Goal: Task Accomplishment & Management: Use online tool/utility

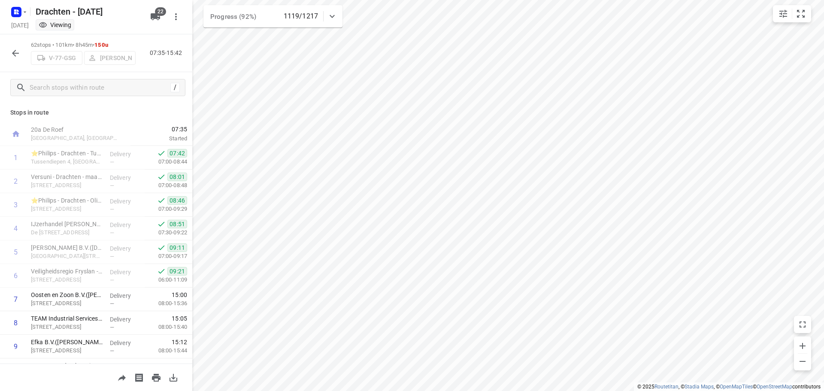
scroll to position [111, 0]
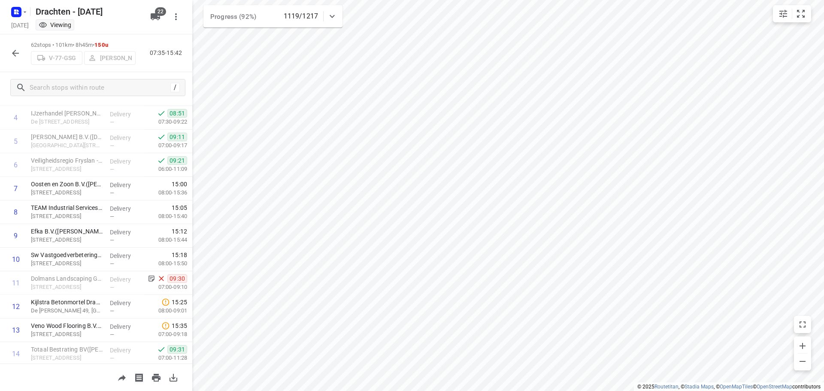
click at [14, 56] on icon "button" at bounding box center [15, 53] width 10 height 10
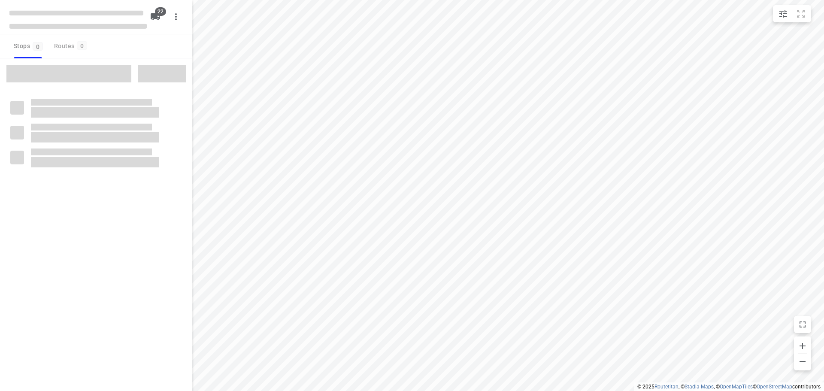
checkbox input "true"
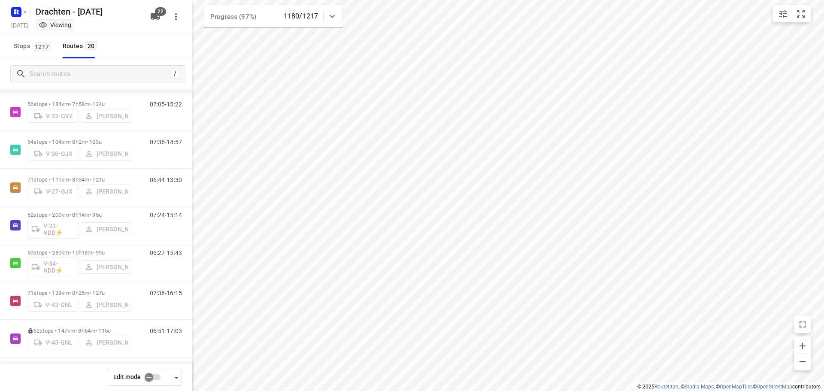
scroll to position [172, 0]
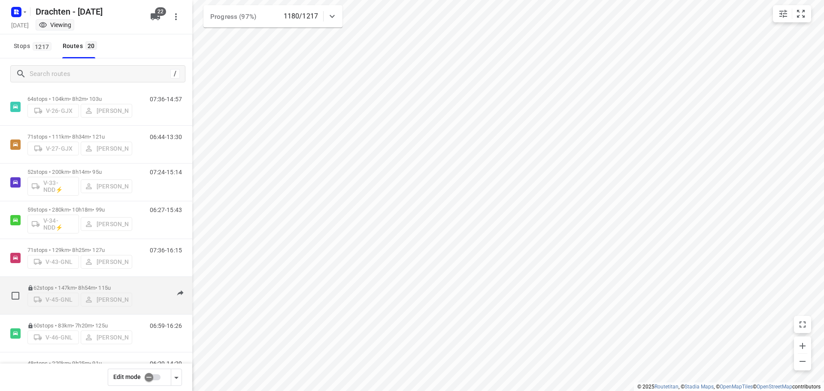
click at [109, 280] on div "62 stops • 147km • 8h54m • 115u V-45-GNL Anne De Vries" at bounding box center [79, 295] width 105 height 30
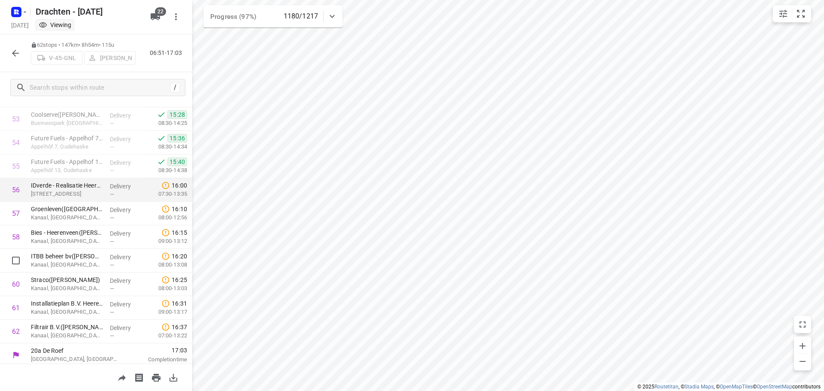
scroll to position [1270, 0]
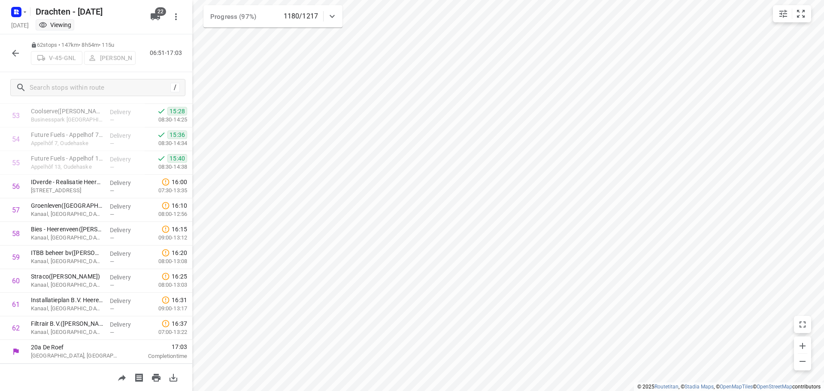
click at [12, 45] on button "button" at bounding box center [15, 53] width 17 height 17
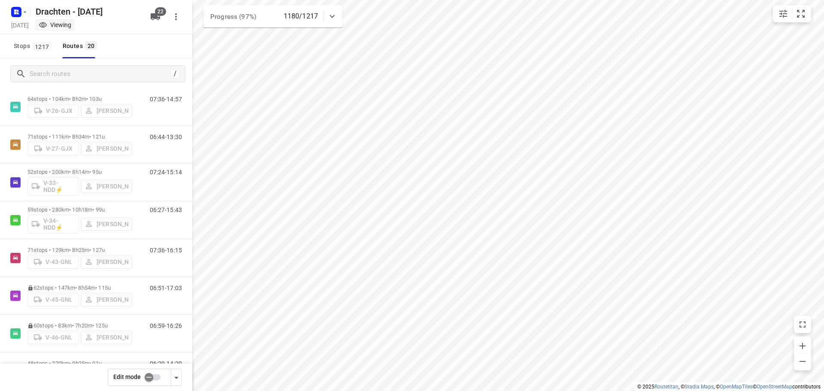
scroll to position [215, 0]
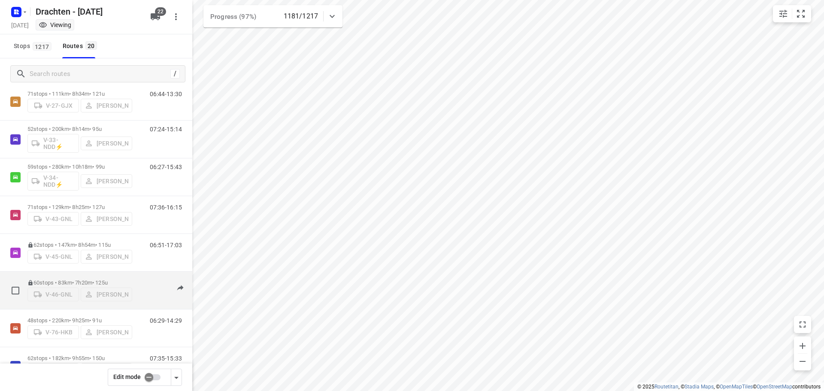
click at [53, 275] on div "60 stops • 83km • 7h20m • 125u V-46-GNL Sietse Bouma" at bounding box center [79, 290] width 105 height 30
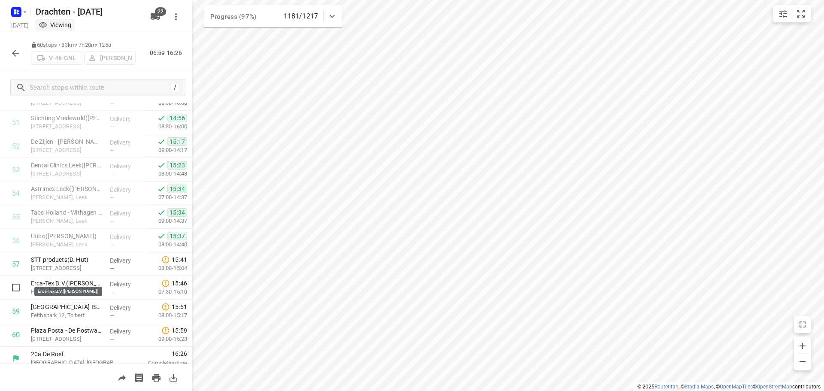
scroll to position [1222, 0]
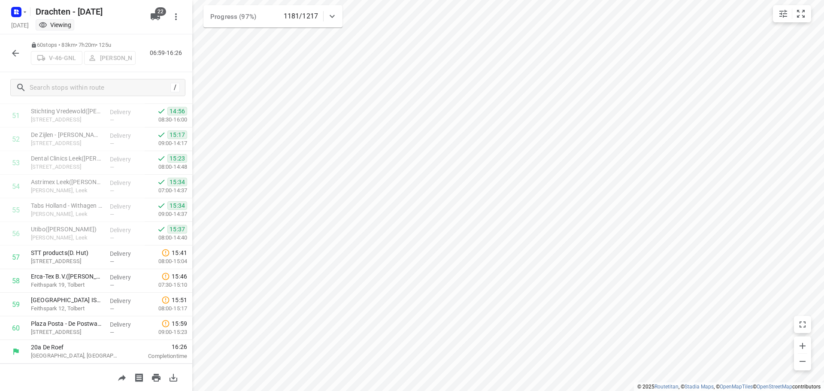
click at [12, 54] on icon "button" at bounding box center [15, 53] width 10 height 10
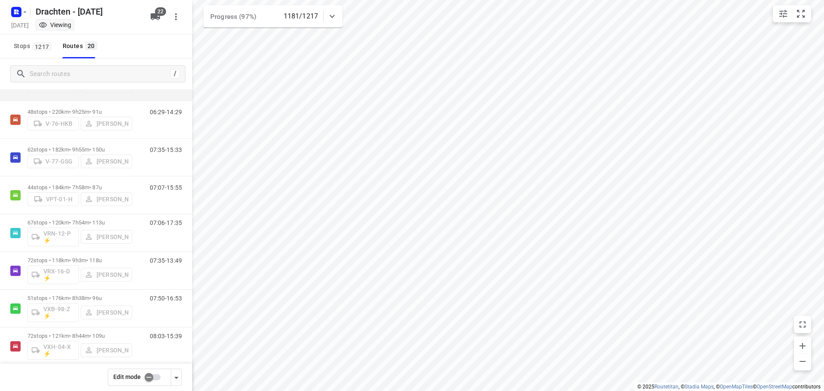
scroll to position [466, 0]
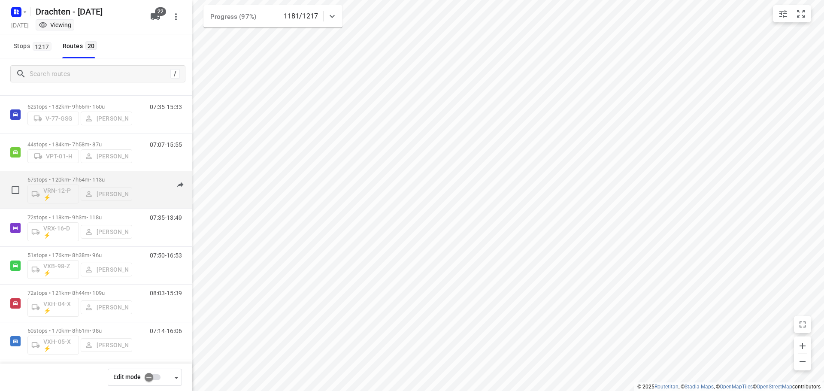
click at [66, 177] on p "67 stops • 120km • 7h54m • 113u" at bounding box center [79, 179] width 105 height 6
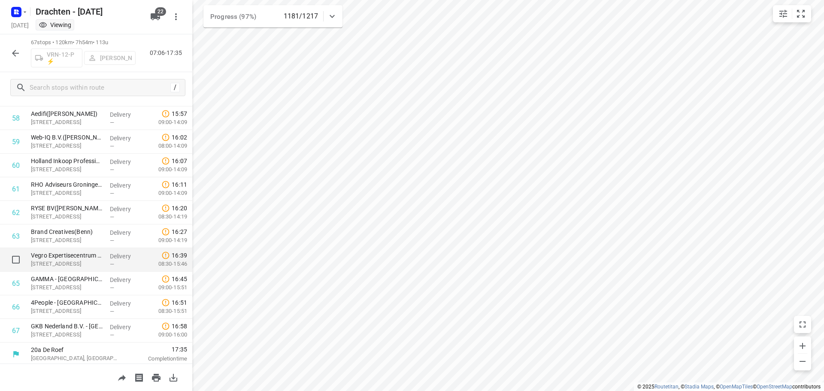
scroll to position [1388, 0]
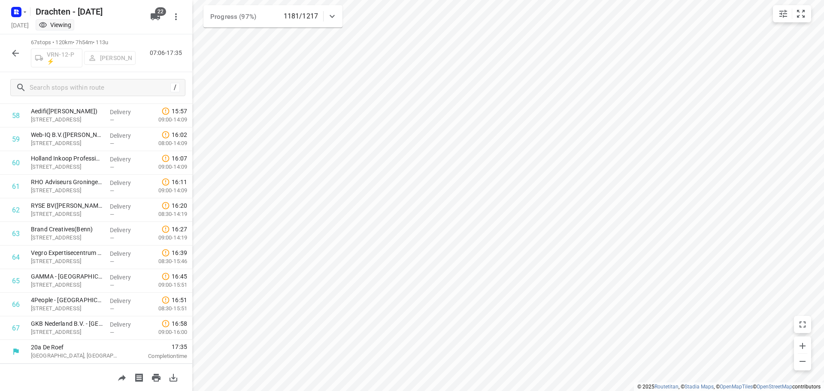
click at [19, 54] on icon "button" at bounding box center [15, 53] width 10 height 10
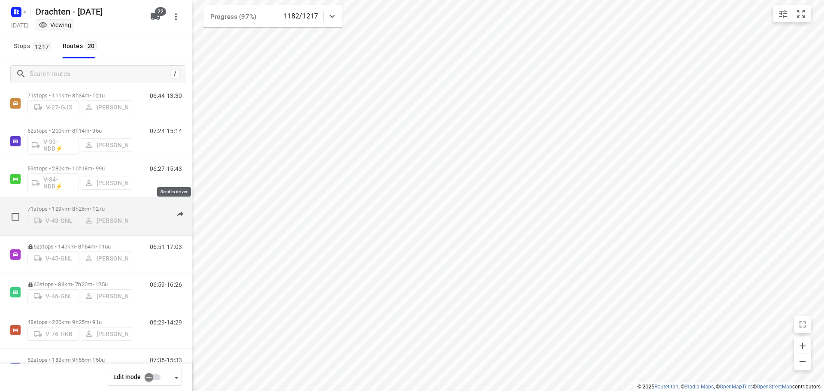
scroll to position [215, 0]
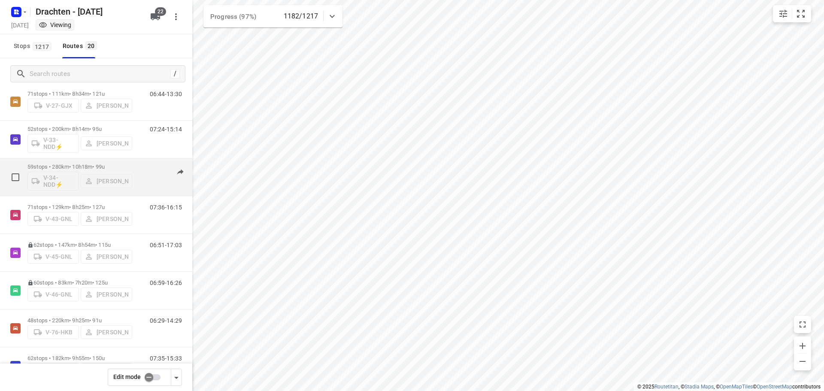
click at [118, 167] on p "59 stops • 280km • 10h18m • 99u" at bounding box center [79, 167] width 105 height 6
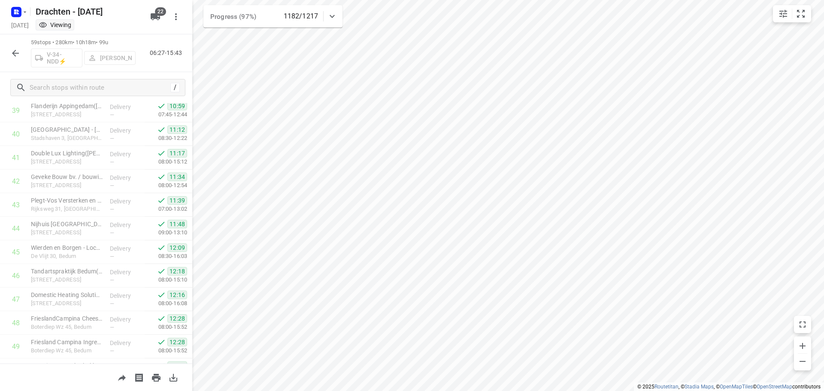
scroll to position [1199, 0]
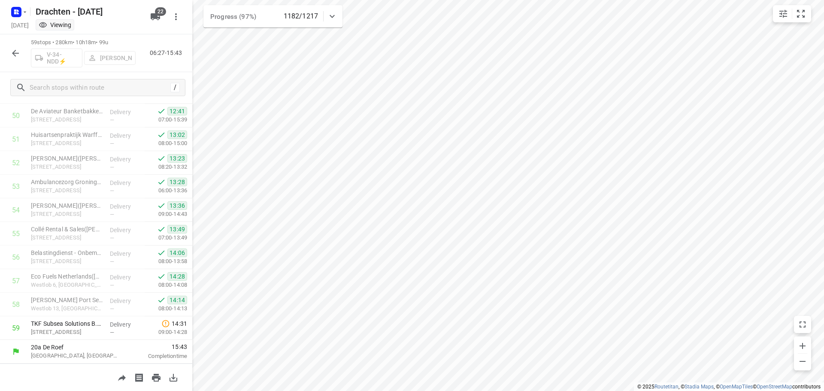
click at [14, 48] on icon "button" at bounding box center [15, 53] width 10 height 10
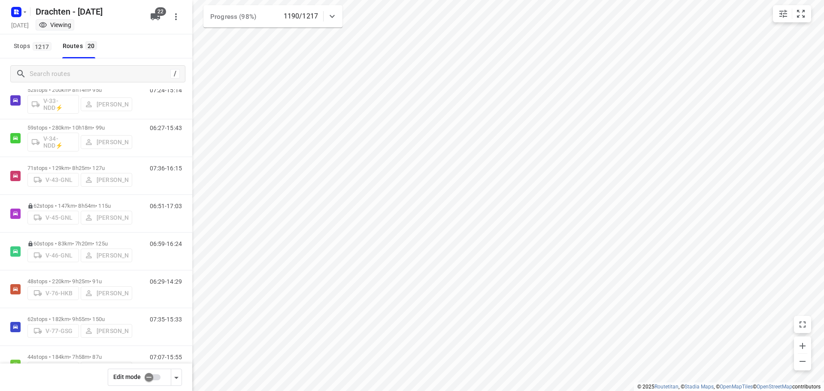
scroll to position [258, 0]
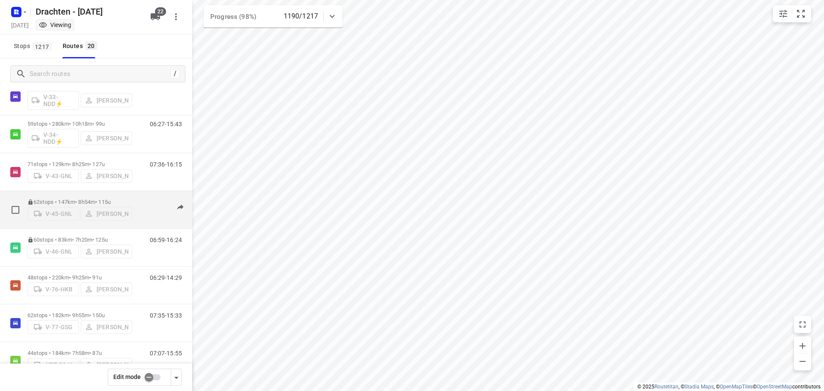
click at [106, 194] on div "62 stops • 147km • 8h54m • 115u V-45-GNL Anne De Vries" at bounding box center [79, 209] width 105 height 30
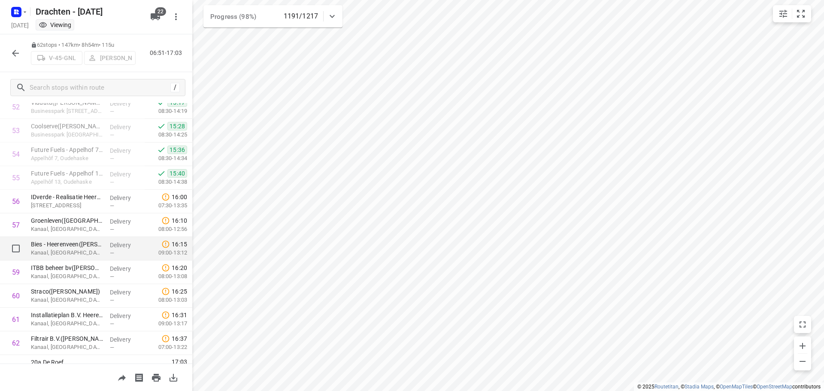
scroll to position [1270, 0]
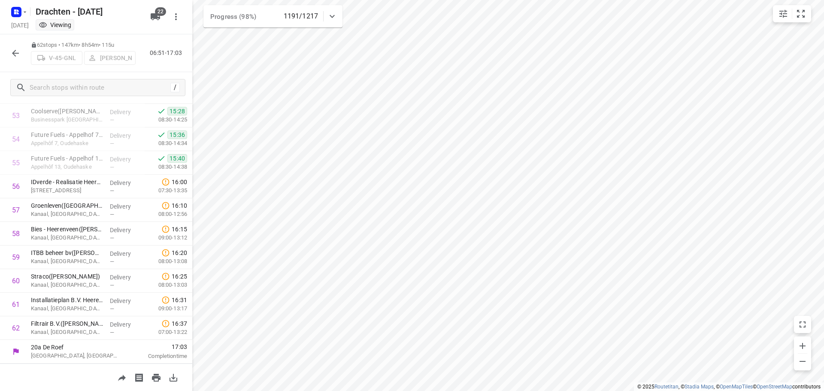
click at [18, 54] on icon "button" at bounding box center [15, 53] width 10 height 10
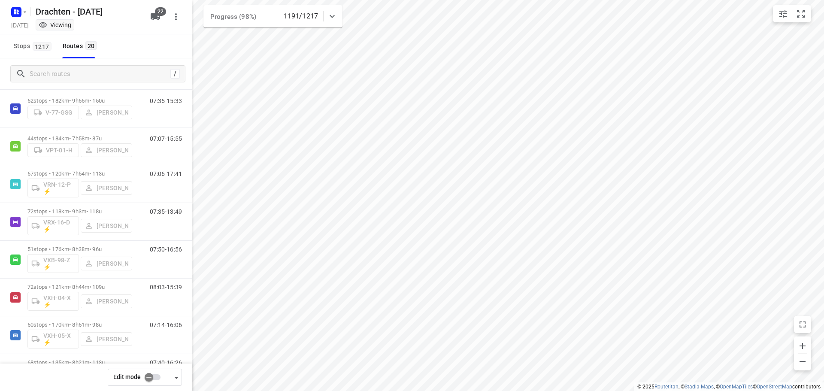
scroll to position [509, 0]
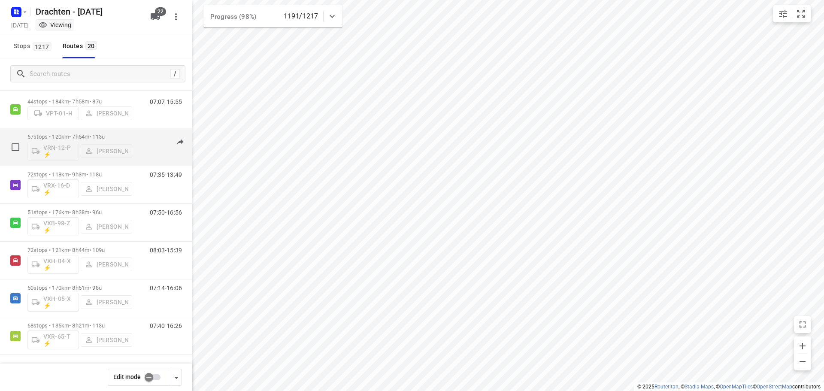
click at [101, 134] on p "67 stops • 120km • 7h54m • 113u" at bounding box center [79, 136] width 105 height 6
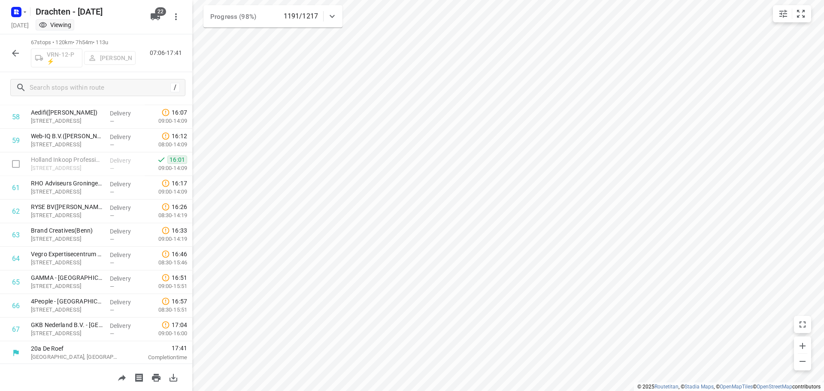
scroll to position [1388, 0]
click at [16, 55] on icon "button" at bounding box center [15, 53] width 10 height 10
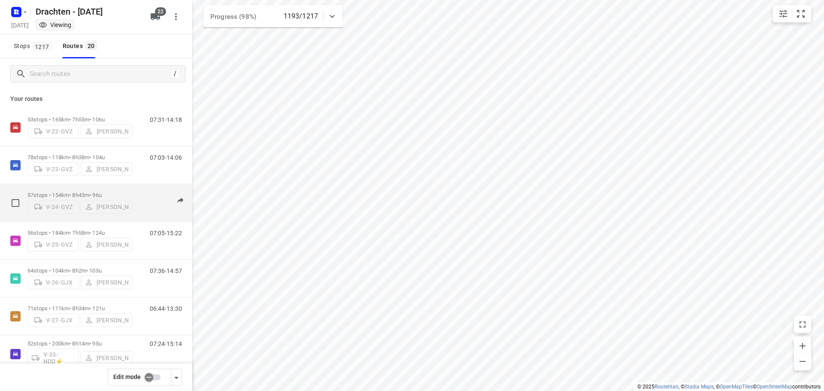
click at [104, 188] on div "57 stops • 154km • 8h43m • 96u V-24-GVZ Steijn Groothof" at bounding box center [79, 203] width 105 height 30
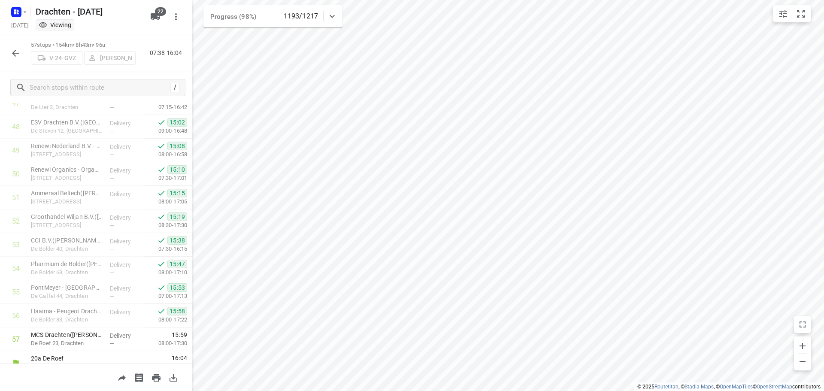
scroll to position [1152, 0]
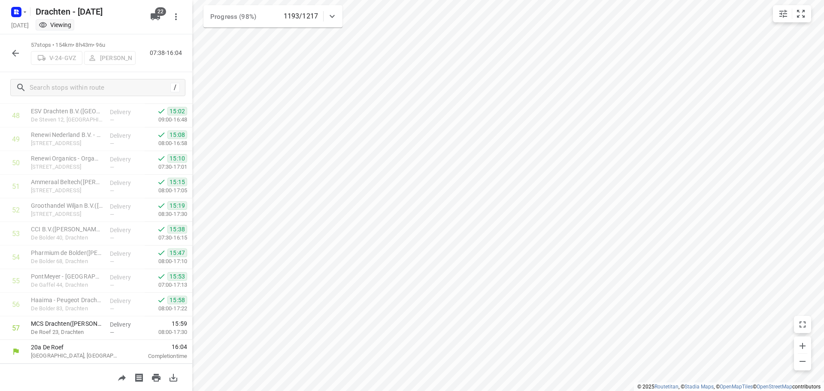
click at [9, 52] on button "button" at bounding box center [15, 53] width 17 height 17
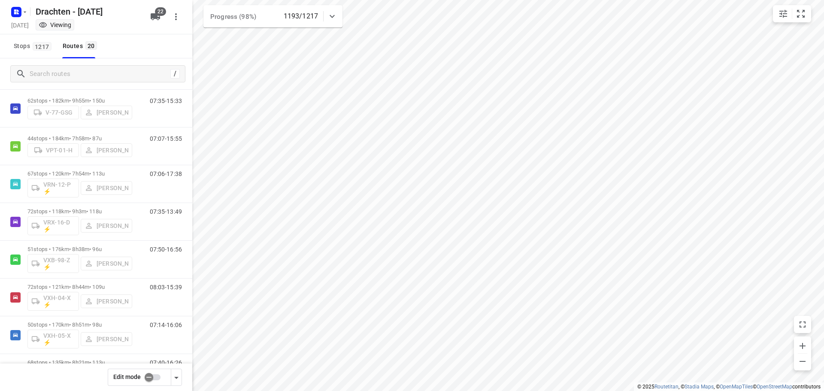
scroll to position [509, 0]
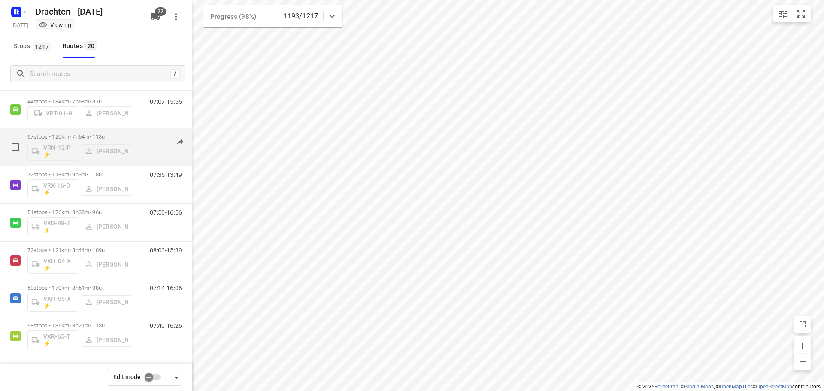
click at [108, 137] on p "67 stops • 120km • 7h54m • 113u" at bounding box center [79, 136] width 105 height 6
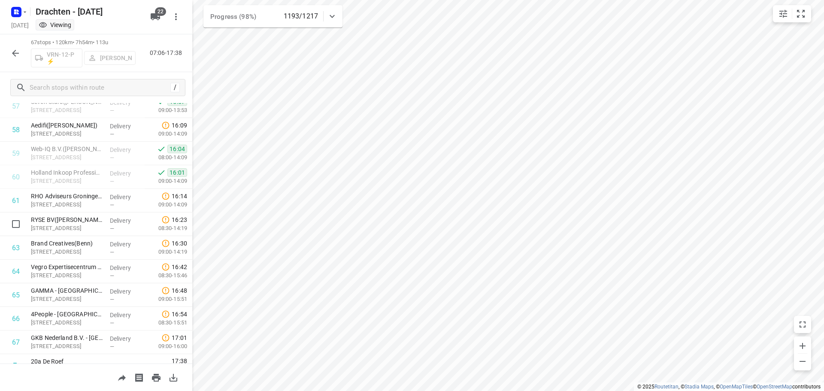
scroll to position [1388, 0]
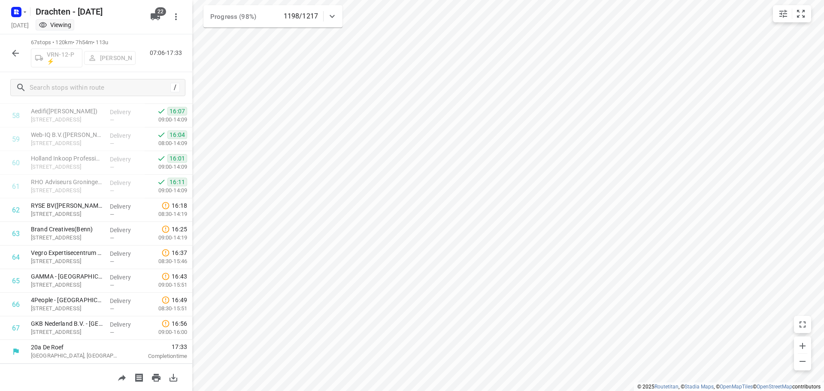
click at [8, 57] on button "button" at bounding box center [15, 53] width 17 height 17
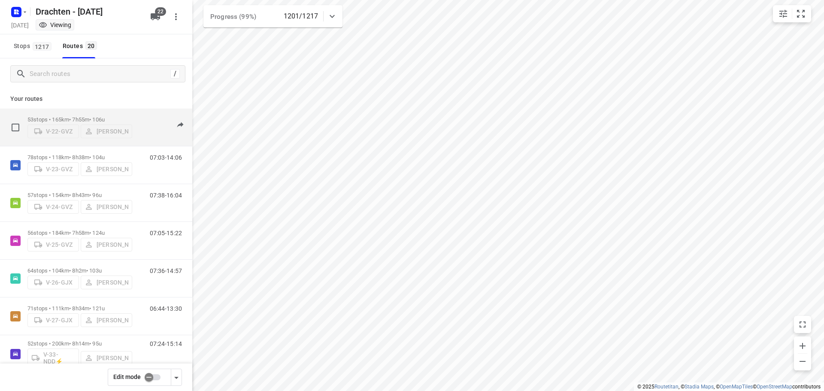
click at [102, 116] on p "53 stops • 165km • 7h55m • 106u" at bounding box center [79, 119] width 105 height 6
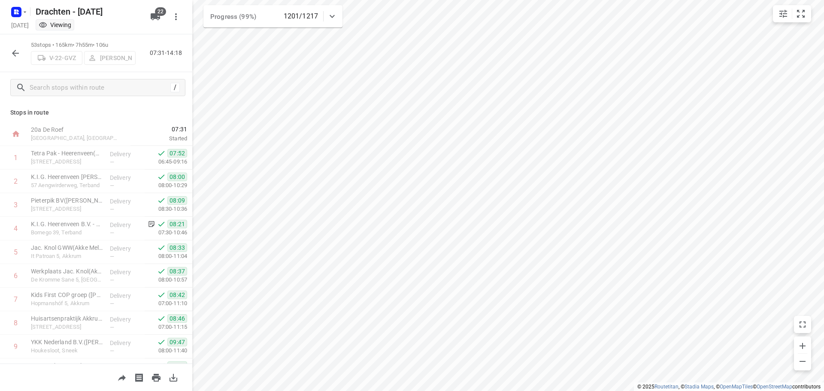
click at [18, 57] on icon "button" at bounding box center [15, 53] width 10 height 10
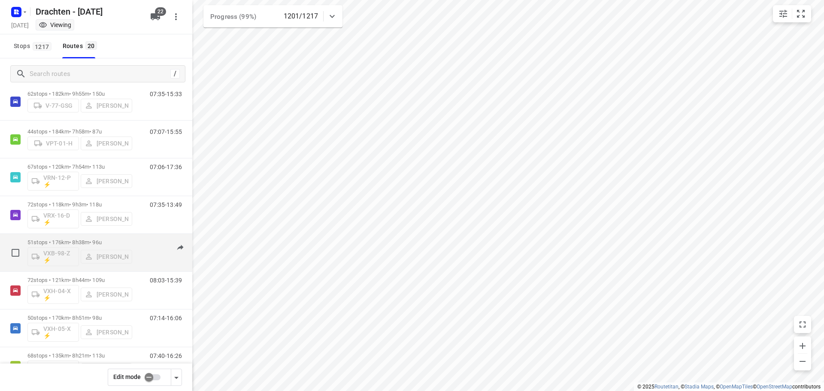
scroll to position [466, 0]
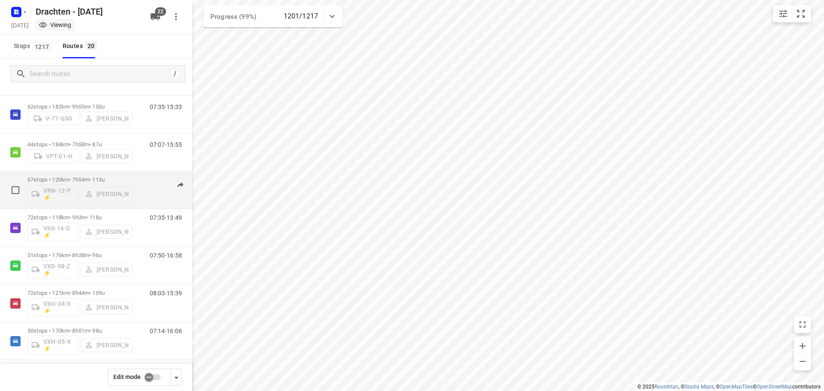
click at [94, 176] on div "67 stops • 120km • 7h54m • 113u VRN-12-P ⚡ Sjouke Veenstra" at bounding box center [79, 190] width 105 height 36
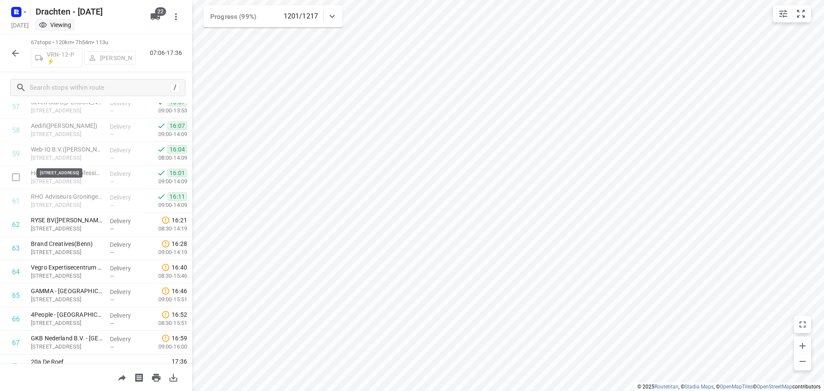
scroll to position [1388, 0]
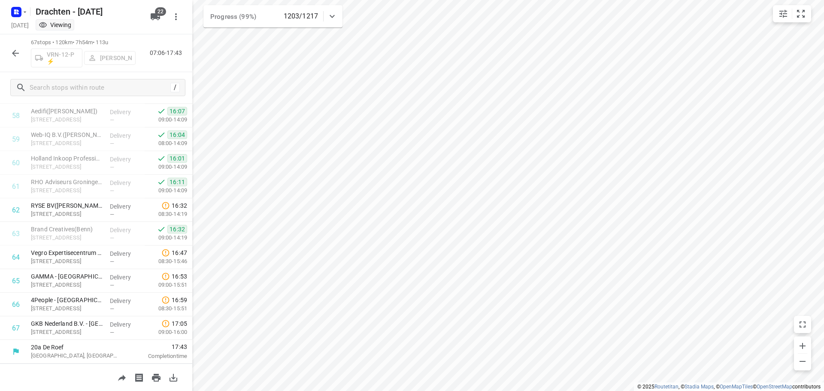
click at [15, 50] on icon "button" at bounding box center [15, 53] width 7 height 7
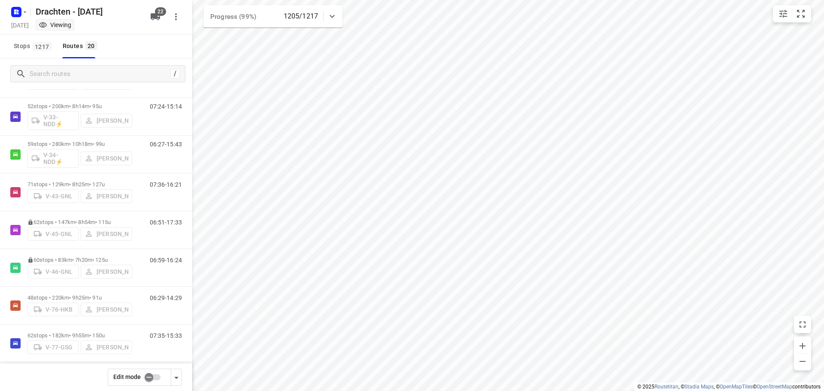
scroll to position [258, 0]
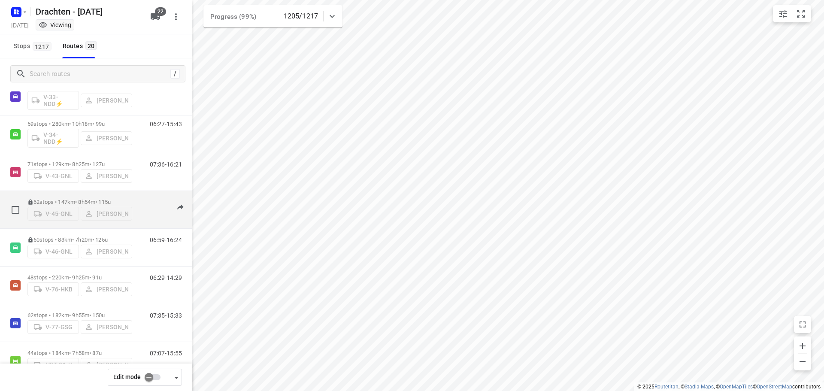
click at [112, 196] on div "62 stops • 147km • 8h54m • 115u V-45-GNL Anne De Vries" at bounding box center [79, 209] width 105 height 30
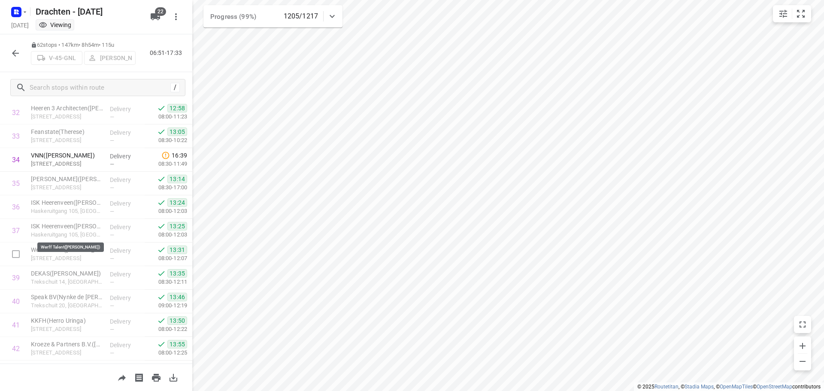
scroll to position [755, 0]
click at [11, 57] on icon "button" at bounding box center [15, 53] width 10 height 10
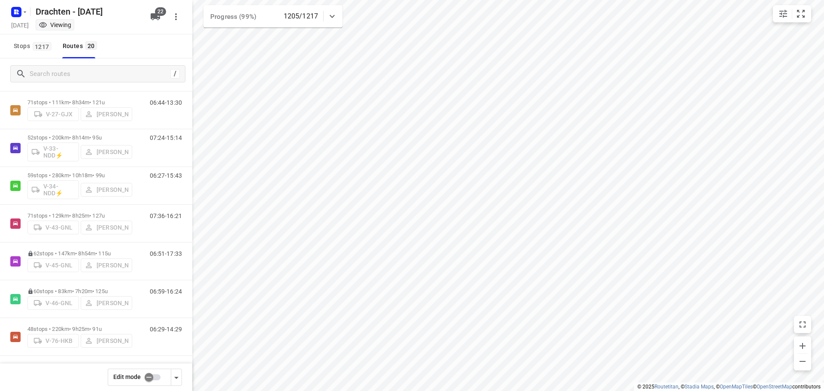
scroll to position [215, 0]
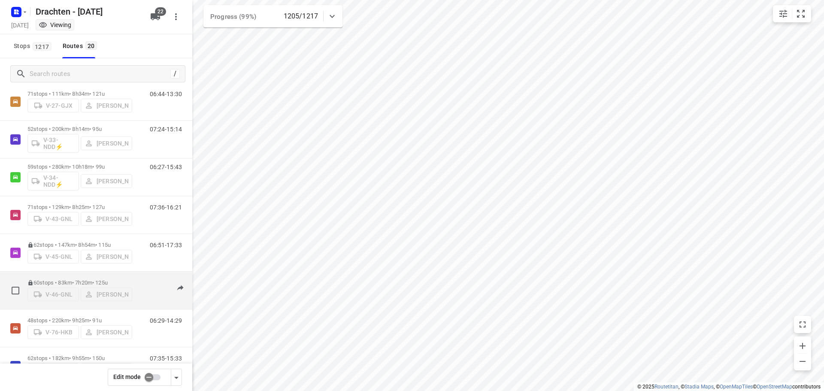
click at [67, 275] on div "60 stops • 83km • 7h20m • 125u V-46-GNL Sietse Bouma" at bounding box center [79, 290] width 105 height 30
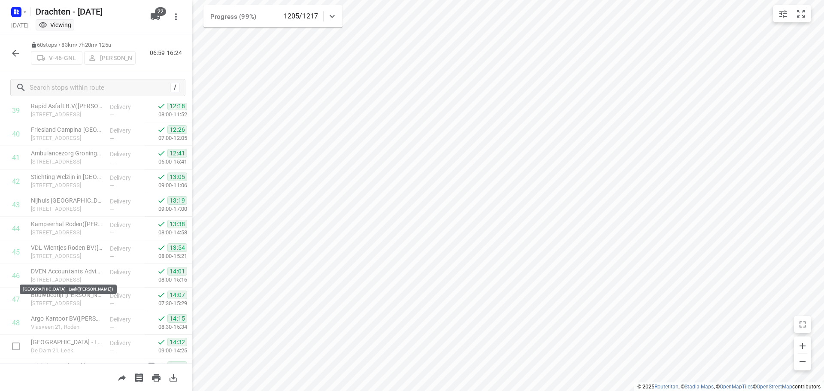
scroll to position [1222, 0]
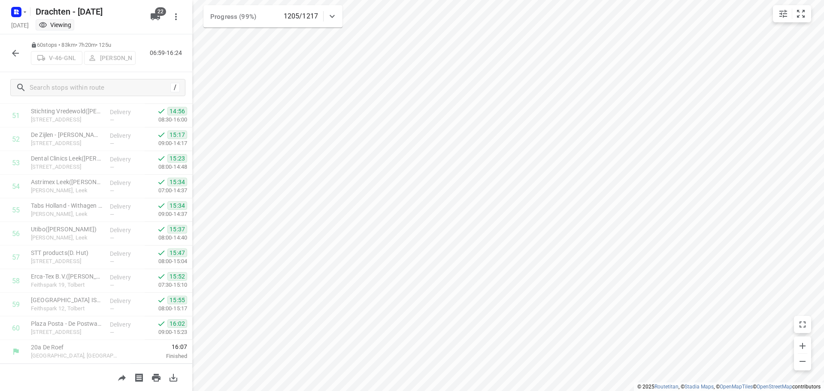
click at [11, 54] on icon "button" at bounding box center [15, 53] width 10 height 10
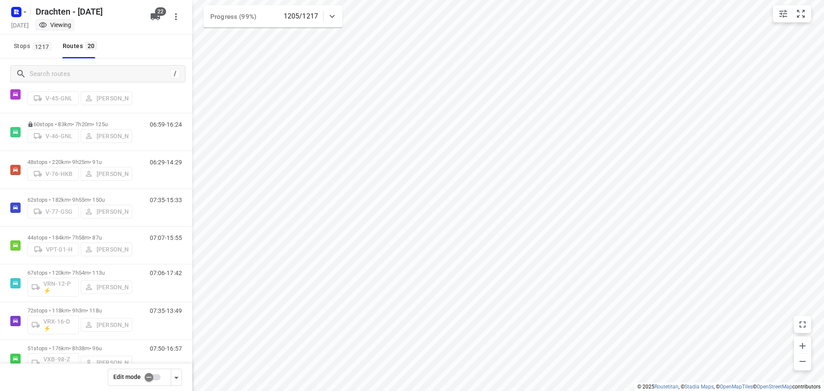
scroll to position [386, 0]
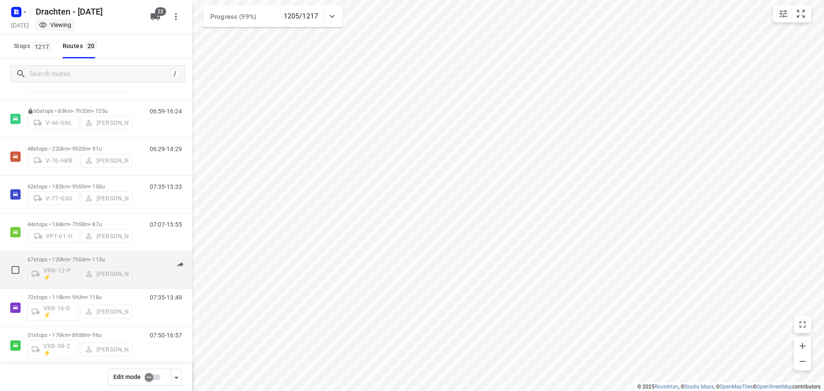
click at [71, 253] on div "67 stops • 120km • 7h54m • 113u VRN-12-P ⚡ Sjouke Veenstra" at bounding box center [79, 270] width 105 height 36
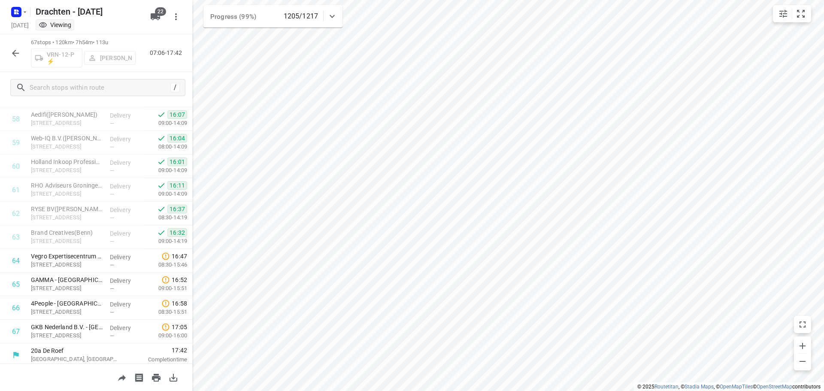
scroll to position [1388, 0]
click at [17, 50] on icon "button" at bounding box center [15, 53] width 10 height 10
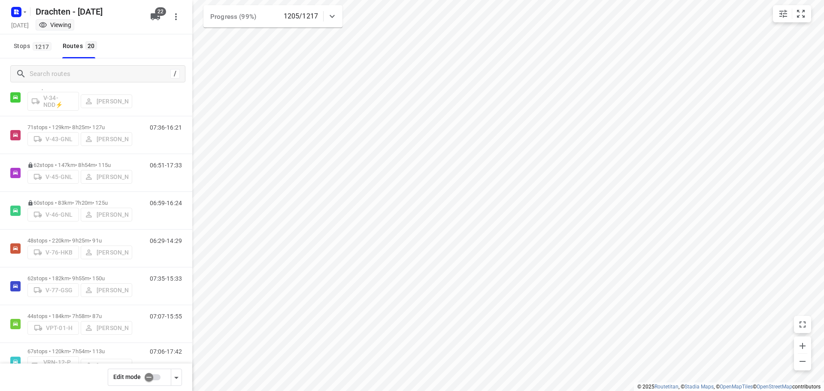
scroll to position [252, 0]
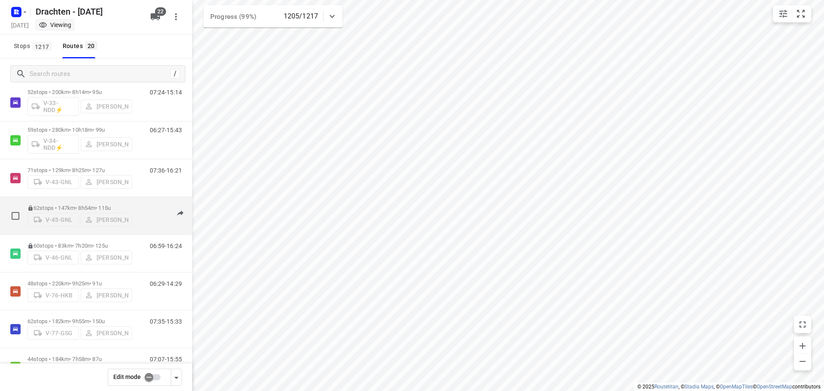
click at [115, 201] on div "62 stops • 147km • 8h54m • 115u V-45-GNL Anne De Vries" at bounding box center [79, 215] width 105 height 30
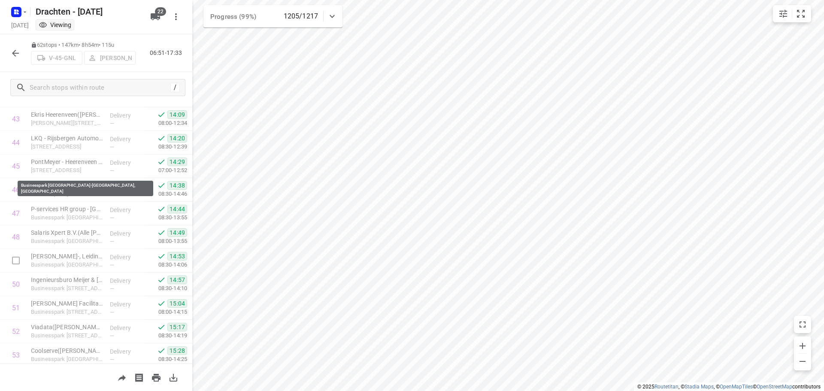
scroll to position [1270, 0]
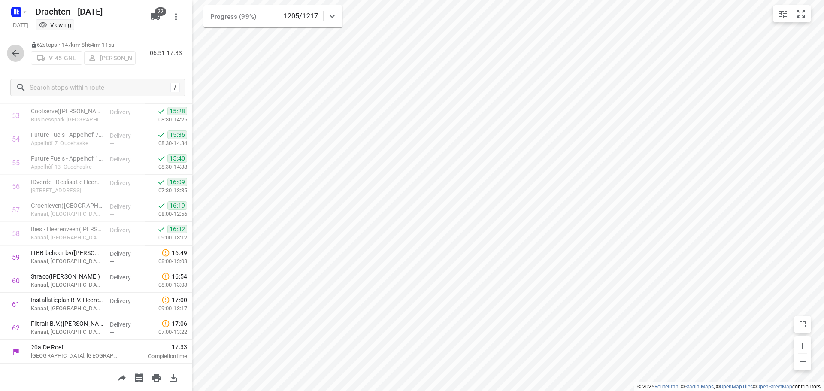
click at [15, 55] on icon "button" at bounding box center [15, 53] width 7 height 7
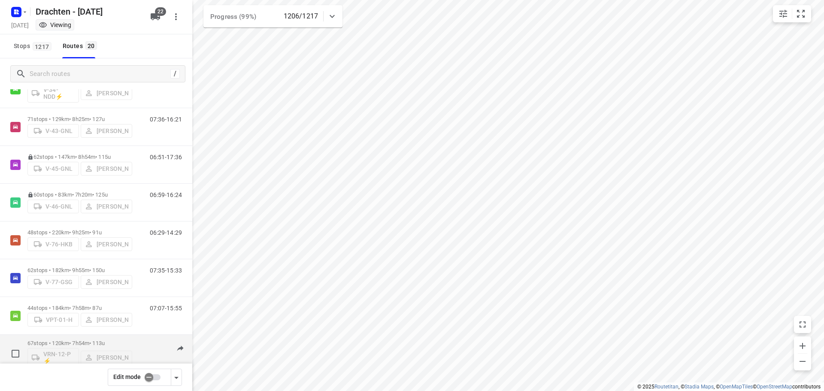
scroll to position [294, 0]
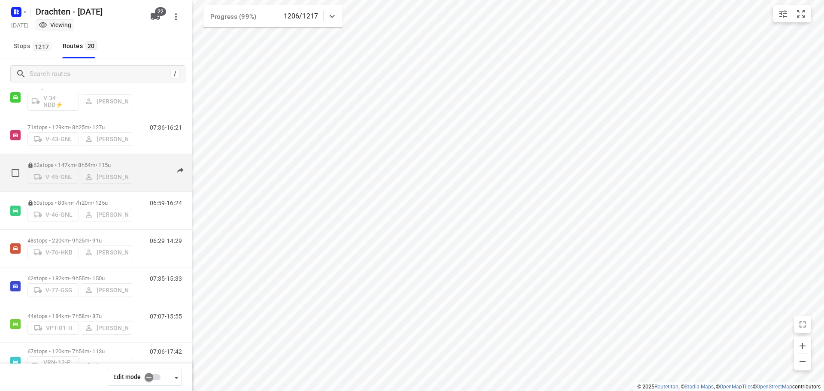
click at [110, 162] on p "62 stops • 147km • 8h54m • 115u" at bounding box center [79, 165] width 105 height 6
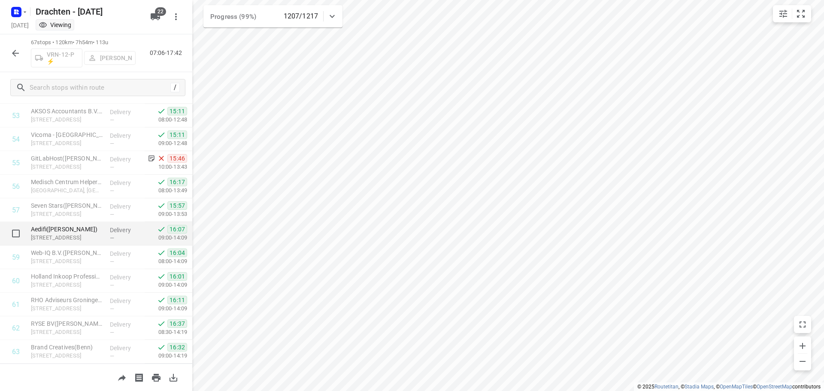
scroll to position [1388, 0]
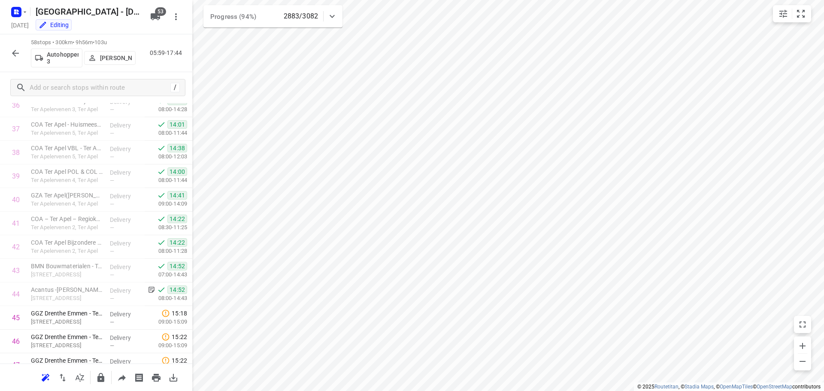
scroll to position [875, 0]
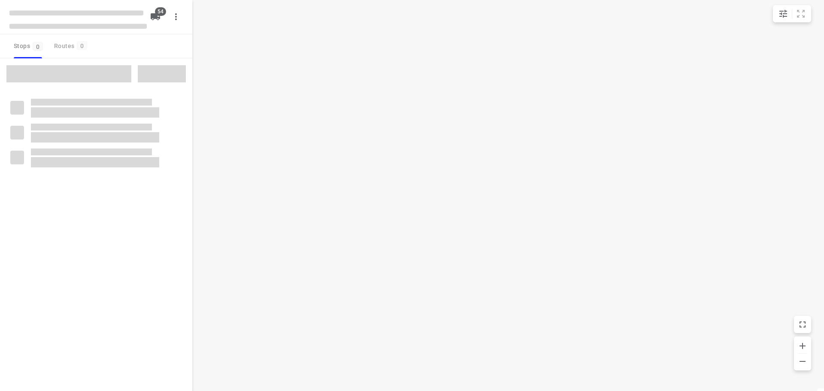
checkbox input "true"
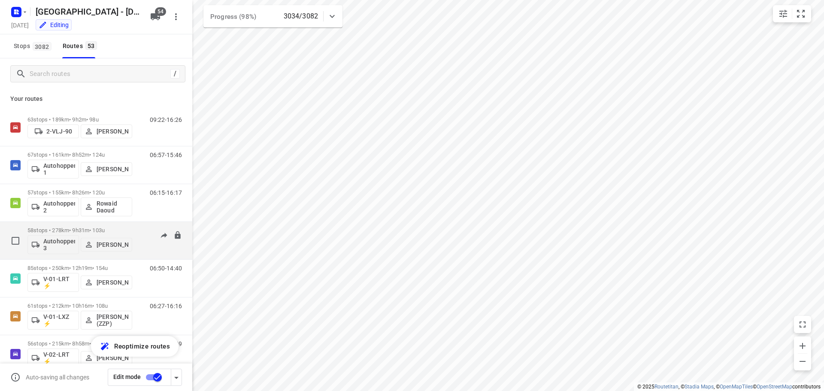
click at [76, 230] on p "58 stops • 278km • 9h31m • 103u" at bounding box center [79, 230] width 105 height 6
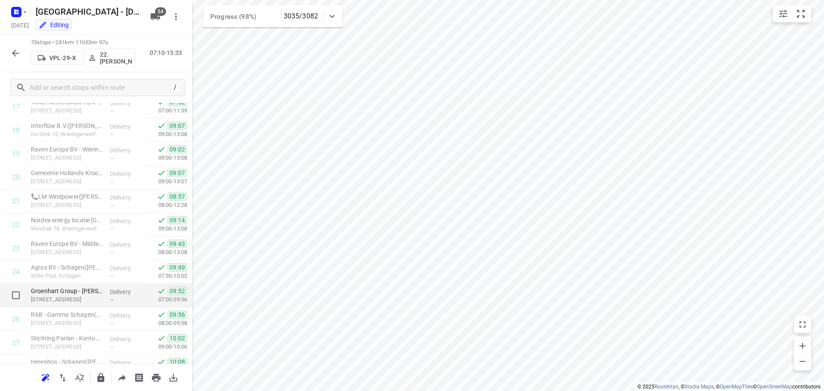
scroll to position [429, 0]
click at [19, 58] on button "button" at bounding box center [15, 53] width 17 height 17
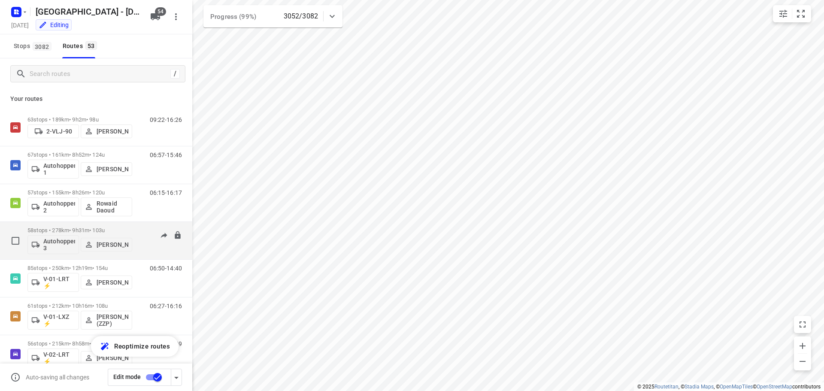
click at [67, 225] on div "58 stops • 278km • 9h31m • 103u Autohopper 3 Leon Holwerda" at bounding box center [79, 241] width 105 height 36
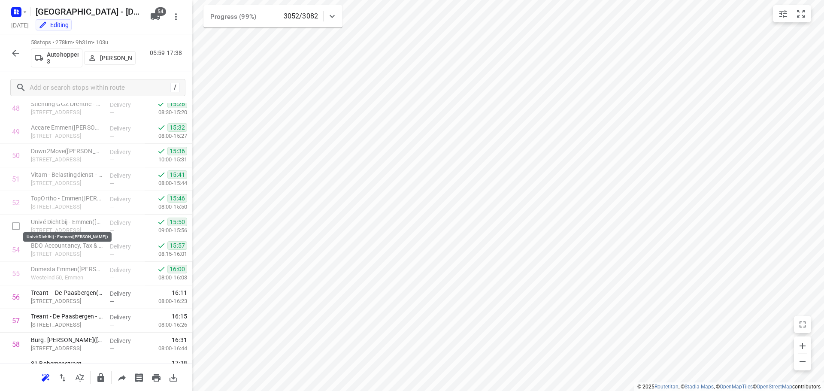
scroll to position [1175, 0]
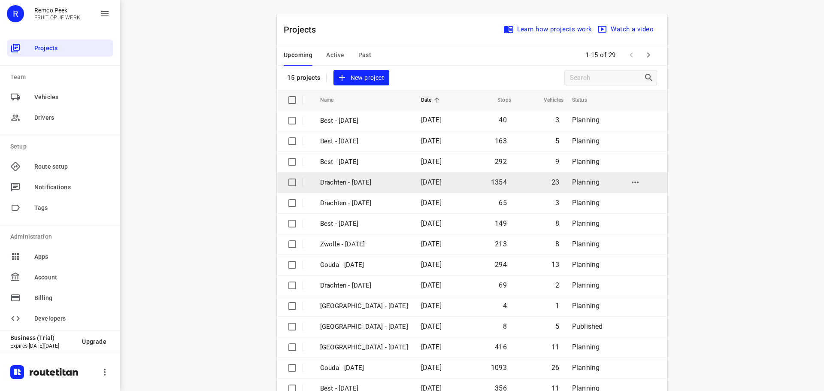
click at [340, 180] on p "Drachten - [DATE]" at bounding box center [364, 183] width 88 height 10
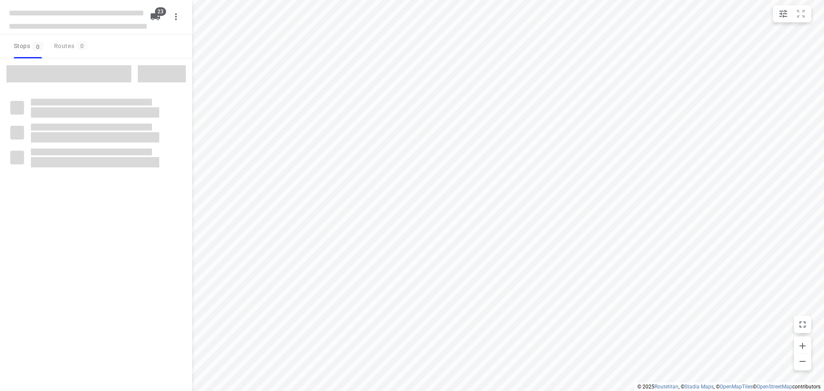
checkbox input "true"
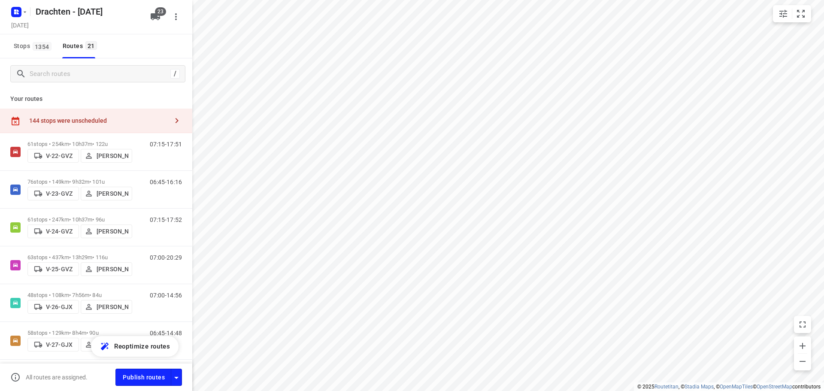
click at [144, 124] on div "144 stops were unscheduled" at bounding box center [98, 120] width 139 height 7
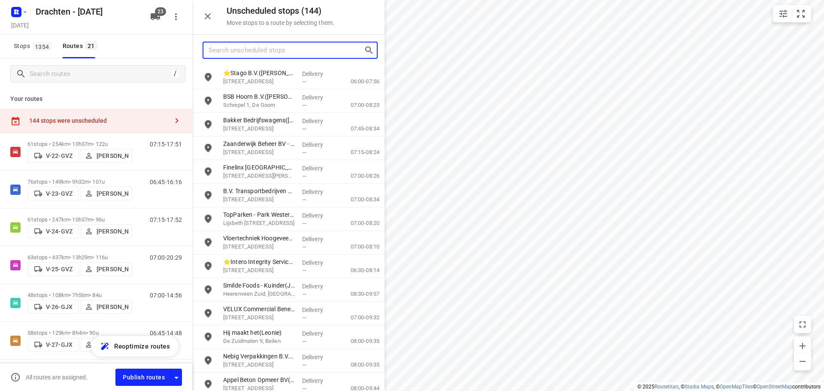
click at [298, 54] on input "Search unscheduled stops" at bounding box center [286, 50] width 155 height 13
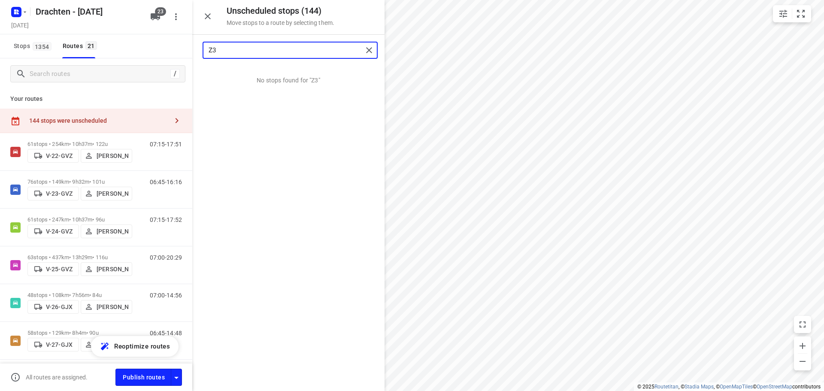
type input "Z"
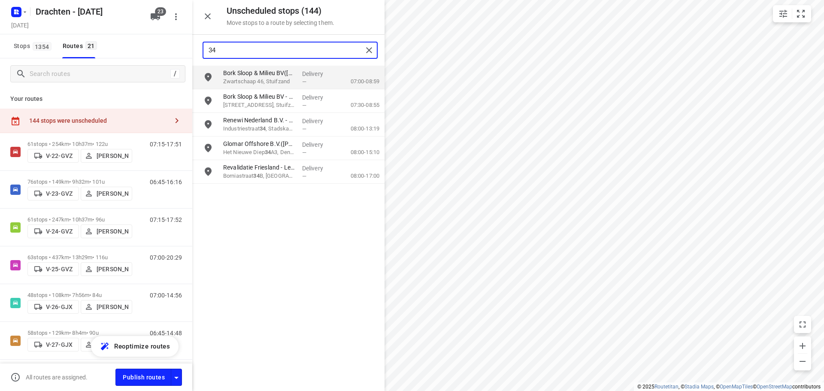
type input "3"
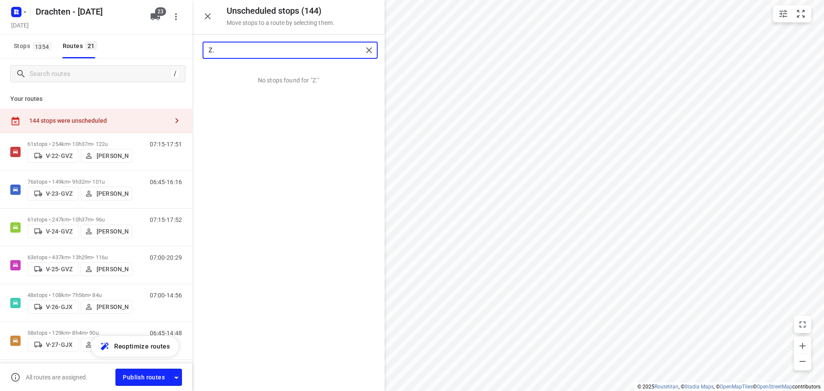
type input "Z"
type input "D"
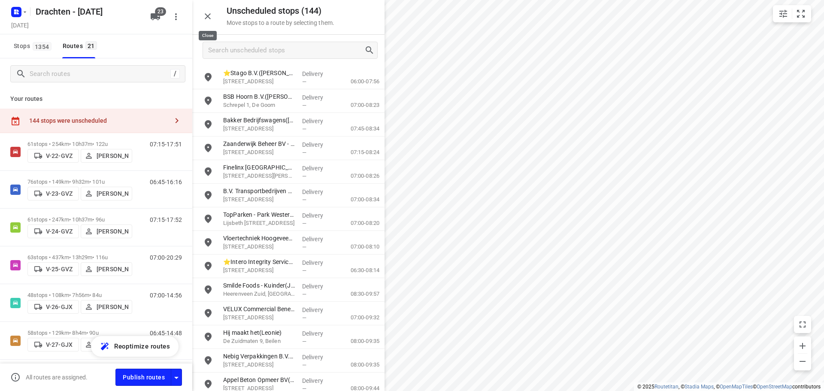
click at [211, 14] on icon "button" at bounding box center [208, 16] width 10 height 10
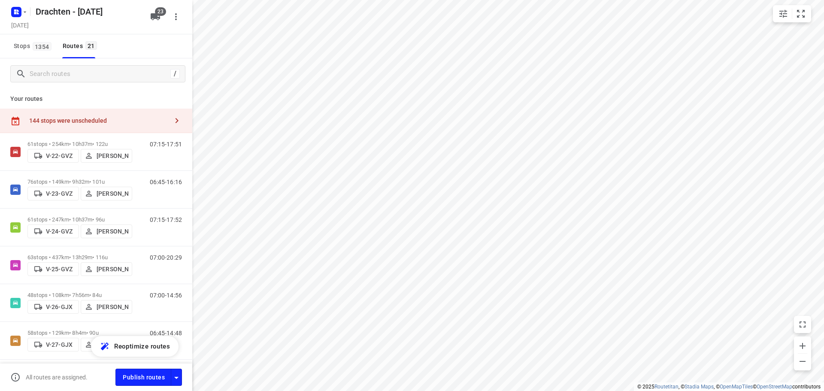
click at [135, 115] on div "144 stops were unscheduled" at bounding box center [96, 121] width 192 height 24
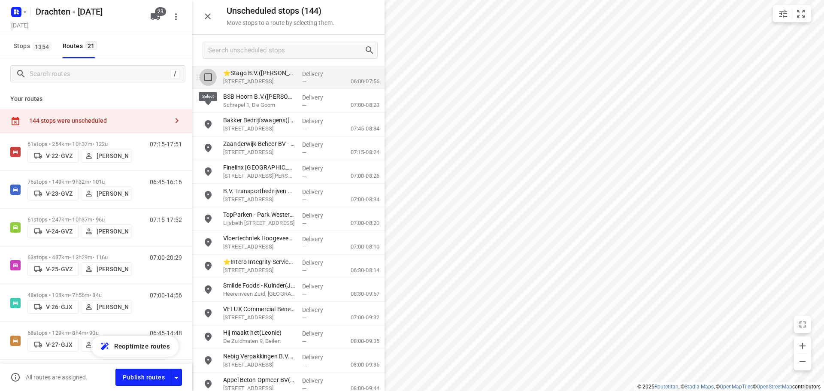
click at [207, 78] on input "grid" at bounding box center [208, 77] width 17 height 17
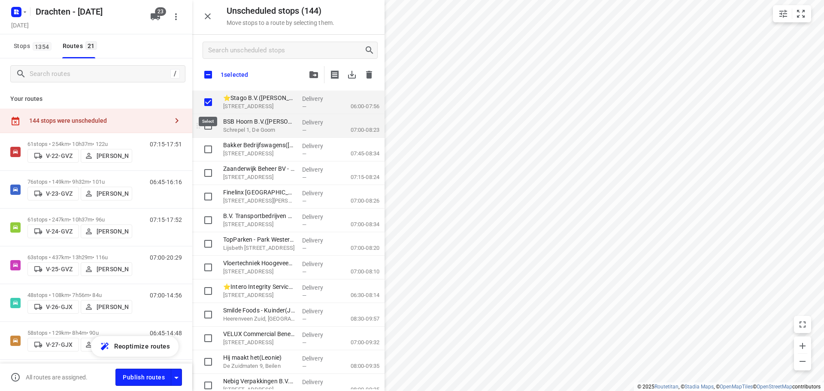
checkbox input "true"
click at [204, 126] on input "grid" at bounding box center [208, 125] width 17 height 17
checkbox input "true"
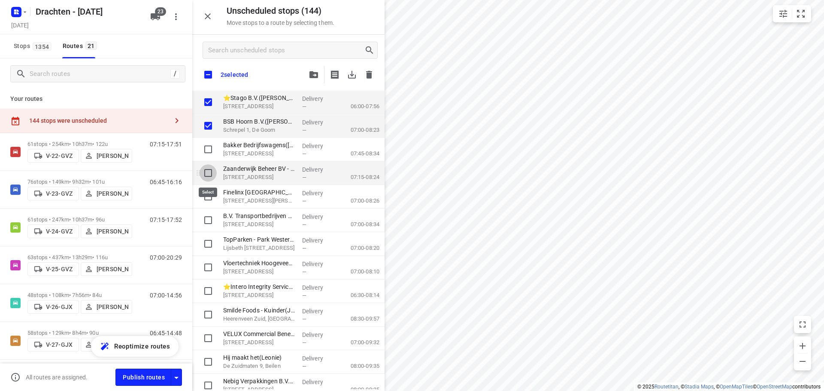
click at [209, 177] on input "grid" at bounding box center [208, 172] width 17 height 17
checkbox input "true"
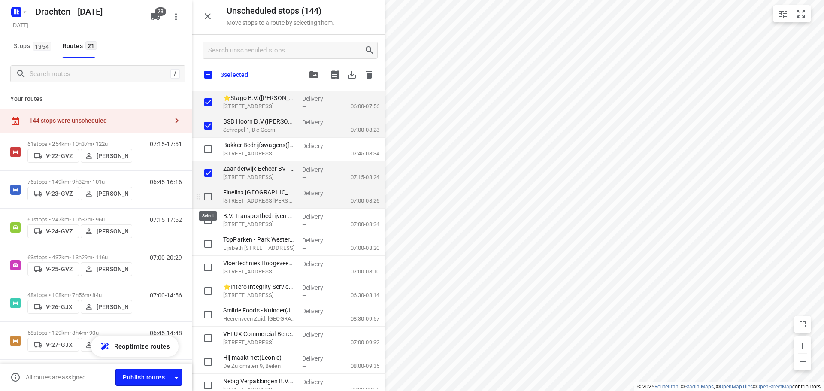
click at [209, 194] on input "grid" at bounding box center [208, 196] width 17 height 17
checkbox input "true"
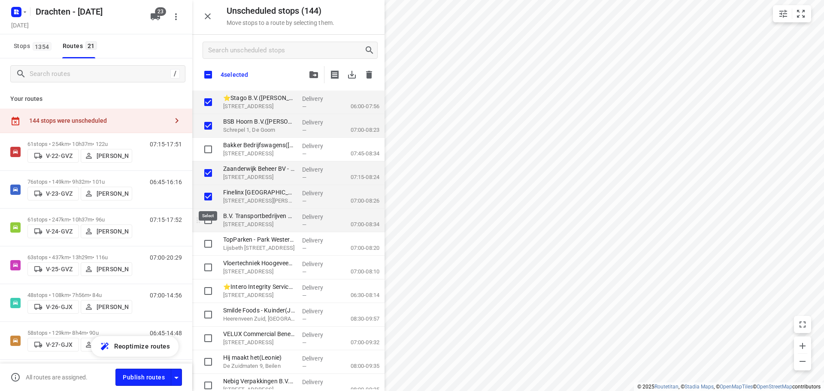
checkbox input "true"
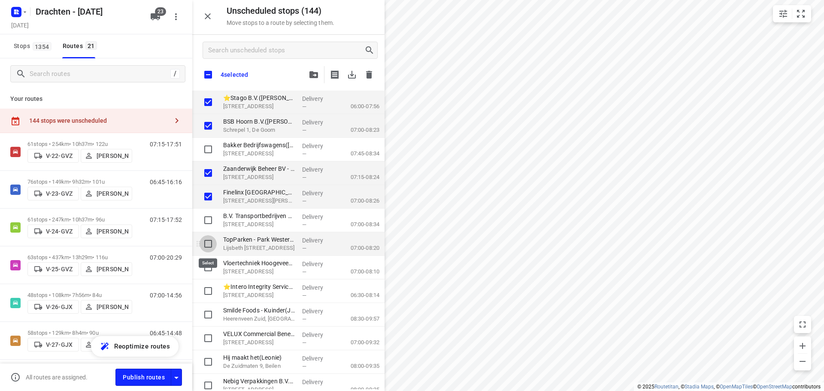
click at [211, 247] on input "grid" at bounding box center [208, 243] width 17 height 17
checkbox input "true"
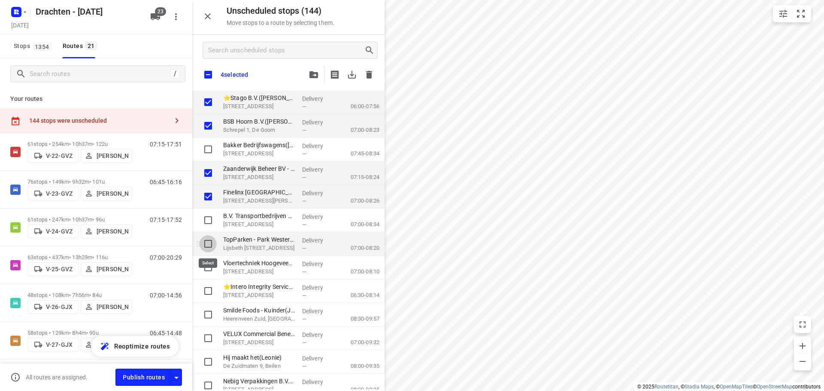
checkbox input "true"
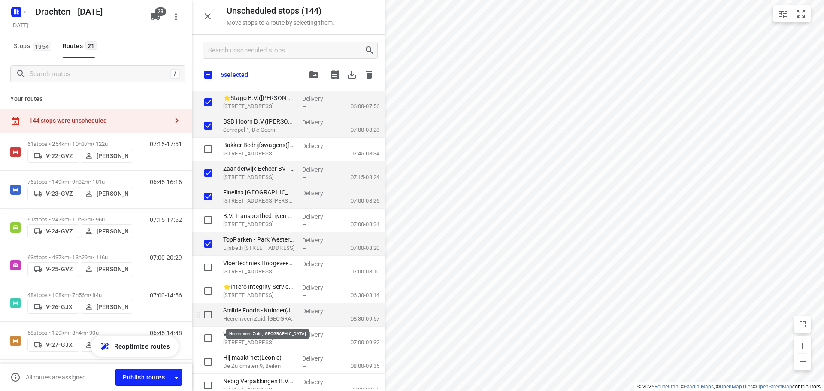
checkbox input "true"
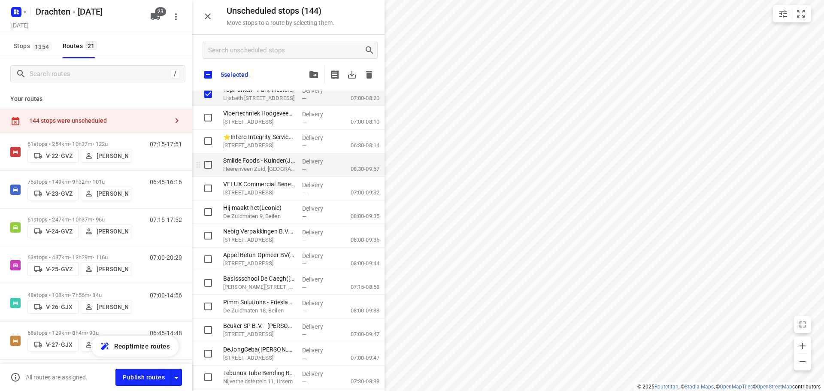
scroll to position [129, 0]
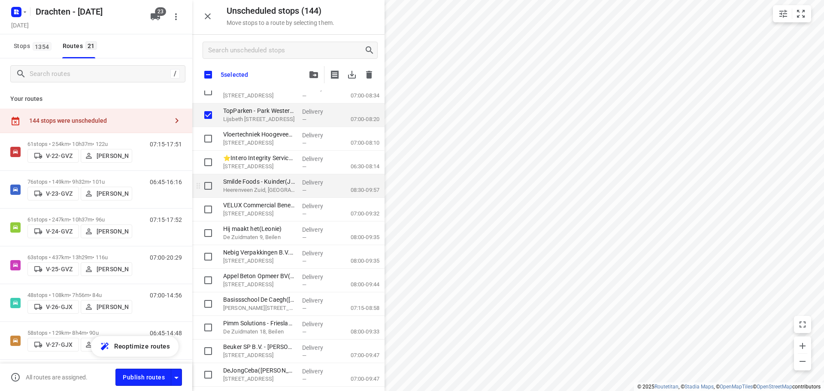
checkbox input "true"
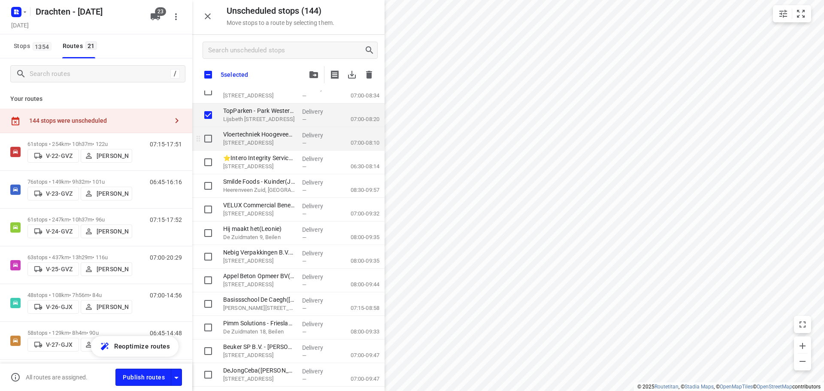
checkbox input "true"
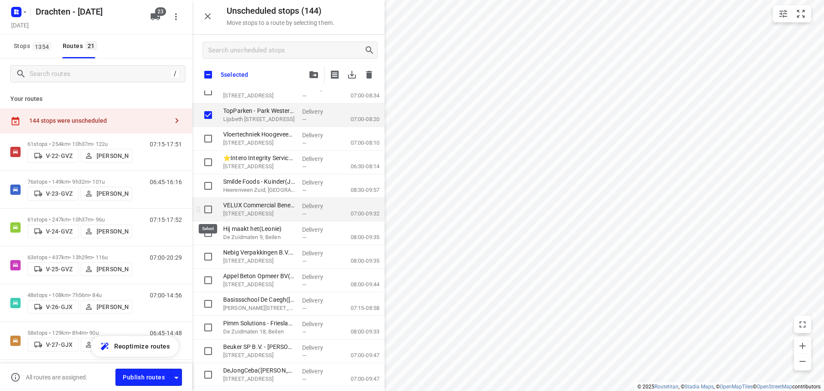
click at [212, 213] on input "grid" at bounding box center [208, 209] width 17 height 17
checkbox input "true"
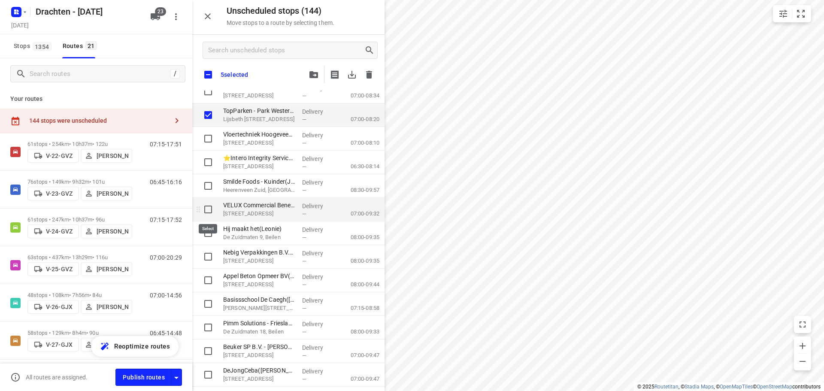
checkbox input "true"
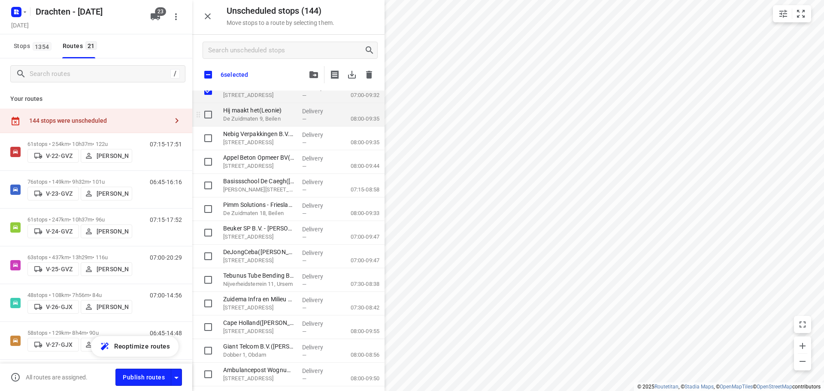
scroll to position [258, 0]
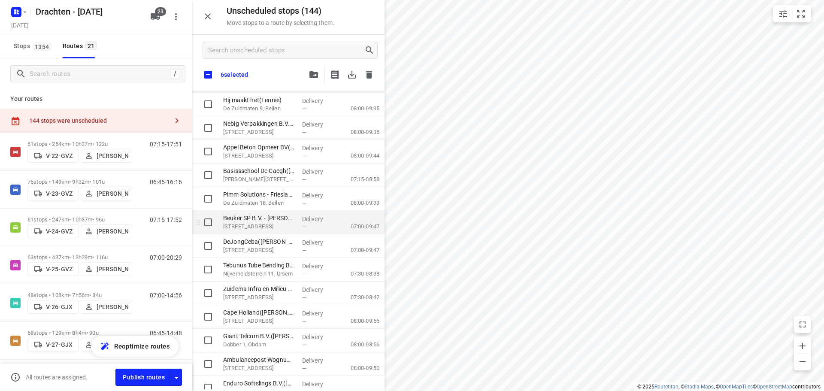
checkbox input "true"
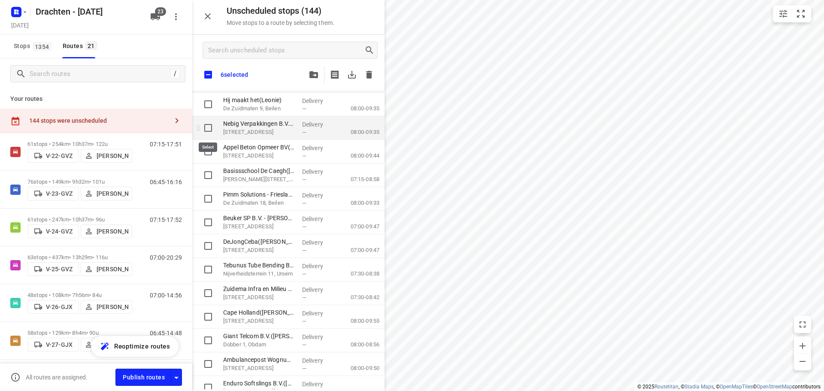
click at [210, 132] on input "grid" at bounding box center [208, 127] width 17 height 17
checkbox input "true"
click at [209, 153] on input "grid" at bounding box center [208, 151] width 17 height 17
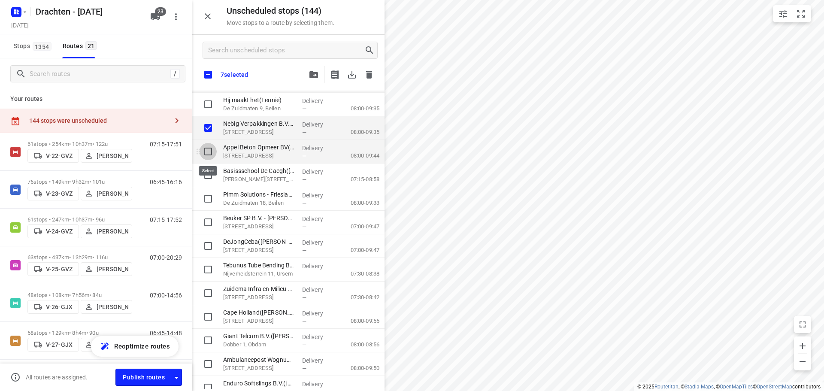
checkbox input "true"
click at [204, 177] on input "grid" at bounding box center [208, 175] width 17 height 17
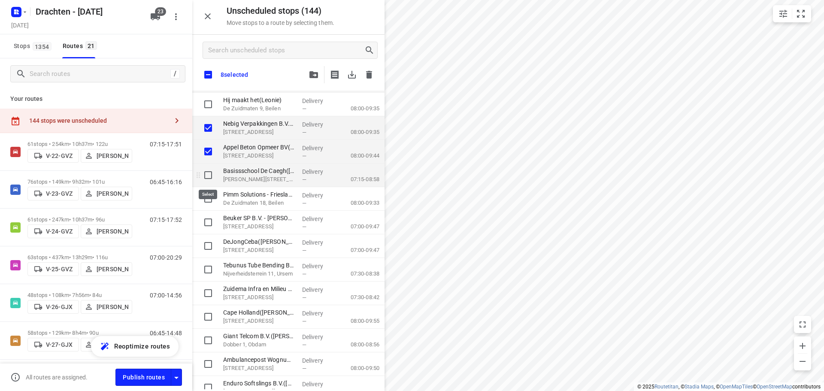
checkbox input "true"
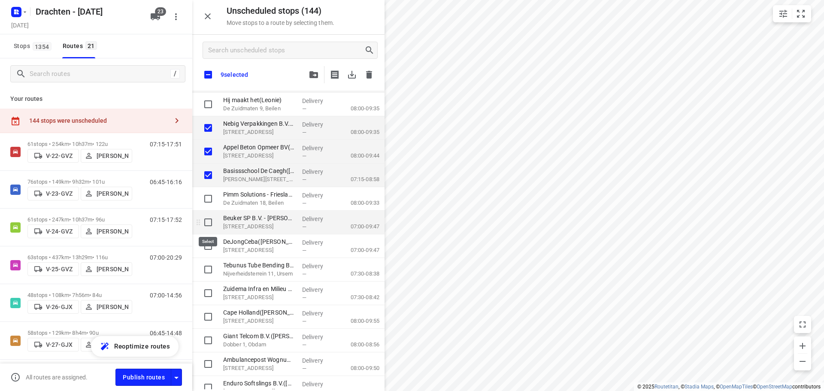
click at [210, 224] on input "grid" at bounding box center [208, 222] width 17 height 17
checkbox input "true"
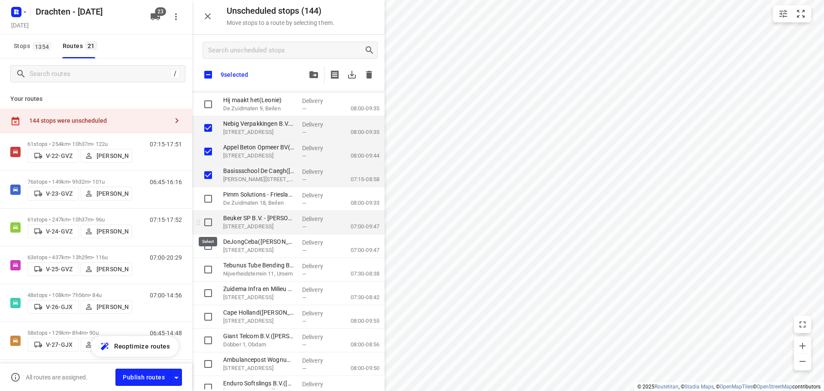
checkbox input "true"
click at [208, 244] on input "grid" at bounding box center [208, 245] width 17 height 17
checkbox input "true"
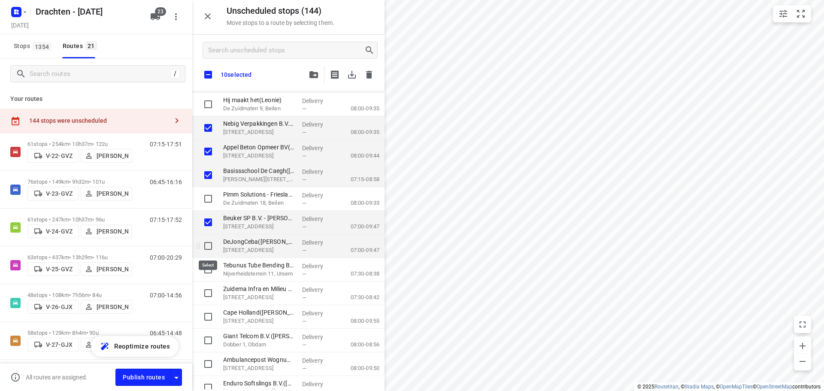
checkbox input "true"
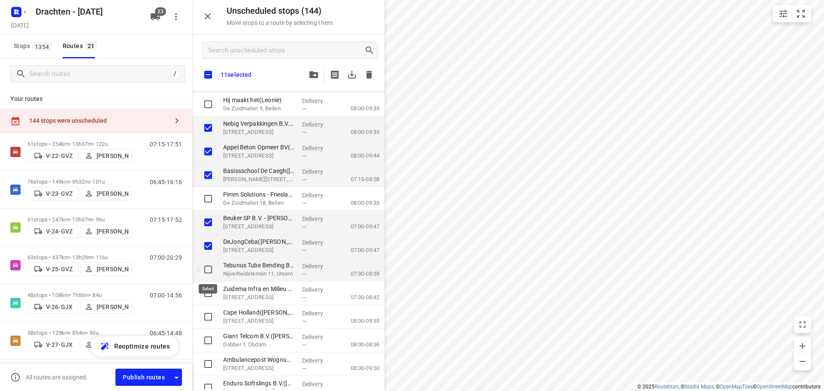
click at [214, 271] on input "grid" at bounding box center [208, 269] width 17 height 17
checkbox input "true"
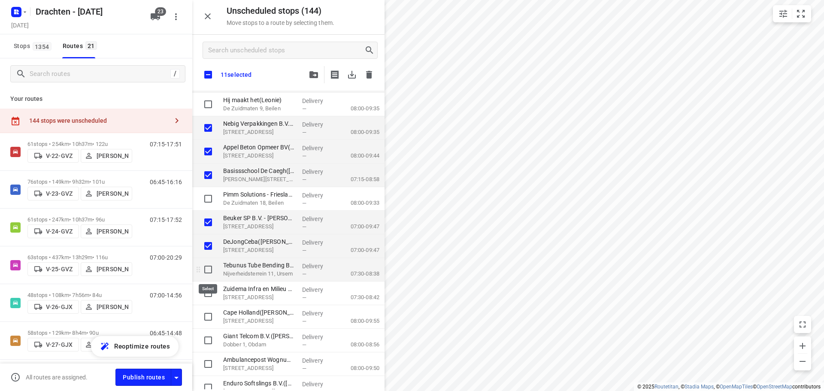
checkbox input "true"
click at [204, 340] on input "grid" at bounding box center [208, 340] width 17 height 17
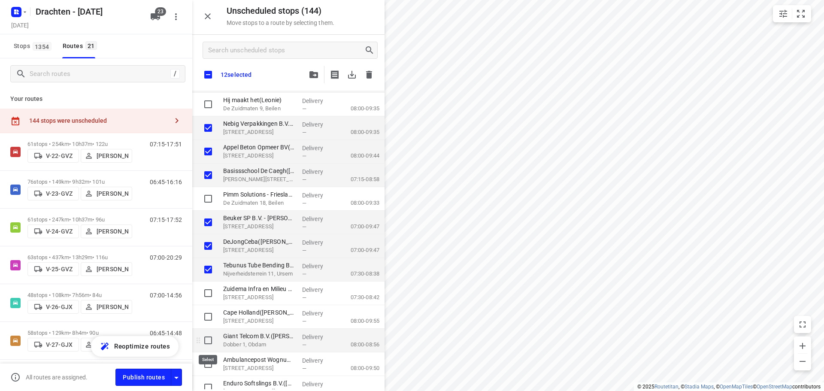
checkbox input "true"
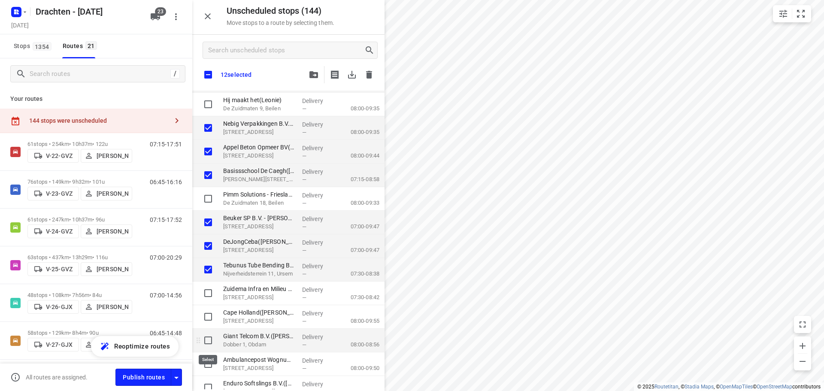
checkbox input "true"
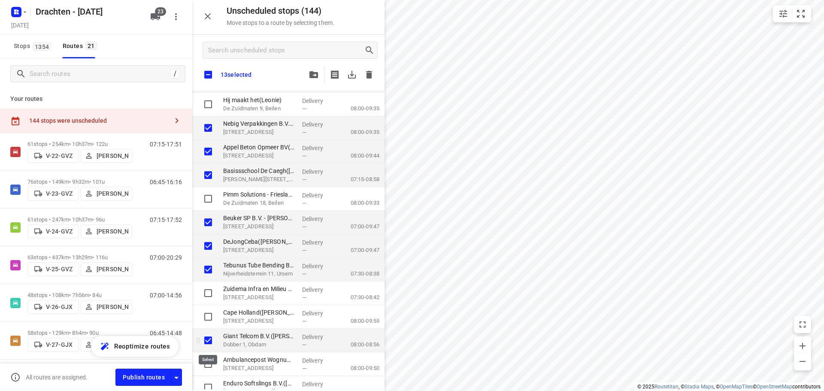
checkbox input "true"
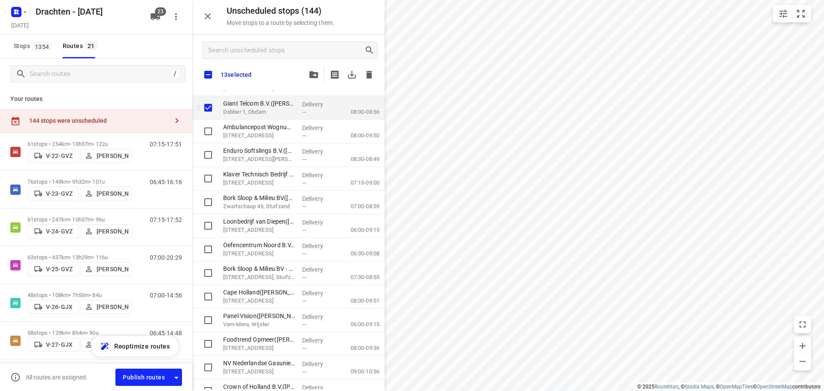
scroll to position [515, 0]
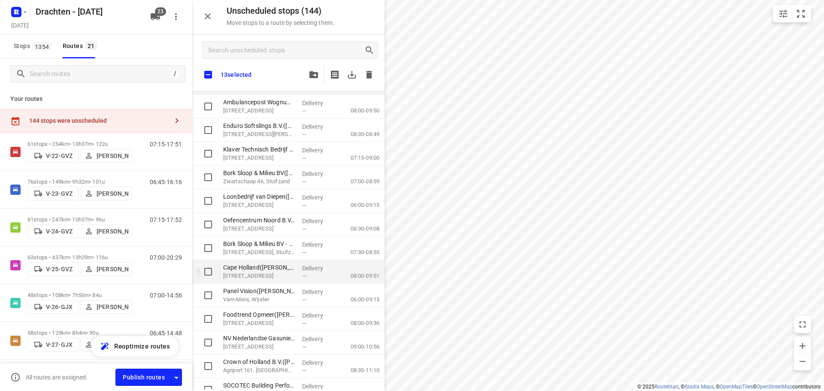
checkbox input "true"
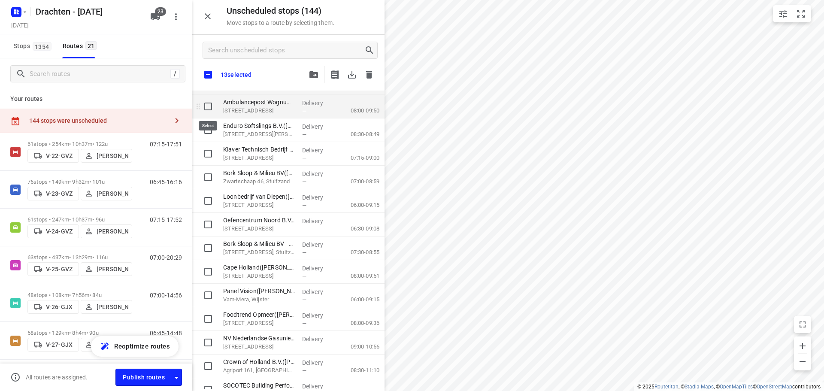
click at [211, 106] on input "grid" at bounding box center [208, 106] width 17 height 17
checkbox input "true"
click at [206, 130] on input "grid" at bounding box center [208, 129] width 17 height 17
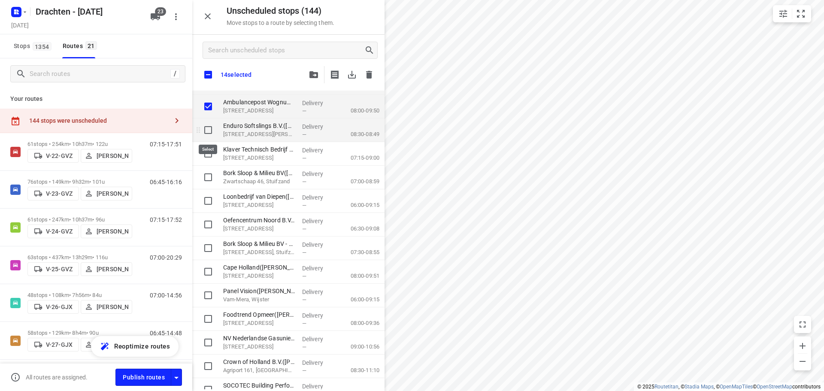
checkbox input "true"
click at [211, 152] on input "grid" at bounding box center [208, 153] width 17 height 17
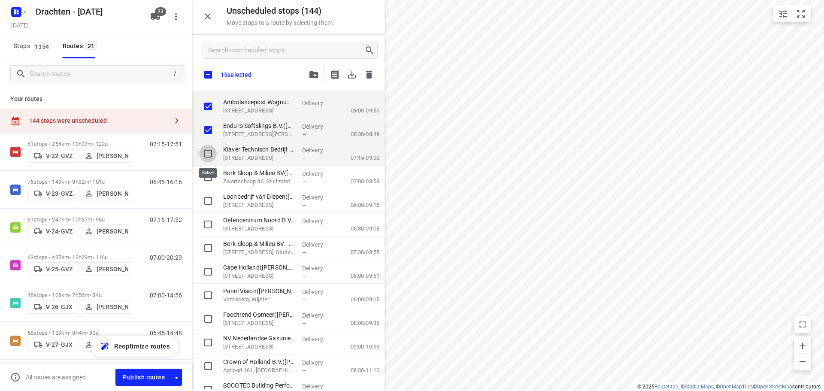
checkbox input "true"
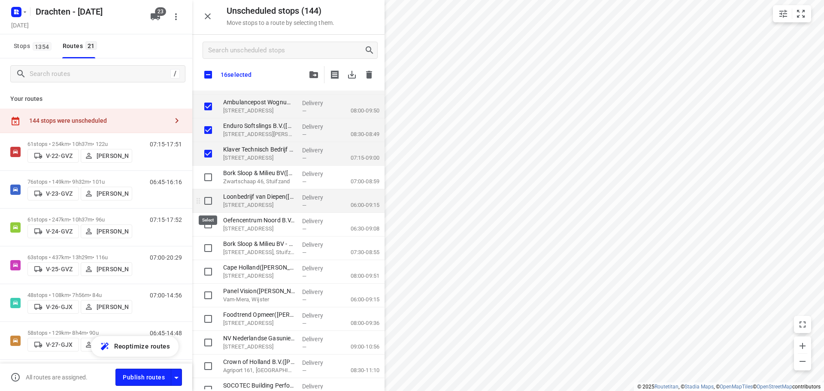
click at [208, 202] on input "grid" at bounding box center [208, 200] width 17 height 17
checkbox input "true"
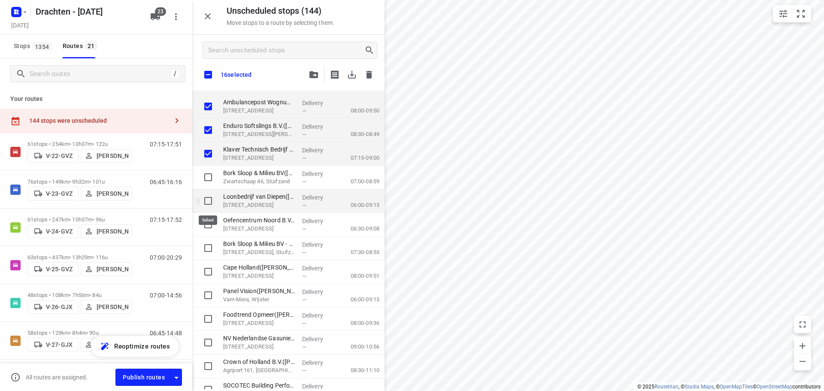
checkbox input "true"
click at [211, 321] on input "grid" at bounding box center [208, 318] width 17 height 17
checkbox input "true"
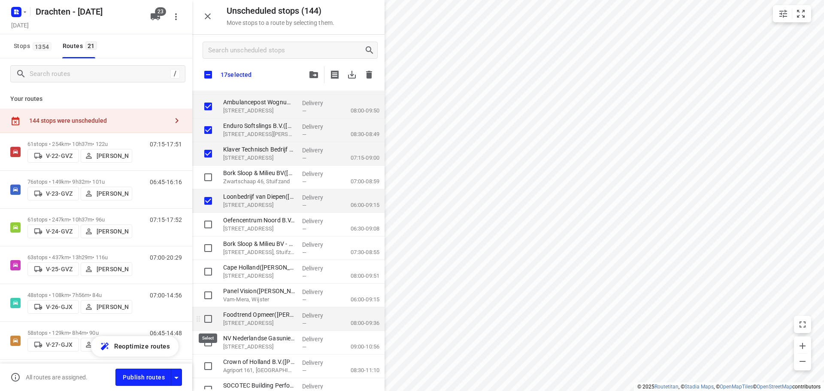
checkbox input "true"
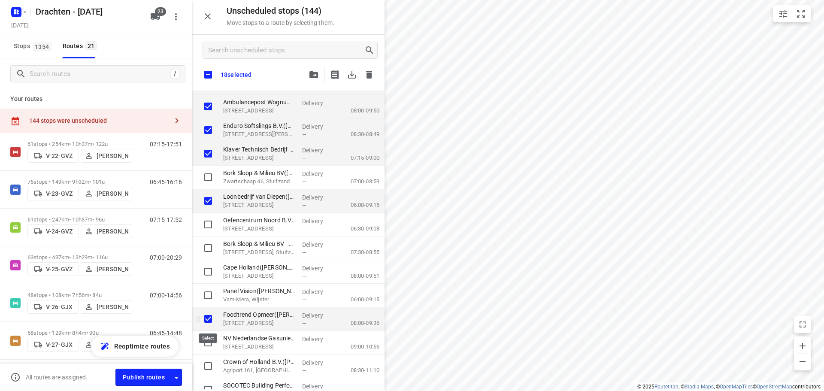
checkbox input "true"
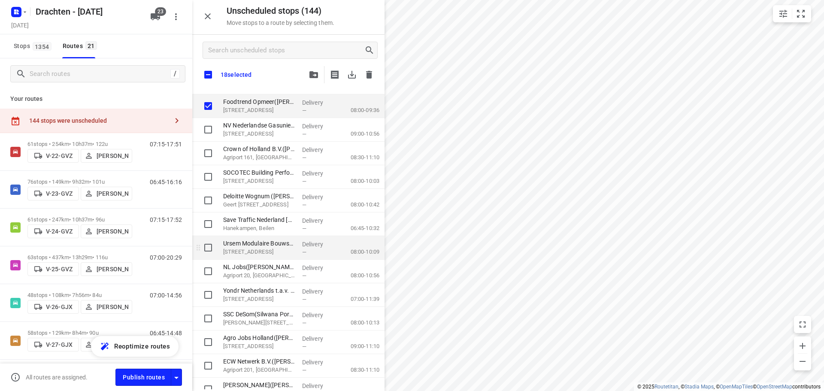
scroll to position [730, 0]
checkbox input "true"
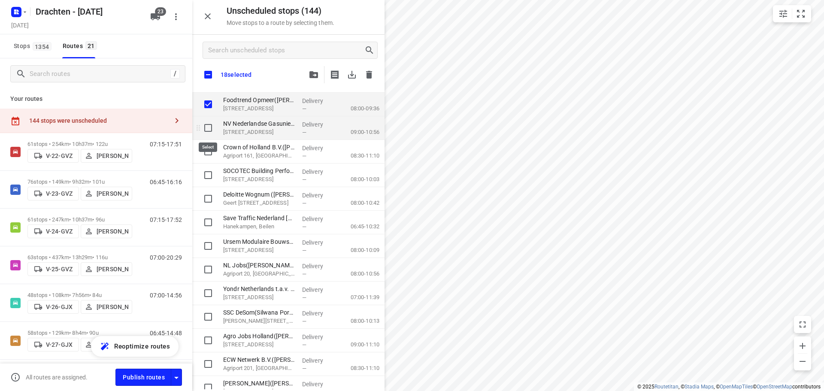
click at [213, 130] on input "grid" at bounding box center [208, 127] width 17 height 17
checkbox input "true"
click at [209, 149] on input "grid" at bounding box center [208, 151] width 17 height 17
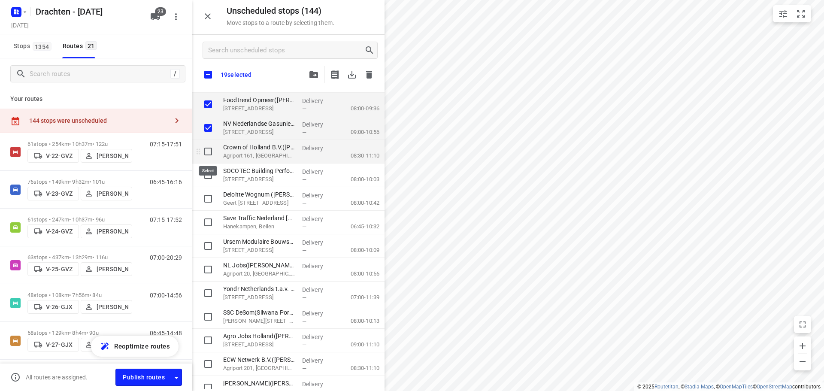
checkbox input "true"
click at [209, 199] on input "grid" at bounding box center [208, 198] width 17 height 17
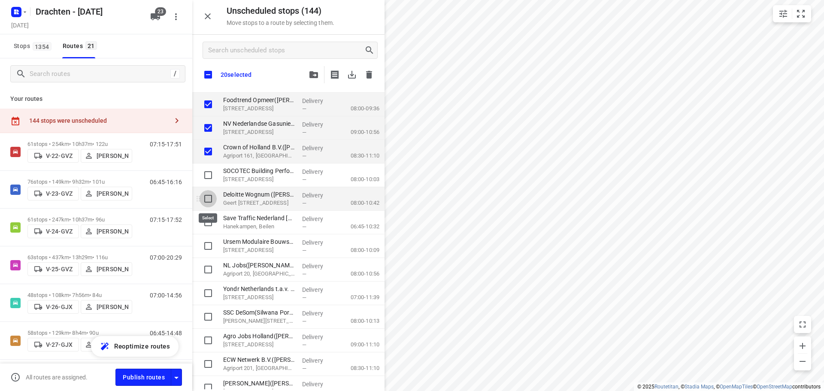
checkbox input "true"
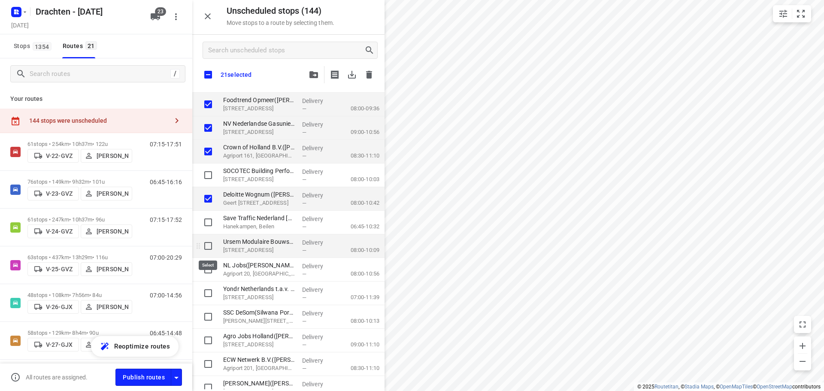
click at [206, 240] on input "grid" at bounding box center [208, 245] width 17 height 17
checkbox input "true"
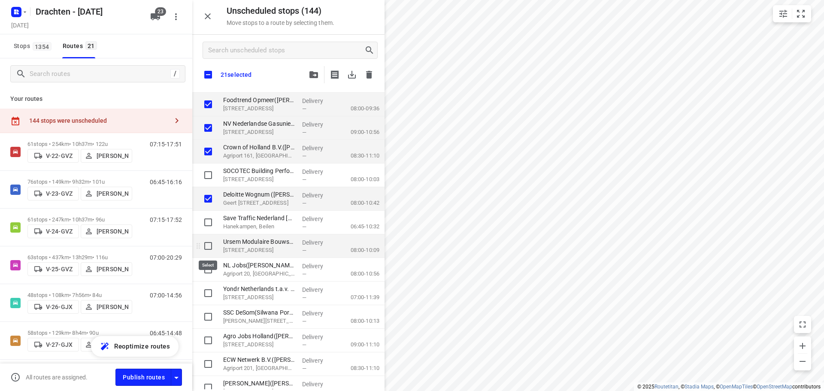
checkbox input "true"
click at [206, 268] on input "grid" at bounding box center [208, 269] width 17 height 17
checkbox input "true"
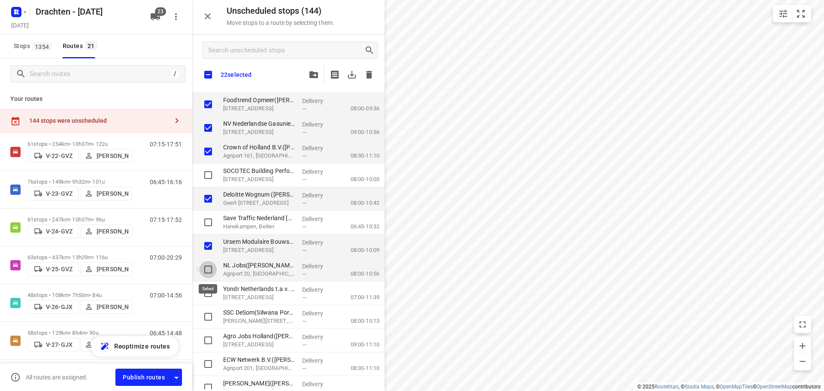
checkbox input "true"
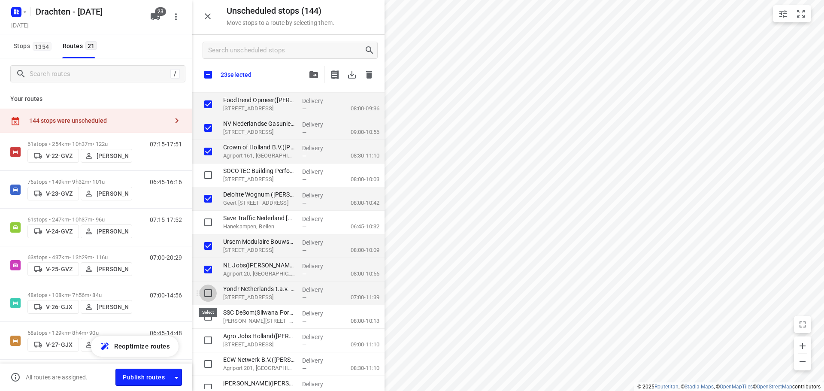
click at [210, 290] on input "grid" at bounding box center [208, 293] width 17 height 17
checkbox input "true"
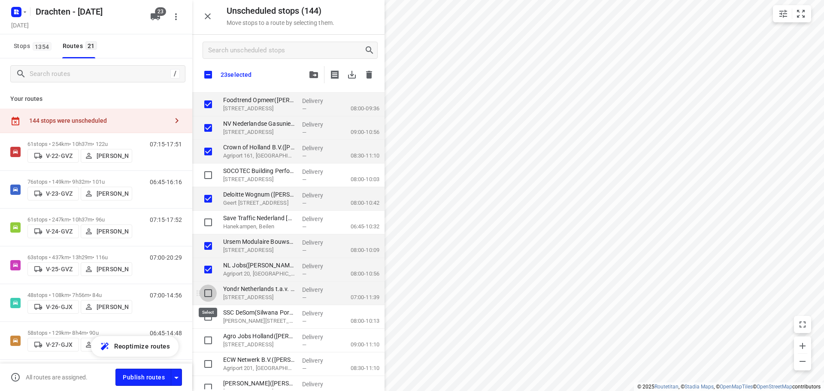
checkbox input "true"
click at [205, 311] on input "grid" at bounding box center [208, 316] width 17 height 17
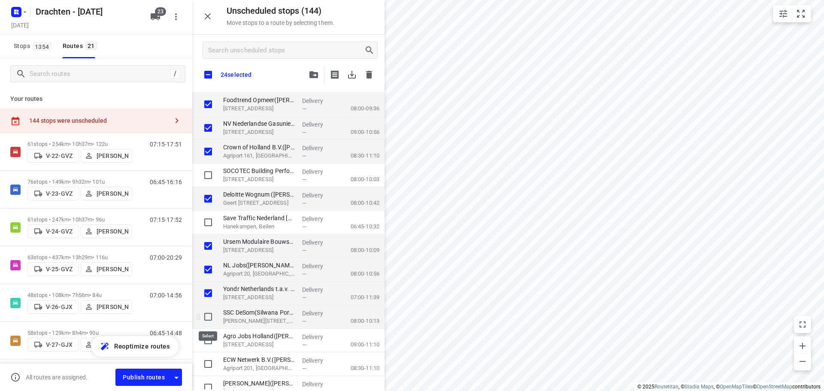
checkbox input "true"
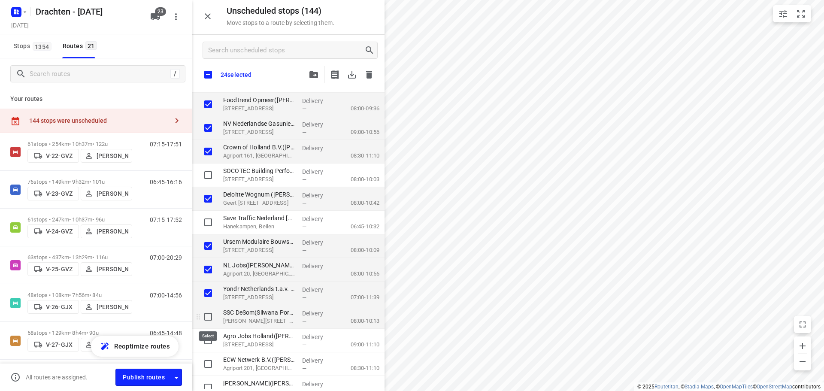
checkbox input "true"
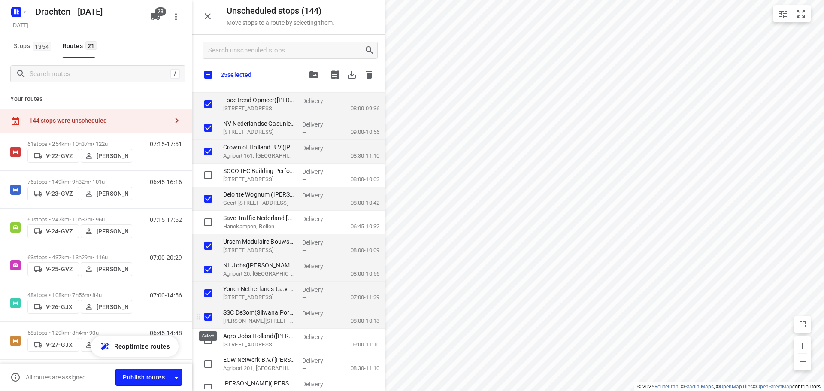
checkbox input "true"
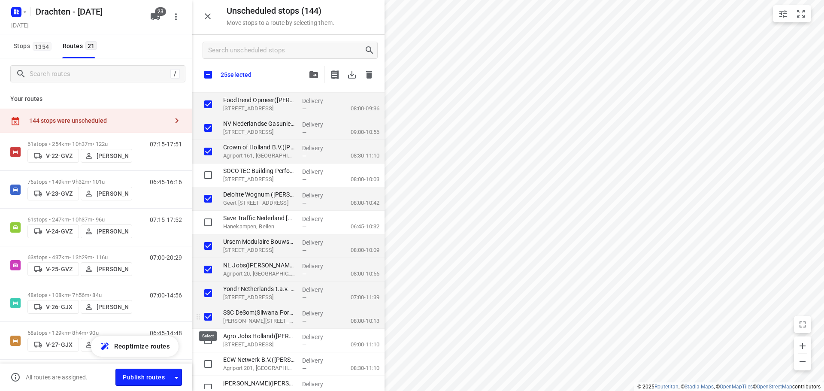
checkbox input "true"
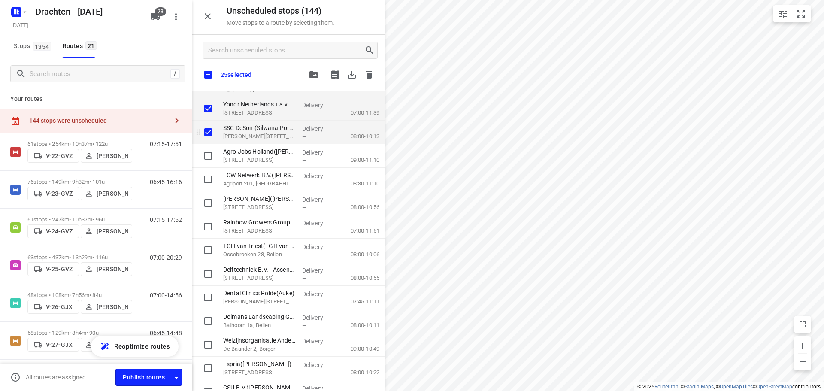
scroll to position [944, 0]
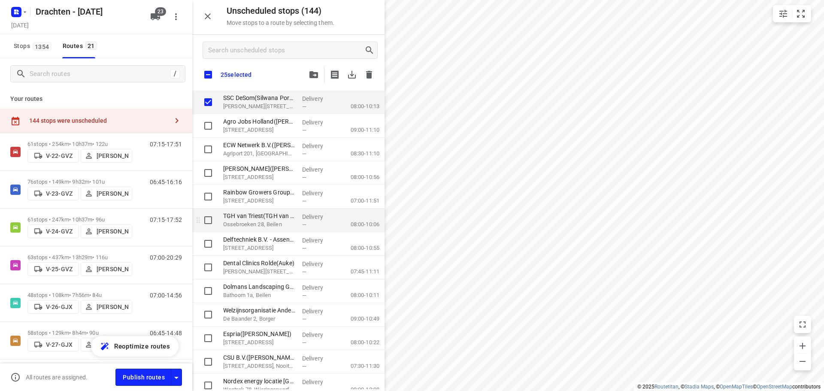
checkbox input "true"
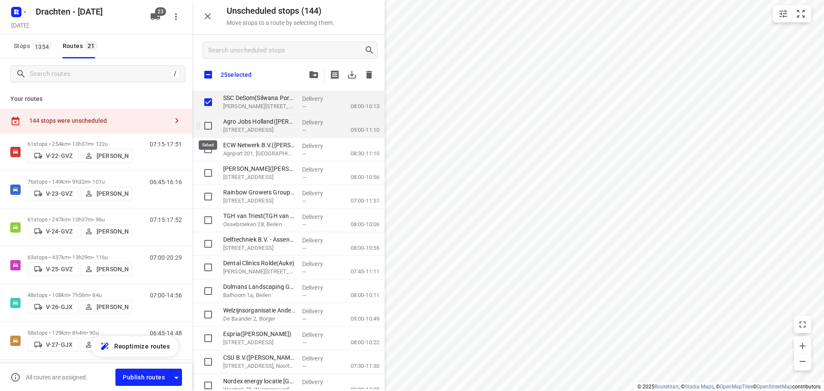
click at [208, 130] on input "grid" at bounding box center [208, 125] width 17 height 17
checkbox input "true"
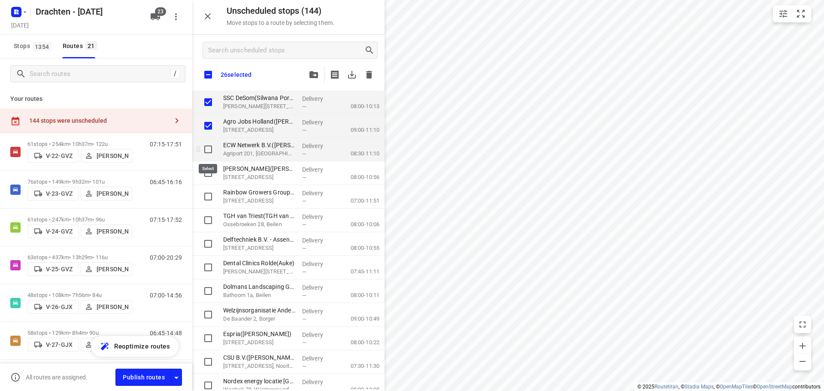
click at [214, 148] on input "grid" at bounding box center [208, 149] width 17 height 17
checkbox input "true"
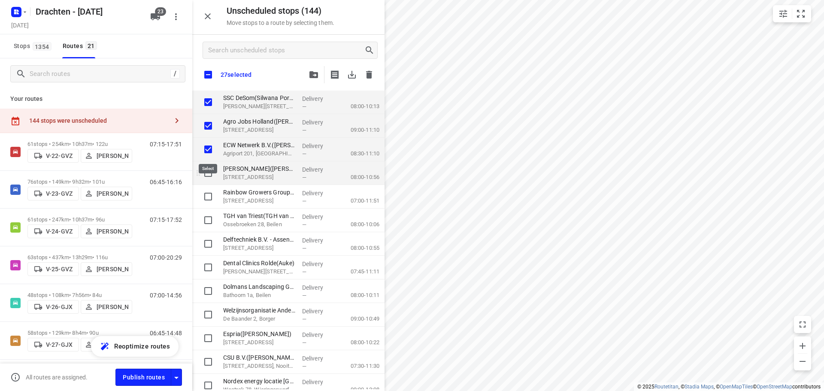
checkbox input "true"
click at [210, 172] on input "grid" at bounding box center [208, 172] width 17 height 17
checkbox input "true"
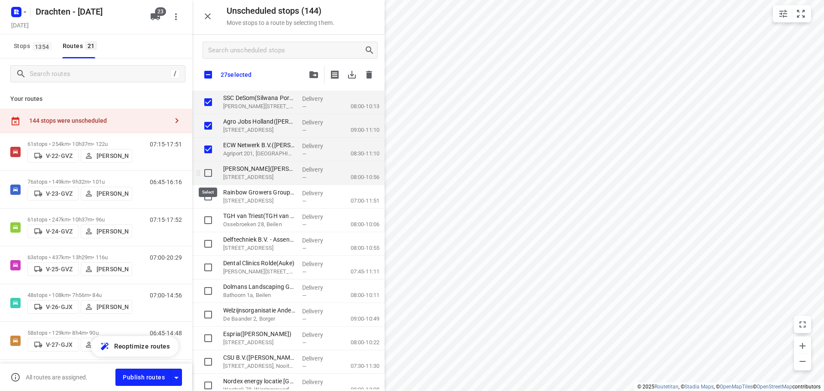
checkbox input "true"
click at [210, 195] on input "grid" at bounding box center [208, 196] width 17 height 17
checkbox input "true"
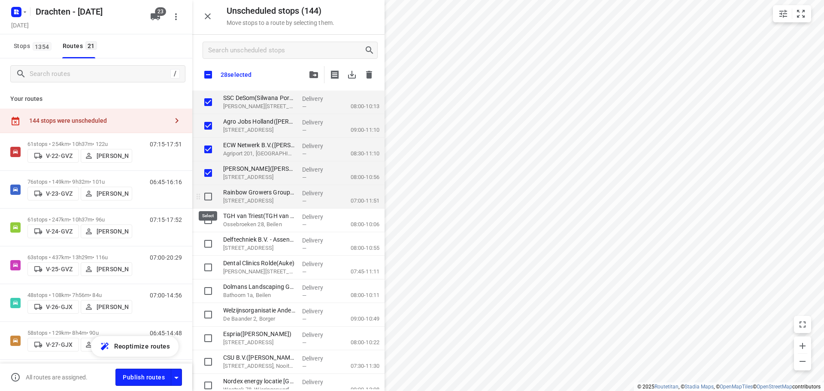
checkbox input "true"
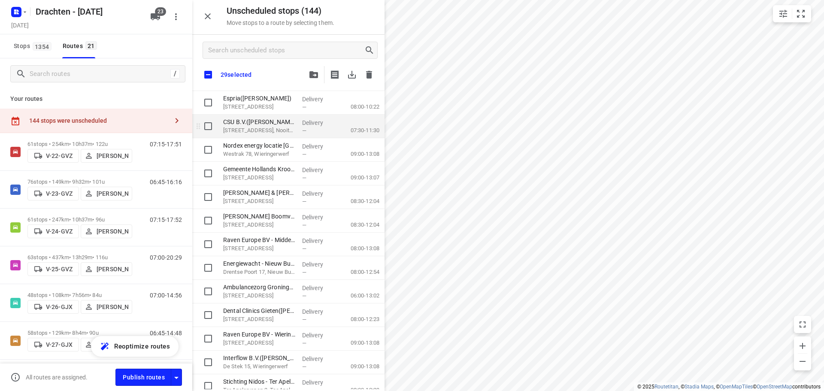
scroll to position [1202, 0]
click at [206, 129] on input "grid" at bounding box center [208, 127] width 17 height 17
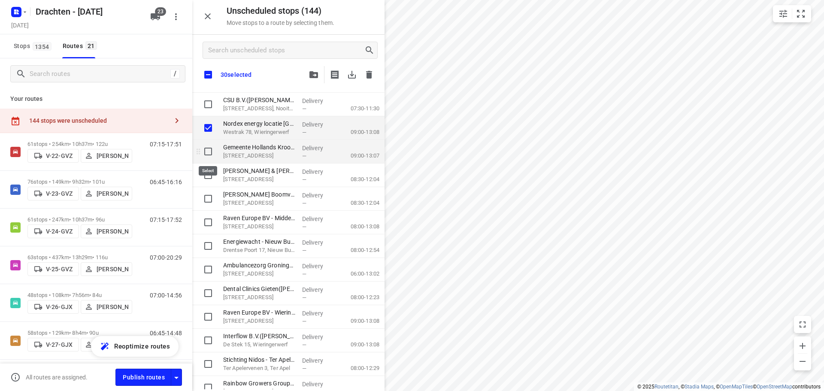
click at [209, 154] on input "grid" at bounding box center [208, 151] width 17 height 17
click at [203, 176] on input "grid" at bounding box center [208, 175] width 17 height 17
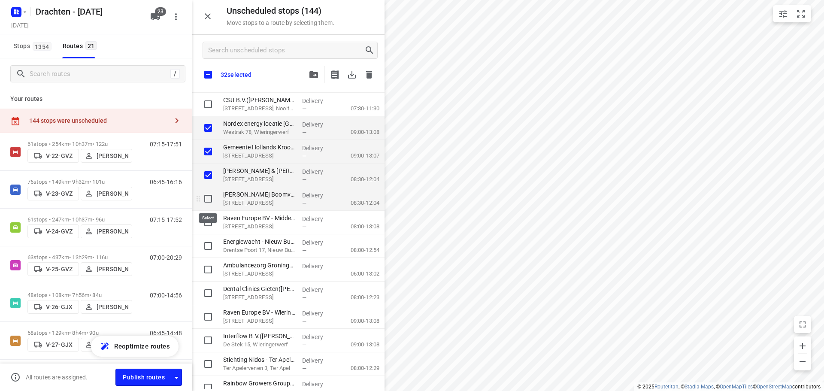
click at [208, 202] on input "grid" at bounding box center [208, 198] width 17 height 17
click at [210, 220] on input "grid" at bounding box center [208, 222] width 17 height 17
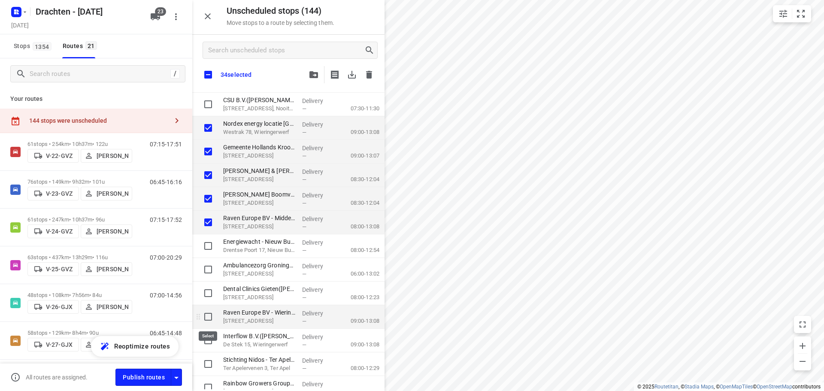
click at [208, 317] on input "grid" at bounding box center [208, 316] width 17 height 17
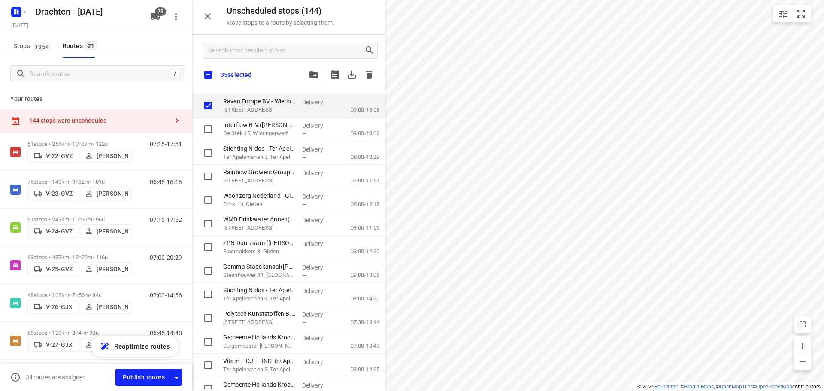
scroll to position [1416, 0]
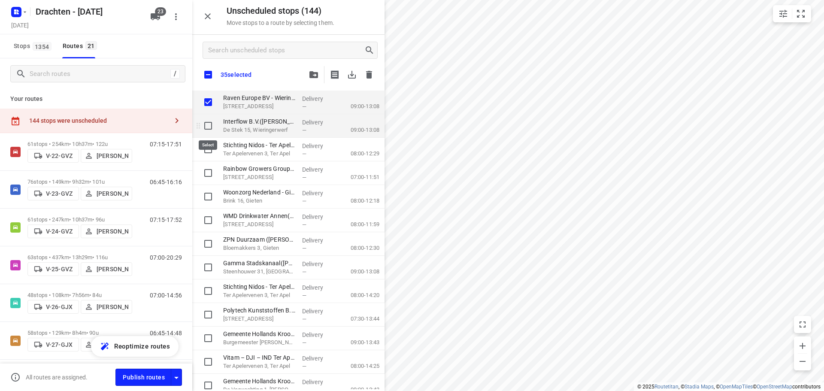
click at [209, 129] on input "grid" at bounding box center [208, 125] width 17 height 17
click at [207, 167] on input "grid" at bounding box center [208, 172] width 17 height 17
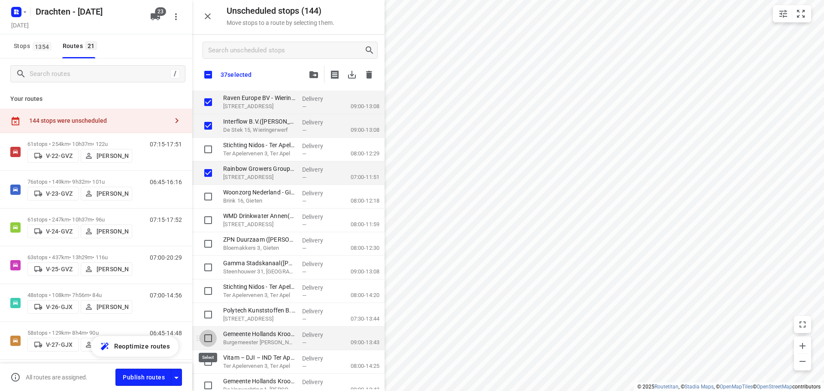
click at [211, 340] on input "grid" at bounding box center [208, 338] width 17 height 17
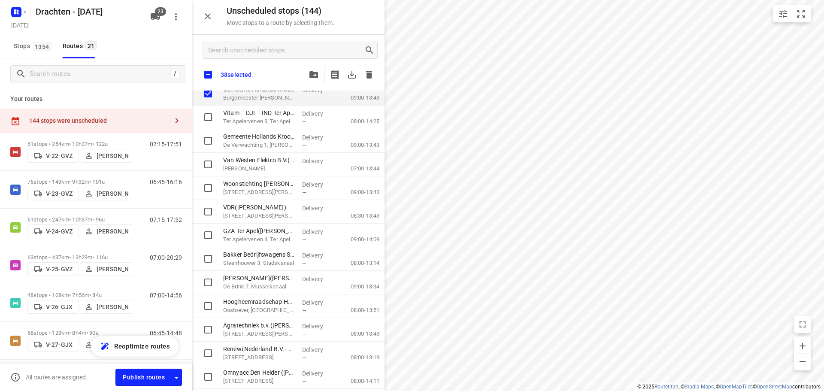
scroll to position [1674, 0]
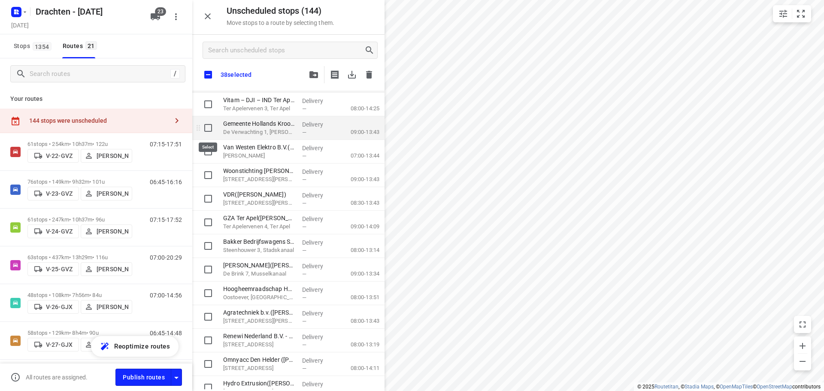
click at [215, 130] on input "grid" at bounding box center [208, 127] width 17 height 17
click at [213, 153] on input "grid" at bounding box center [208, 151] width 17 height 17
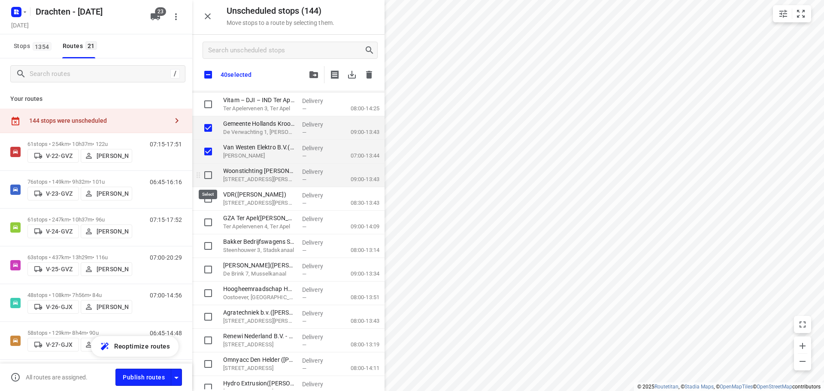
click at [209, 178] on input "grid" at bounding box center [208, 175] width 17 height 17
click at [210, 198] on input "grid" at bounding box center [208, 198] width 17 height 17
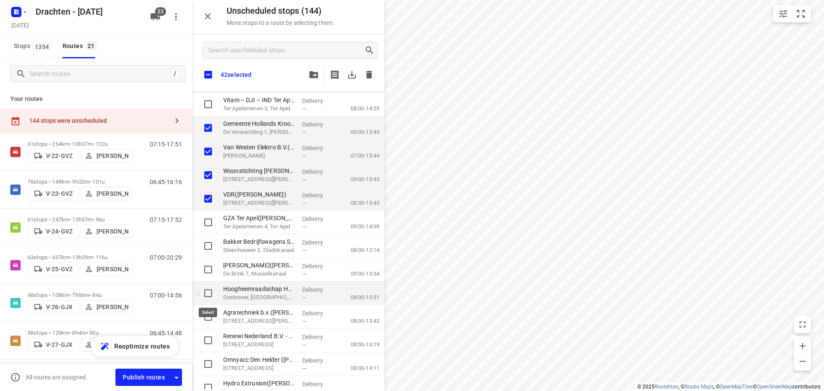
click at [209, 292] on input "grid" at bounding box center [208, 293] width 17 height 17
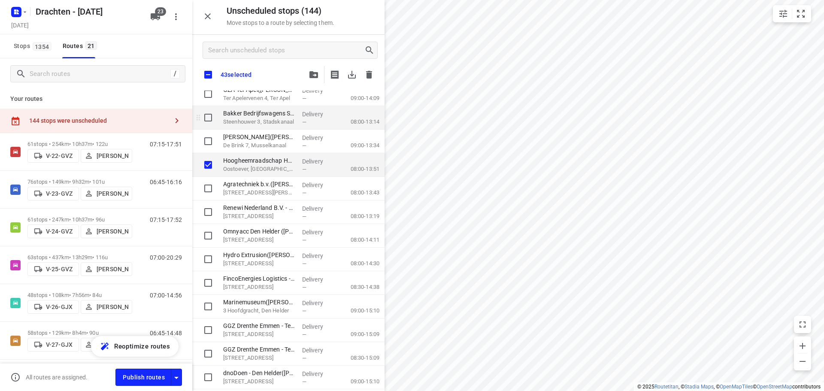
scroll to position [1846, 0]
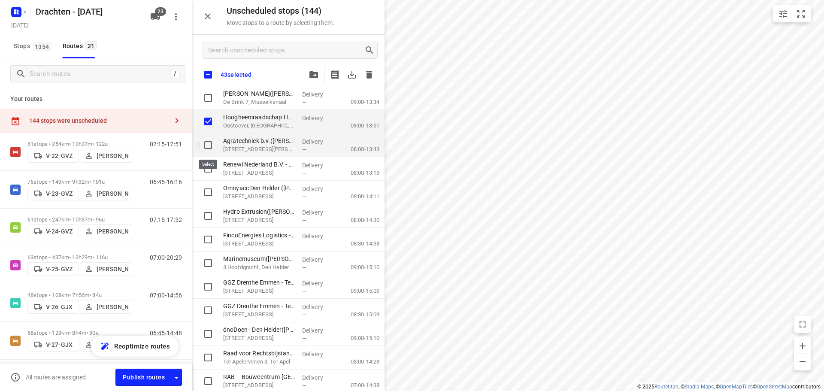
click at [212, 144] on input "grid" at bounding box center [208, 144] width 17 height 17
click at [207, 191] on input "grid" at bounding box center [208, 192] width 17 height 17
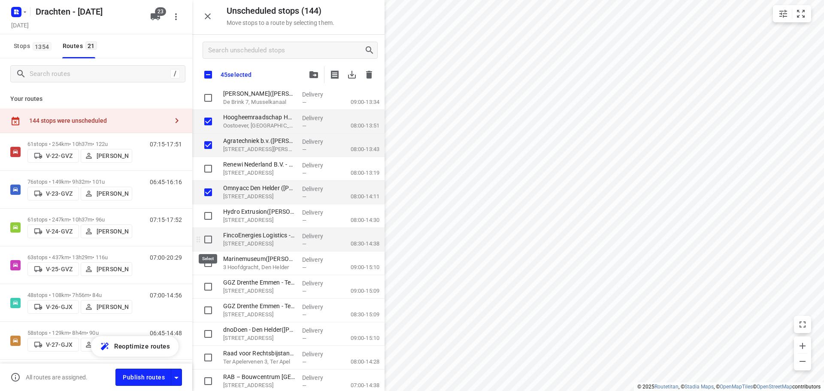
click at [209, 235] on input "grid" at bounding box center [208, 239] width 17 height 17
click at [206, 263] on input "grid" at bounding box center [208, 263] width 17 height 17
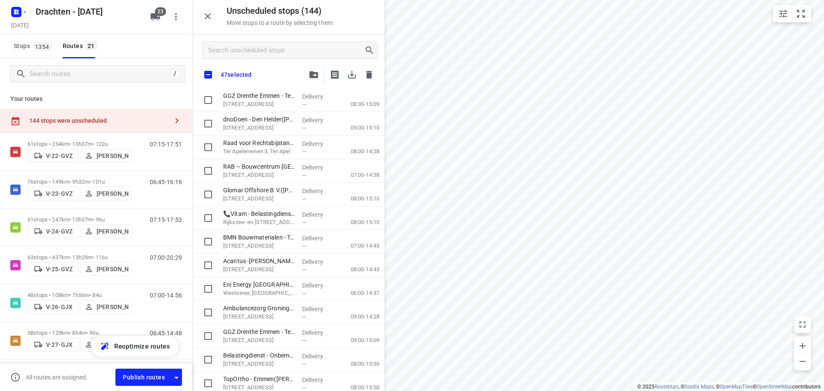
scroll to position [2060, 0]
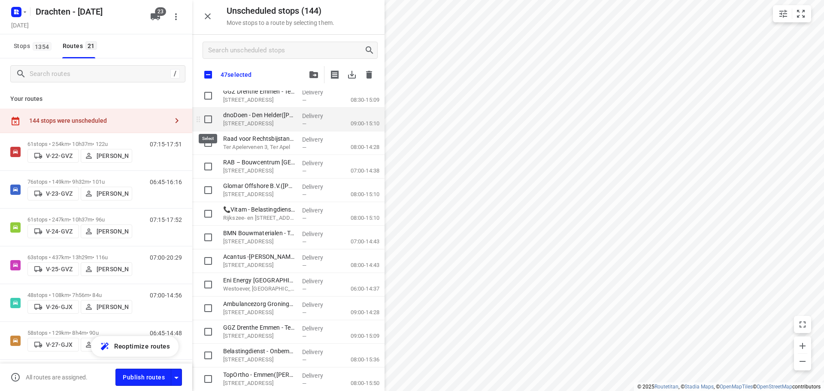
click at [213, 118] on input "grid" at bounding box center [208, 119] width 17 height 17
click at [204, 167] on input "grid" at bounding box center [208, 166] width 17 height 17
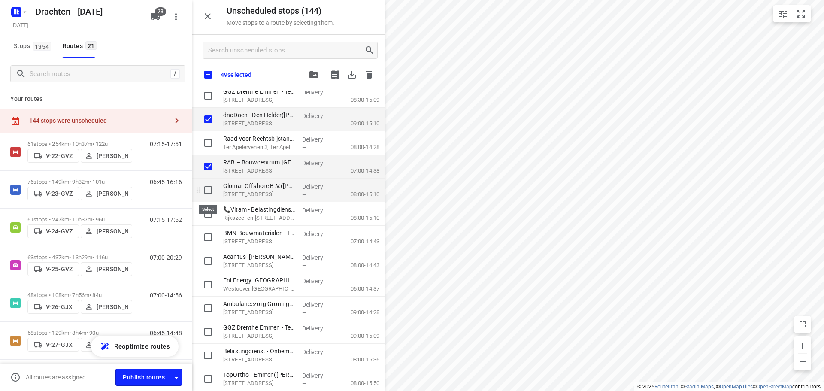
click at [204, 186] on input "grid" at bounding box center [208, 190] width 17 height 17
click at [209, 211] on input "grid" at bounding box center [208, 213] width 17 height 17
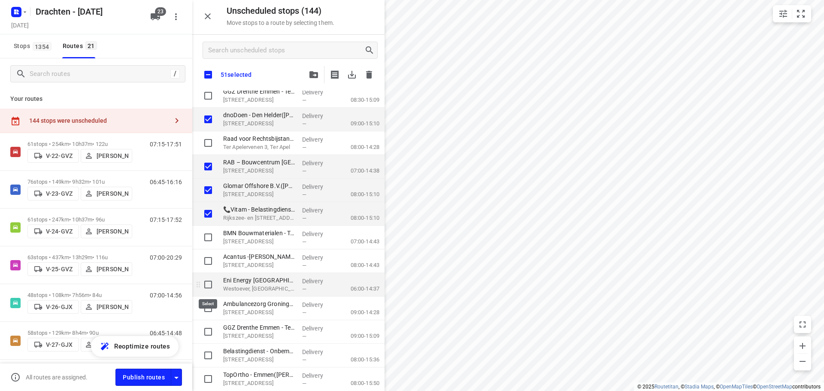
click at [209, 287] on input "grid" at bounding box center [208, 284] width 17 height 17
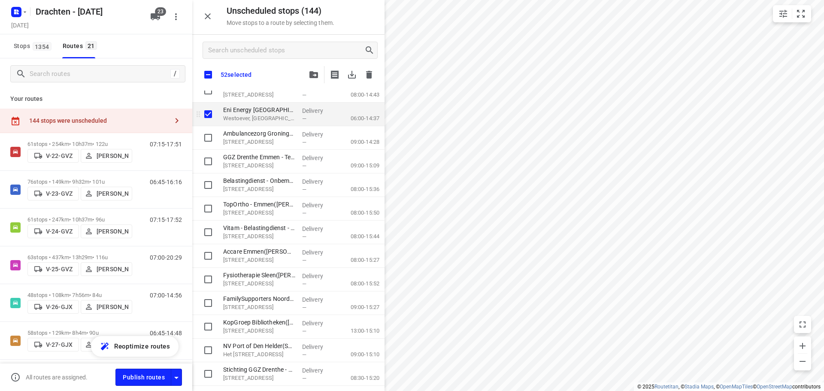
scroll to position [2275, 0]
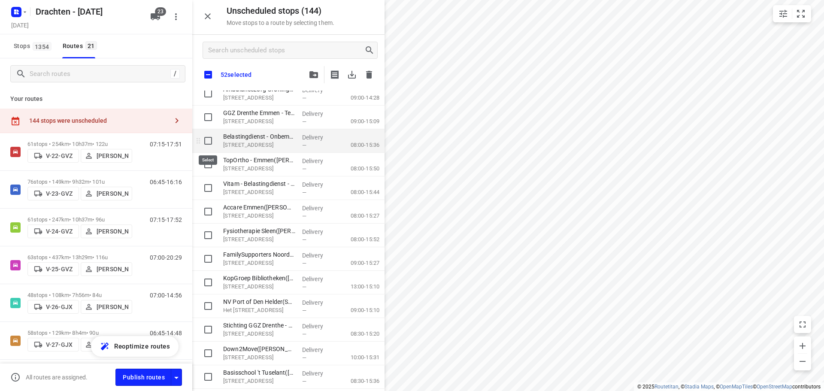
click at [210, 141] on input "grid" at bounding box center [208, 140] width 17 height 17
click at [213, 264] on input "grid" at bounding box center [208, 258] width 17 height 17
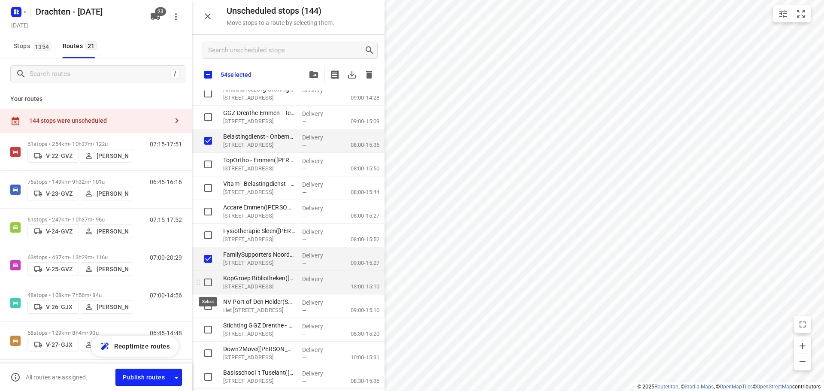
click at [208, 281] on input "grid" at bounding box center [208, 282] width 17 height 17
click at [208, 303] on input "grid" at bounding box center [208, 305] width 17 height 17
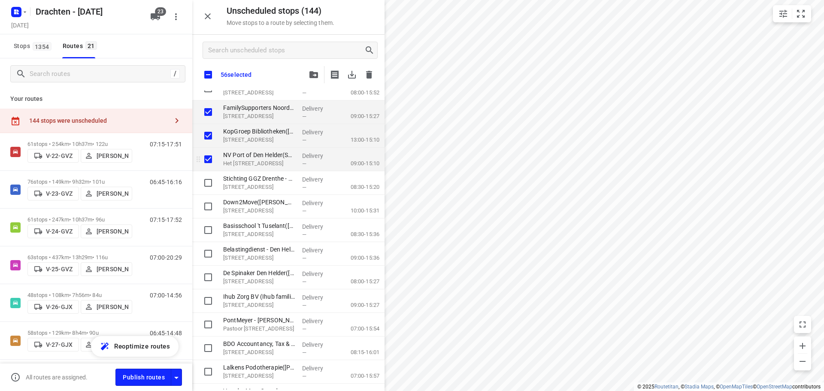
scroll to position [2490, 0]
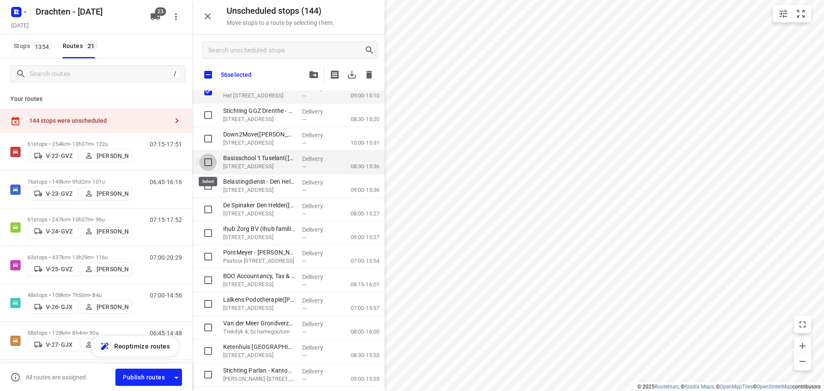
click at [213, 164] on input "grid" at bounding box center [208, 162] width 17 height 17
click at [205, 187] on input "grid" at bounding box center [208, 185] width 17 height 17
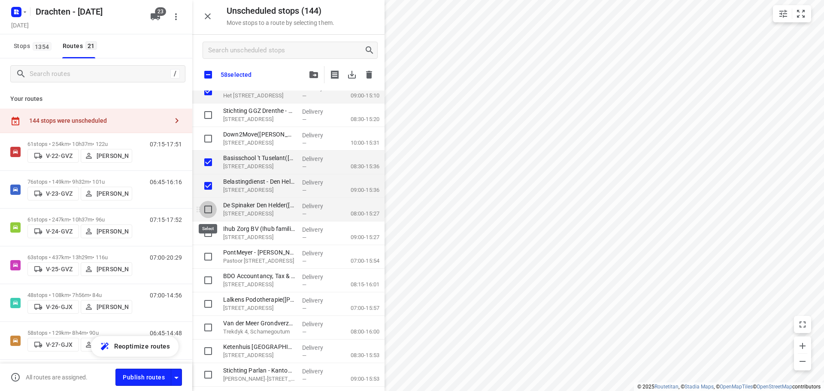
click at [206, 207] on input "grid" at bounding box center [208, 209] width 17 height 17
click at [203, 234] on input "grid" at bounding box center [208, 232] width 17 height 17
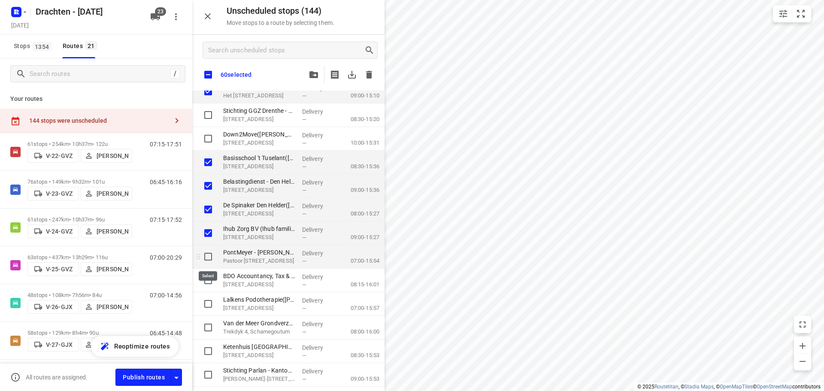
click at [211, 257] on input "grid" at bounding box center [208, 256] width 17 height 17
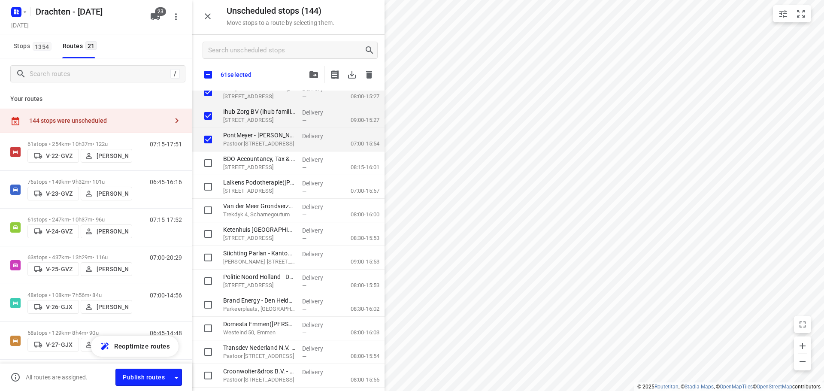
scroll to position [2661, 0]
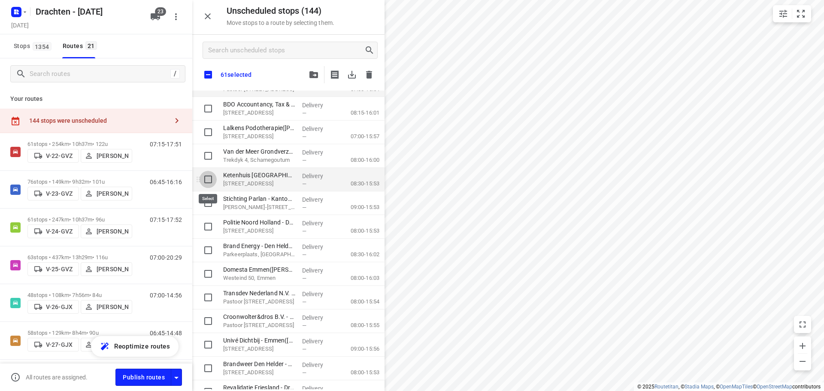
click at [213, 184] on input "grid" at bounding box center [208, 179] width 17 height 17
click at [213, 202] on input "grid" at bounding box center [208, 202] width 17 height 17
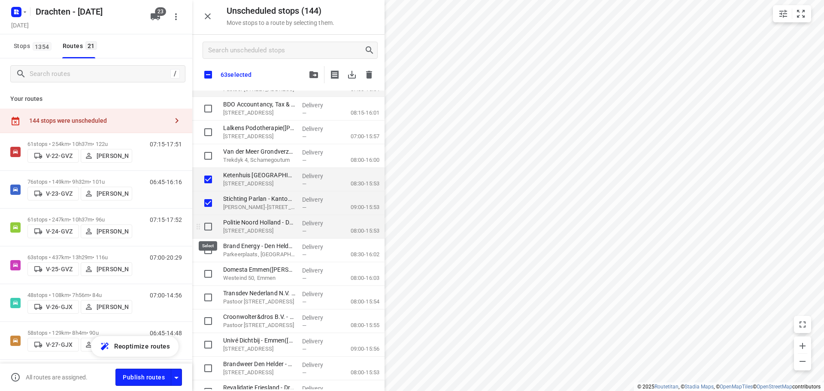
click at [210, 229] on input "grid" at bounding box center [208, 226] width 17 height 17
click at [209, 249] on input "grid" at bounding box center [208, 250] width 17 height 17
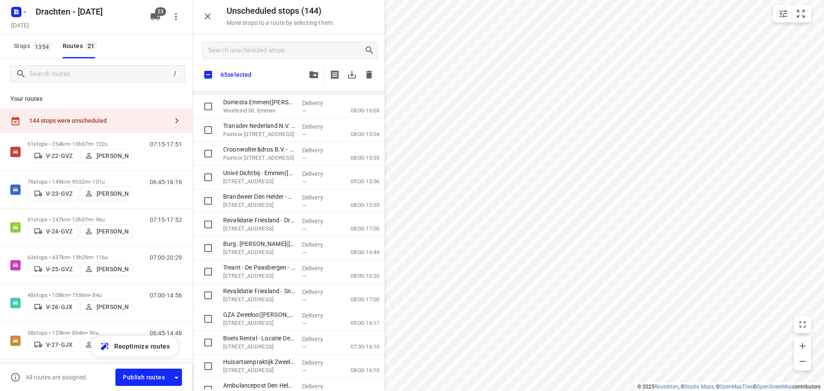
scroll to position [2833, 0]
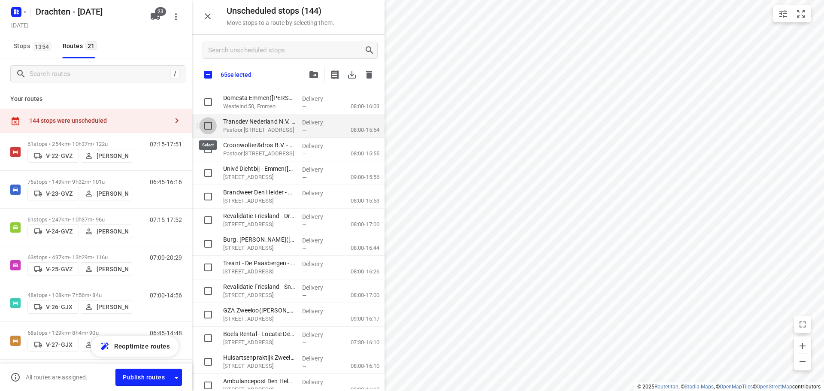
click at [216, 129] on input "grid" at bounding box center [208, 125] width 17 height 17
click at [214, 155] on input "grid" at bounding box center [208, 149] width 17 height 17
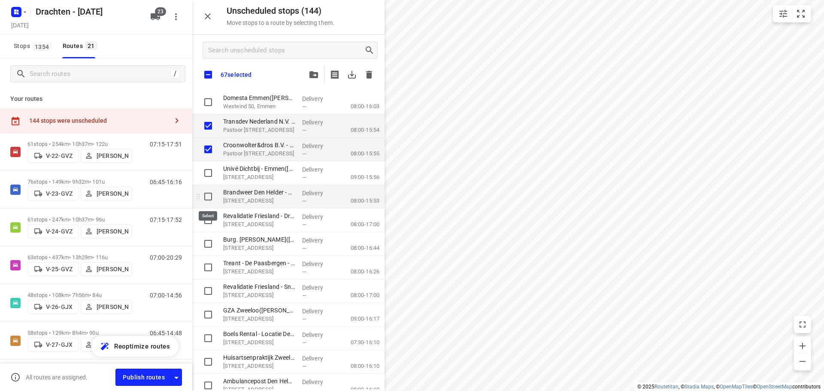
click at [212, 202] on input "grid" at bounding box center [208, 196] width 17 height 17
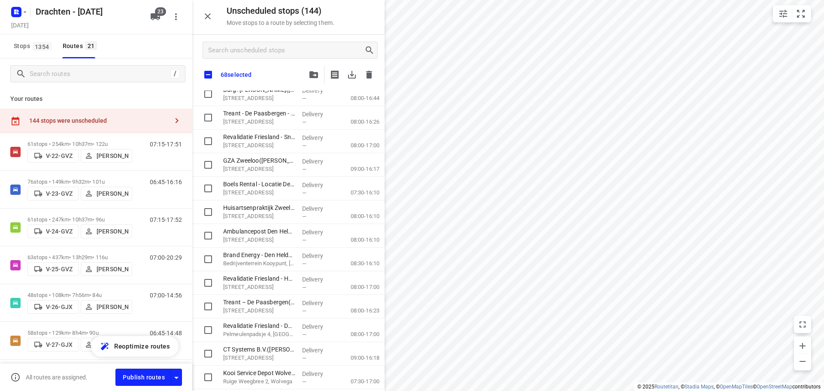
scroll to position [3005, 0]
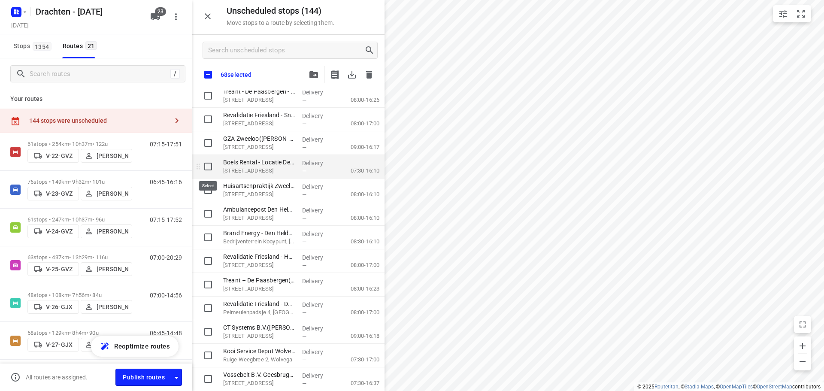
click at [207, 163] on input "grid" at bounding box center [208, 166] width 17 height 17
click at [211, 212] on input "grid" at bounding box center [208, 213] width 17 height 17
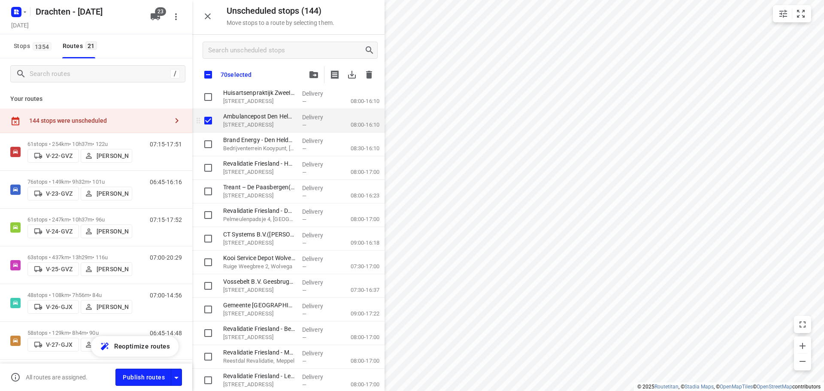
scroll to position [3102, 0]
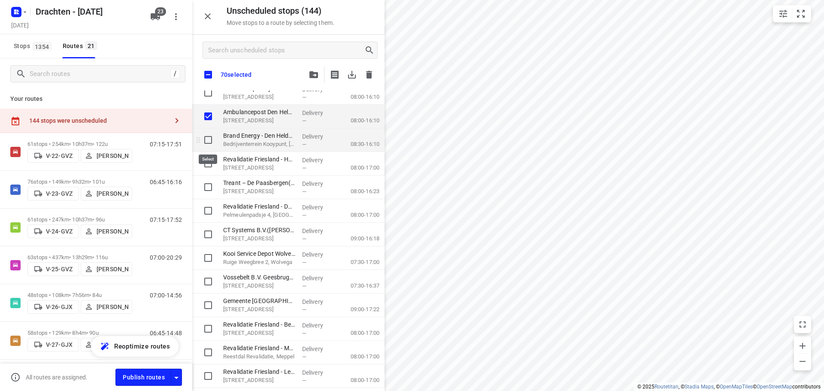
click at [210, 138] on input "grid" at bounding box center [208, 139] width 17 height 17
click at [210, 238] on input "grid" at bounding box center [208, 234] width 17 height 17
click at [317, 72] on icon "button" at bounding box center [313, 74] width 9 height 7
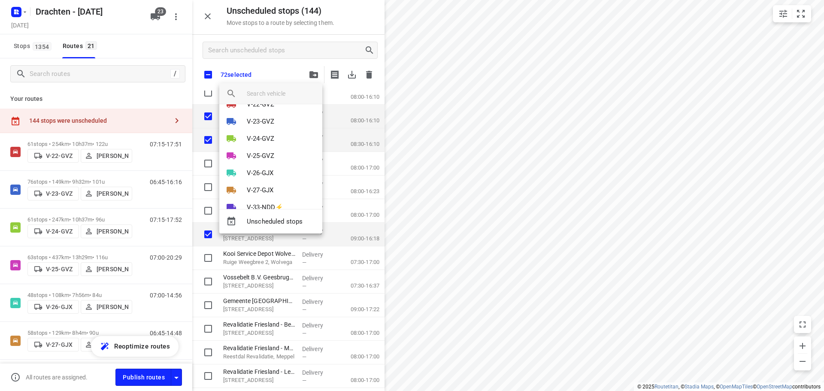
scroll to position [0, 0]
click at [273, 99] on input "search vehicle" at bounding box center [281, 93] width 69 height 13
click at [162, 13] on div at bounding box center [412, 195] width 824 height 391
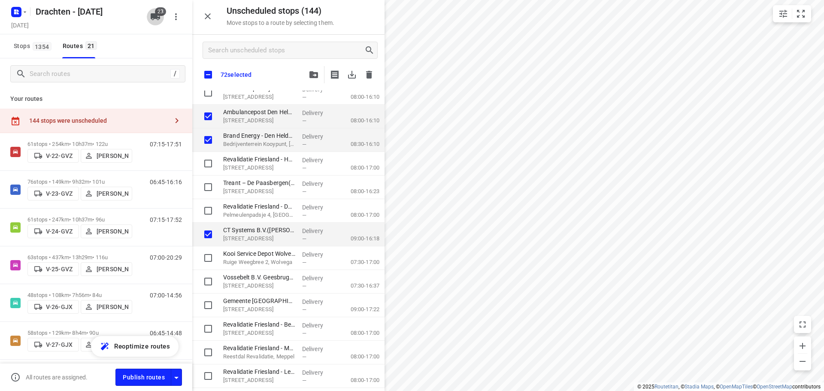
click at [158, 18] on icon "button" at bounding box center [155, 16] width 9 height 7
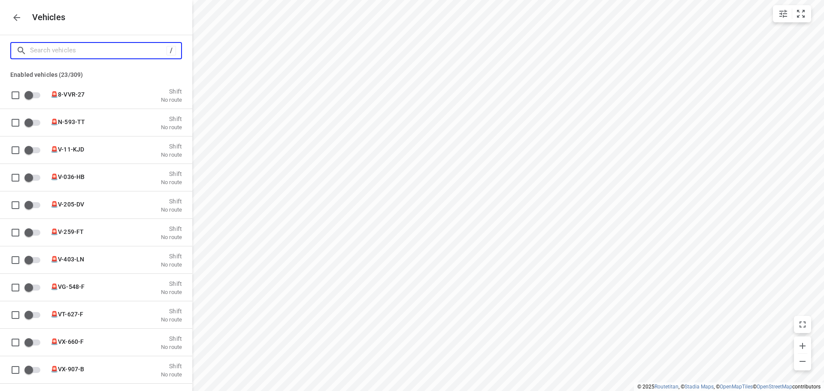
click at [130, 51] on input "Search vehicles" at bounding box center [98, 50] width 136 height 13
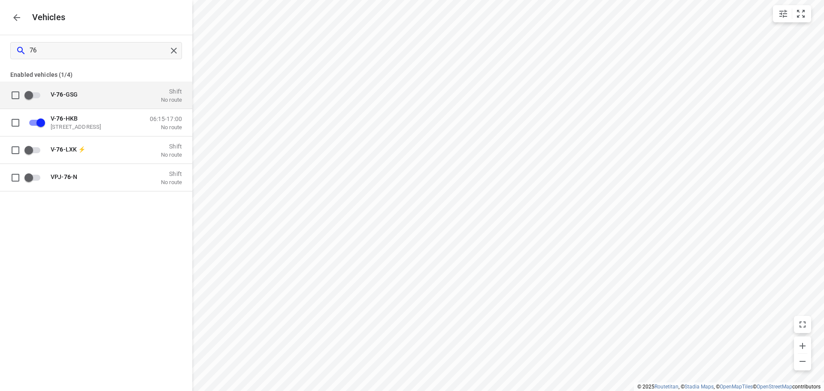
click at [19, 15] on icon "button" at bounding box center [17, 17] width 10 height 10
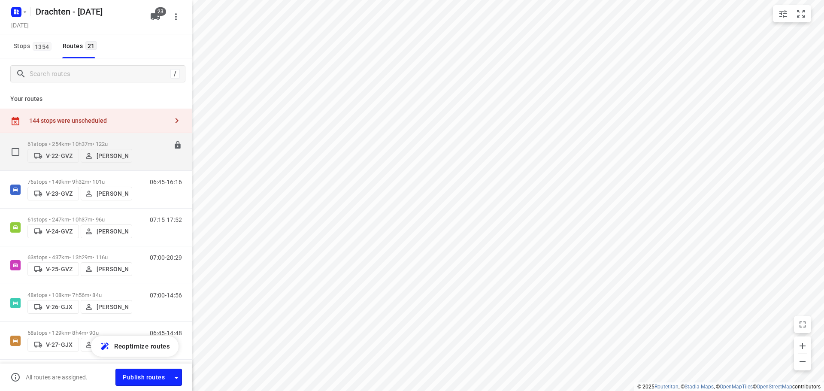
click at [126, 147] on div "V-22-GVZ Jelle Veenstra" at bounding box center [79, 154] width 105 height 15
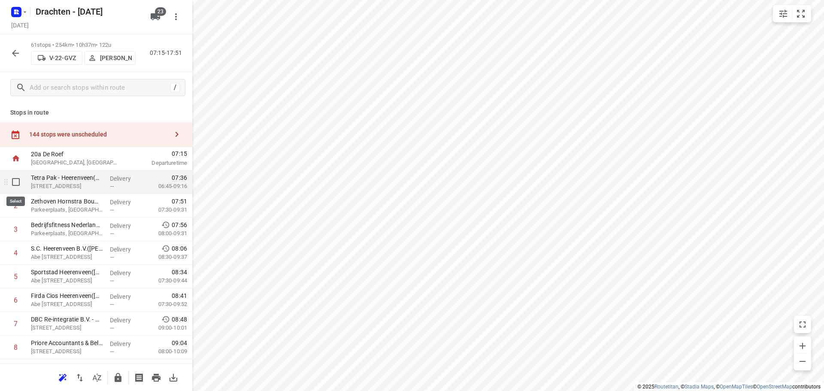
click at [15, 182] on input "checkbox" at bounding box center [15, 181] width 17 height 17
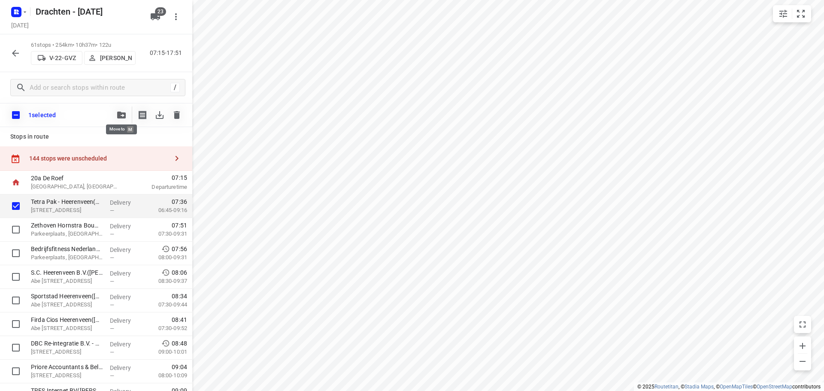
click at [129, 109] on div at bounding box center [121, 114] width 17 height 17
click at [128, 111] on button "button" at bounding box center [121, 114] width 17 height 17
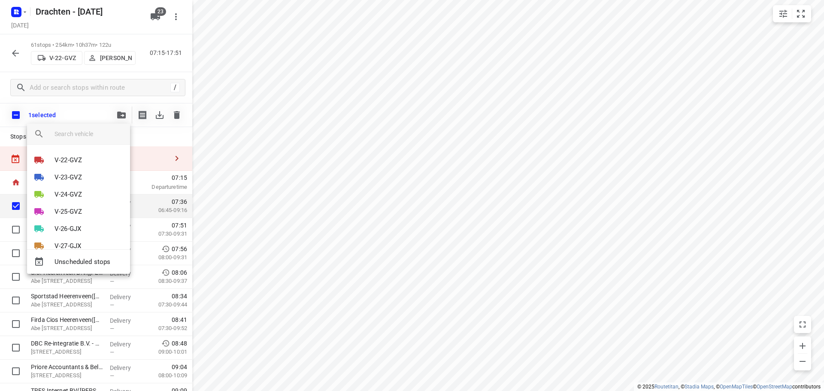
click at [19, 47] on div at bounding box center [412, 195] width 824 height 391
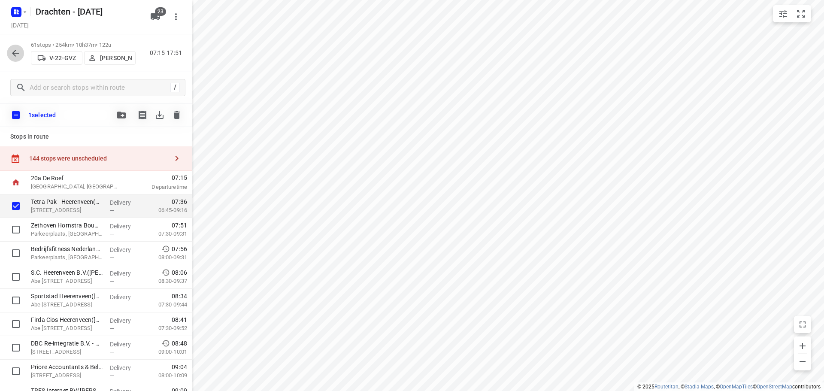
click at [13, 51] on icon "button" at bounding box center [15, 53] width 10 height 10
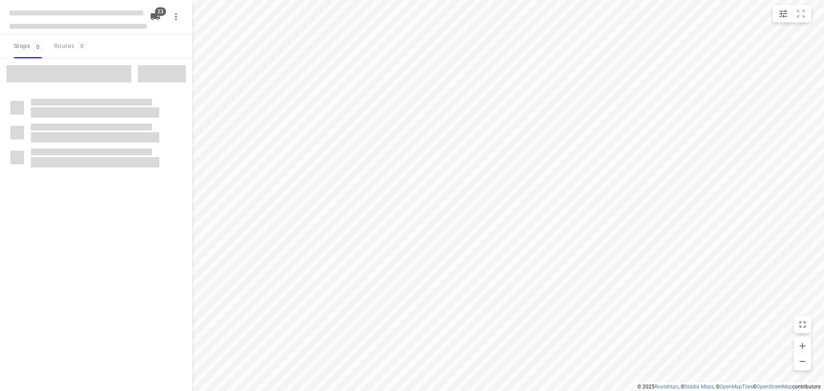
checkbox input "true"
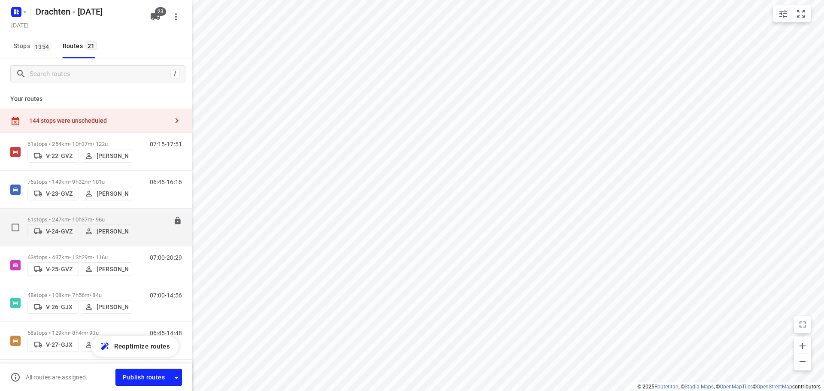
click at [139, 220] on div "07:15-17:52" at bounding box center [160, 229] width 43 height 26
click at [43, 218] on p "61 stops • 247km • 10h37m • 96u" at bounding box center [79, 219] width 105 height 6
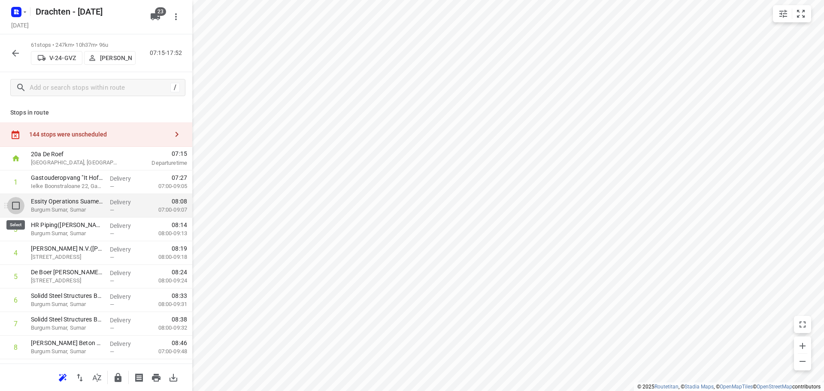
click at [17, 207] on input "checkbox" at bounding box center [15, 205] width 17 height 17
checkbox input "true"
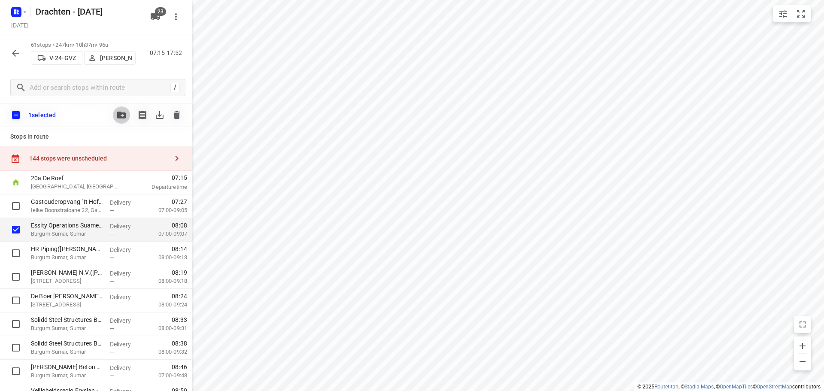
click at [114, 112] on button "button" at bounding box center [121, 114] width 17 height 17
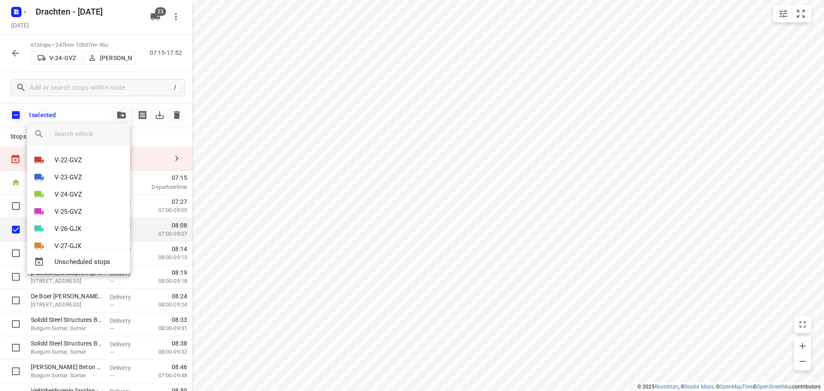
click at [109, 136] on input "search vehicle" at bounding box center [89, 133] width 69 height 13
click at [55, 110] on div at bounding box center [412, 195] width 824 height 391
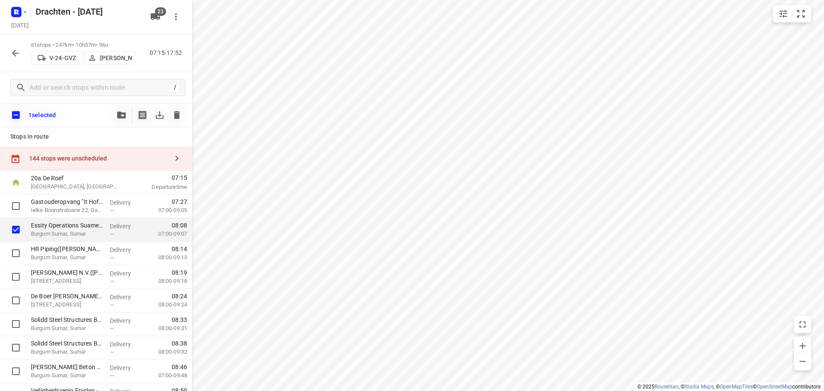
click at [21, 115] on input "checkbox" at bounding box center [16, 115] width 18 height 18
checkbox input "true"
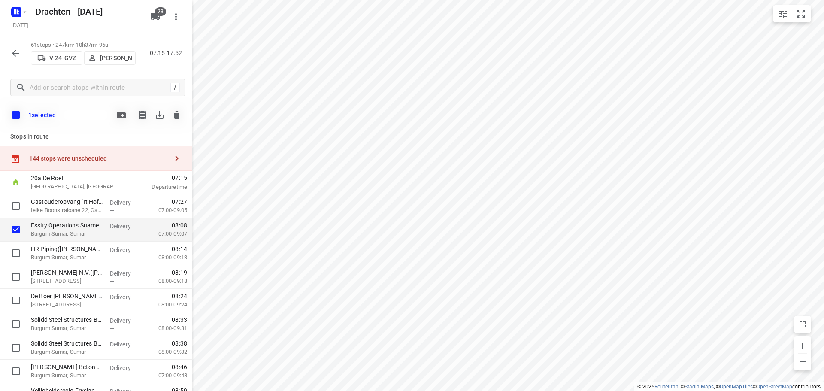
checkbox input "true"
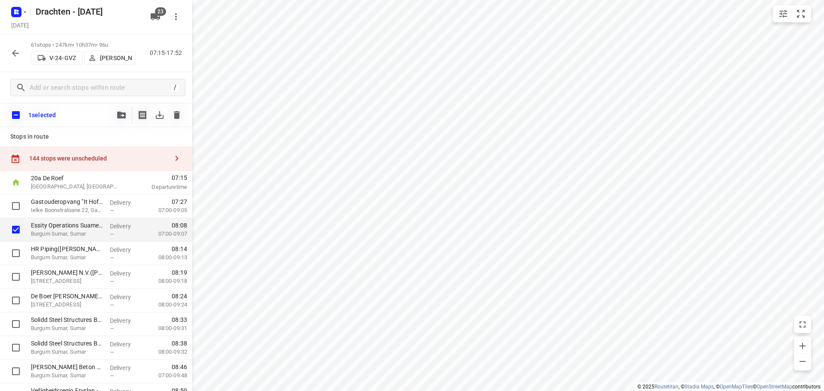
checkbox input "true"
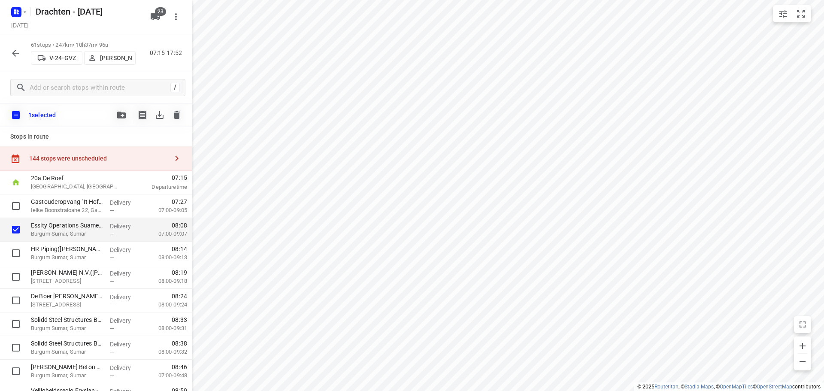
checkbox input "true"
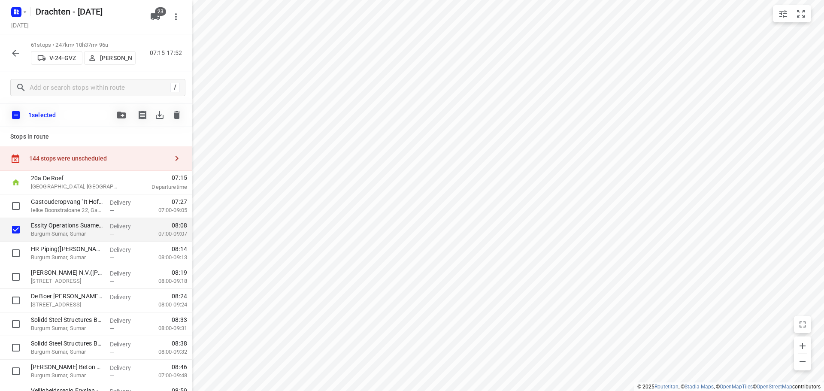
checkbox input "true"
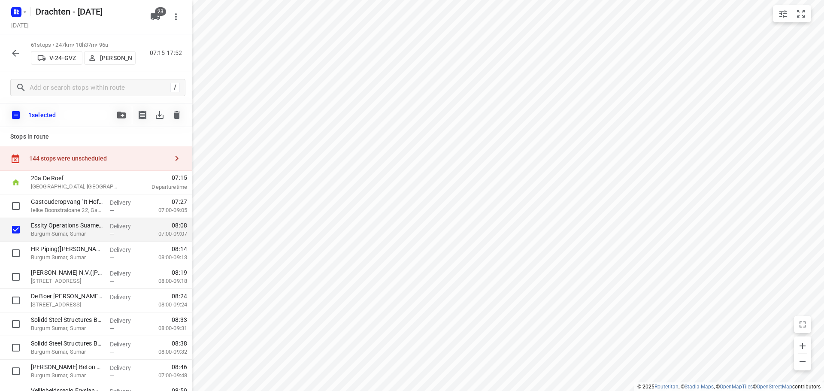
checkbox input "true"
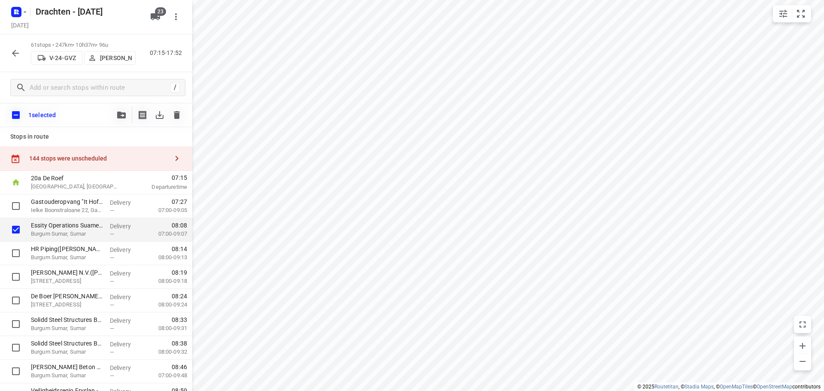
checkbox input "true"
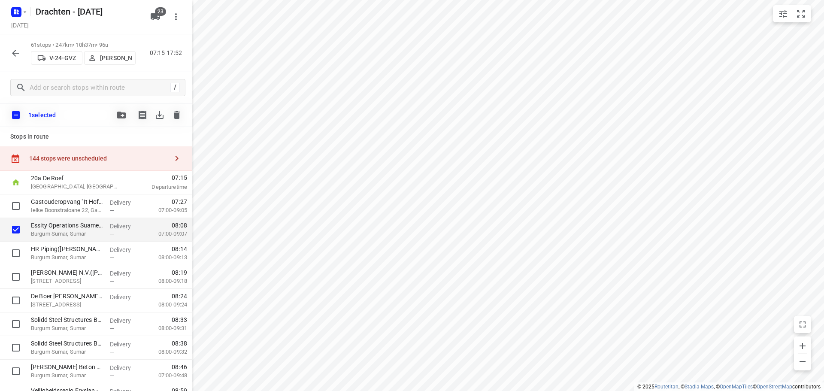
checkbox input "true"
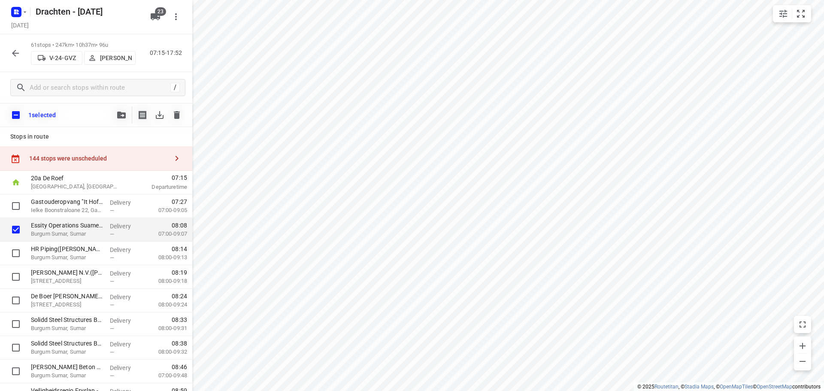
checkbox input "true"
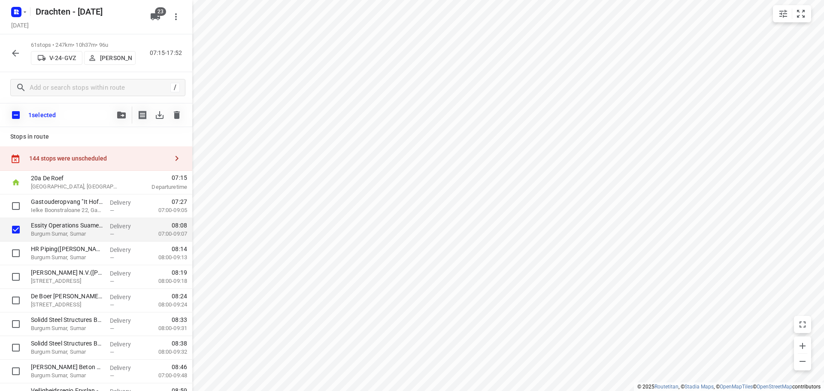
checkbox input "true"
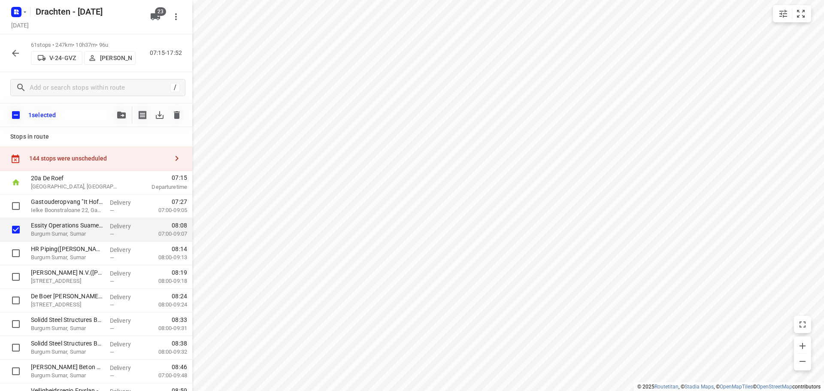
checkbox input "true"
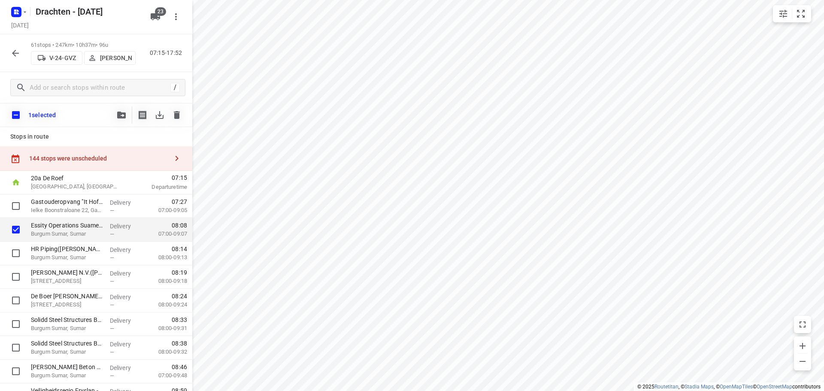
checkbox input "true"
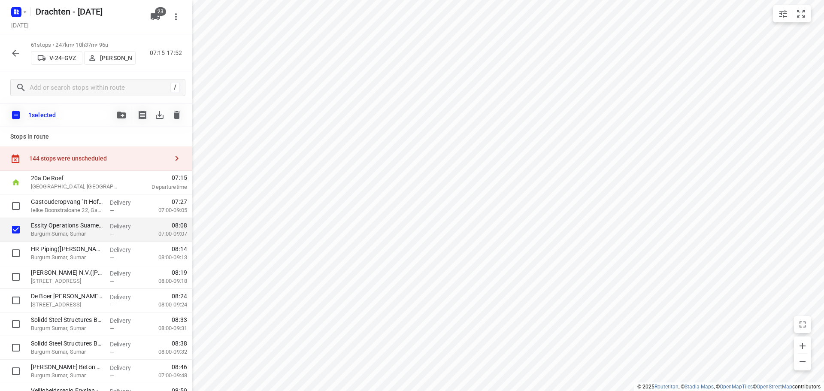
checkbox input "true"
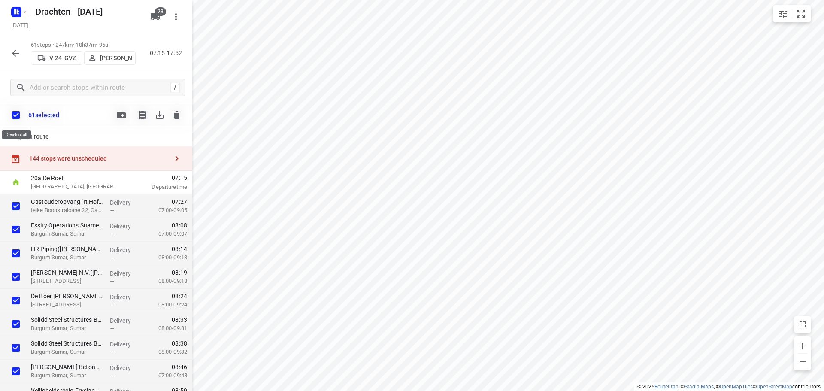
click at [14, 117] on input "checkbox" at bounding box center [16, 115] width 18 height 18
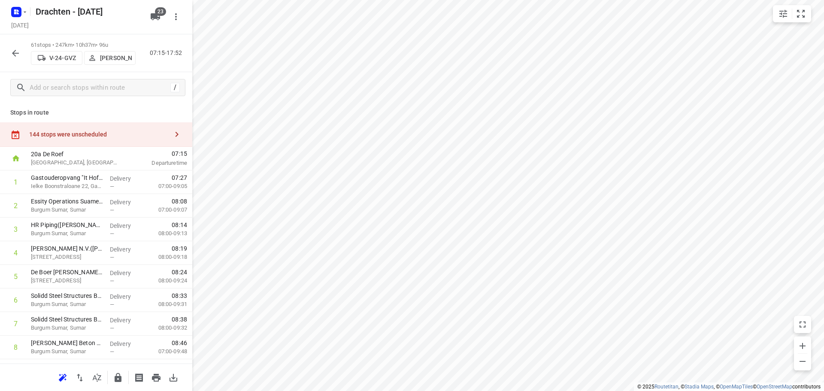
click at [13, 57] on icon "button" at bounding box center [15, 53] width 10 height 10
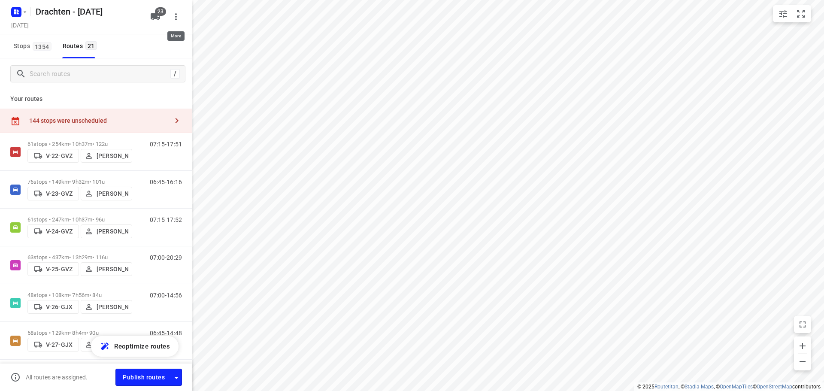
click at [175, 14] on icon "button" at bounding box center [176, 17] width 10 height 10
click at [152, 33] on div "Routing settings" at bounding box center [140, 36] width 76 height 7
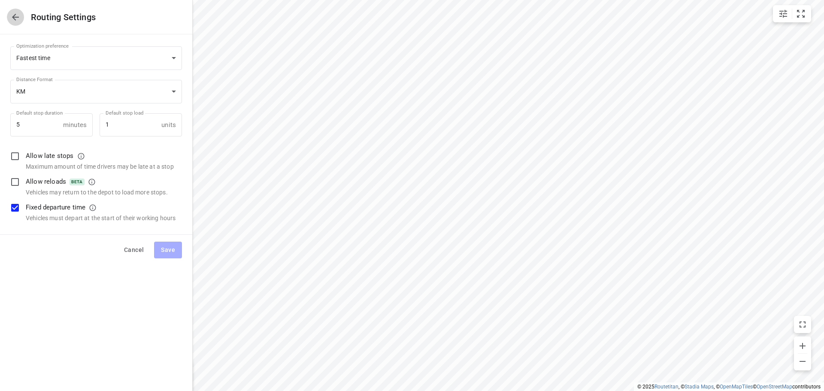
click at [22, 20] on button "button" at bounding box center [15, 17] width 17 height 17
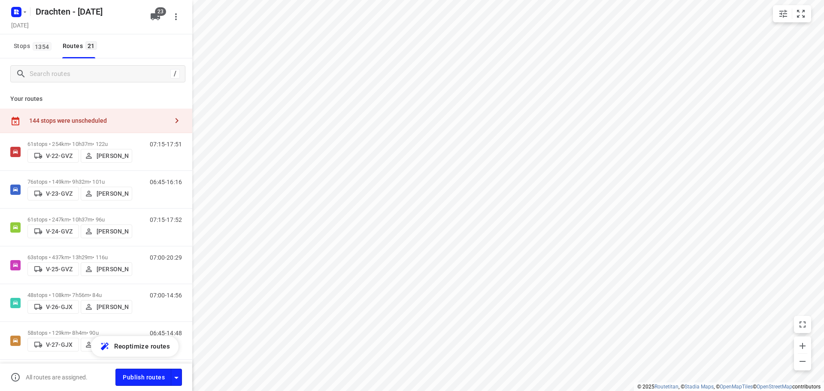
click at [157, 18] on icon "button" at bounding box center [155, 16] width 9 height 7
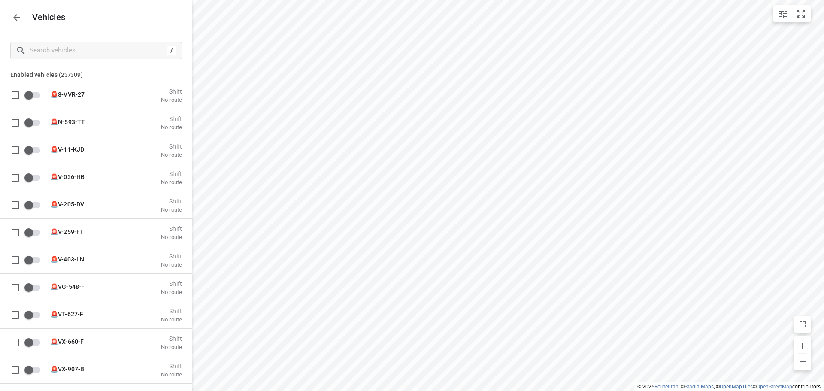
click at [24, 18] on button "button" at bounding box center [16, 17] width 17 height 17
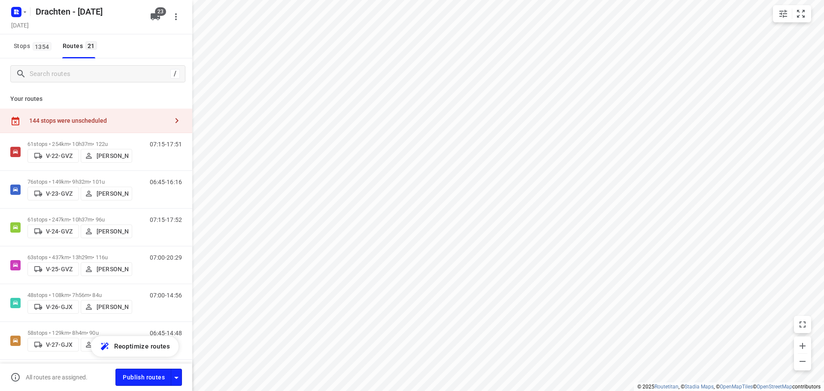
click at [78, 119] on div "144 stops were unscheduled" at bounding box center [98, 120] width 139 height 7
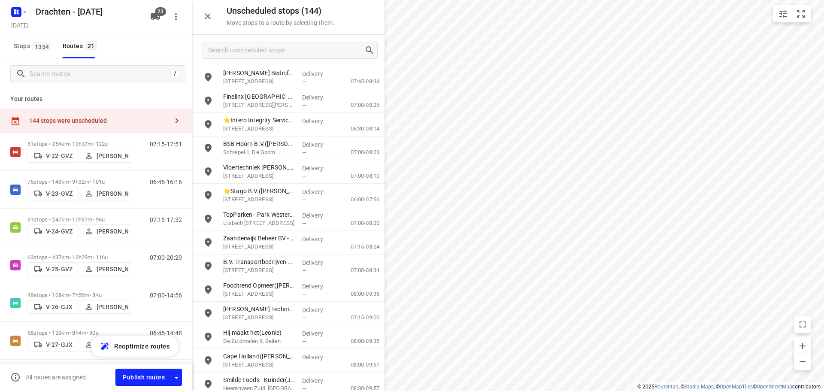
click at [41, 100] on p "Your routes" at bounding box center [96, 98] width 172 height 9
click at [156, 18] on icon "button" at bounding box center [155, 16] width 9 height 7
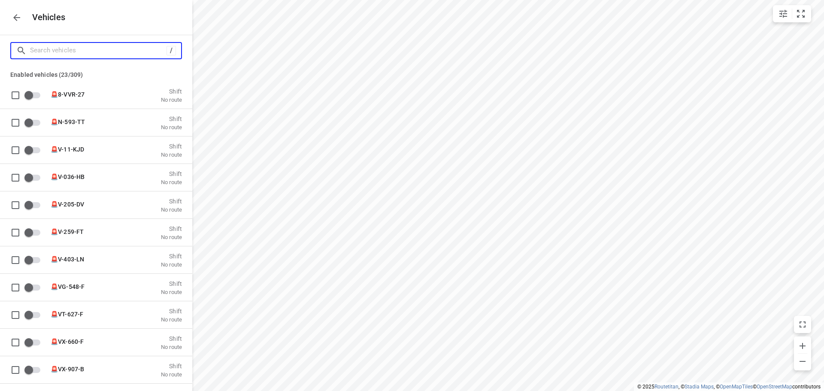
click at [95, 52] on input "Search vehicles" at bounding box center [98, 50] width 136 height 13
type input "7"
checkbox input "true"
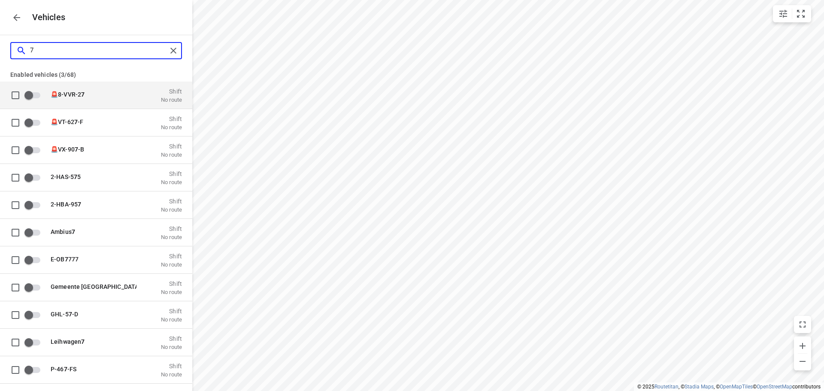
type input "76"
checkbox input "true"
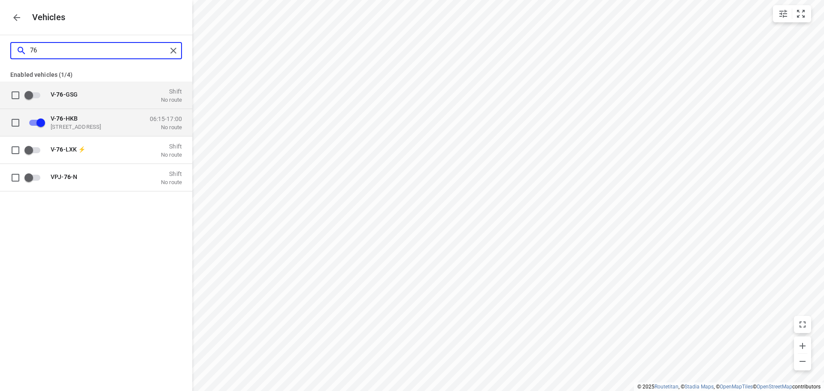
type input "76"
click at [87, 120] on p "V- 76 -HKB" at bounding box center [94, 118] width 86 height 7
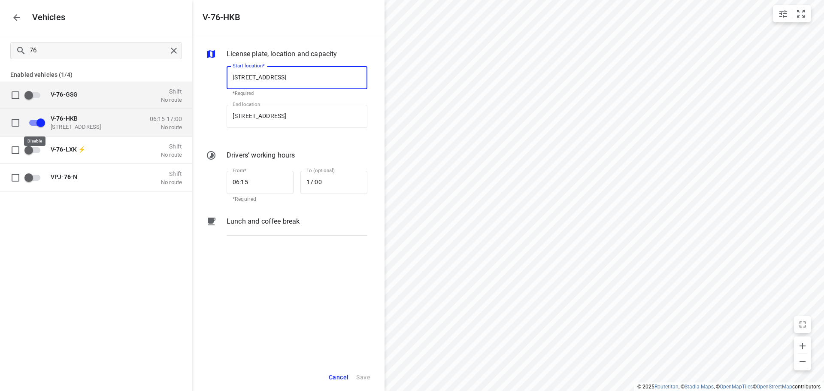
click at [43, 124] on input "grid" at bounding box center [40, 122] width 49 height 16
checkbox input "true"
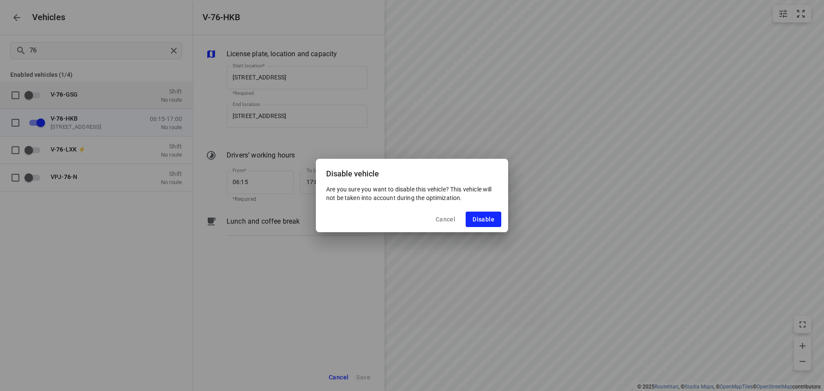
click at [453, 222] on span "Cancel" at bounding box center [446, 219] width 20 height 7
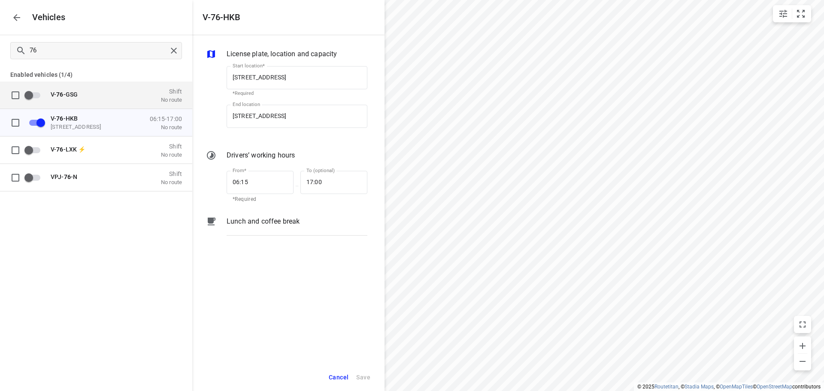
click at [15, 22] on icon "button" at bounding box center [17, 17] width 10 height 10
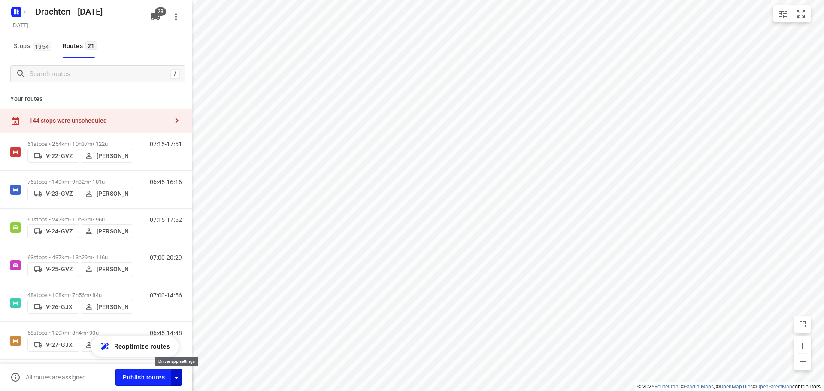
click at [180, 378] on icon "button" at bounding box center [176, 378] width 10 height 10
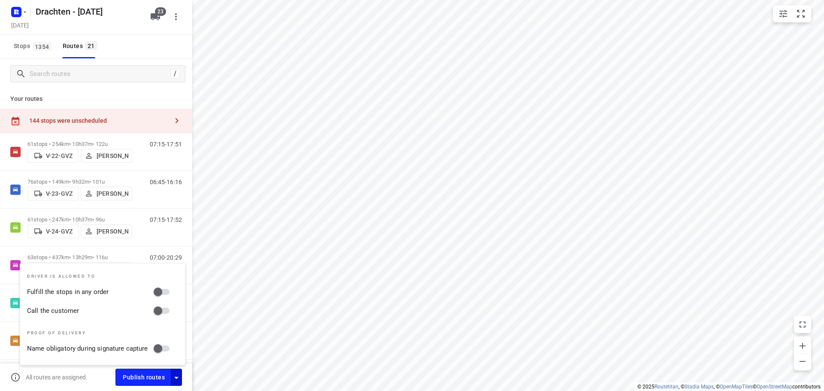
click at [161, 291] on input "Fulfill the stops in any order" at bounding box center [157, 292] width 49 height 16
checkbox input "true"
click at [161, 306] on input "Call the customer" at bounding box center [157, 311] width 49 height 16
checkbox input "true"
click at [179, 378] on icon "button" at bounding box center [176, 378] width 10 height 10
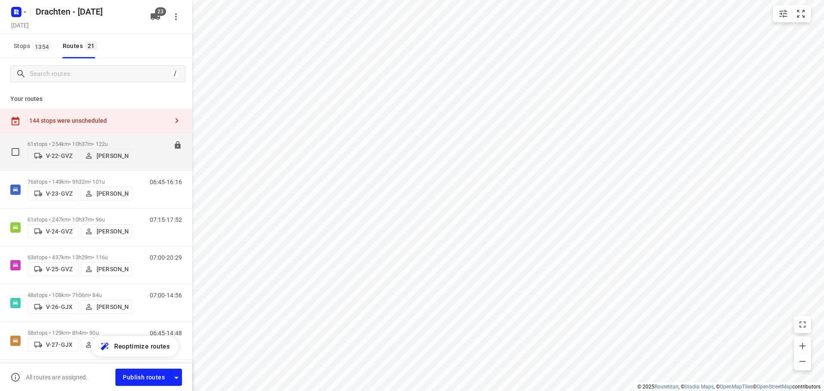
click at [153, 151] on div "07:15-17:51" at bounding box center [160, 154] width 43 height 26
click at [43, 142] on p "61 stops • 254km • 10h37m • 122u" at bounding box center [79, 144] width 105 height 6
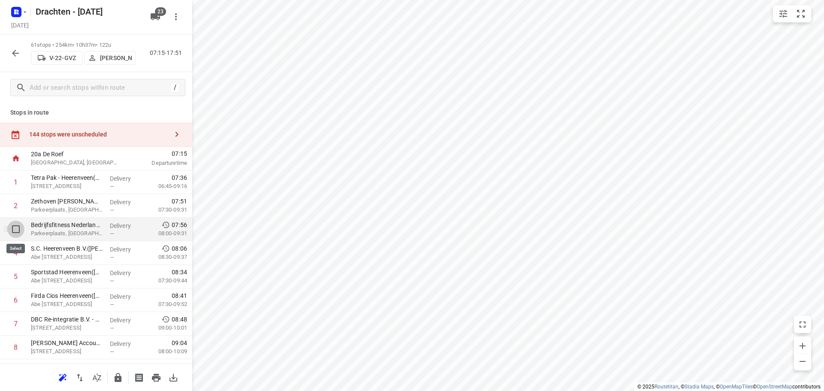
click at [14, 228] on input "checkbox" at bounding box center [15, 229] width 17 height 17
checkbox input "true"
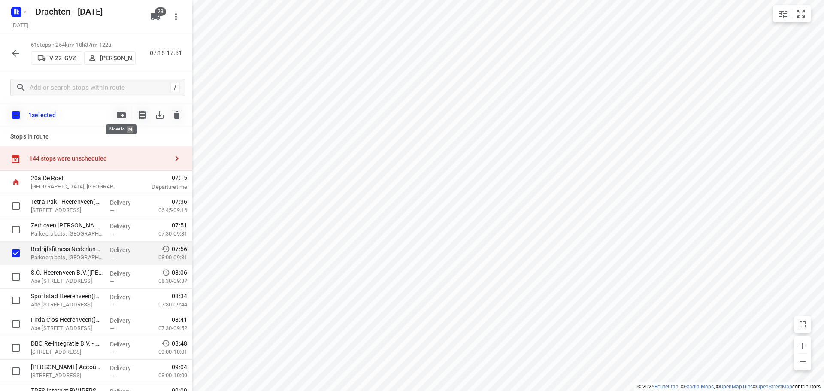
click at [119, 115] on icon "button" at bounding box center [121, 115] width 9 height 7
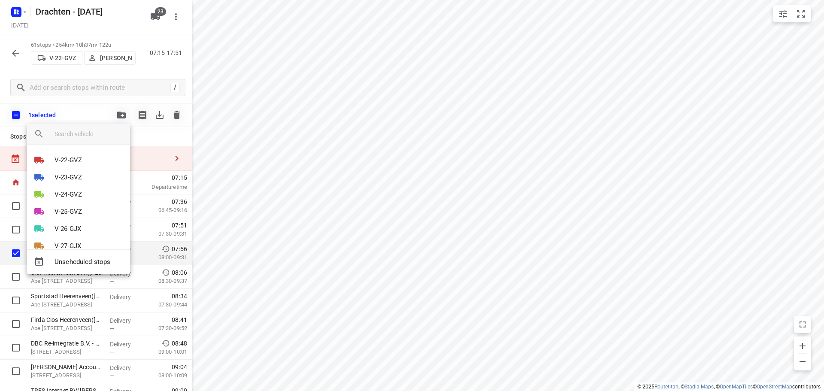
click at [119, 115] on div at bounding box center [412, 195] width 824 height 391
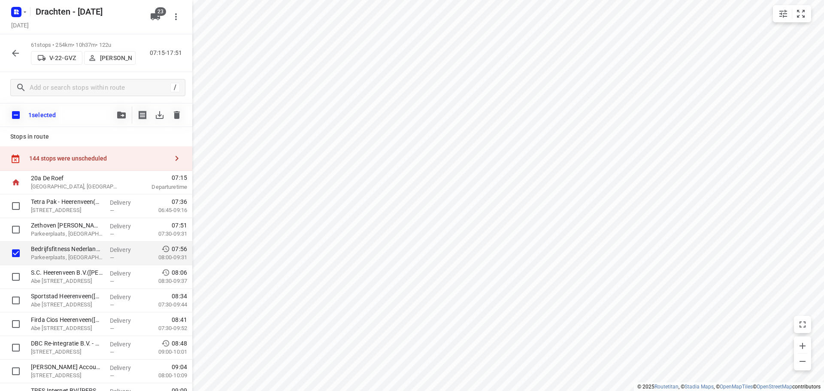
click at [14, 45] on button "button" at bounding box center [15, 53] width 17 height 17
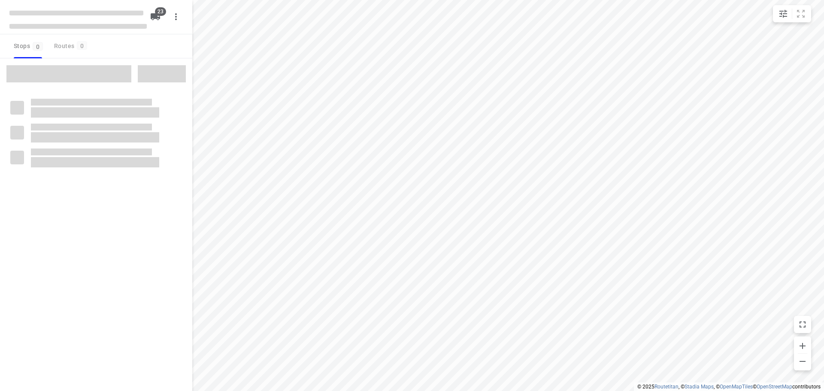
checkbox input "true"
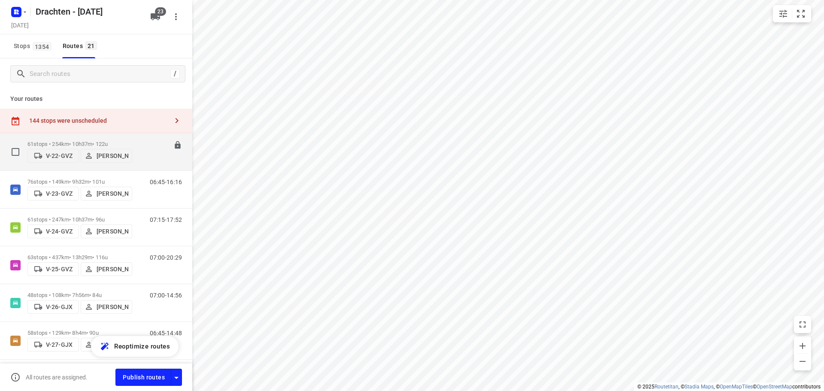
click at [68, 138] on div "61 stops • 254km • 10h37m • 122u V-22-GVZ [PERSON_NAME]" at bounding box center [79, 151] width 105 height 30
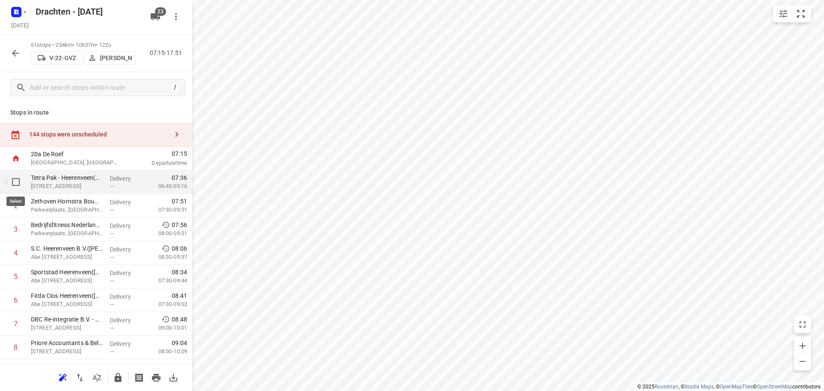
click at [17, 184] on input "checkbox" at bounding box center [15, 181] width 17 height 17
checkbox input "true"
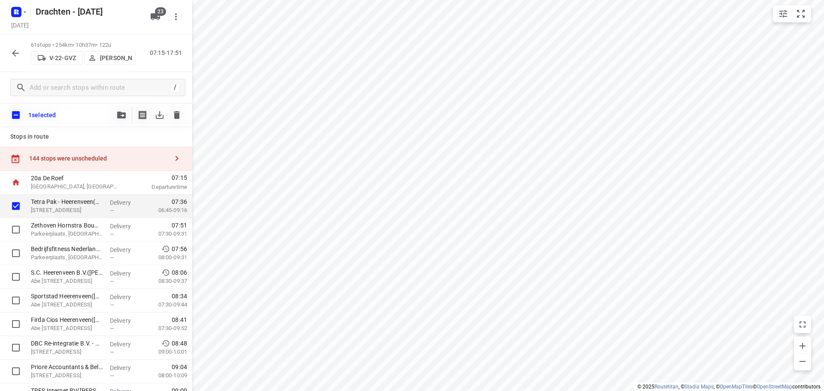
click at [128, 122] on div at bounding box center [121, 114] width 17 height 17
click at [125, 120] on button "button" at bounding box center [121, 114] width 17 height 17
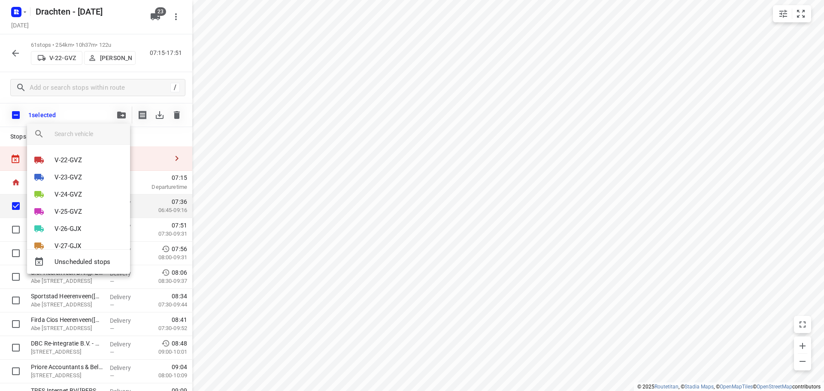
click at [121, 115] on div at bounding box center [412, 195] width 824 height 391
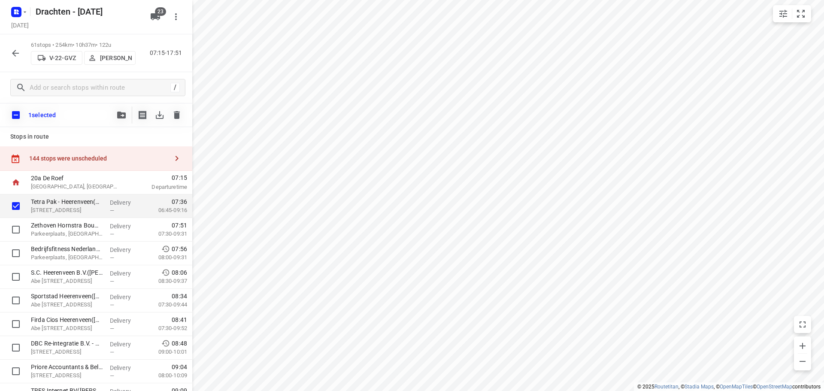
click at [23, 114] on input "checkbox" at bounding box center [16, 115] width 18 height 18
checkbox input "true"
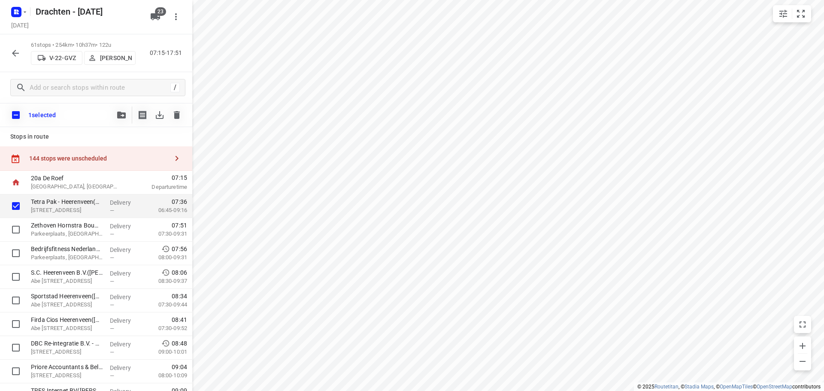
checkbox input "true"
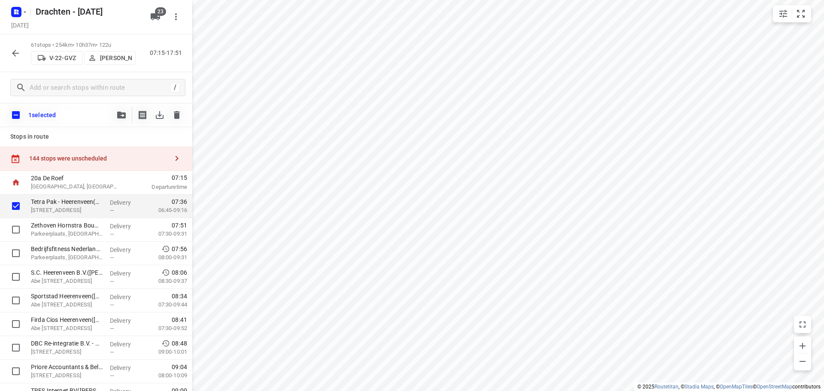
checkbox input "true"
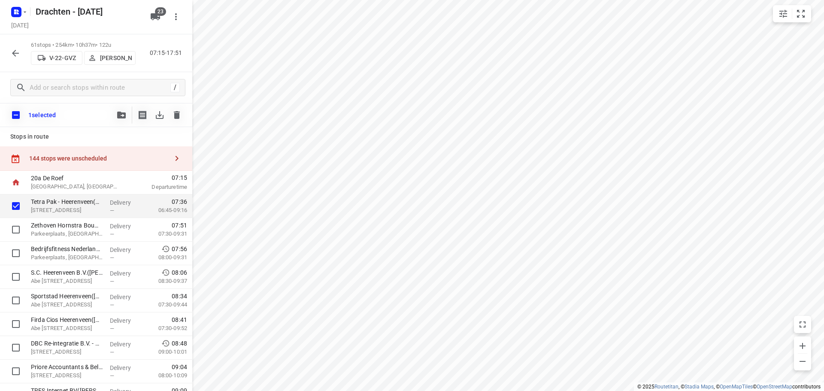
checkbox input "true"
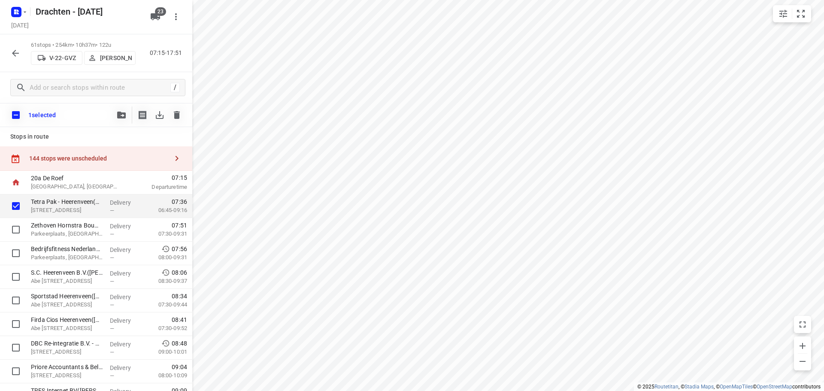
checkbox input "true"
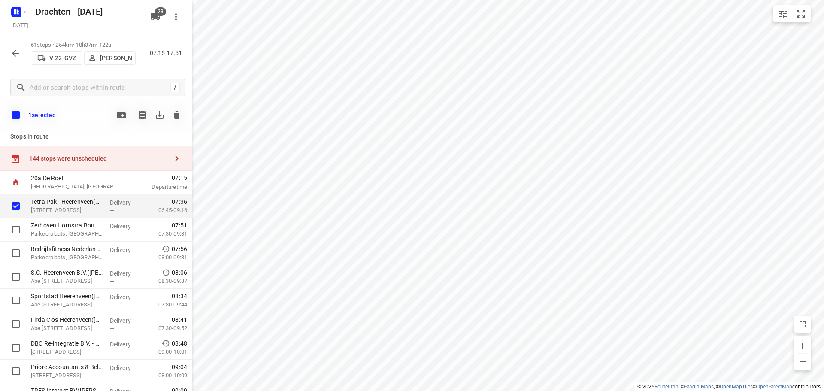
checkbox input "true"
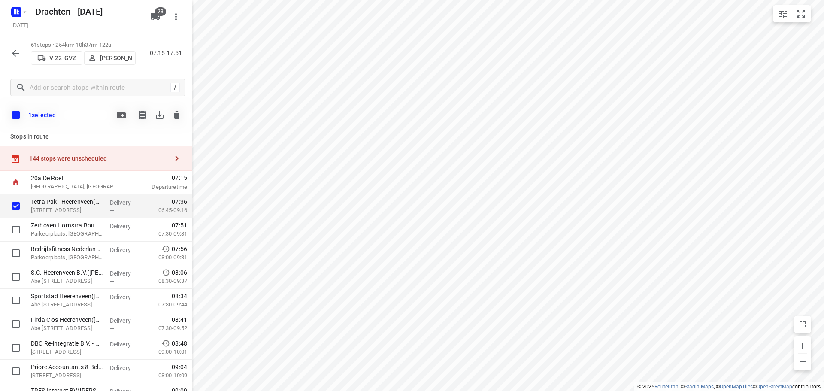
checkbox input "true"
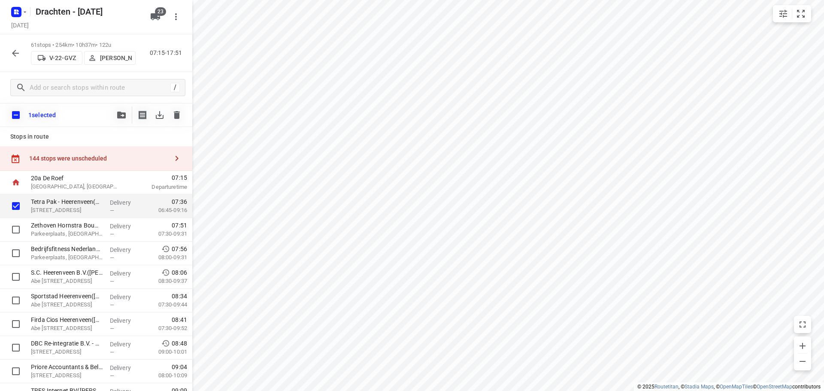
checkbox input "true"
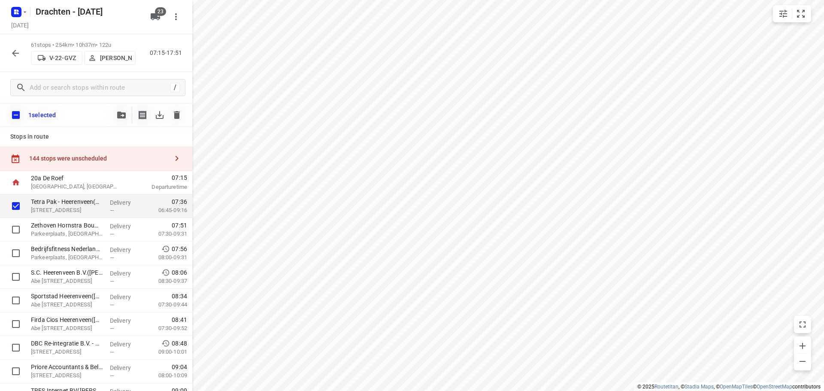
checkbox input "true"
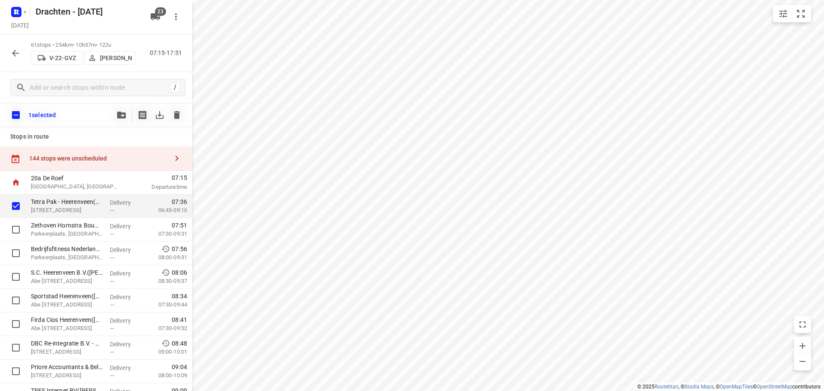
checkbox input "true"
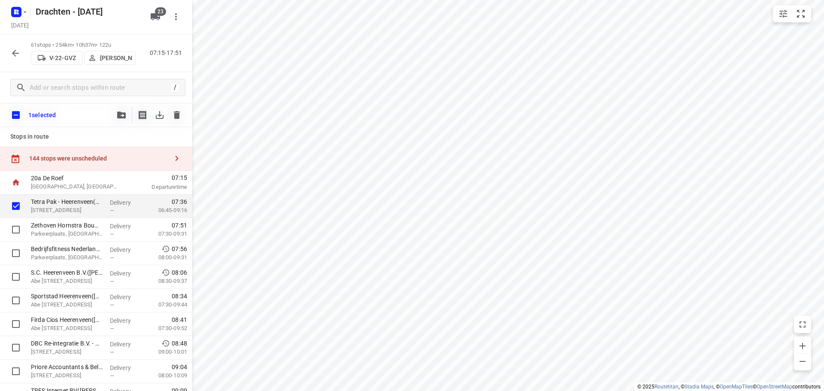
checkbox input "true"
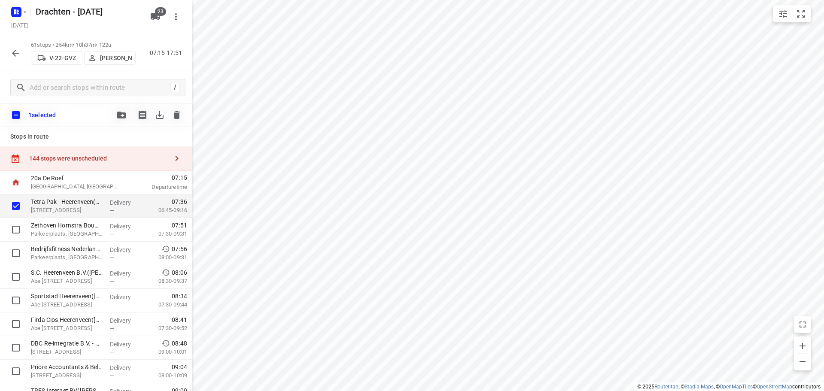
checkbox input "true"
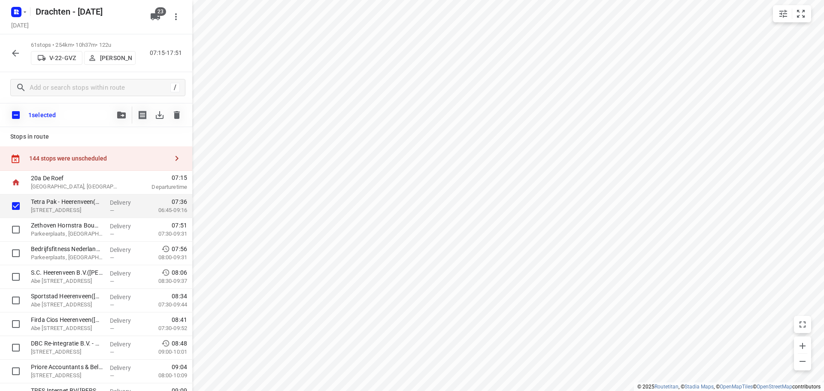
checkbox input "true"
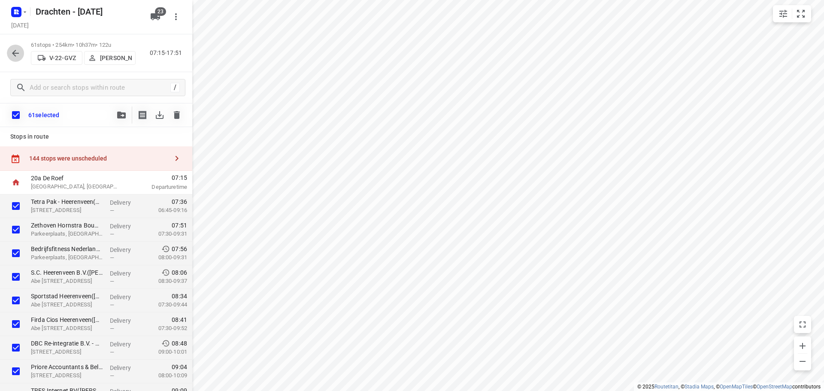
click at [18, 56] on icon "button" at bounding box center [15, 53] width 10 height 10
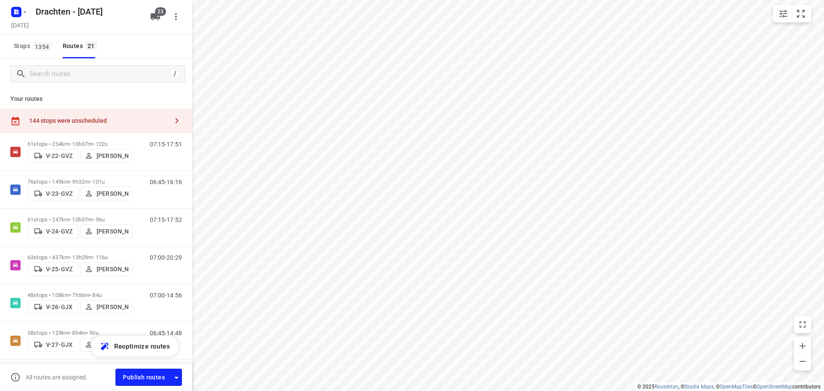
click at [152, 120] on div "144 stops were unscheduled" at bounding box center [98, 120] width 139 height 7
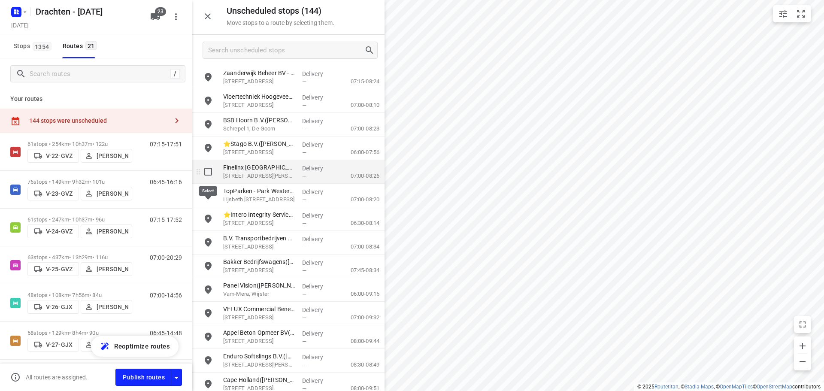
click at [207, 171] on input "grid" at bounding box center [208, 171] width 17 height 17
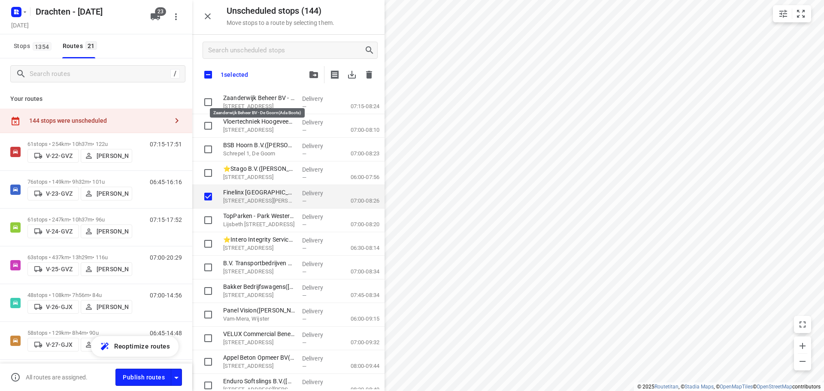
checkbox input "true"
click at [311, 69] on button "button" at bounding box center [313, 74] width 17 height 17
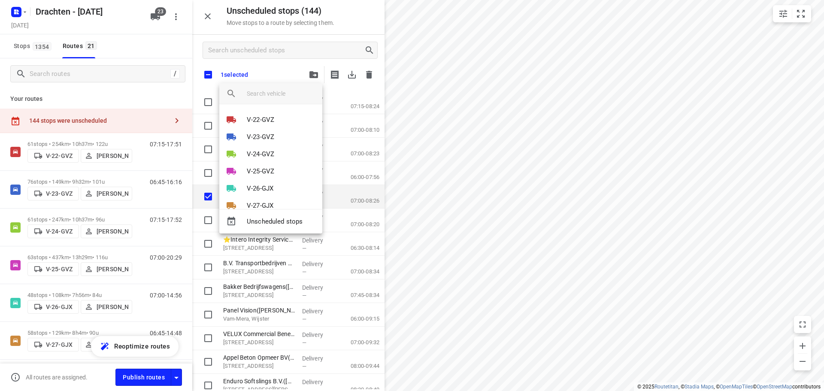
click at [27, 9] on div at bounding box center [412, 195] width 824 height 391
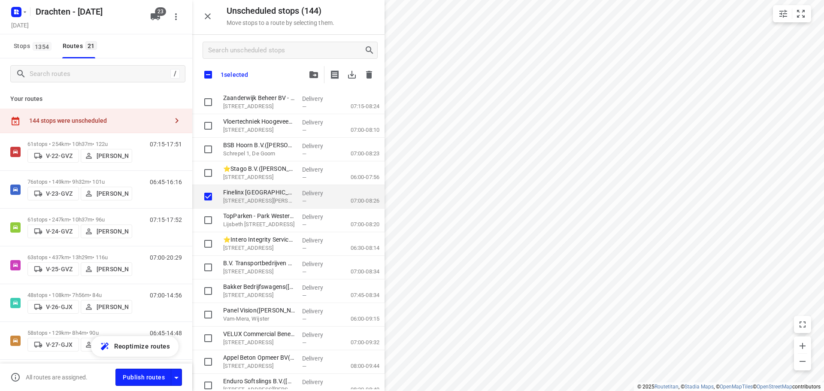
click at [22, 9] on icon "button" at bounding box center [24, 12] width 7 height 7
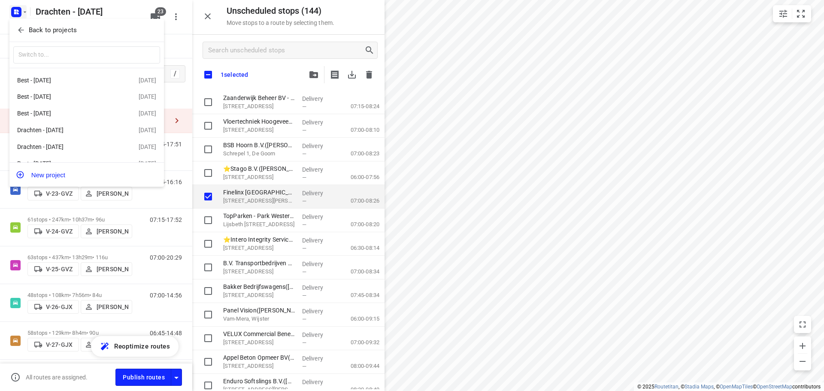
click at [43, 24] on button "Back to projects" at bounding box center [86, 30] width 147 height 14
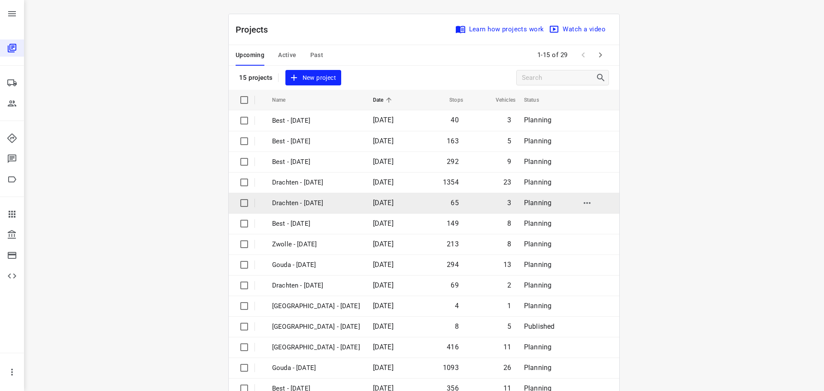
click at [303, 205] on p "Drachten - [DATE]" at bounding box center [316, 203] width 88 height 10
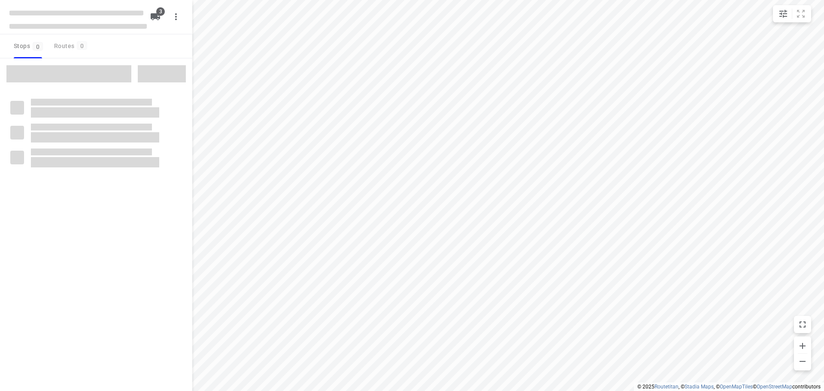
checkbox input "true"
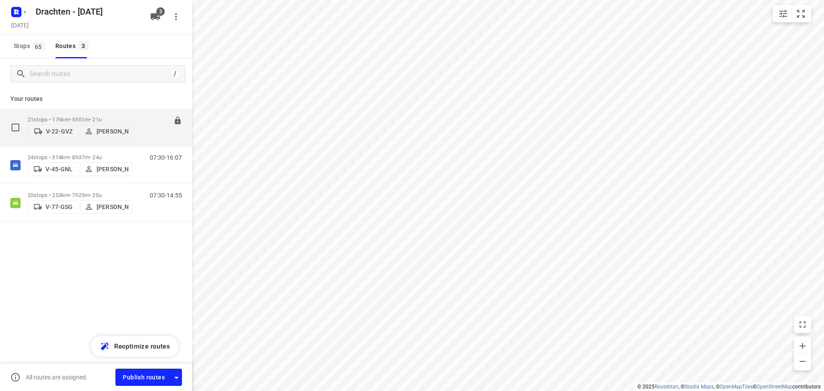
click at [73, 116] on p "21 stops • 176km • 5h51m • 21u" at bounding box center [79, 119] width 105 height 6
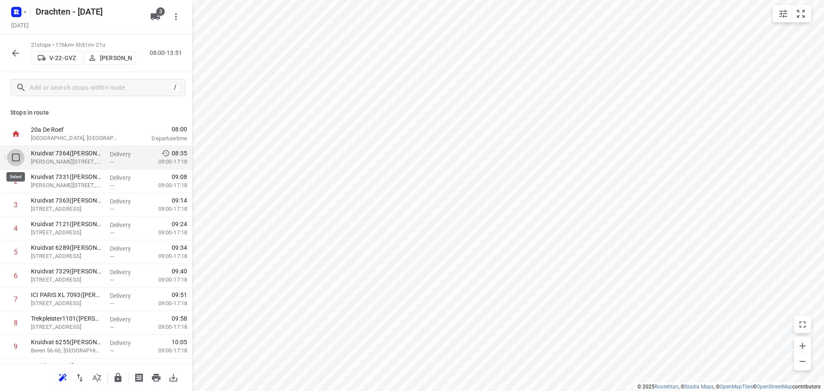
click at [16, 155] on input "checkbox" at bounding box center [15, 157] width 17 height 17
checkbox input "true"
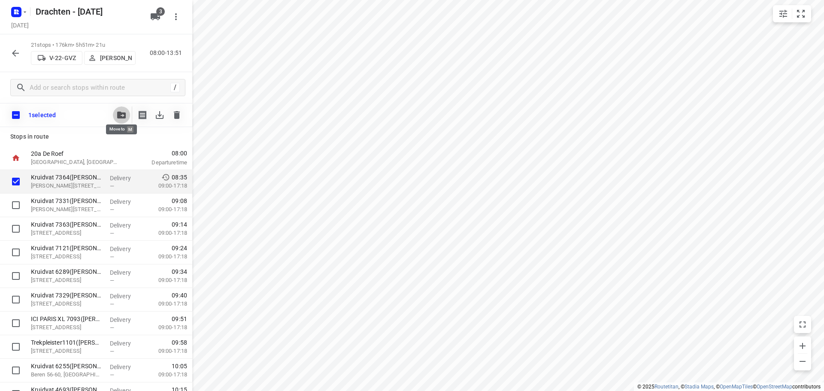
click at [120, 113] on icon "button" at bounding box center [121, 115] width 9 height 7
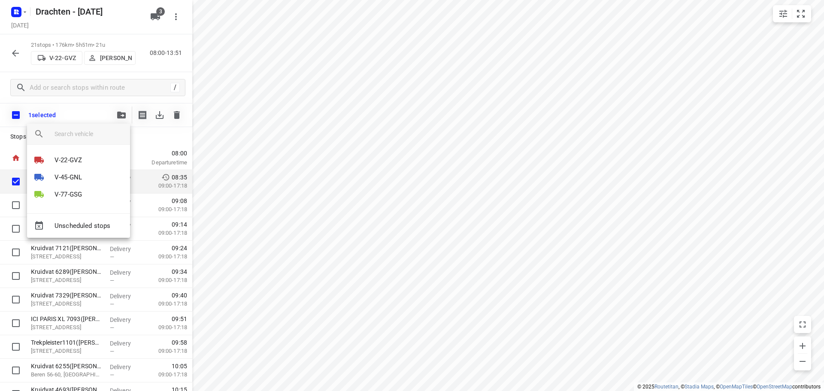
click at [115, 112] on div at bounding box center [412, 195] width 824 height 391
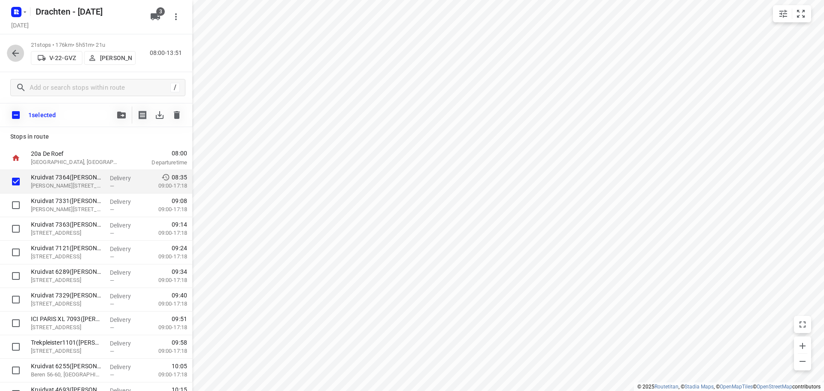
click at [11, 52] on icon "button" at bounding box center [15, 53] width 10 height 10
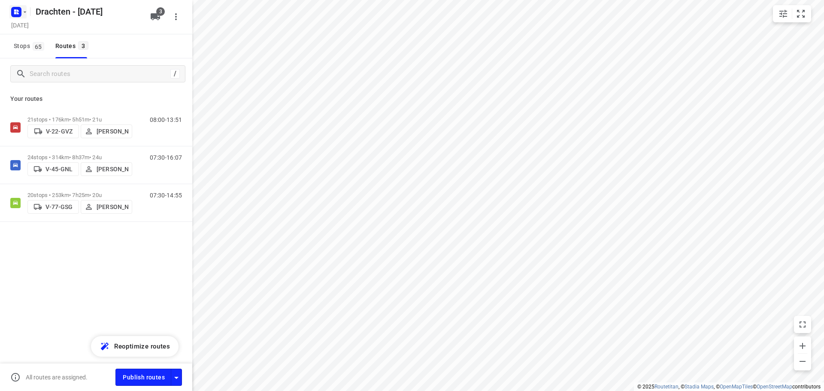
click at [22, 15] on icon "button" at bounding box center [24, 12] width 7 height 7
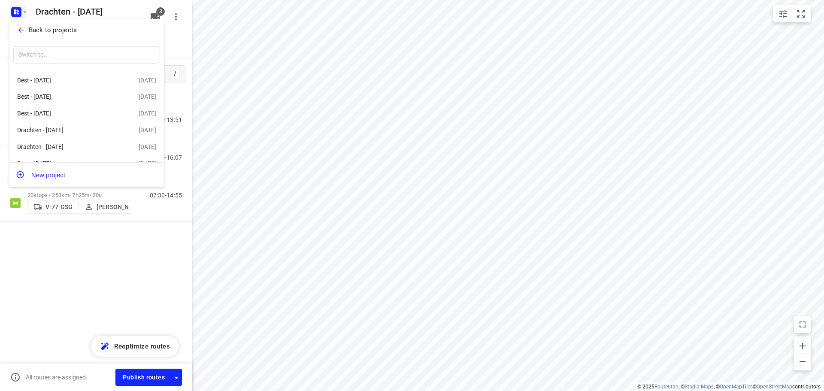
click at [50, 30] on p "Back to projects" at bounding box center [53, 30] width 48 height 10
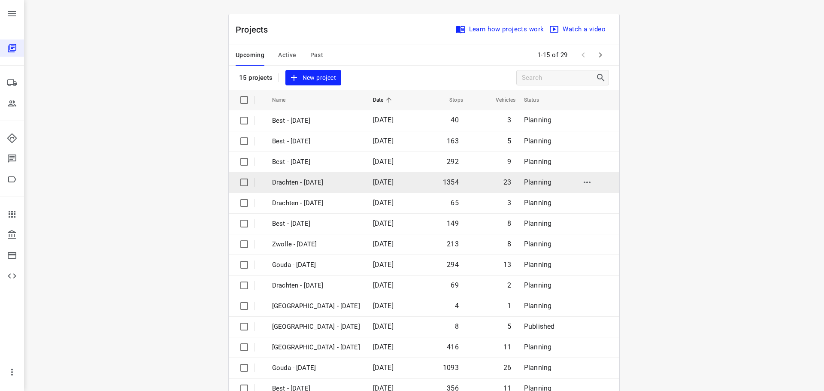
click at [299, 181] on p "Drachten - Monday" at bounding box center [316, 183] width 88 height 10
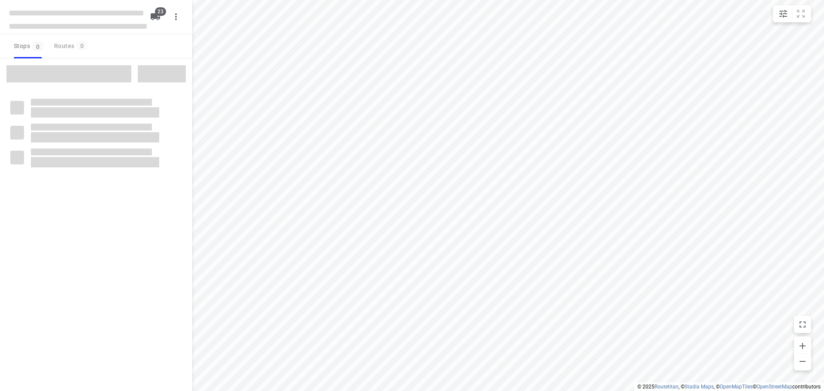
checkbox input "true"
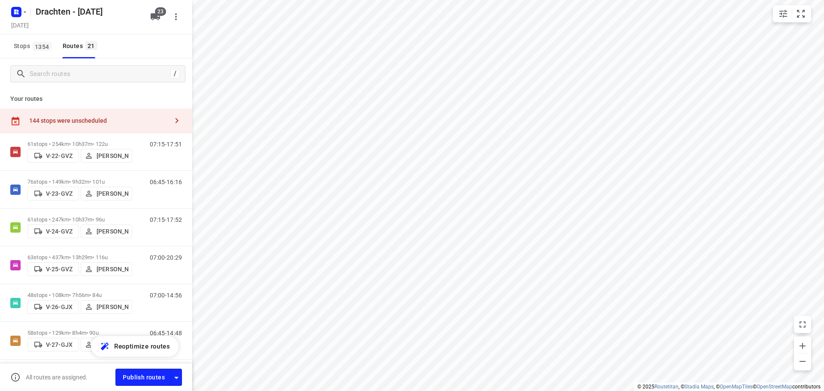
click at [118, 115] on div "144 stops were unscheduled" at bounding box center [96, 121] width 192 height 24
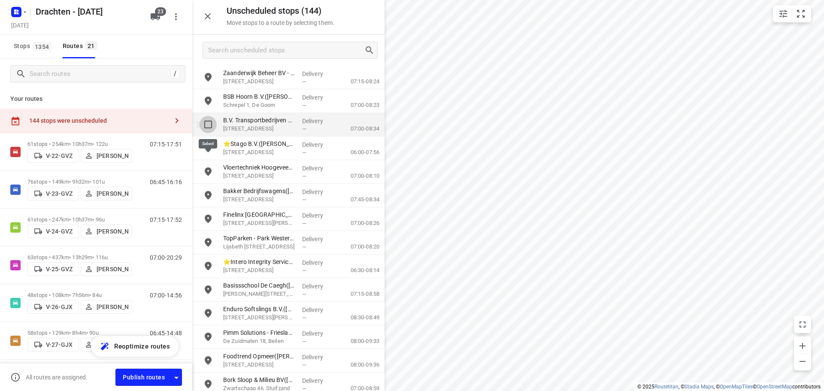
click at [210, 126] on input "grid" at bounding box center [208, 124] width 17 height 17
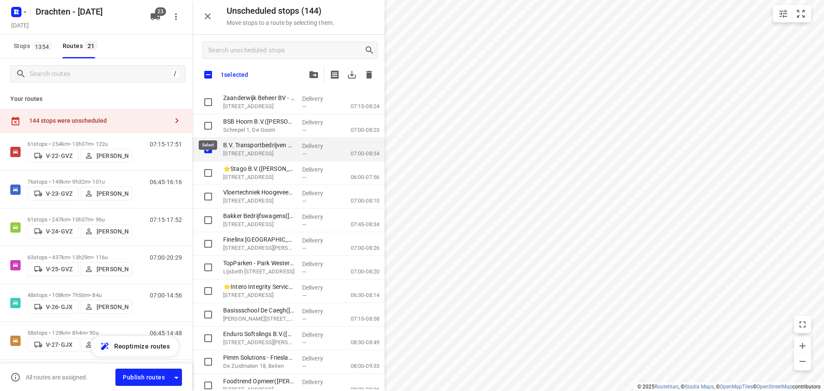
checkbox input "true"
click at [314, 78] on icon "button" at bounding box center [313, 74] width 9 height 7
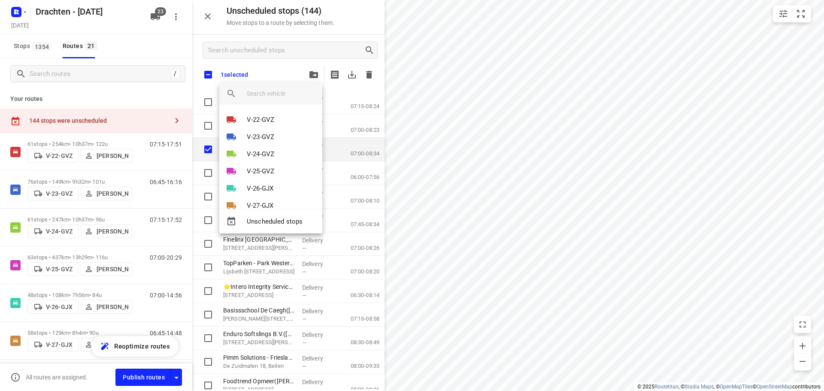
click at [261, 96] on input "search vehicle" at bounding box center [281, 93] width 69 height 13
click at [232, 72] on div at bounding box center [412, 195] width 824 height 391
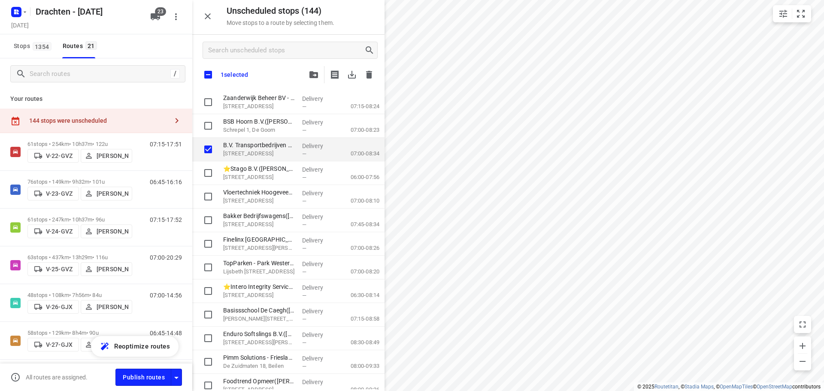
click at [231, 73] on p "1 selected" at bounding box center [234, 74] width 27 height 7
click at [208, 77] on input "checkbox" at bounding box center [208, 75] width 18 height 18
checkbox input "true"
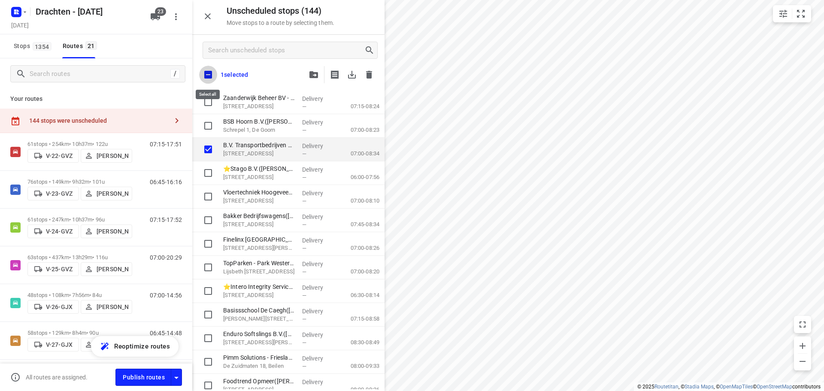
checkbox input "true"
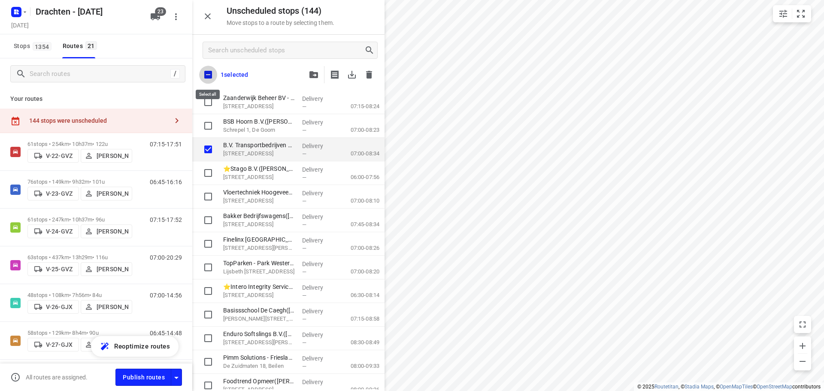
checkbox input "true"
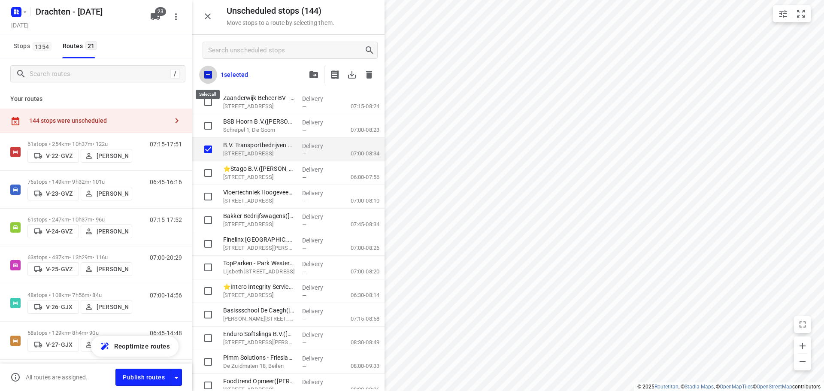
checkbox input "true"
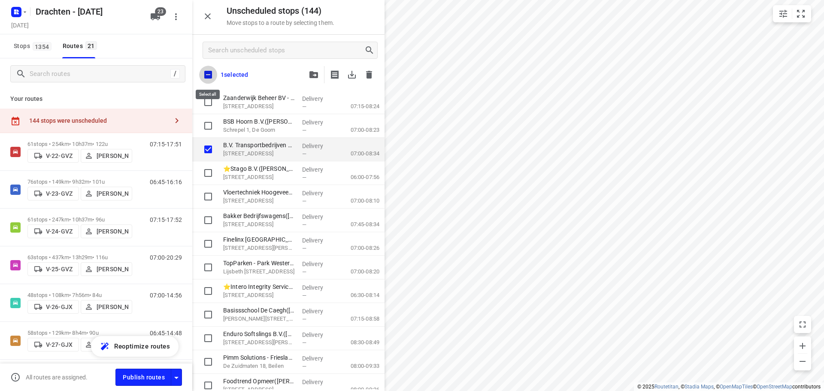
checkbox input "true"
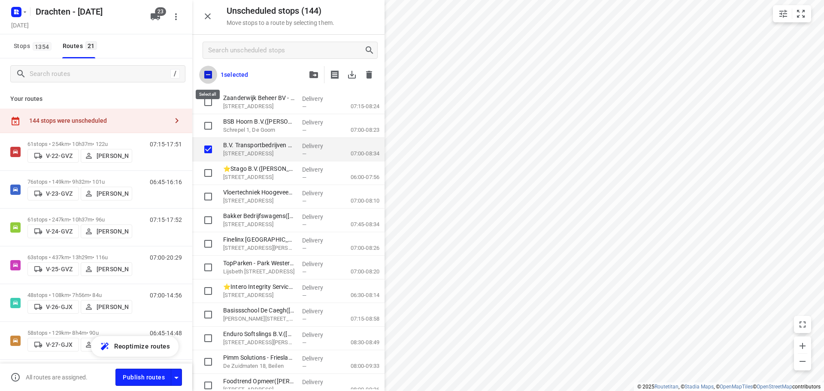
checkbox input "true"
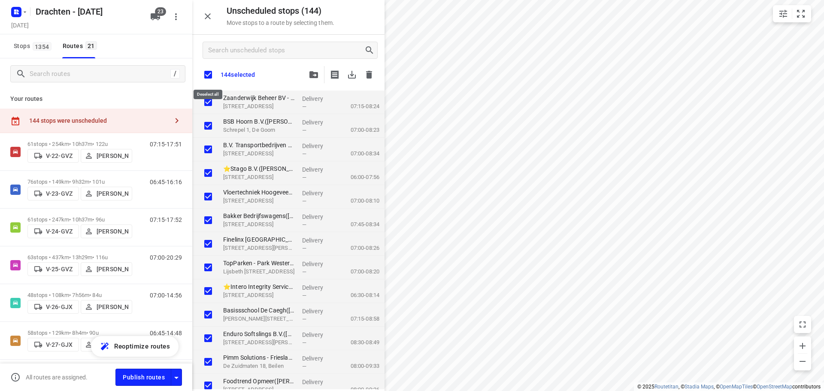
click at [208, 77] on input "checkbox" at bounding box center [208, 75] width 18 height 18
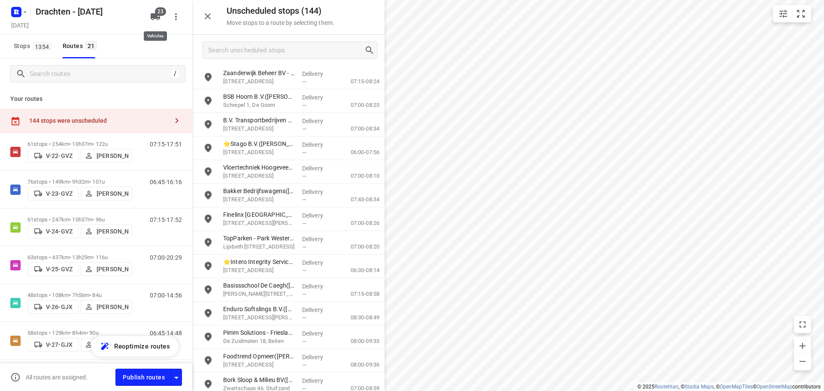
click at [158, 20] on icon "button" at bounding box center [155, 16] width 9 height 7
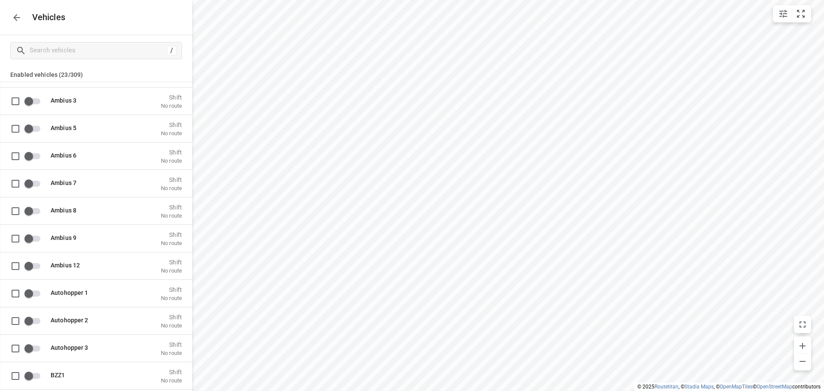
scroll to position [558, 0]
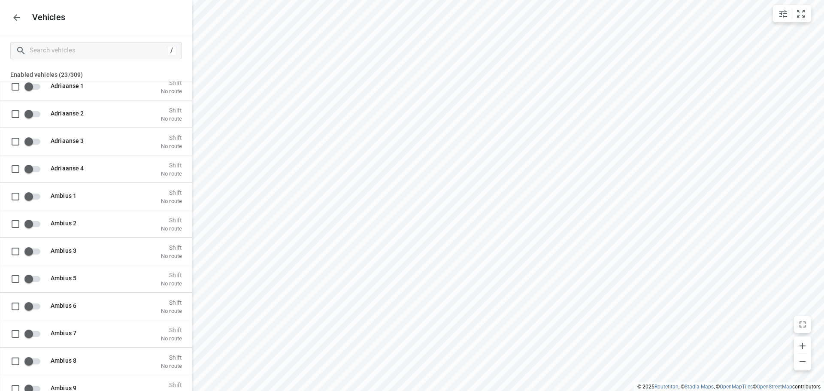
click at [21, 21] on icon "button" at bounding box center [17, 17] width 10 height 10
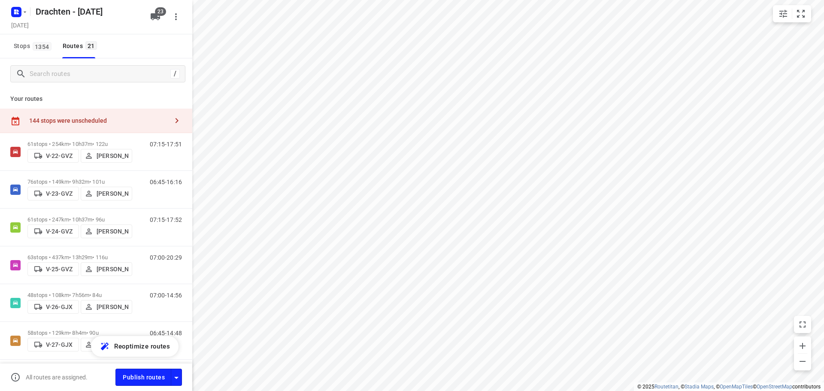
click at [130, 121] on div "144 stops were unscheduled" at bounding box center [98, 120] width 139 height 7
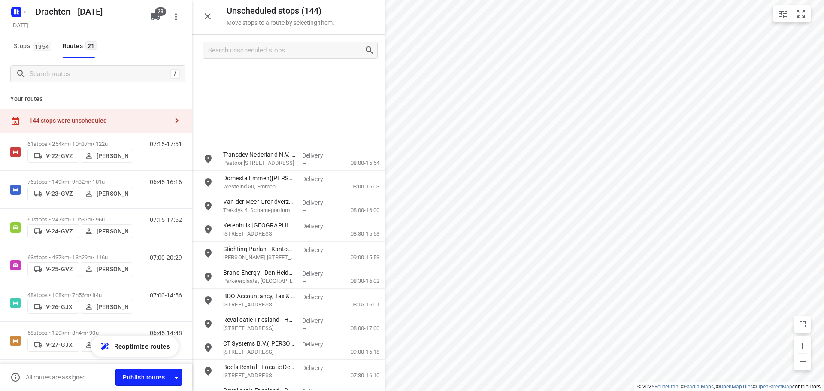
scroll to position [2862, 0]
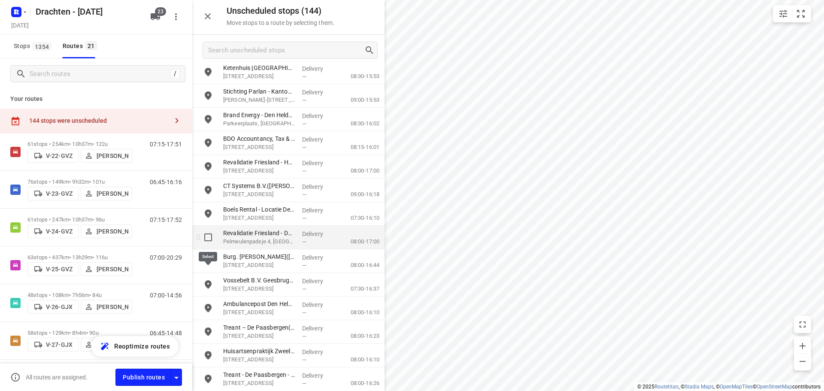
click at [209, 243] on input "grid" at bounding box center [208, 237] width 17 height 17
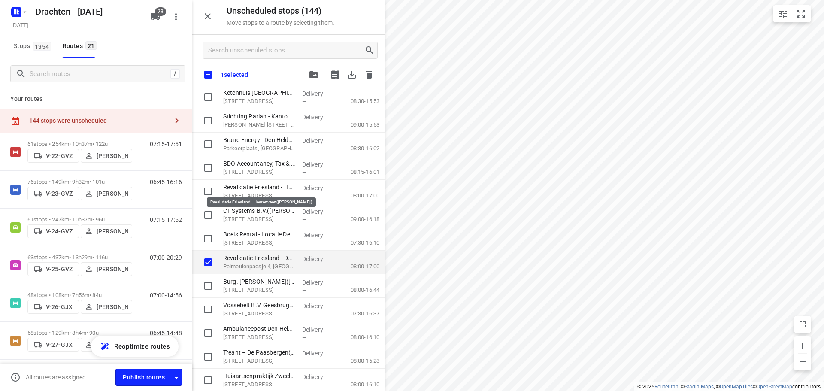
checkbox input "true"
click at [311, 76] on icon "button" at bounding box center [313, 74] width 9 height 7
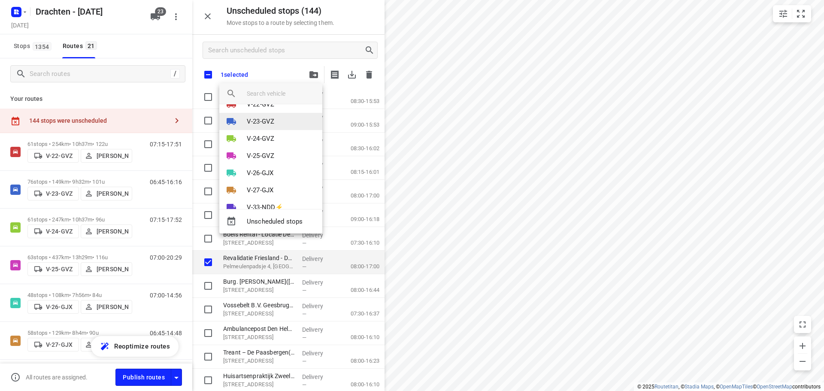
scroll to position [0, 0]
click at [180, 40] on div at bounding box center [412, 195] width 824 height 391
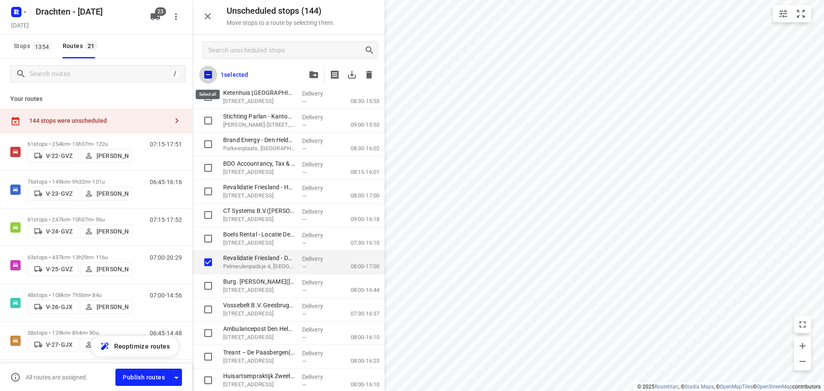
click at [206, 70] on input "checkbox" at bounding box center [208, 75] width 18 height 18
checkbox input "true"
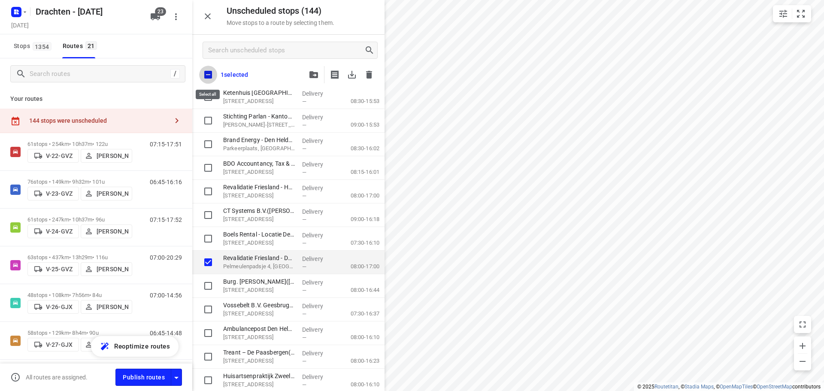
checkbox input "true"
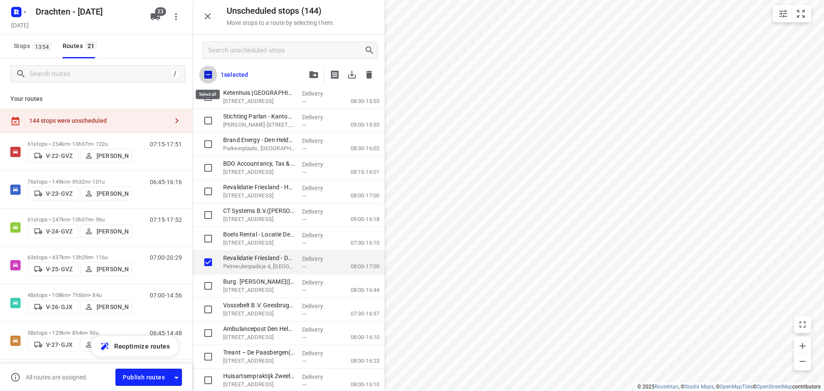
checkbox input "true"
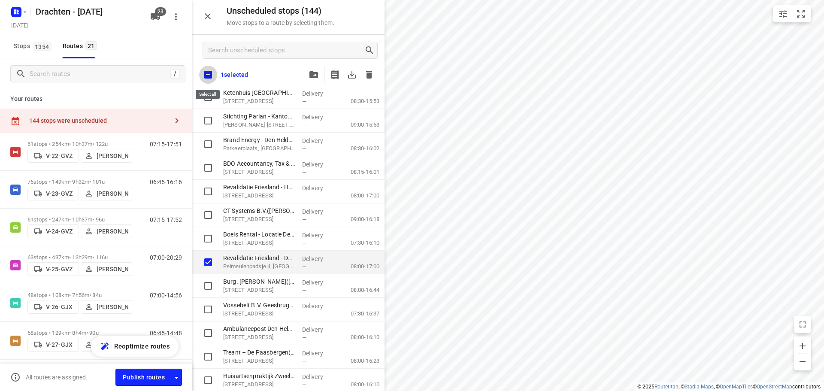
checkbox input "true"
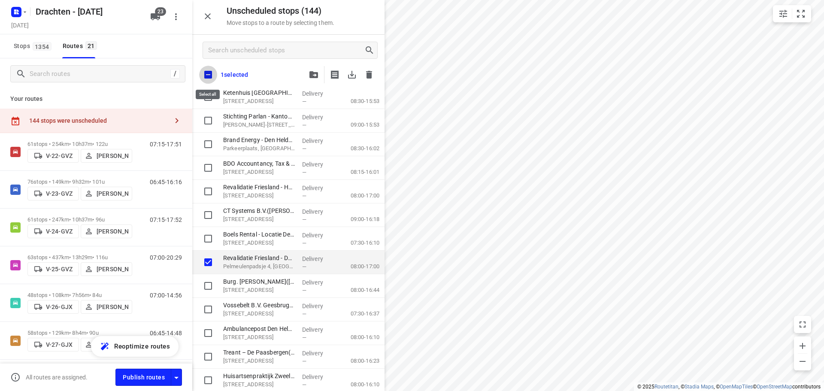
checkbox input "true"
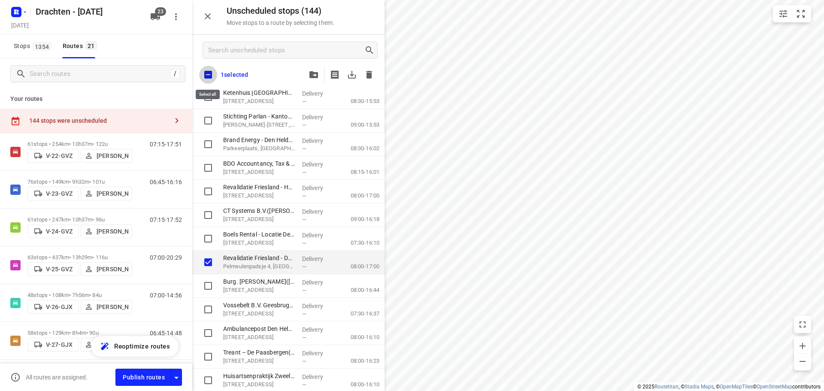
checkbox input "true"
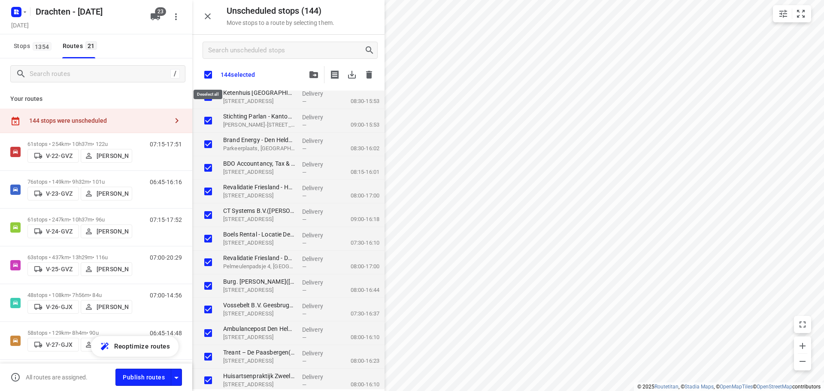
click at [206, 70] on input "checkbox" at bounding box center [208, 75] width 18 height 18
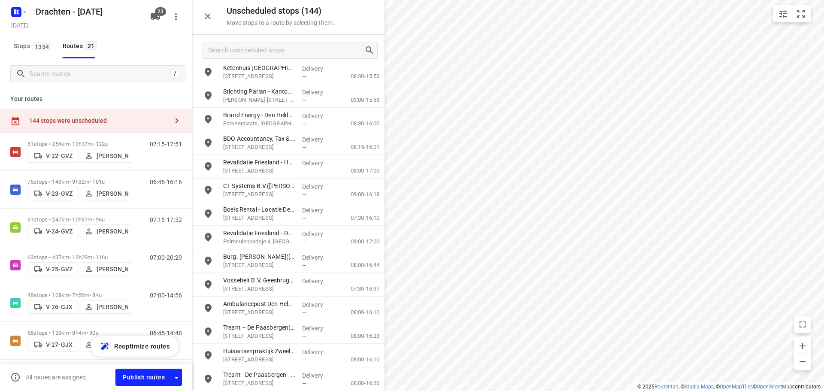
click at [208, 17] on icon "button" at bounding box center [208, 16] width 6 height 6
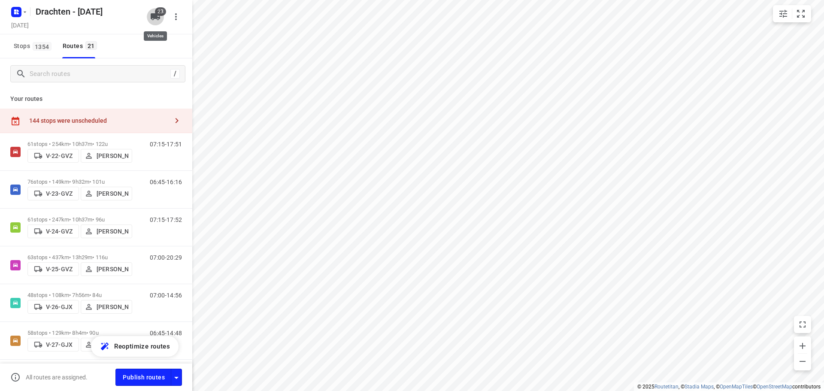
click at [155, 19] on icon "button" at bounding box center [155, 16] width 9 height 7
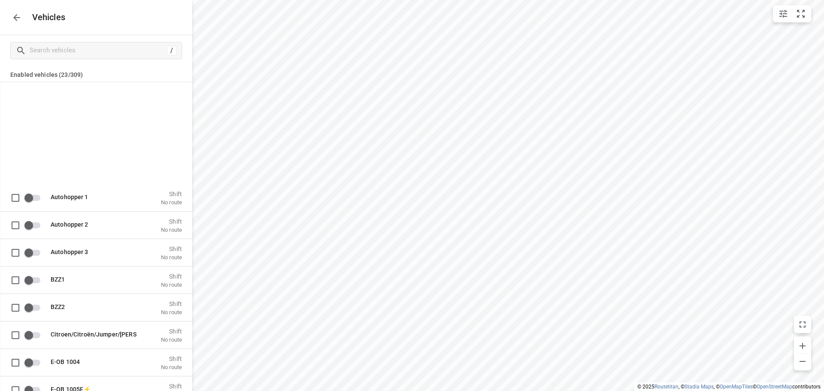
scroll to position [944, 0]
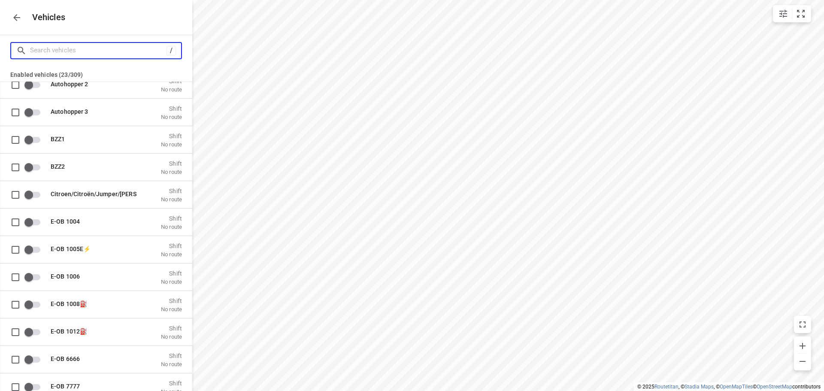
click at [107, 48] on input "Search vehicles" at bounding box center [98, 50] width 136 height 13
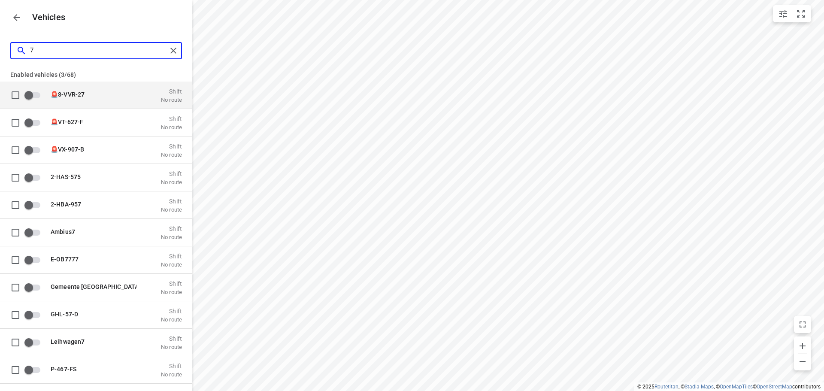
type input "76"
checkbox input "true"
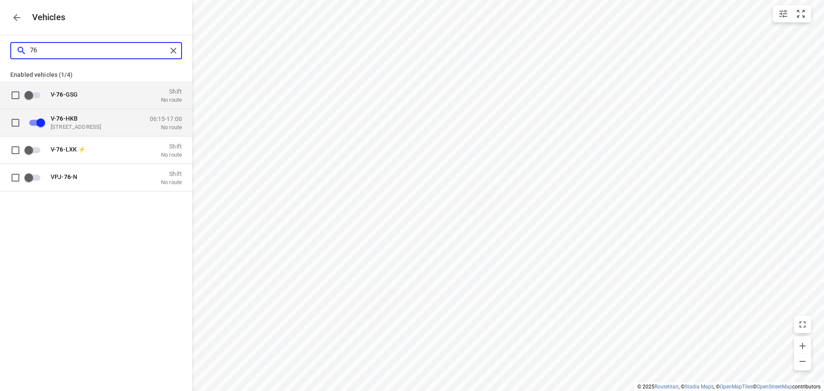
type input "7"
checkbox input "false"
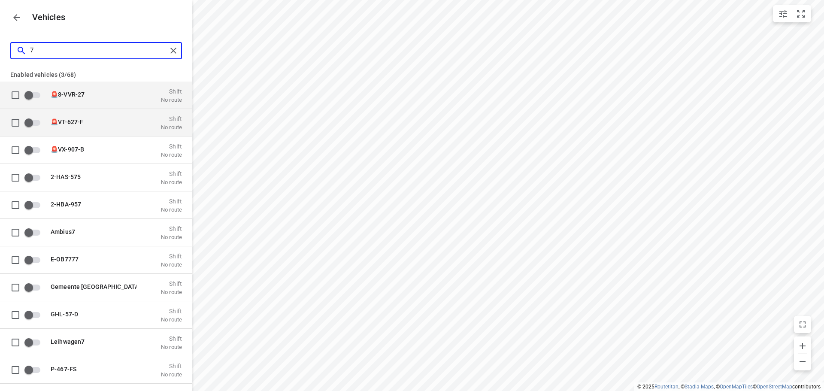
type input "77"
checkbox input "true"
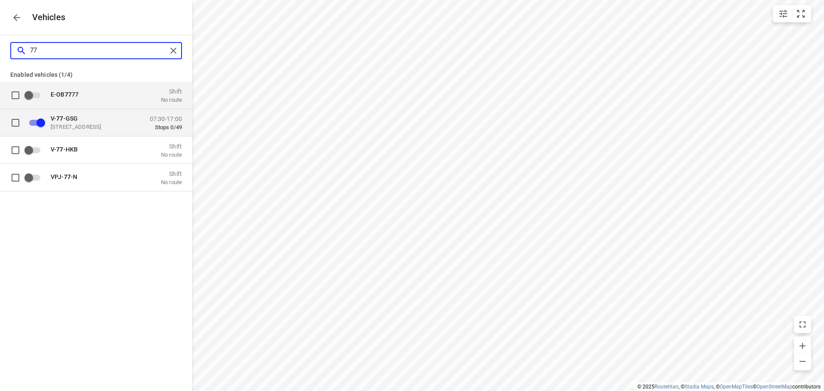
type input "77"
click at [79, 114] on div "V- 77 -GSG De Roef 20a, 9206 AK Drachten, Nederland 07:30-17:00 Stops 0/49" at bounding box center [103, 122] width 158 height 27
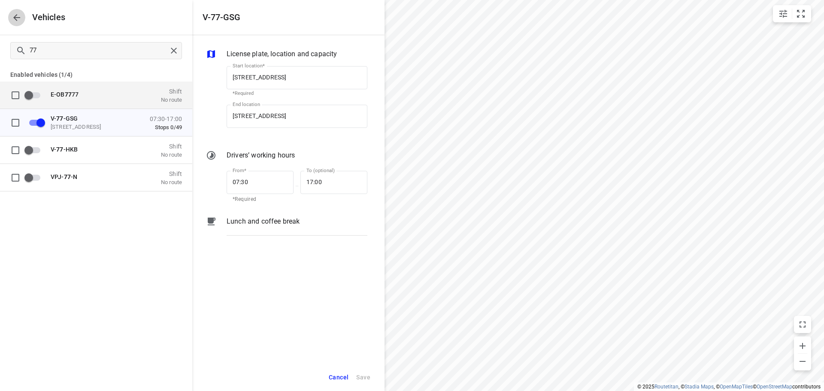
click at [19, 17] on icon "button" at bounding box center [17, 17] width 10 height 10
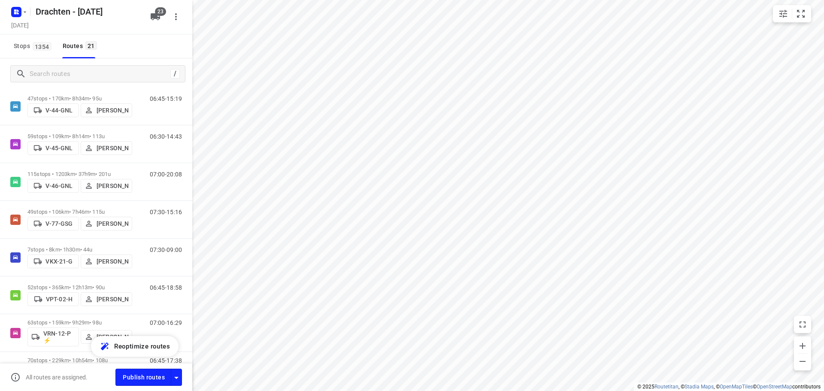
scroll to position [386, 0]
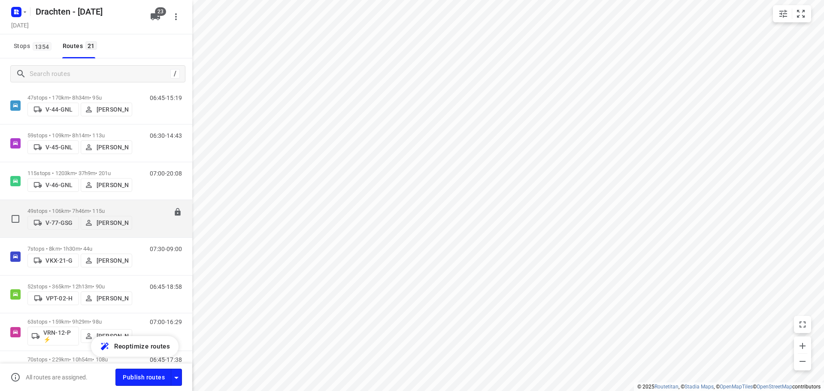
click at [116, 208] on p "49 stops • 106km • 7h46m • 115u" at bounding box center [79, 211] width 105 height 6
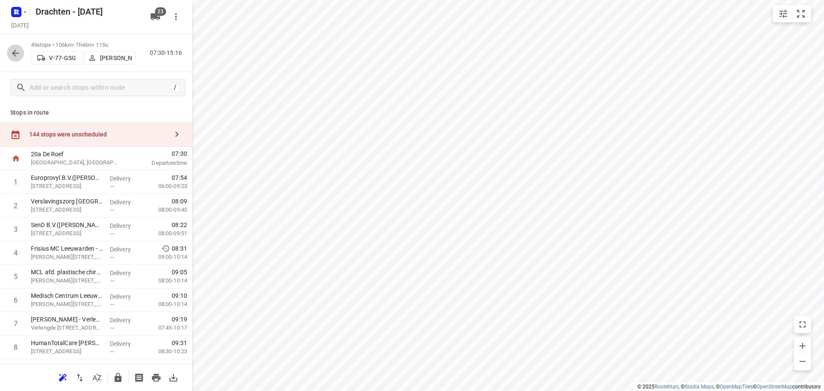
click at [19, 49] on icon "button" at bounding box center [15, 53] width 10 height 10
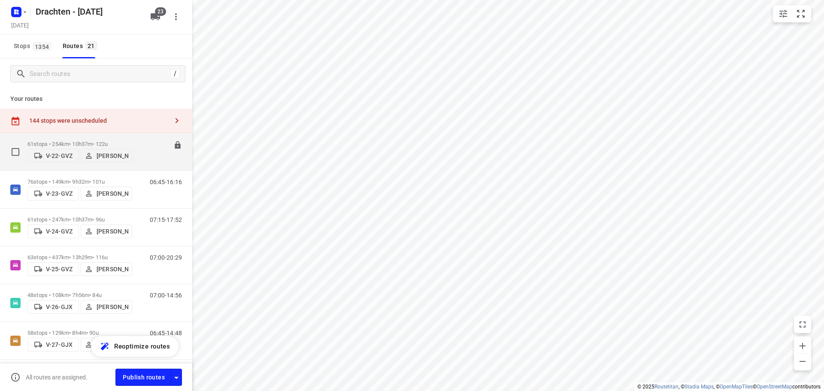
click at [114, 141] on p "61 stops • 254km • 10h37m • 122u" at bounding box center [79, 144] width 105 height 6
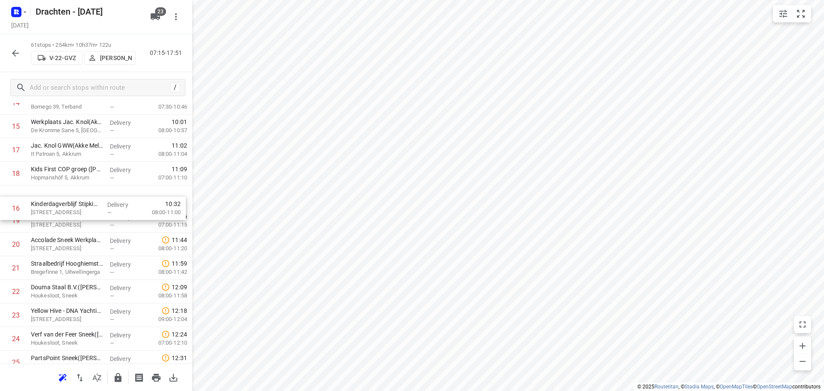
scroll to position [385, 0]
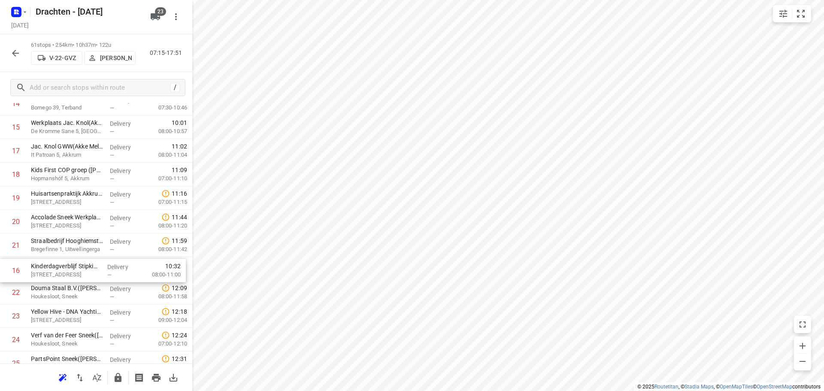
drag, startPoint x: 110, startPoint y: 161, endPoint x: 112, endPoint y: 289, distance: 127.9
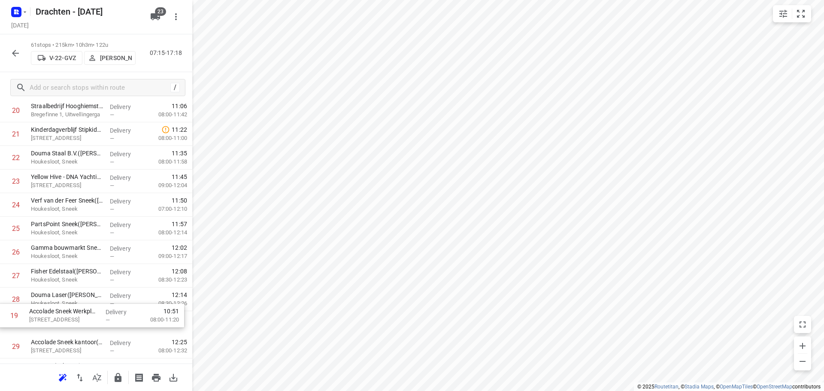
drag, startPoint x: 84, startPoint y: 220, endPoint x: 82, endPoint y: 318, distance: 97.9
click at [82, 318] on div "1 Tetra Pak - Heerenveen(Ambius klantenservice) Venus 100, Heerenveen Delivery …" at bounding box center [96, 394] width 192 height 1440
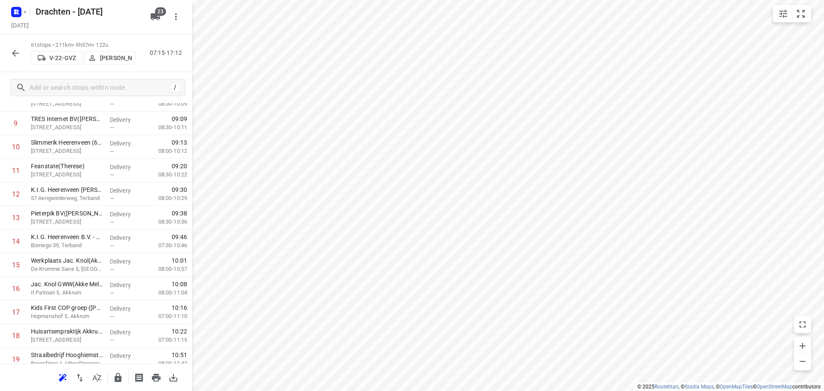
scroll to position [0, 0]
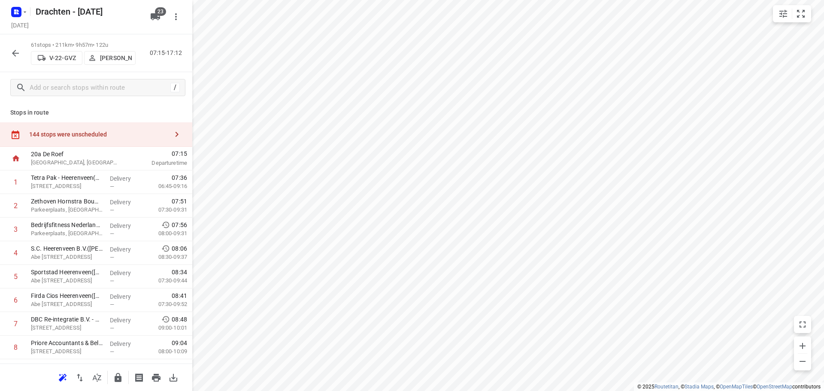
click at [18, 55] on icon "button" at bounding box center [15, 53] width 10 height 10
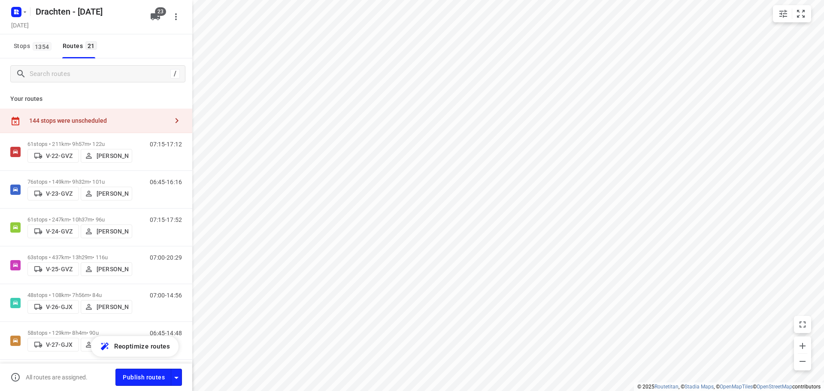
click at [114, 117] on div "144 stops were unscheduled" at bounding box center [98, 120] width 139 height 7
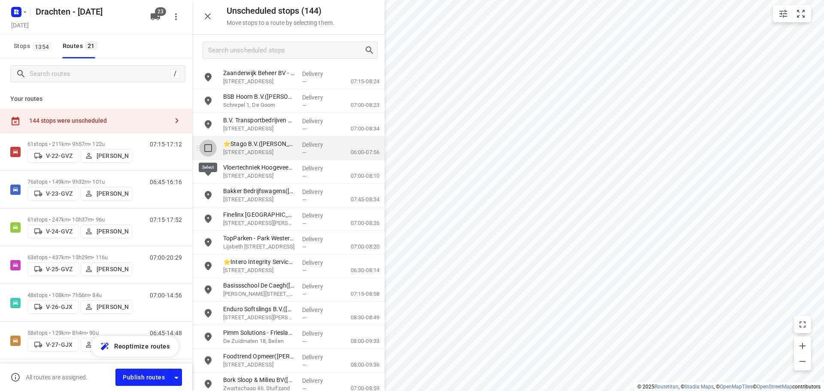
click at [206, 149] on input "grid" at bounding box center [208, 147] width 17 height 17
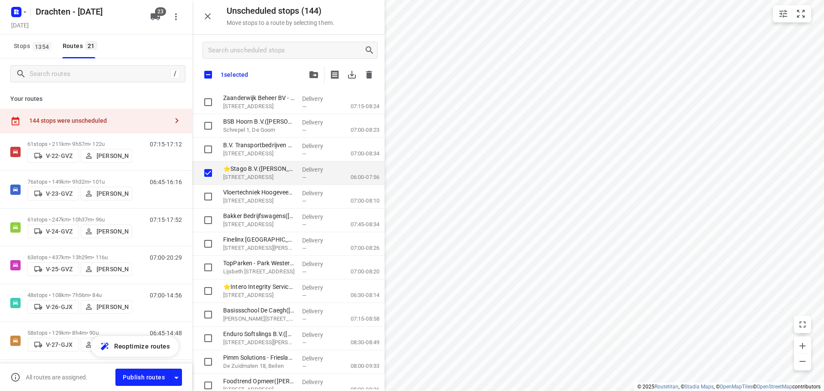
checkbox input "true"
click at [315, 71] on button "button" at bounding box center [313, 74] width 17 height 17
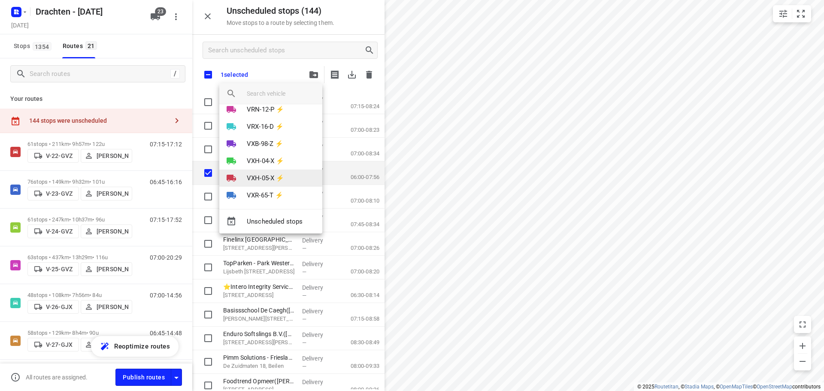
scroll to position [273, 0]
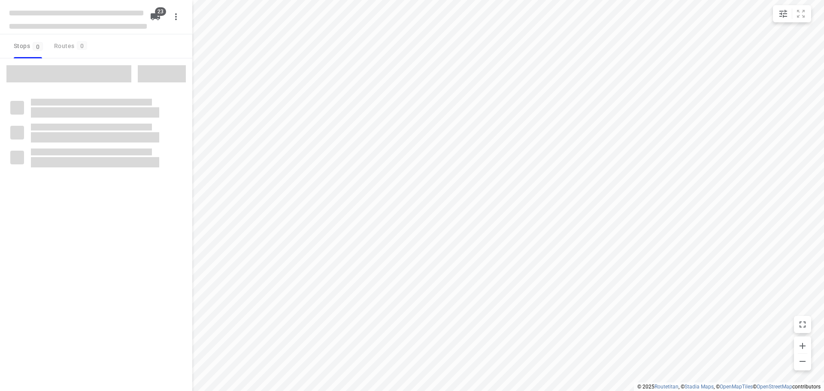
checkbox input "true"
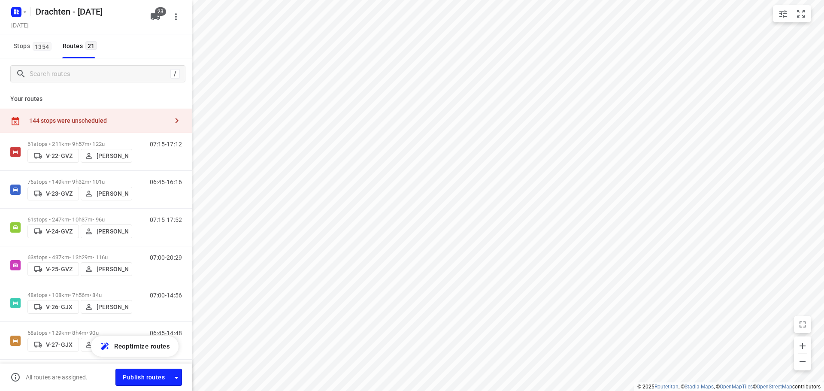
click at [82, 113] on div "144 stops were unscheduled" at bounding box center [96, 121] width 192 height 24
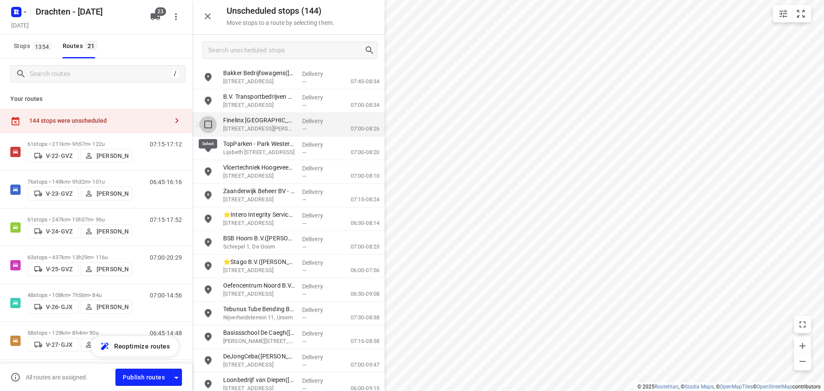
click at [210, 123] on input "grid" at bounding box center [208, 124] width 17 height 17
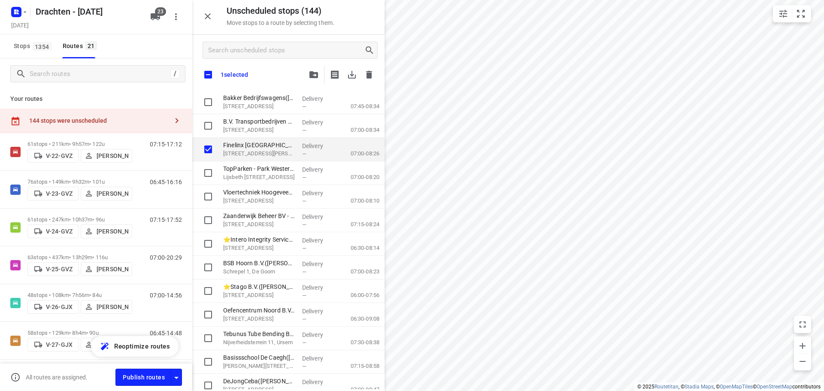
checkbox input "true"
click at [313, 73] on icon "button" at bounding box center [313, 74] width 9 height 7
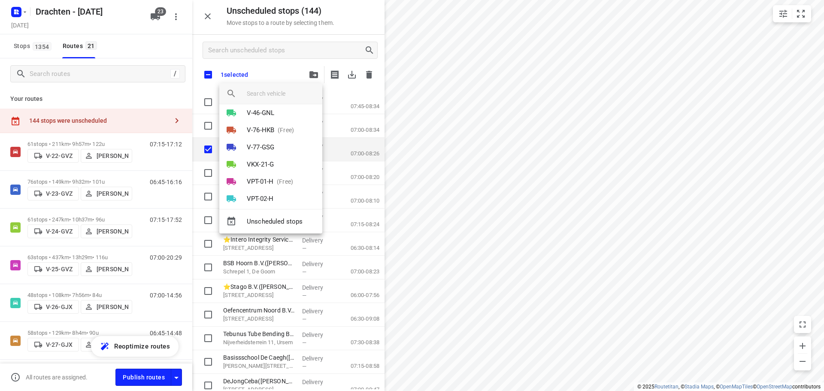
scroll to position [179, 0]
click at [215, 76] on div at bounding box center [412, 195] width 824 height 391
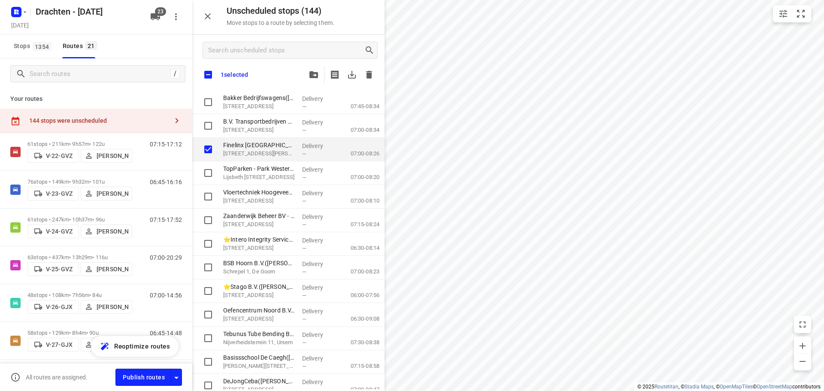
click at [209, 74] on input "checkbox" at bounding box center [208, 75] width 18 height 18
checkbox input "true"
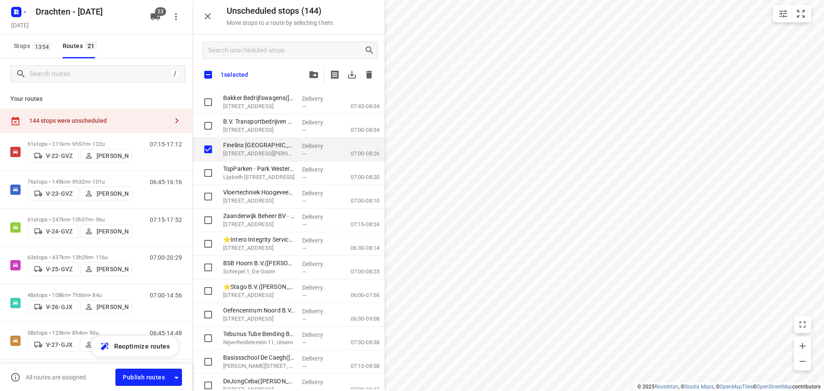
checkbox input "true"
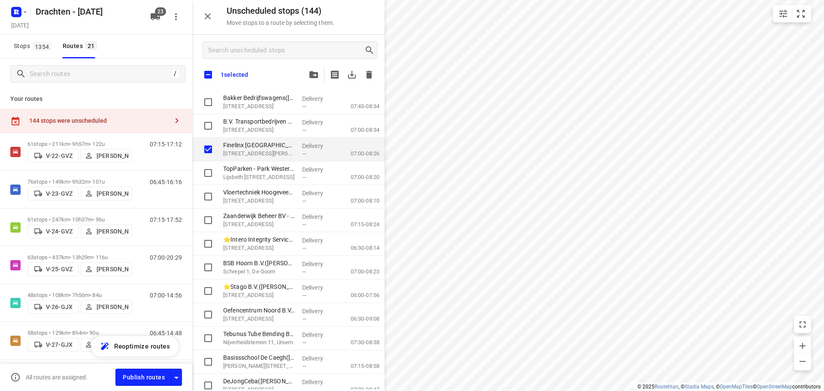
checkbox input "true"
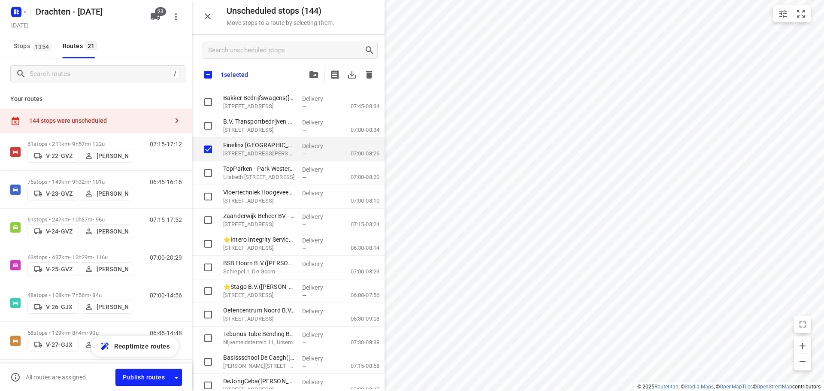
checkbox input "true"
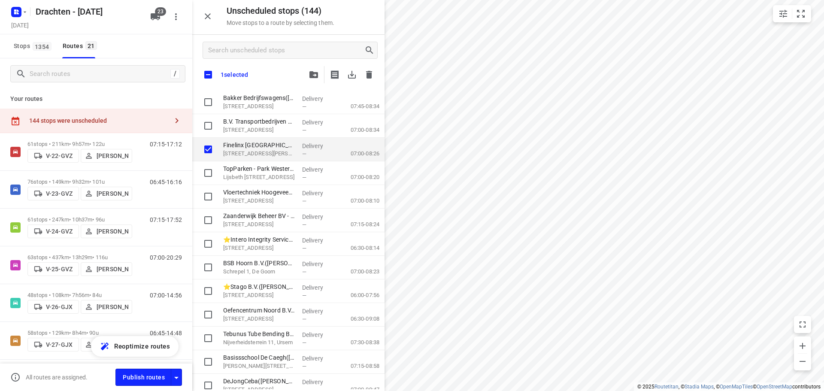
checkbox input "true"
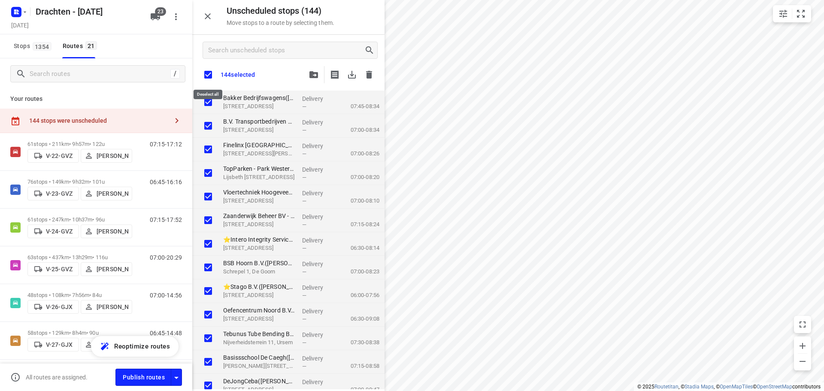
click at [209, 74] on input "checkbox" at bounding box center [208, 75] width 18 height 18
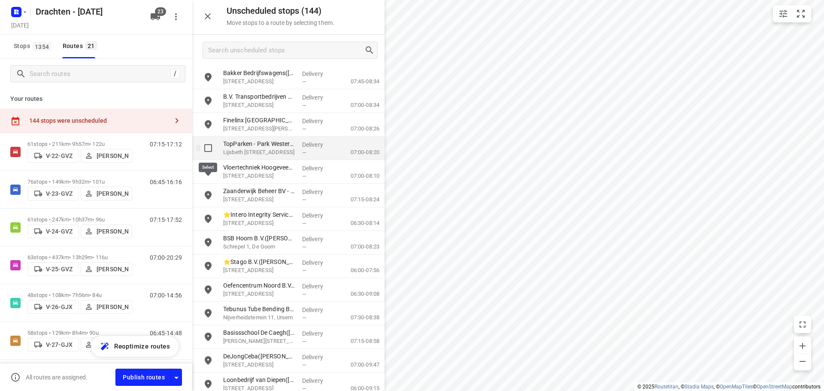
click at [209, 153] on input "grid" at bounding box center [208, 147] width 17 height 17
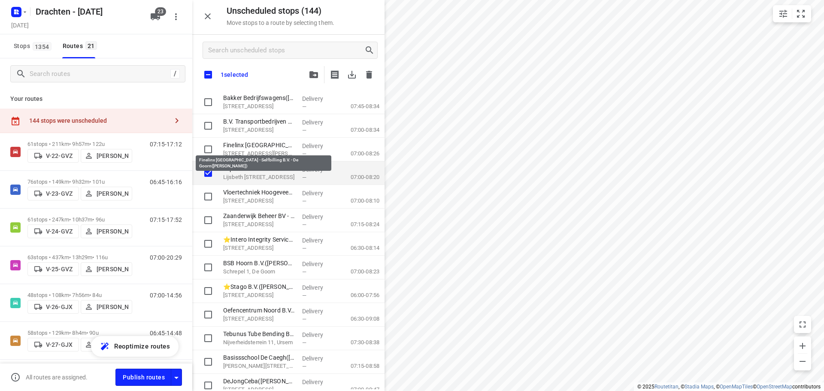
checkbox input "true"
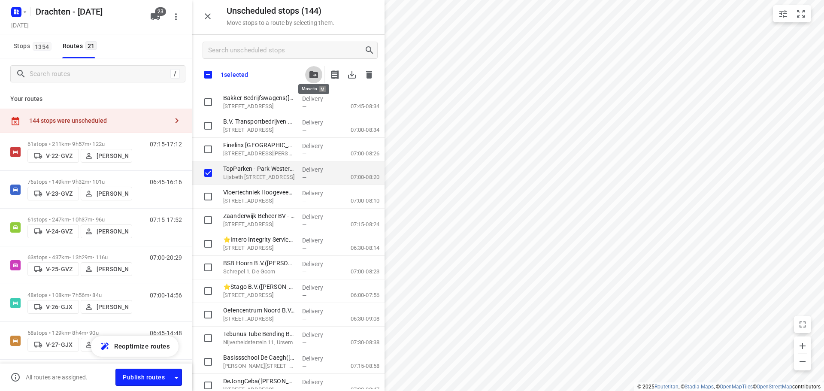
click at [318, 76] on icon "button" at bounding box center [313, 74] width 9 height 7
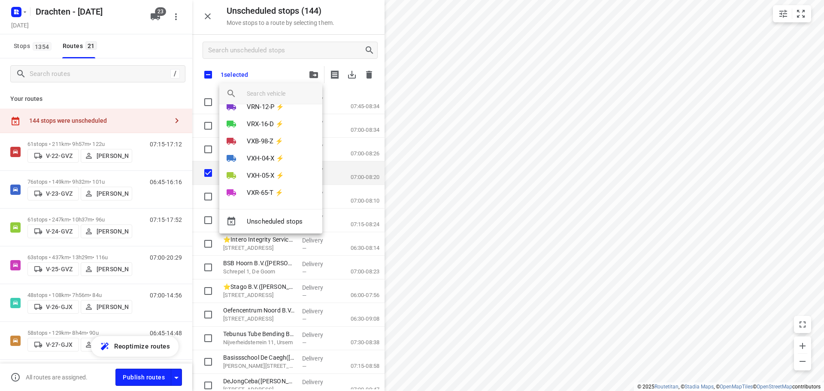
scroll to position [307, 0]
click at [225, 73] on div at bounding box center [412, 195] width 824 height 391
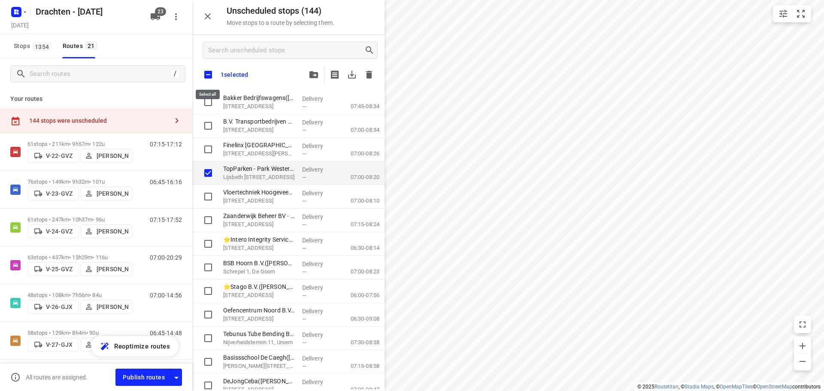
click at [208, 73] on input "checkbox" at bounding box center [208, 75] width 18 height 18
checkbox input "true"
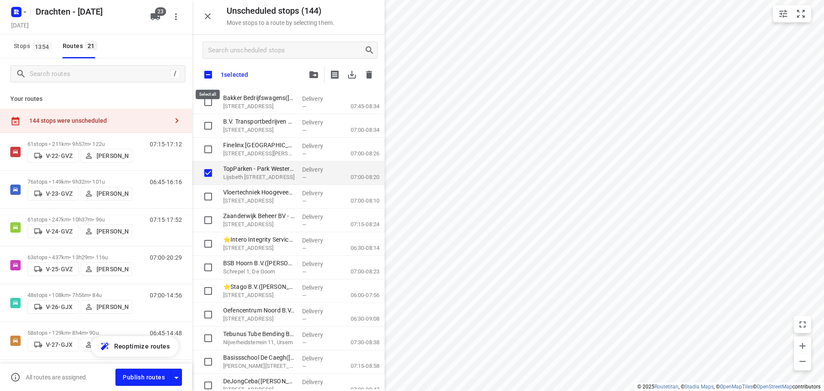
checkbox input "true"
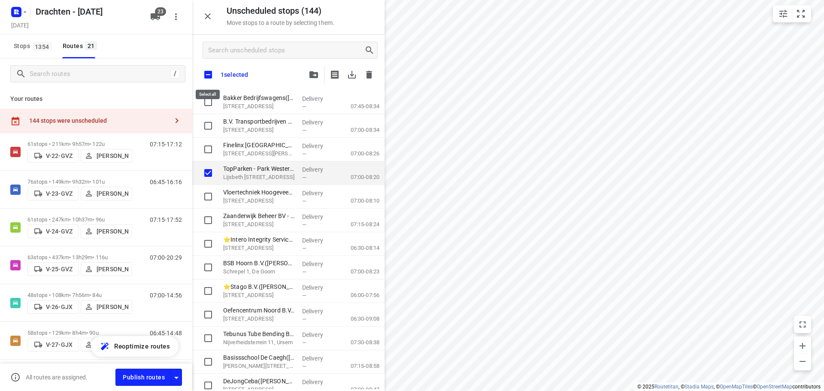
checkbox input "true"
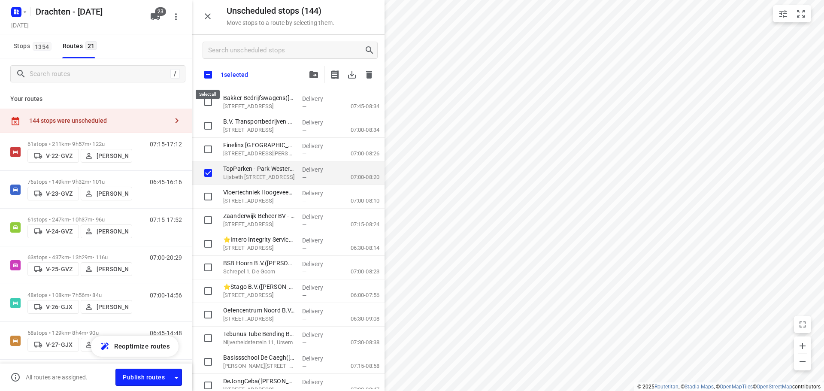
checkbox input "true"
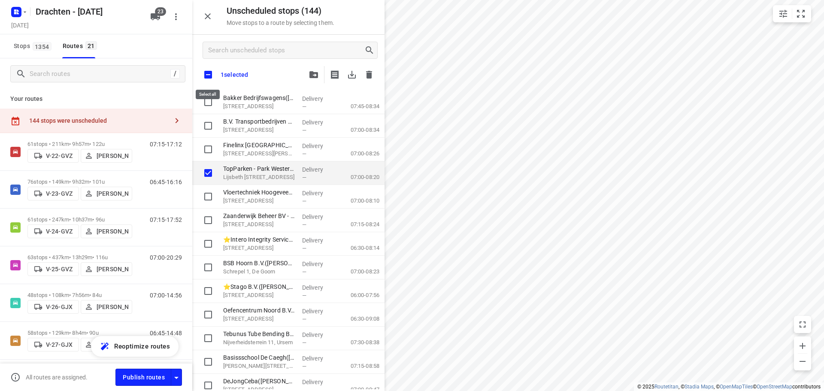
checkbox input "true"
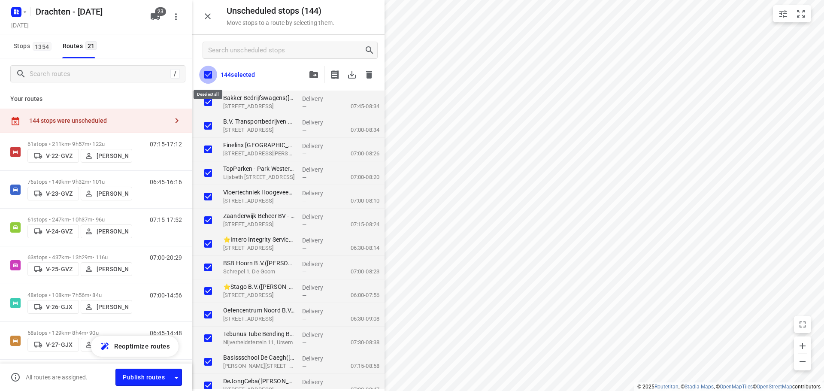
click at [208, 73] on input "checkbox" at bounding box center [208, 75] width 18 height 18
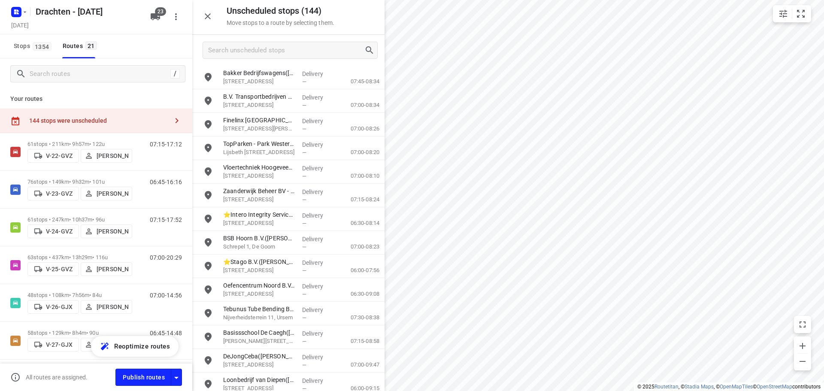
click at [131, 124] on div "144 stops were unscheduled" at bounding box center [98, 120] width 139 height 7
click at [208, 127] on input "grid" at bounding box center [208, 124] width 17 height 17
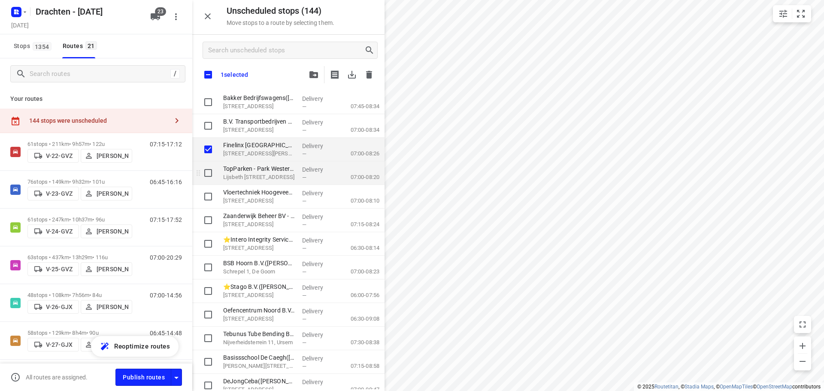
checkbox input "true"
click at [208, 173] on input "grid" at bounding box center [208, 172] width 17 height 17
checkbox input "true"
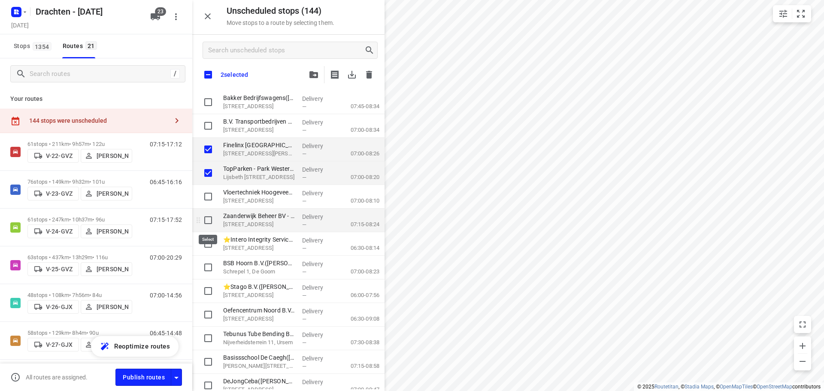
click at [208, 227] on input "grid" at bounding box center [208, 220] width 17 height 17
checkbox input "true"
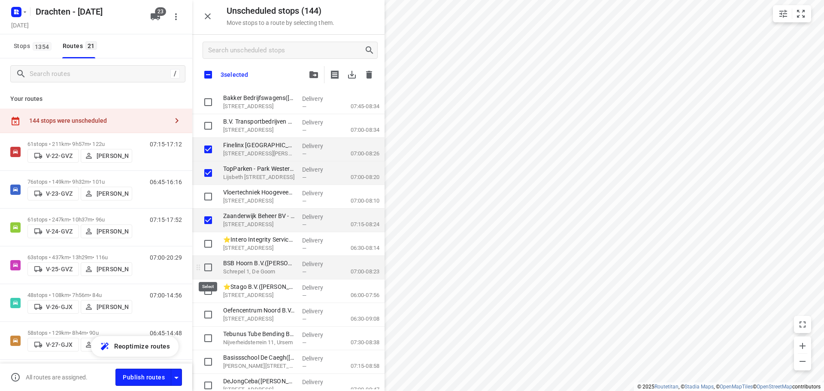
click at [209, 268] on input "grid" at bounding box center [208, 267] width 17 height 17
checkbox input "true"
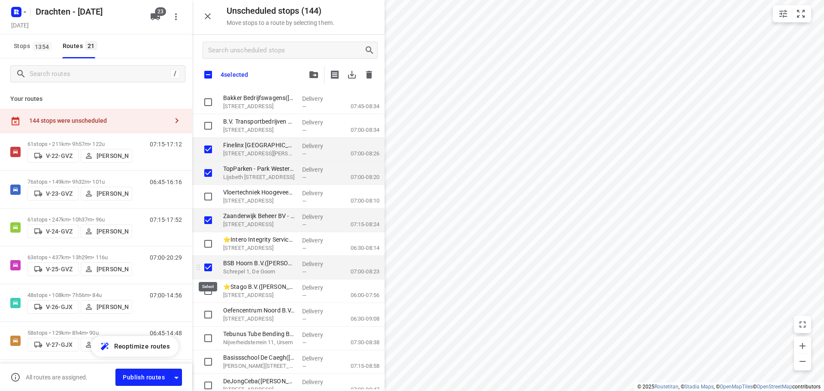
checkbox input "true"
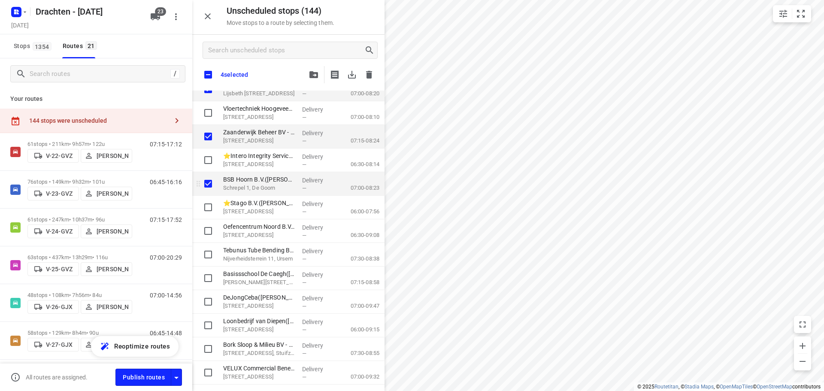
scroll to position [129, 0]
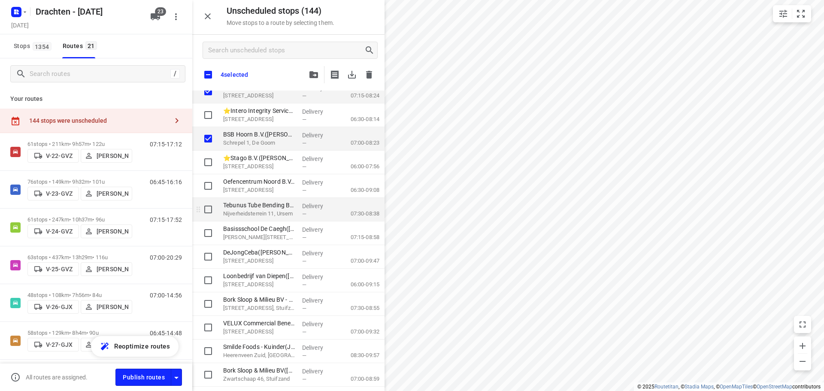
checkbox input "true"
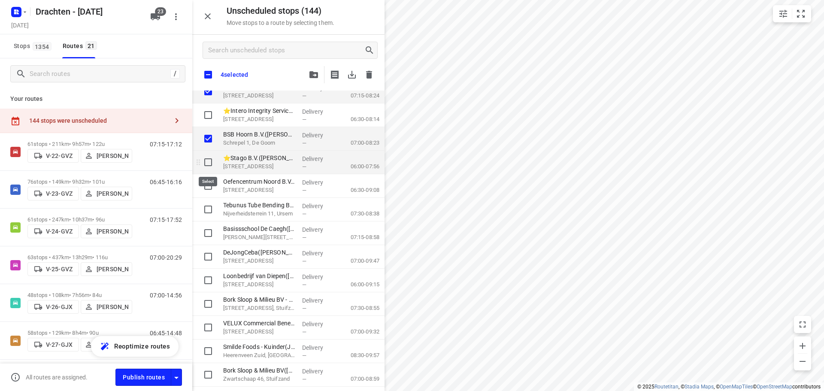
click at [205, 166] on input "grid" at bounding box center [208, 162] width 17 height 17
checkbox input "true"
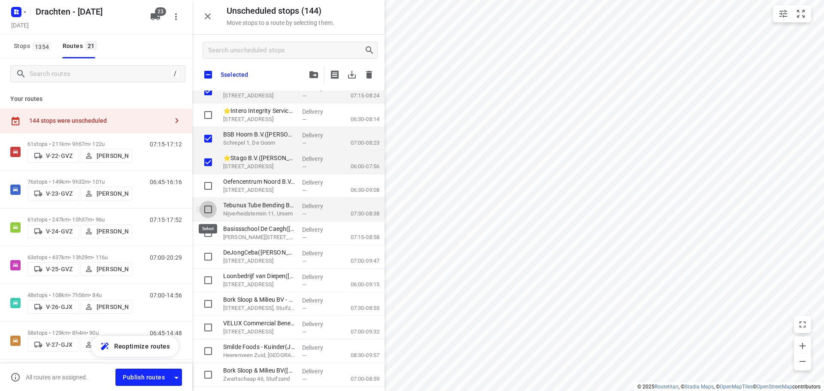
click at [208, 211] on input "grid" at bounding box center [208, 209] width 17 height 17
checkbox input "true"
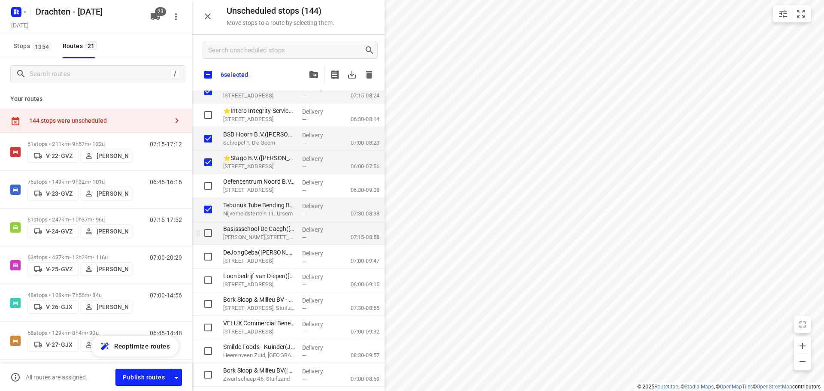
checkbox input "true"
click at [208, 233] on input "grid" at bounding box center [208, 232] width 17 height 17
checkbox input "true"
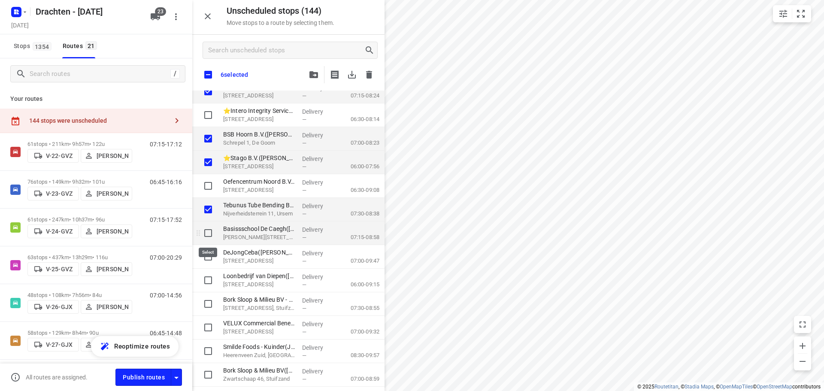
checkbox input "true"
click at [203, 256] on input "grid" at bounding box center [208, 256] width 17 height 17
checkbox input "true"
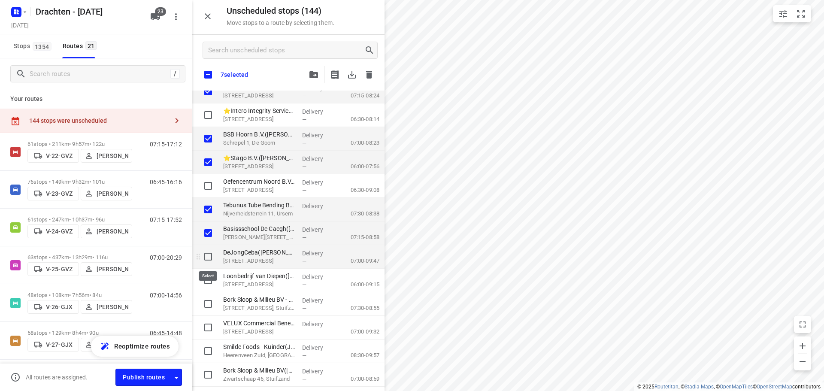
checkbox input "true"
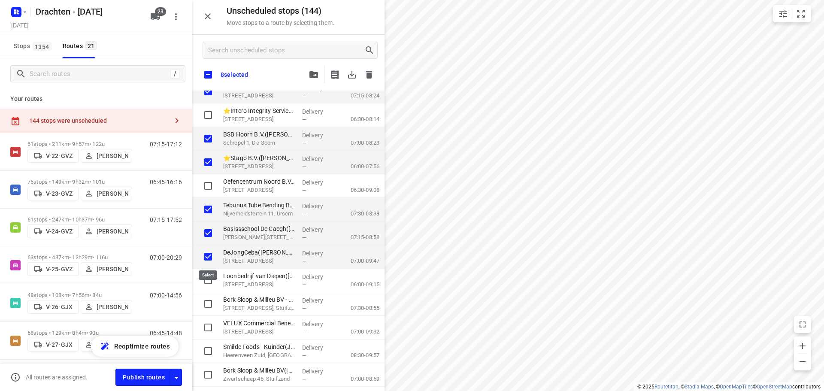
checkbox input "true"
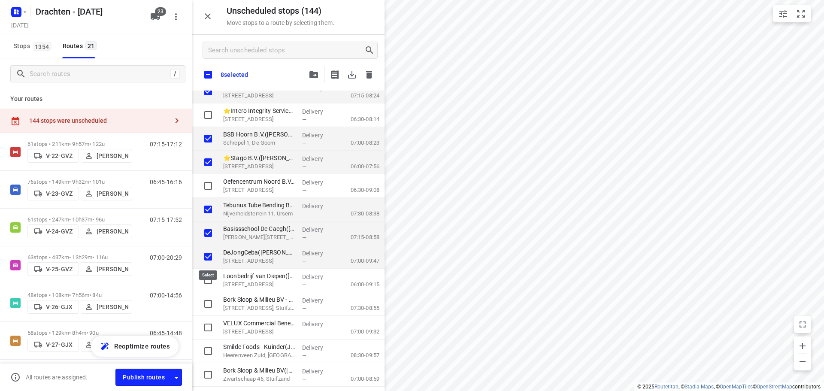
checkbox input "true"
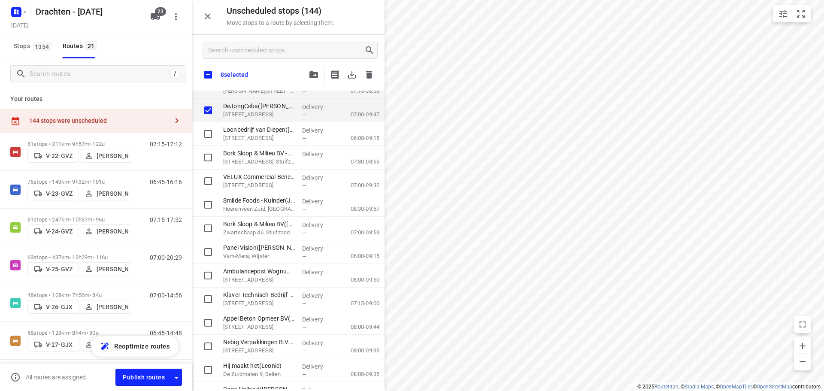
scroll to position [300, 0]
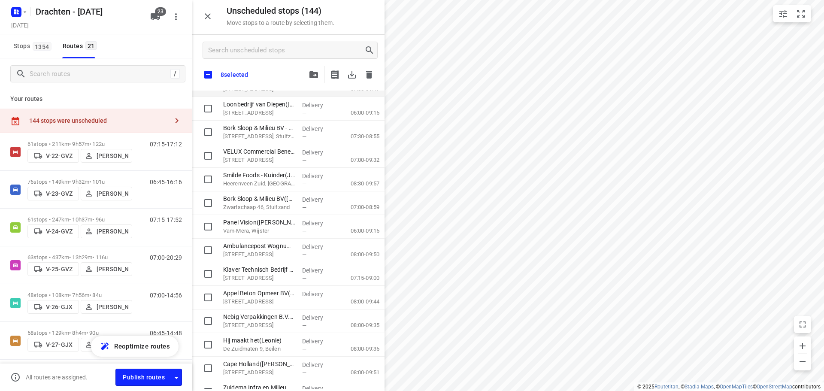
checkbox input "true"
click at [210, 110] on input "grid" at bounding box center [208, 108] width 17 height 17
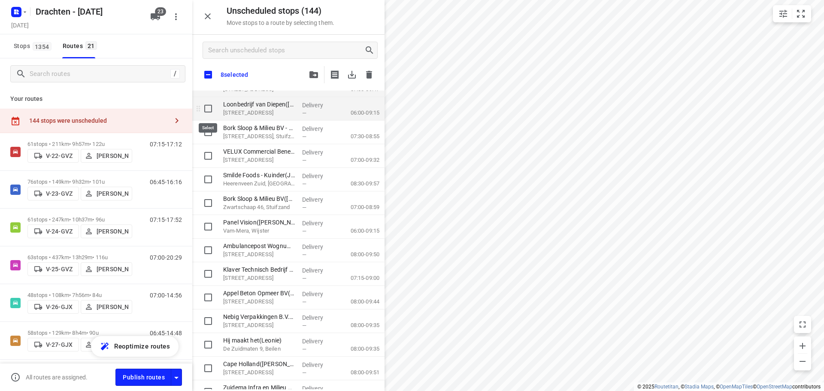
checkbox input "true"
click at [208, 159] on input "grid" at bounding box center [208, 155] width 17 height 17
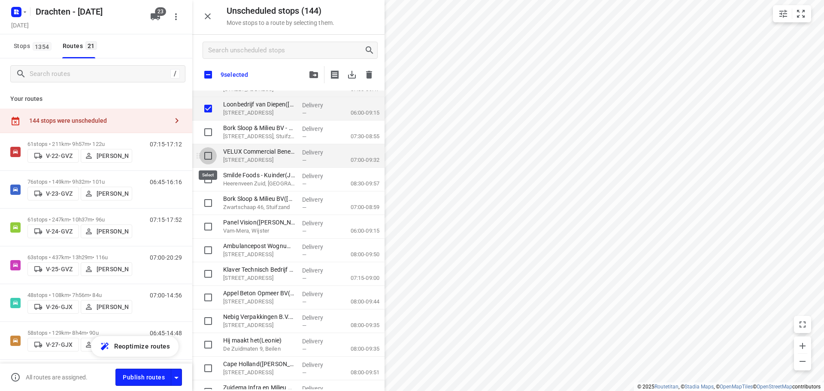
checkbox input "true"
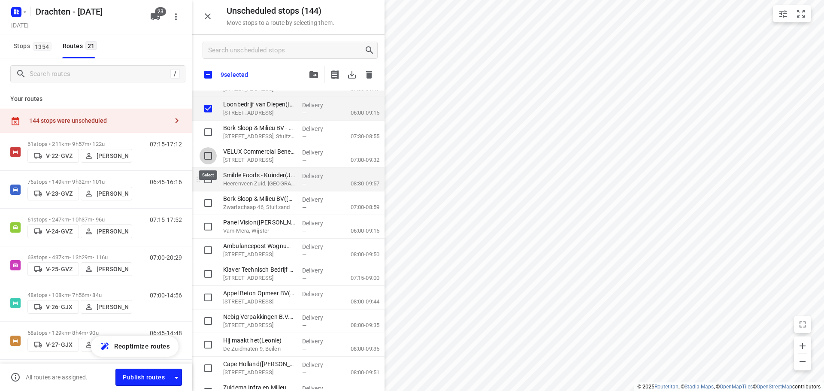
checkbox input "true"
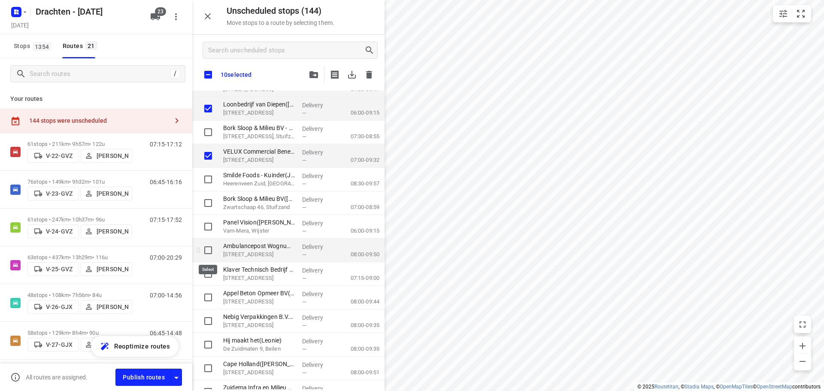
click at [211, 252] on input "grid" at bounding box center [208, 250] width 17 height 17
checkbox input "true"
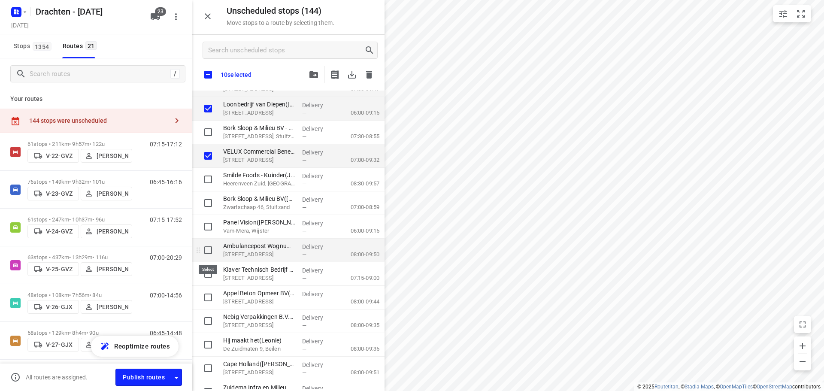
checkbox input "true"
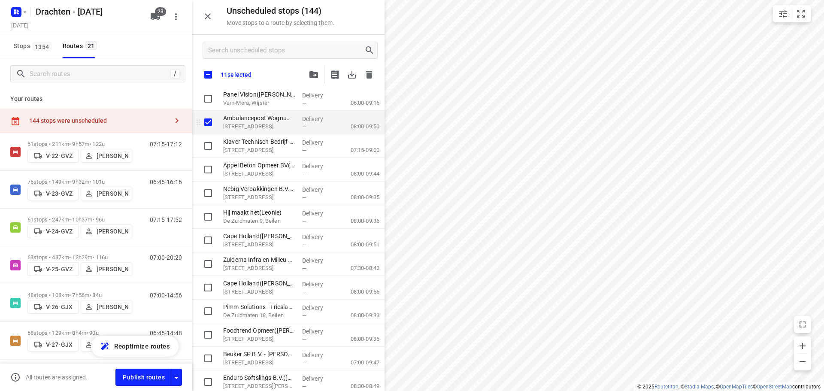
scroll to position [472, 0]
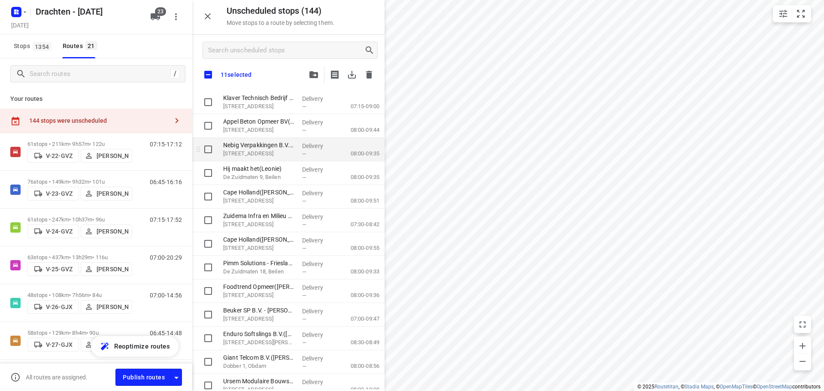
checkbox input "true"
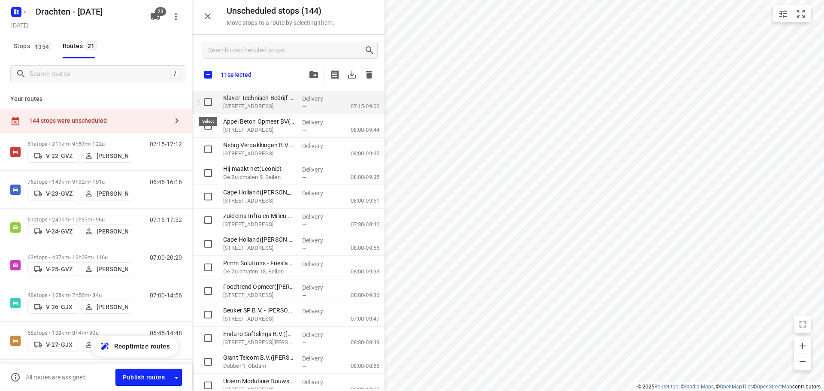
click at [212, 105] on input "grid" at bounding box center [208, 102] width 17 height 17
checkbox input "true"
click at [211, 127] on input "grid" at bounding box center [208, 125] width 17 height 17
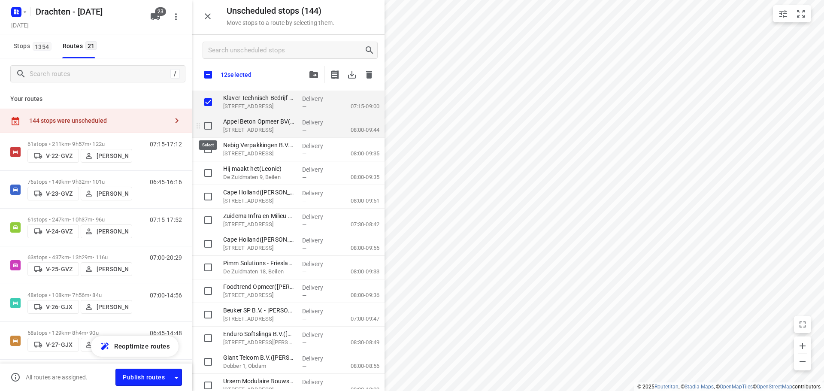
checkbox input "true"
click at [206, 150] on input "grid" at bounding box center [208, 149] width 17 height 17
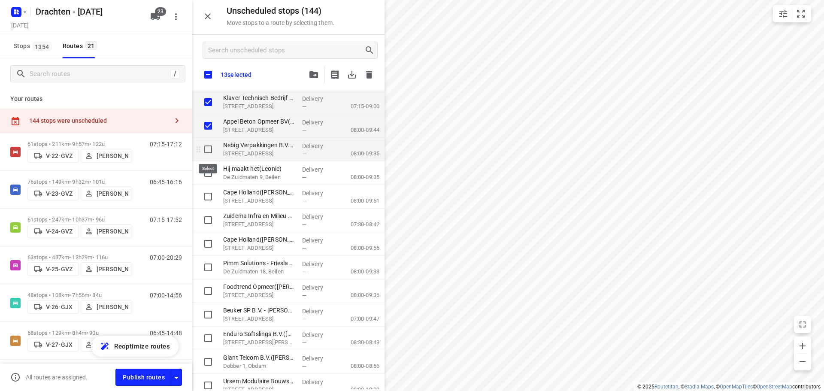
checkbox input "true"
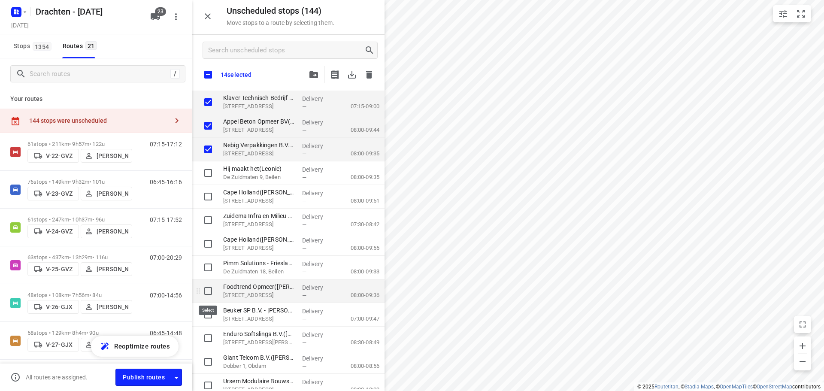
click at [209, 291] on input "grid" at bounding box center [208, 290] width 17 height 17
checkbox input "true"
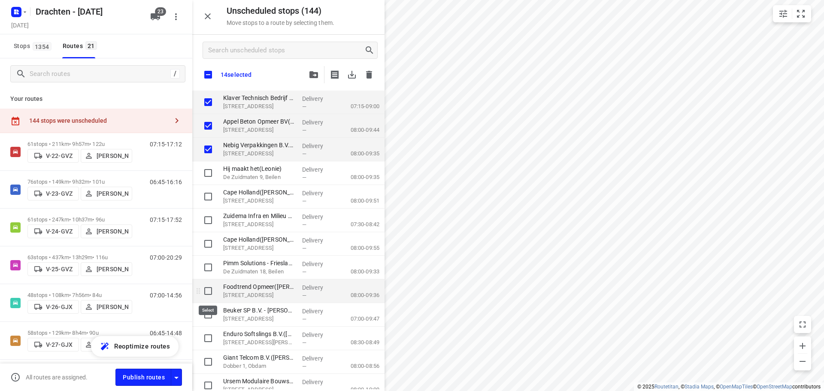
checkbox input "true"
click at [209, 315] on input "grid" at bounding box center [208, 314] width 17 height 17
checkbox input "true"
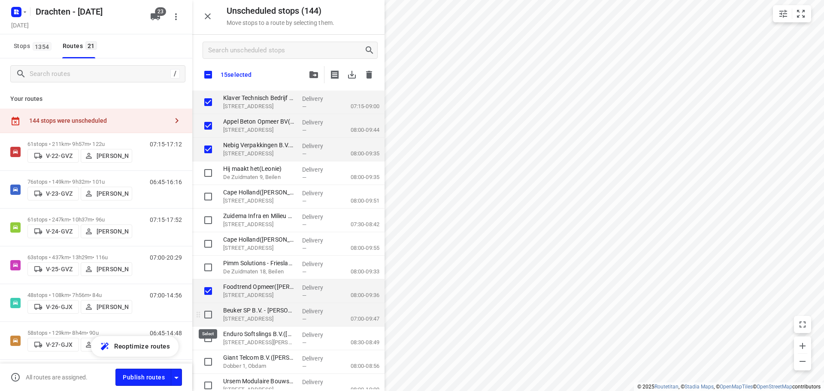
checkbox input "true"
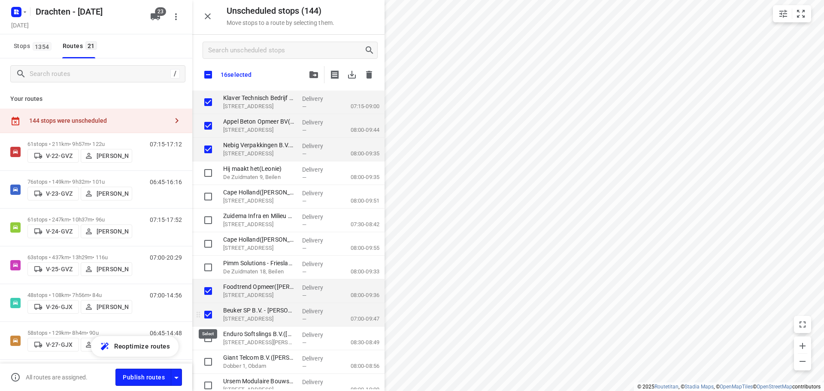
checkbox input "true"
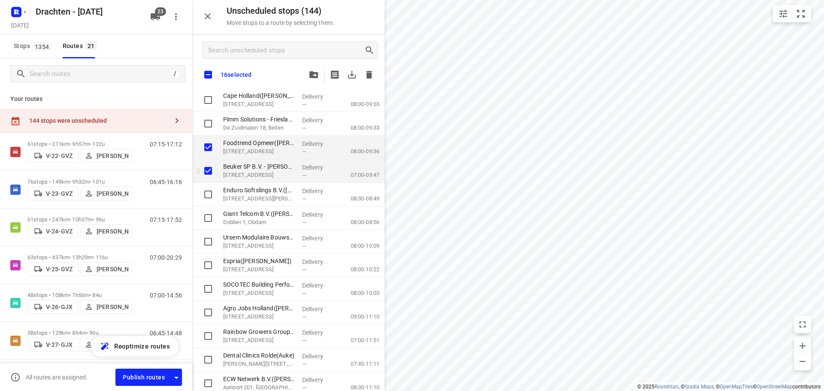
scroll to position [644, 0]
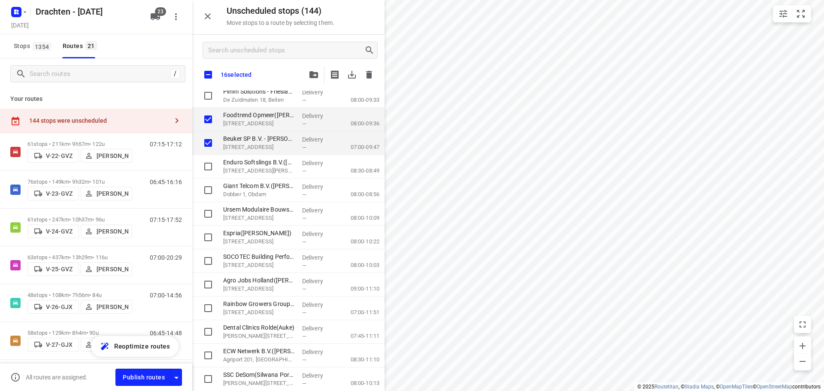
checkbox input "true"
click at [208, 168] on input "grid" at bounding box center [208, 166] width 17 height 17
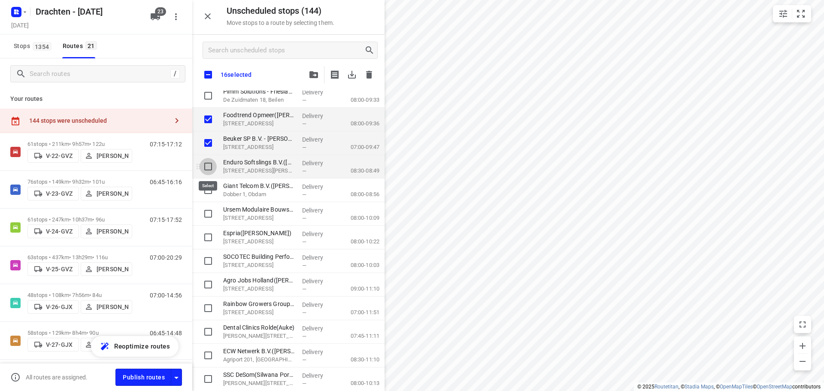
checkbox input "true"
click at [212, 189] on input "grid" at bounding box center [208, 190] width 17 height 17
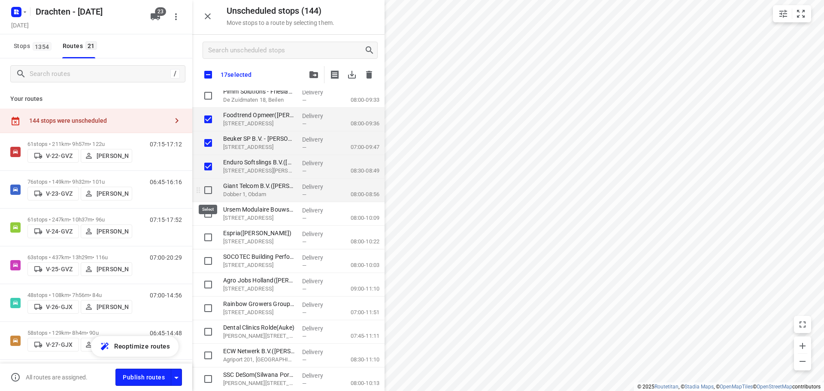
checkbox input "true"
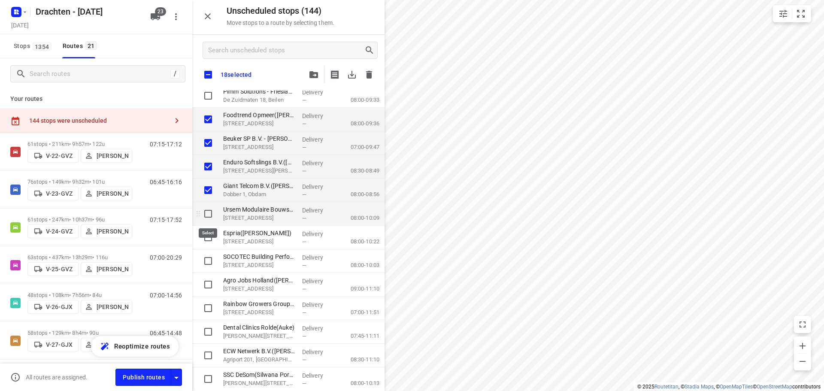
click at [207, 213] on input "grid" at bounding box center [208, 213] width 17 height 17
checkbox input "true"
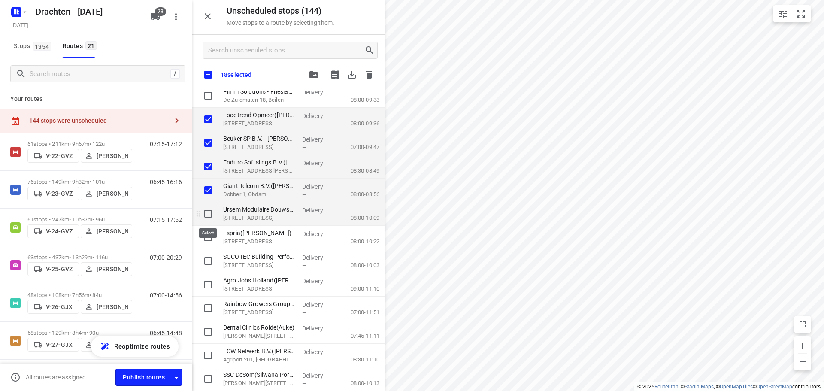
checkbox input "true"
click at [209, 287] on input "grid" at bounding box center [208, 284] width 17 height 17
checkbox input "true"
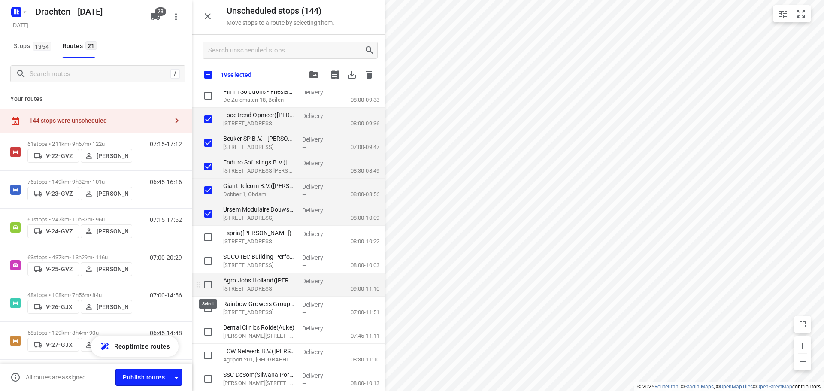
checkbox input "true"
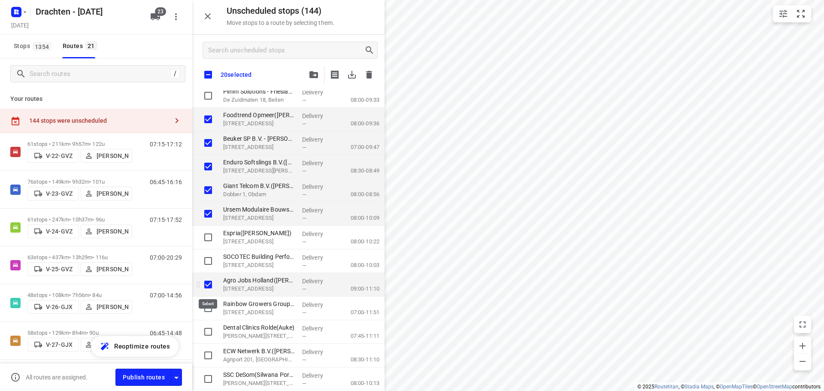
checkbox input "true"
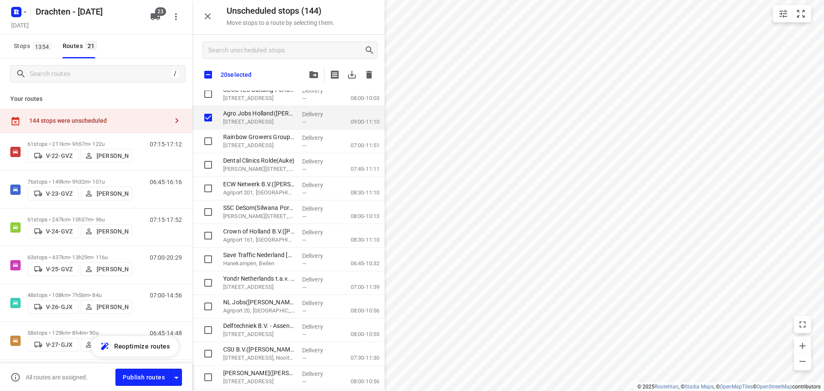
scroll to position [816, 0]
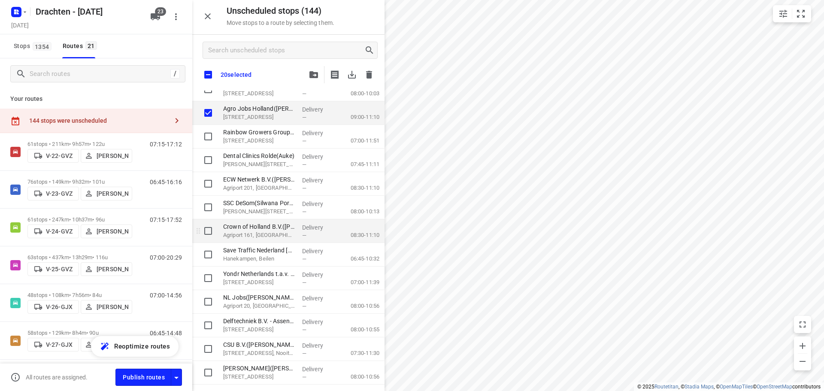
checkbox input "true"
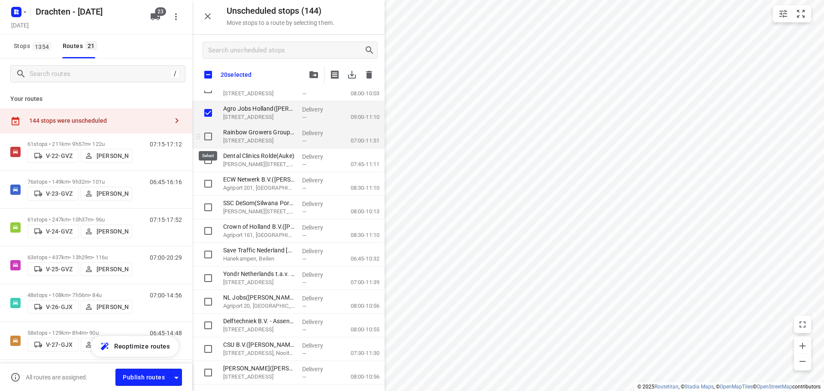
click at [215, 140] on input "grid" at bounding box center [208, 136] width 17 height 17
checkbox input "true"
click at [200, 182] on input "grid" at bounding box center [208, 183] width 17 height 17
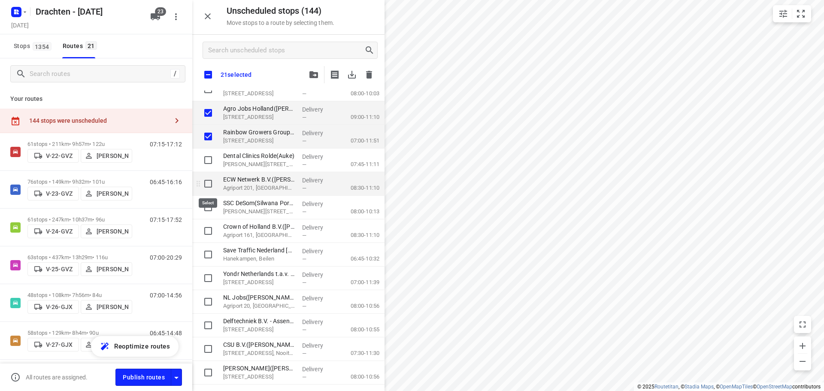
checkbox input "true"
click at [210, 208] on input "grid" at bounding box center [208, 207] width 17 height 17
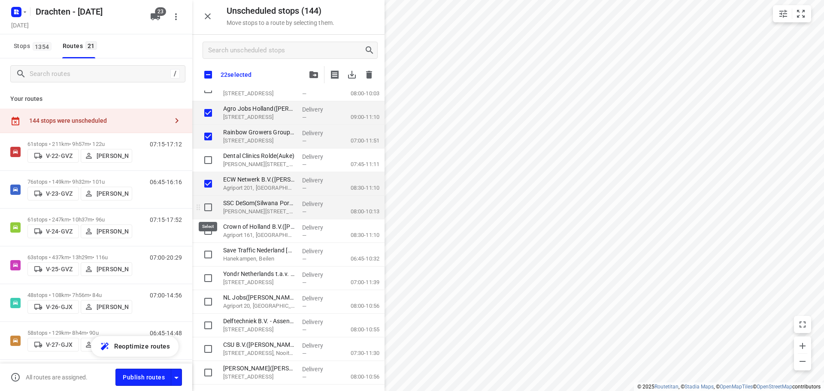
checkbox input "true"
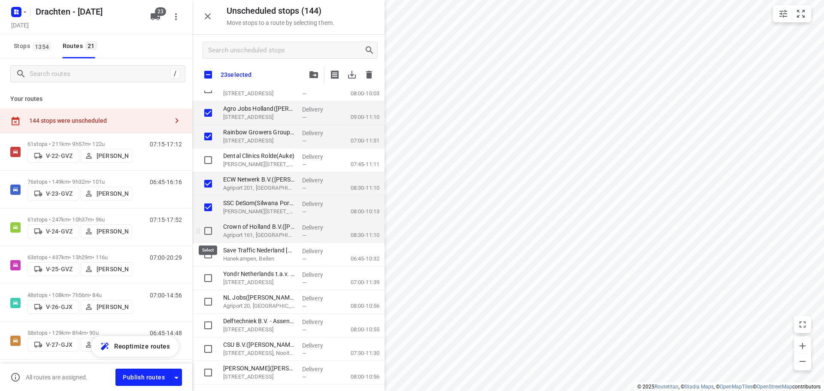
click at [209, 236] on input "grid" at bounding box center [208, 230] width 17 height 17
checkbox input "true"
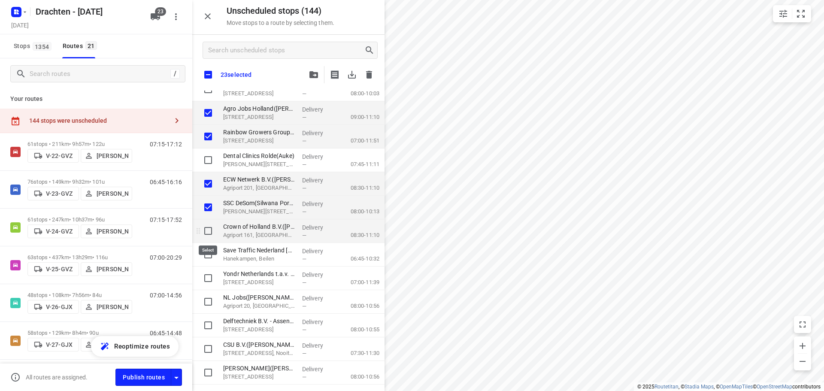
checkbox input "true"
click at [206, 278] on input "grid" at bounding box center [208, 278] width 17 height 17
checkbox input "true"
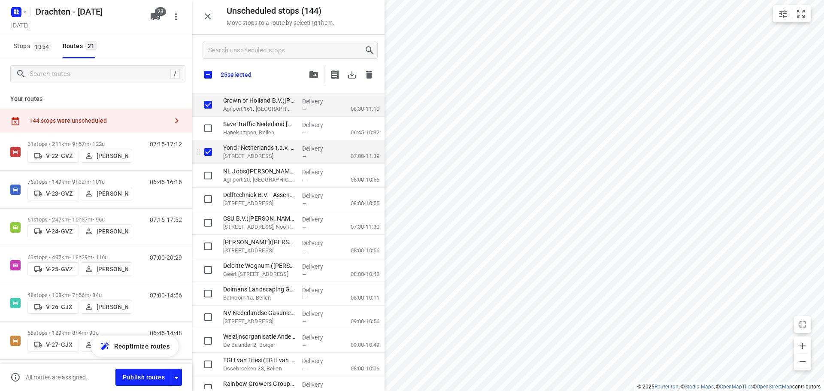
scroll to position [987, 0]
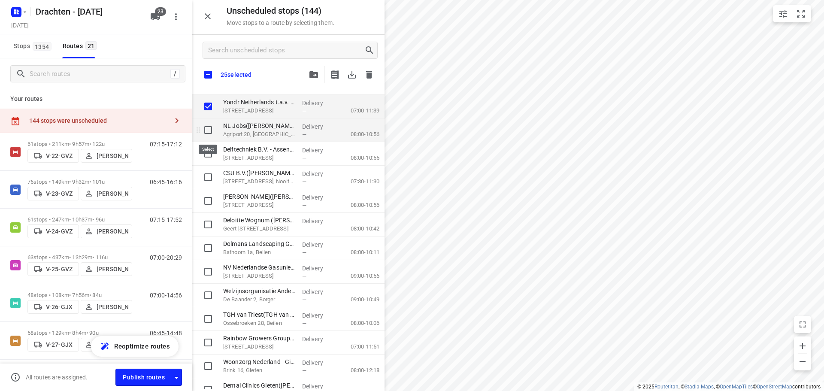
click at [211, 133] on input "grid" at bounding box center [208, 129] width 17 height 17
click at [210, 202] on input "grid" at bounding box center [208, 200] width 17 height 17
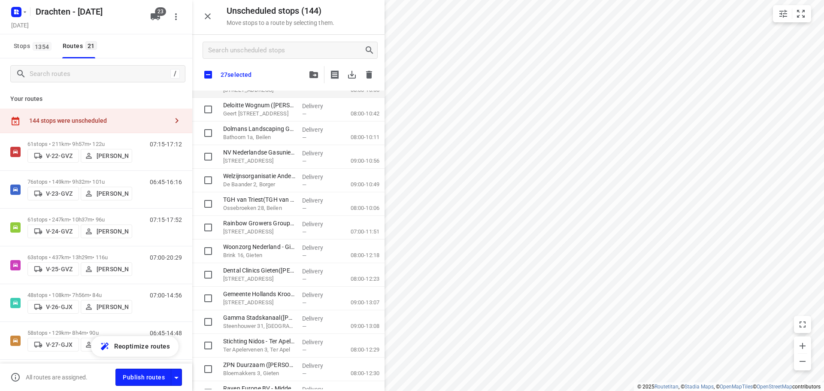
scroll to position [1116, 0]
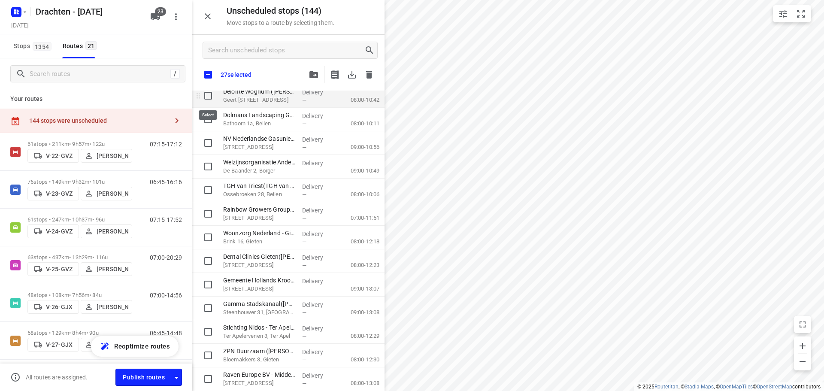
click at [209, 97] on input "grid" at bounding box center [208, 95] width 17 height 17
click at [214, 142] on input "grid" at bounding box center [208, 142] width 17 height 17
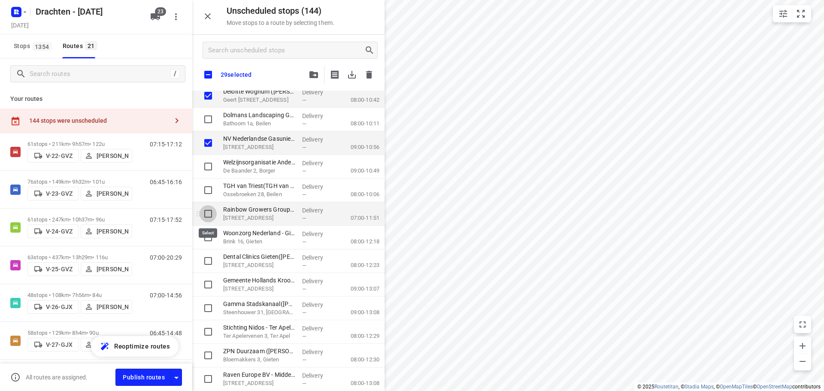
click at [213, 217] on input "grid" at bounding box center [208, 213] width 17 height 17
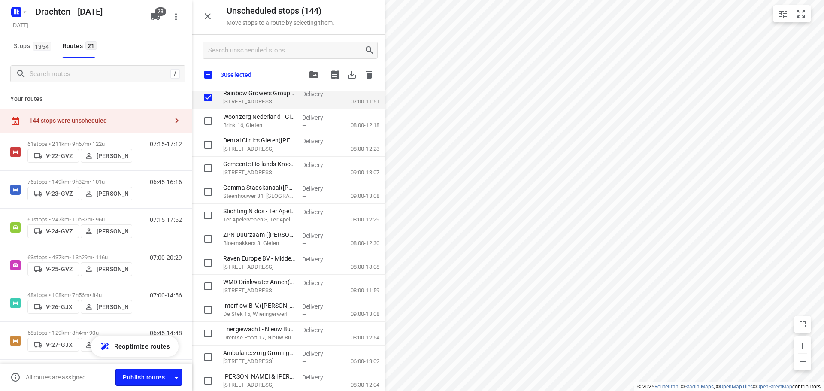
scroll to position [1245, 0]
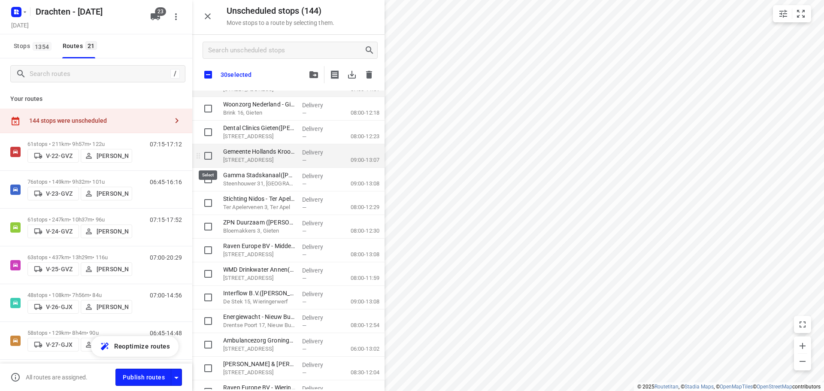
click at [209, 157] on input "grid" at bounding box center [208, 155] width 17 height 17
click at [206, 252] on input "grid" at bounding box center [208, 250] width 17 height 17
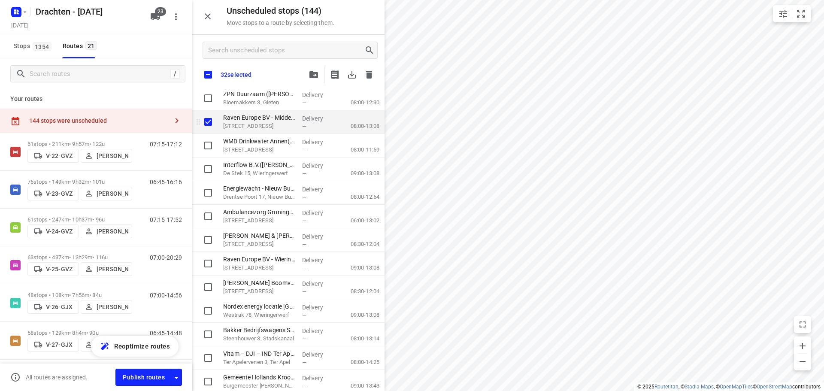
scroll to position [1374, 0]
click at [215, 171] on input "grid" at bounding box center [208, 168] width 17 height 17
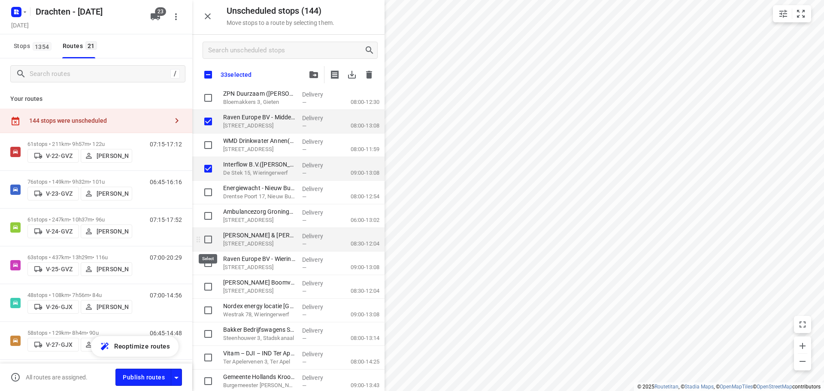
click at [209, 241] on input "grid" at bounding box center [208, 239] width 17 height 17
click at [205, 260] on input "grid" at bounding box center [208, 263] width 17 height 17
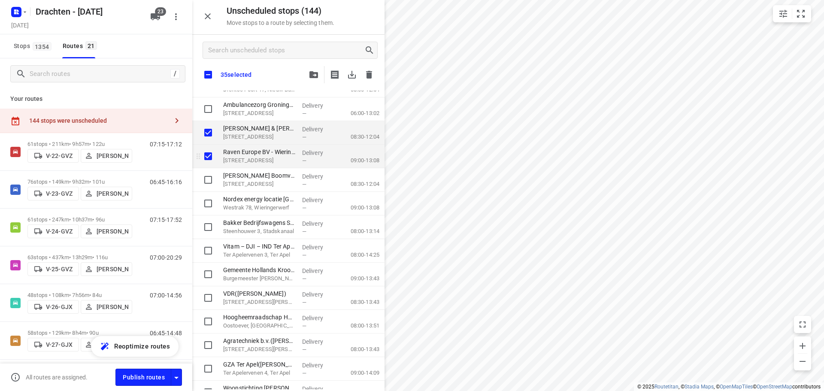
scroll to position [1502, 0]
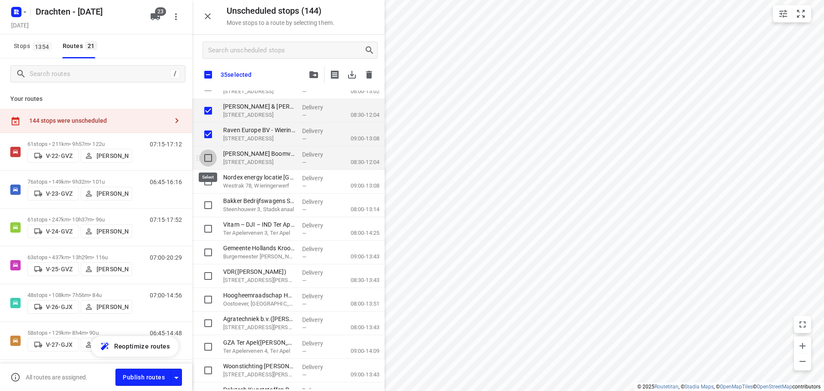
click at [211, 161] on input "grid" at bounding box center [208, 157] width 17 height 17
click at [212, 183] on input "grid" at bounding box center [208, 181] width 17 height 17
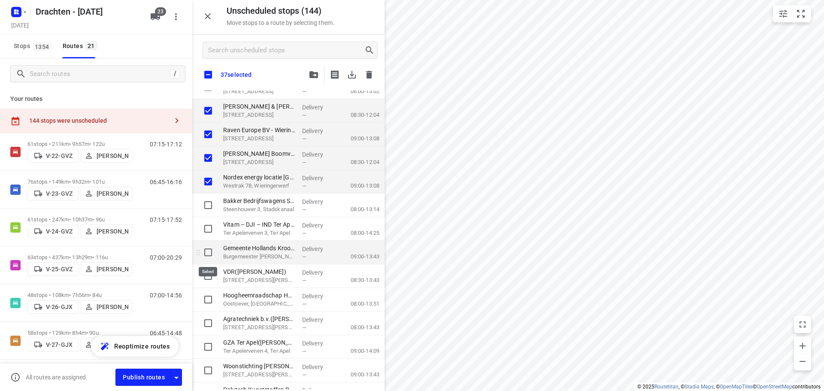
click at [211, 255] on input "grid" at bounding box center [208, 252] width 17 height 17
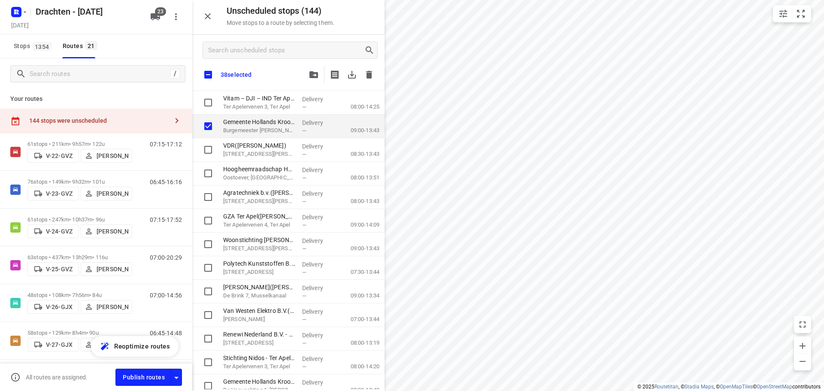
scroll to position [1631, 0]
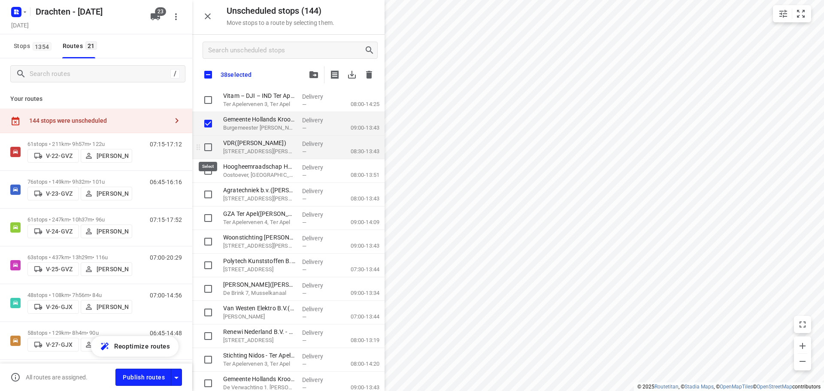
click at [211, 151] on input "grid" at bounding box center [208, 147] width 17 height 17
click at [206, 172] on input "grid" at bounding box center [208, 170] width 17 height 17
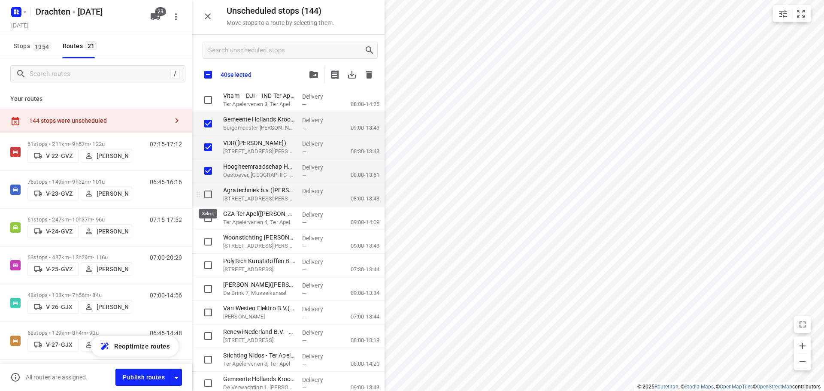
click at [206, 194] on input "grid" at bounding box center [208, 194] width 17 height 17
click at [210, 245] on input "grid" at bounding box center [208, 241] width 17 height 17
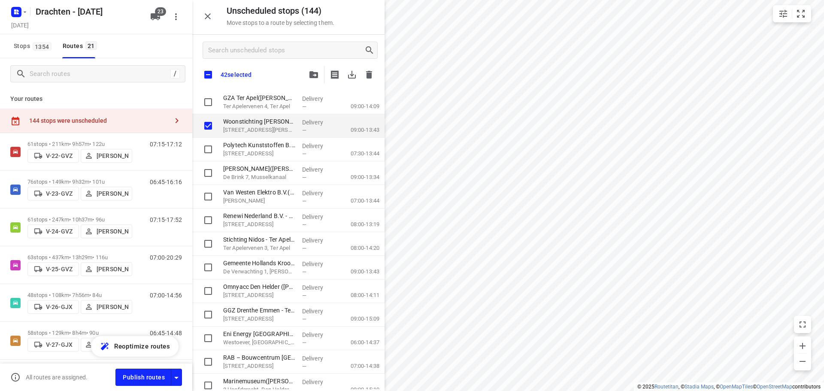
scroll to position [1760, 0]
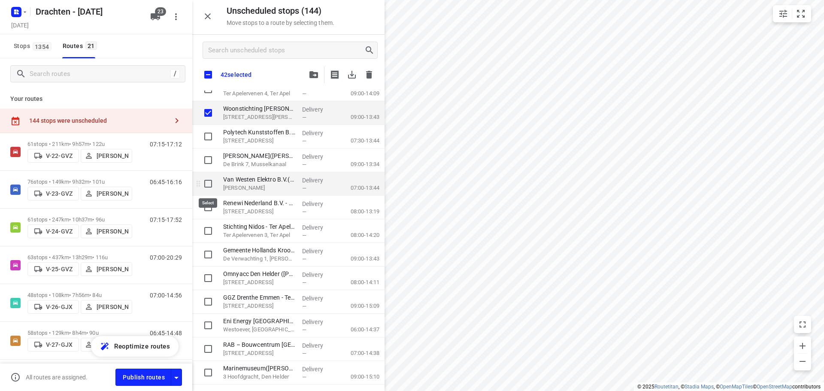
click at [209, 188] on input "grid" at bounding box center [208, 183] width 17 height 17
click at [209, 257] on input "grid" at bounding box center [208, 254] width 17 height 17
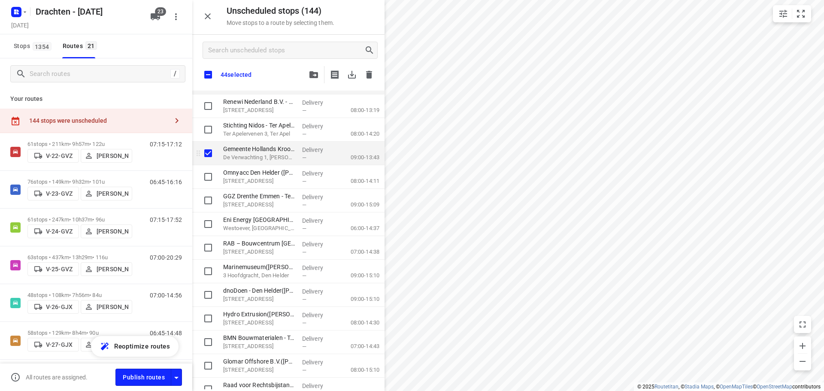
scroll to position [1889, 0]
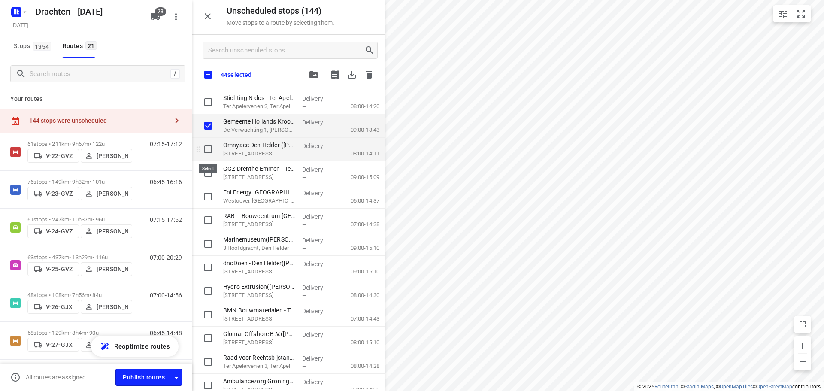
click at [209, 152] on input "grid" at bounding box center [208, 149] width 17 height 17
click at [207, 200] on input "grid" at bounding box center [208, 196] width 17 height 17
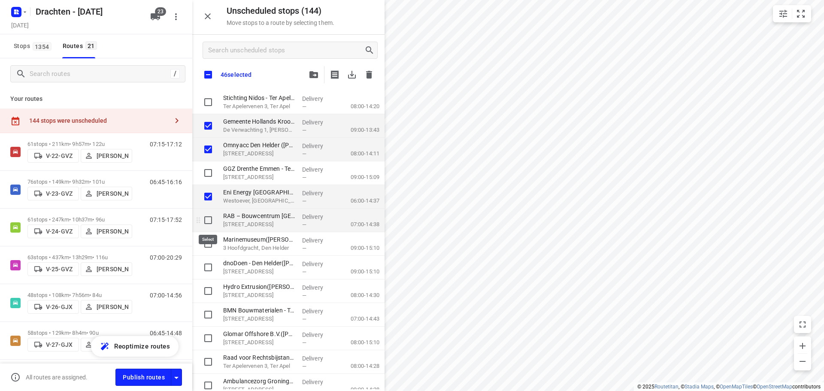
click at [209, 221] on input "grid" at bounding box center [208, 220] width 17 height 17
click at [207, 240] on input "grid" at bounding box center [208, 243] width 17 height 17
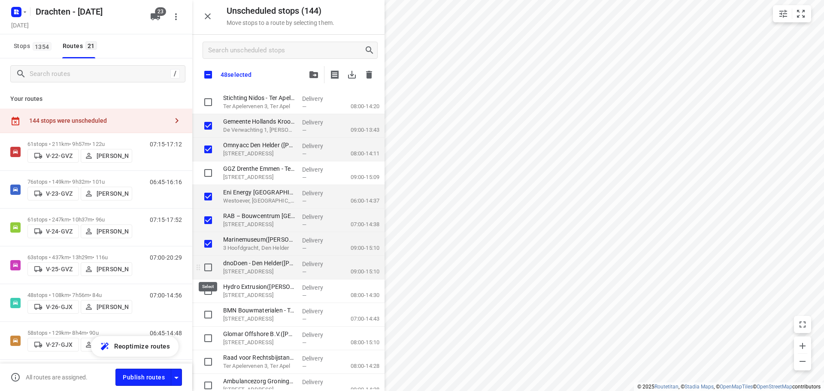
click at [208, 264] on input "grid" at bounding box center [208, 267] width 17 height 17
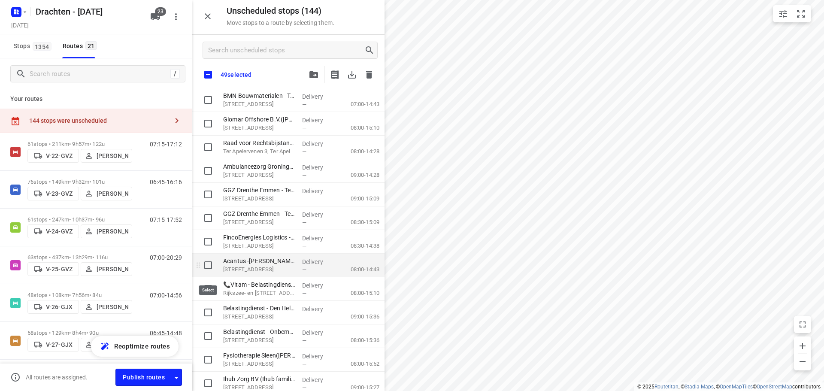
scroll to position [2060, 0]
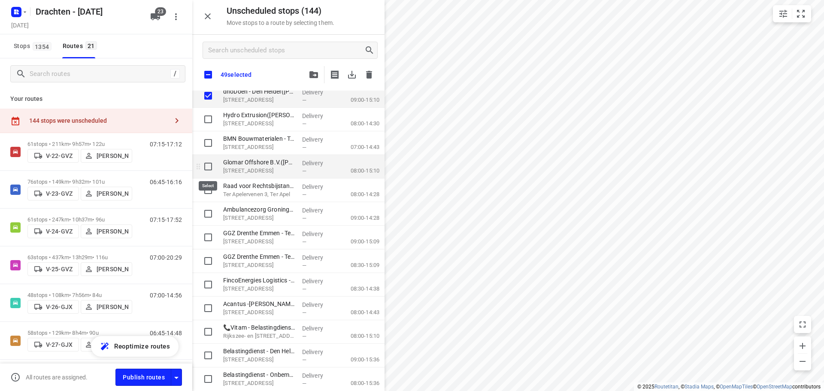
click at [212, 170] on input "grid" at bounding box center [208, 166] width 17 height 17
click at [212, 282] on input "grid" at bounding box center [208, 284] width 17 height 17
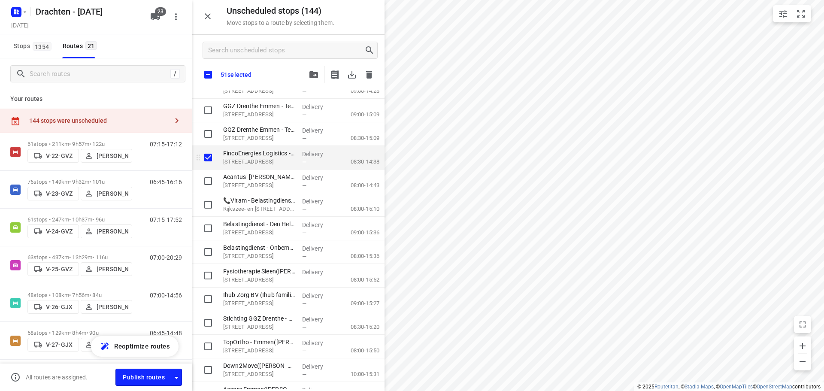
scroll to position [2232, 0]
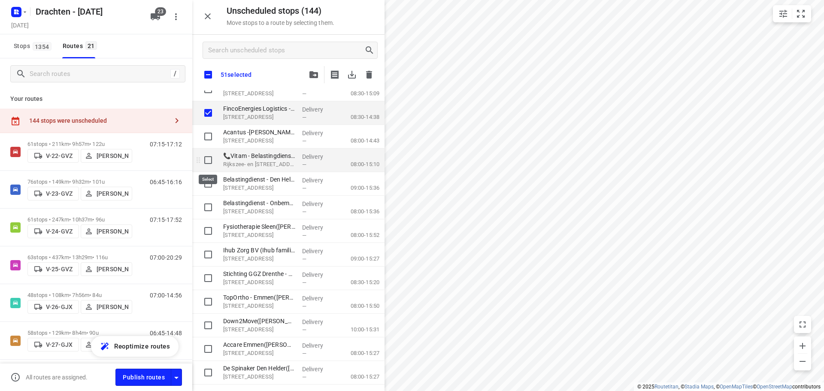
click at [208, 162] on input "grid" at bounding box center [208, 160] width 17 height 17
click at [209, 187] on input "grid" at bounding box center [208, 183] width 17 height 17
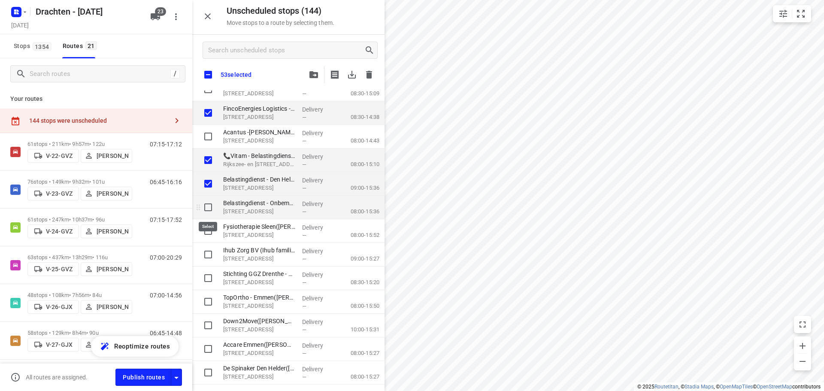
click at [210, 205] on input "grid" at bounding box center [208, 207] width 17 height 17
click at [206, 254] on input "grid" at bounding box center [208, 254] width 17 height 17
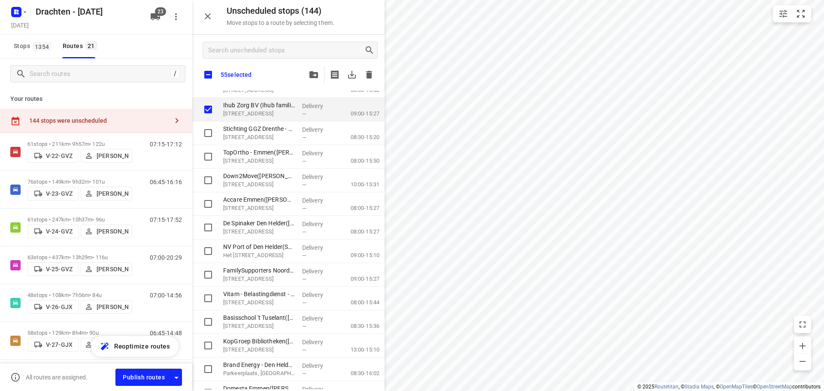
scroll to position [2404, 0]
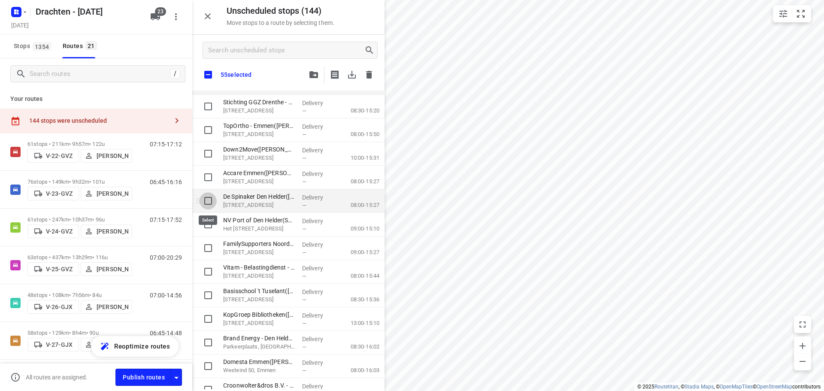
click at [209, 200] on input "grid" at bounding box center [208, 200] width 17 height 17
click at [212, 228] on input "grid" at bounding box center [208, 224] width 17 height 17
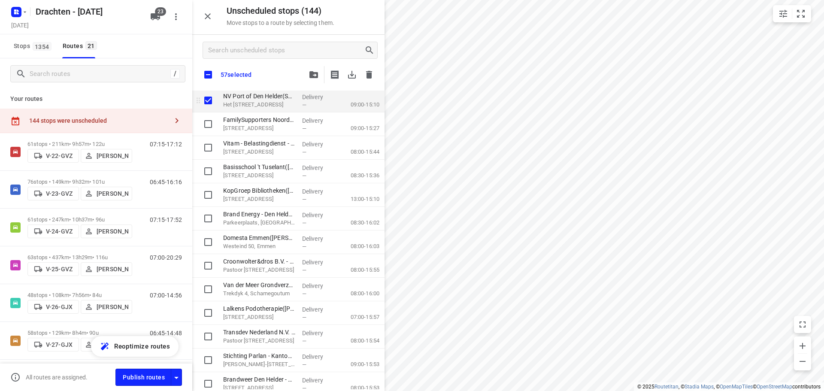
scroll to position [2532, 0]
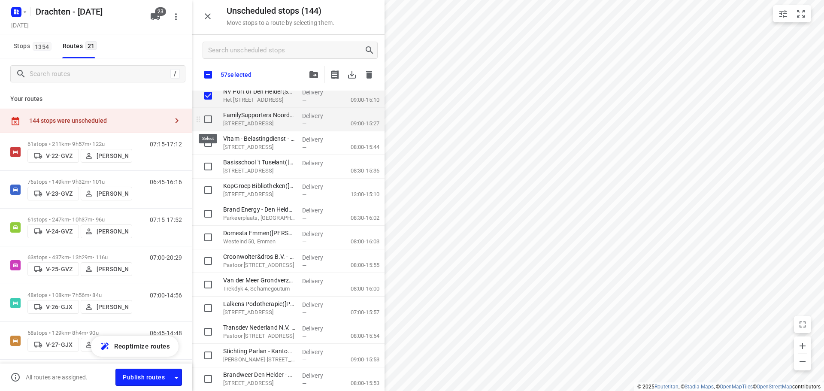
click at [209, 121] on input "grid" at bounding box center [208, 119] width 17 height 17
click at [207, 163] on input "grid" at bounding box center [208, 166] width 17 height 17
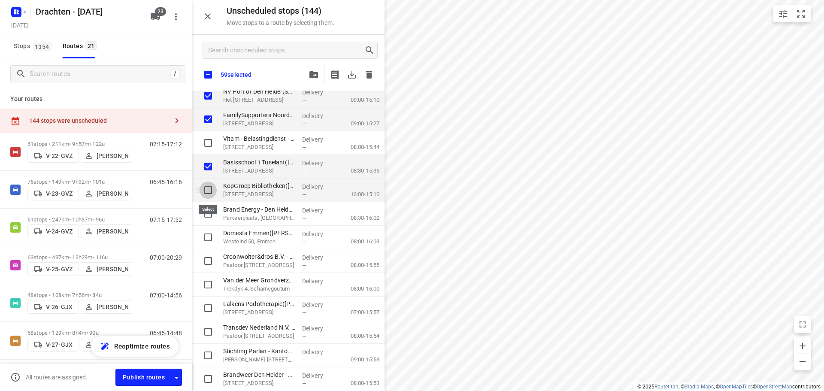
click at [208, 191] on input "grid" at bounding box center [208, 190] width 17 height 17
click at [206, 210] on input "grid" at bounding box center [208, 213] width 17 height 17
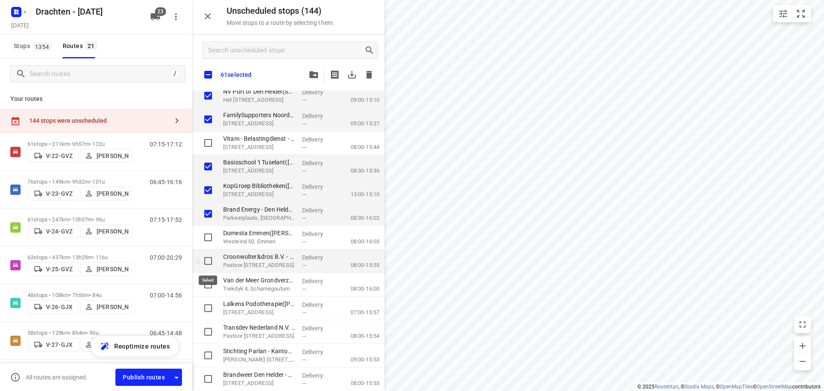
click at [207, 256] on input "grid" at bounding box center [208, 260] width 17 height 17
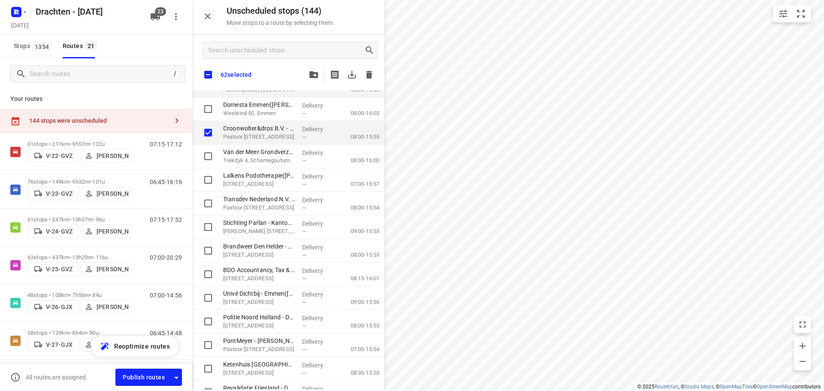
scroll to position [2661, 0]
click at [212, 205] on input "grid" at bounding box center [208, 202] width 17 height 17
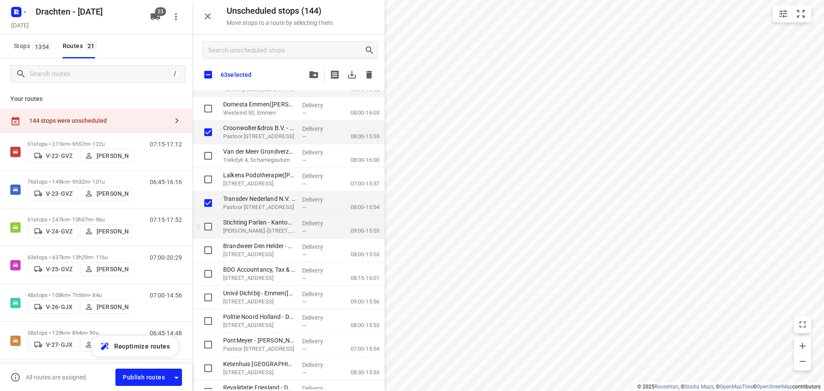
click at [213, 228] on input "grid" at bounding box center [208, 226] width 17 height 17
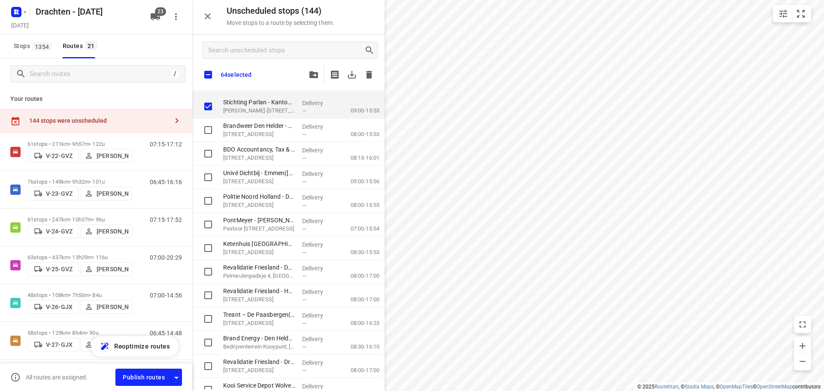
scroll to position [2790, 0]
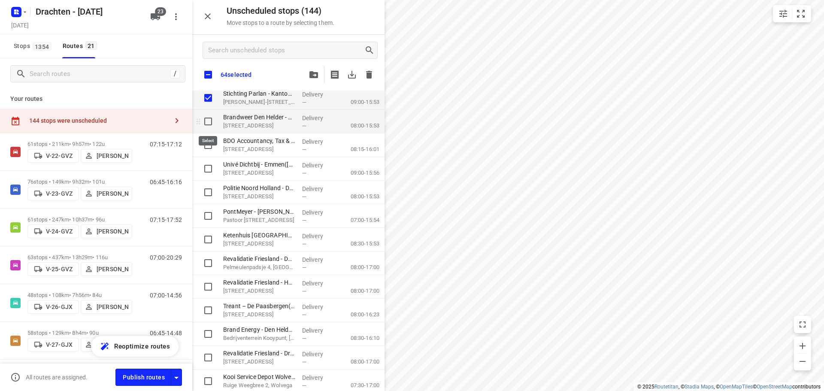
click at [208, 124] on input "grid" at bounding box center [208, 121] width 17 height 17
click at [213, 188] on input "grid" at bounding box center [208, 192] width 17 height 17
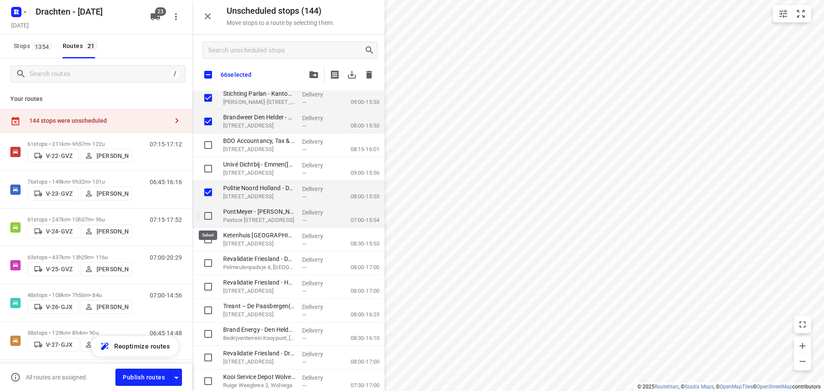
click at [208, 215] on input "grid" at bounding box center [208, 215] width 17 height 17
click at [205, 239] on input "grid" at bounding box center [208, 239] width 17 height 17
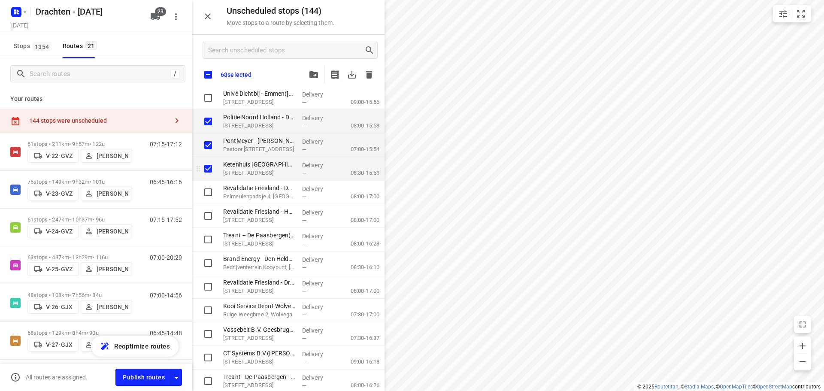
scroll to position [2919, 0]
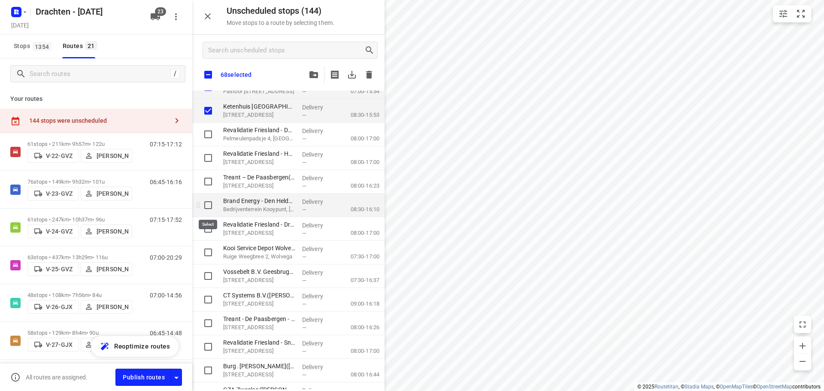
click at [207, 205] on input "grid" at bounding box center [208, 205] width 17 height 17
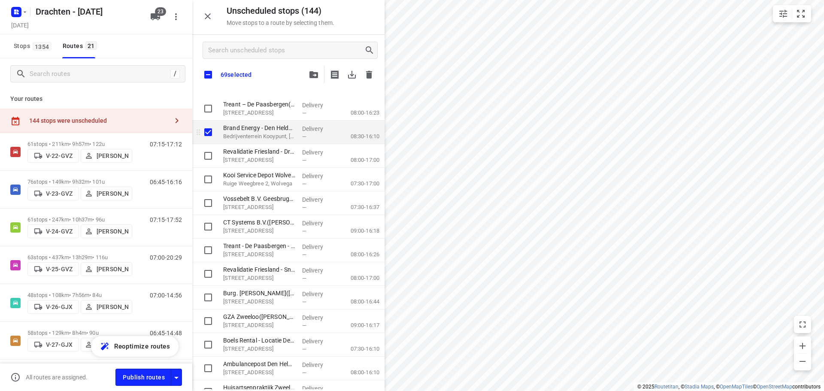
scroll to position [3047, 0]
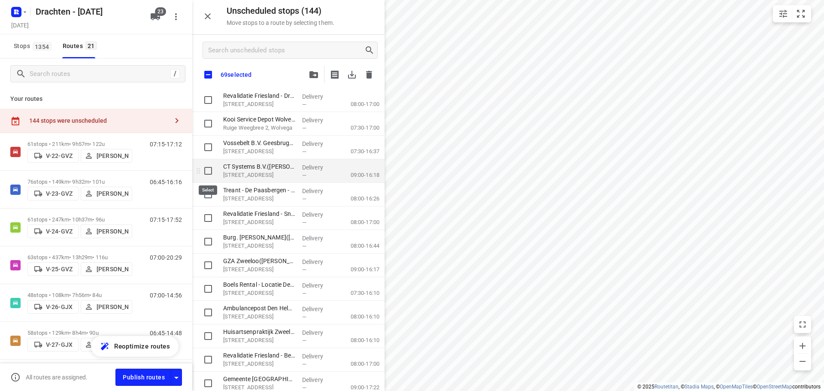
click at [212, 171] on input "grid" at bounding box center [208, 170] width 17 height 17
click at [214, 294] on input "grid" at bounding box center [208, 288] width 17 height 17
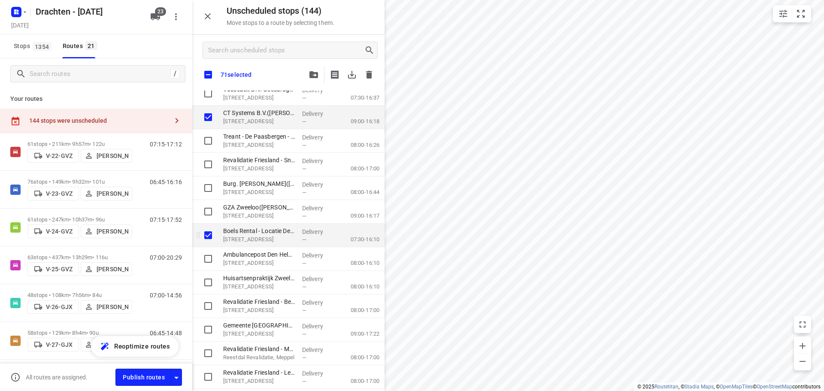
scroll to position [3102, 0]
click at [204, 259] on input "grid" at bounding box center [208, 257] width 17 height 17
click at [316, 76] on icon "button" at bounding box center [313, 74] width 9 height 7
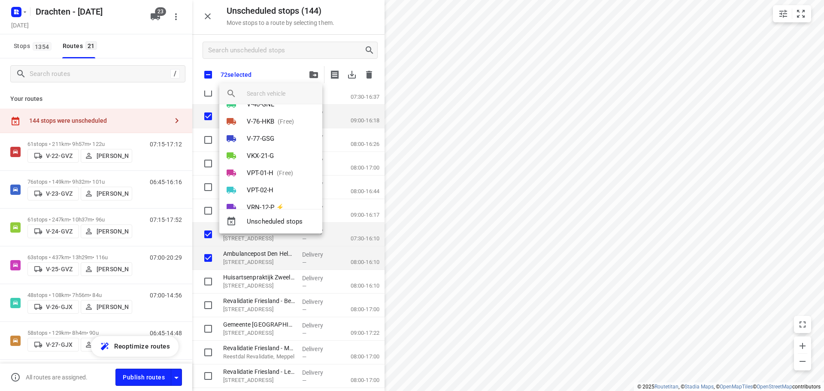
scroll to position [179, 0]
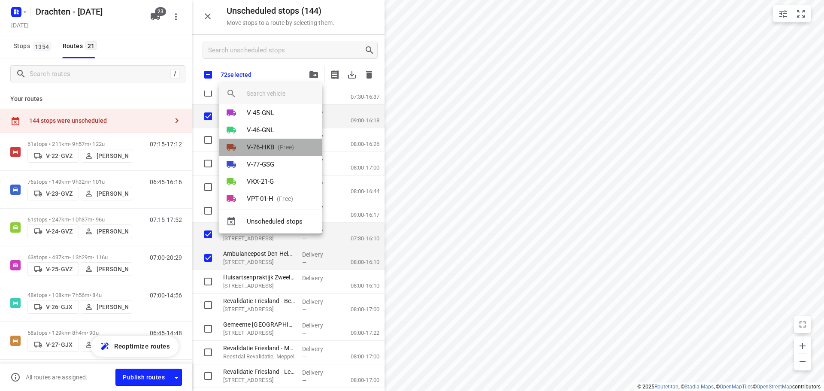
click at [282, 147] on p "(Free)" at bounding box center [284, 147] width 20 height 9
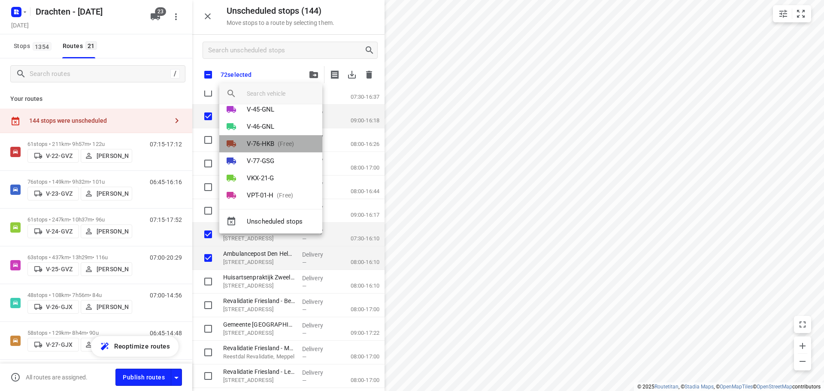
scroll to position [0, 0]
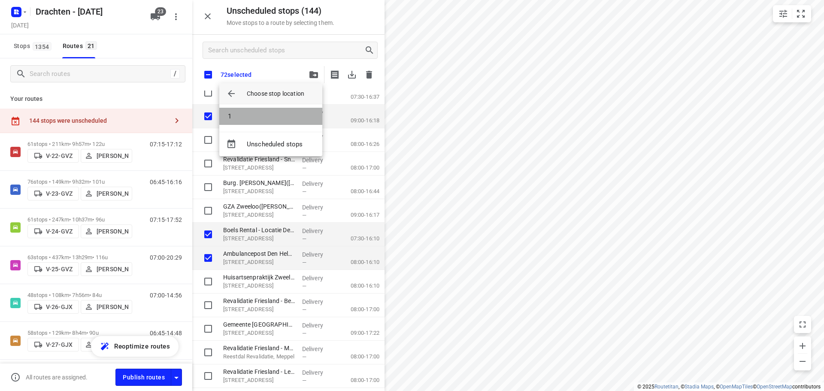
click at [238, 115] on li "1" at bounding box center [270, 116] width 103 height 17
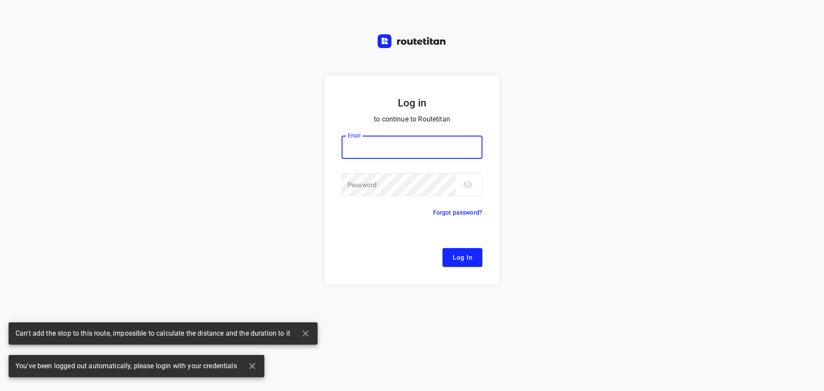
click at [379, 148] on input "email" at bounding box center [412, 147] width 141 height 23
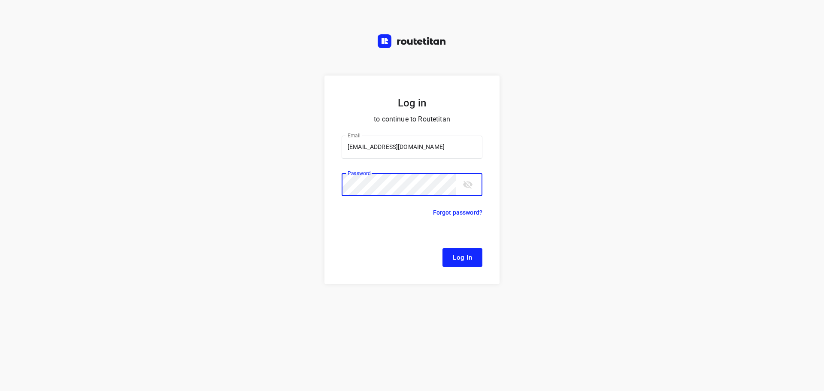
click at [443, 248] on button "Log In" at bounding box center [463, 257] width 40 height 19
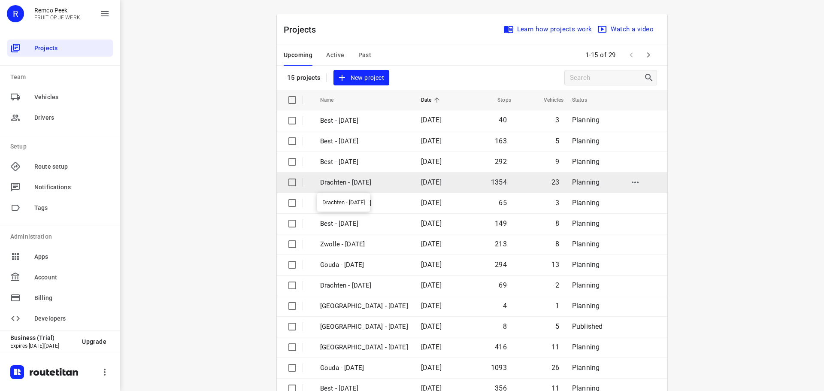
click at [356, 183] on p "Drachten - [DATE]" at bounding box center [364, 183] width 88 height 10
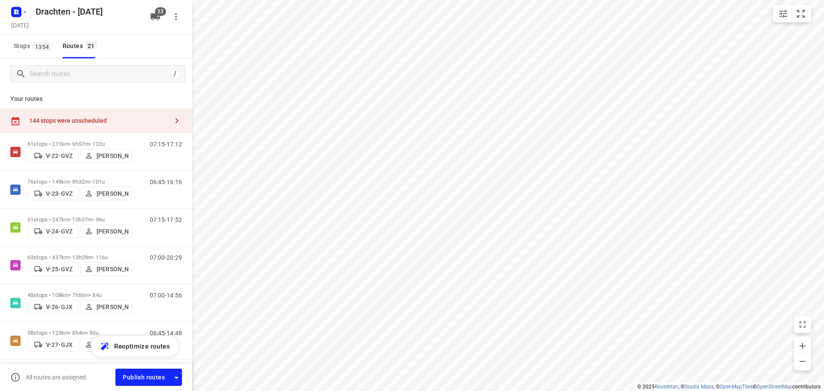
click at [146, 117] on div "144 stops were unscheduled" at bounding box center [98, 120] width 139 height 7
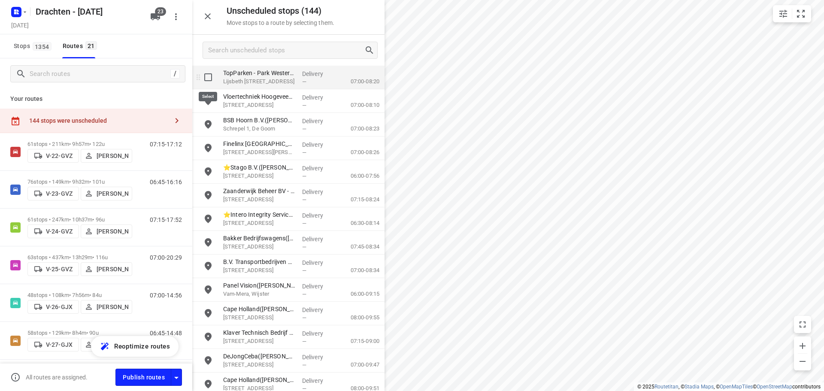
click at [214, 79] on input "grid" at bounding box center [208, 77] width 17 height 17
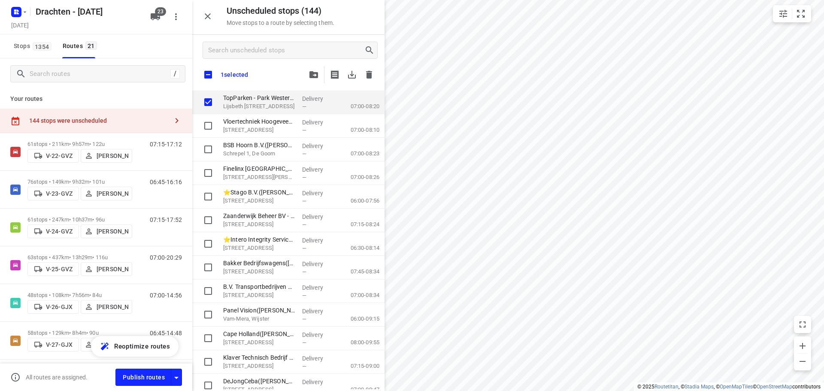
click at [309, 73] on span "button" at bounding box center [314, 74] width 10 height 7
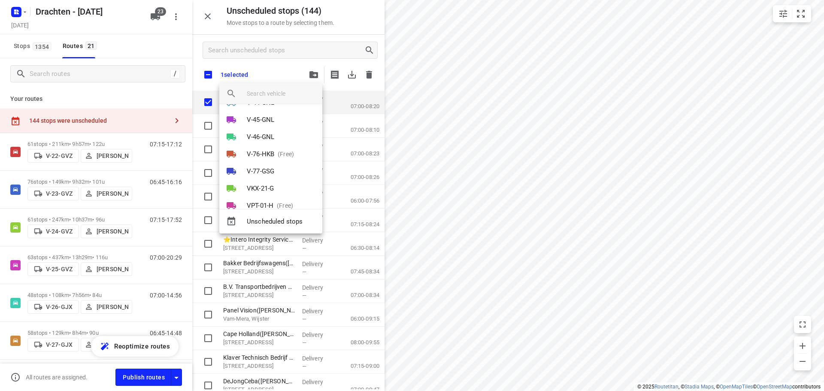
scroll to position [215, 0]
click at [246, 79] on div at bounding box center [412, 195] width 824 height 391
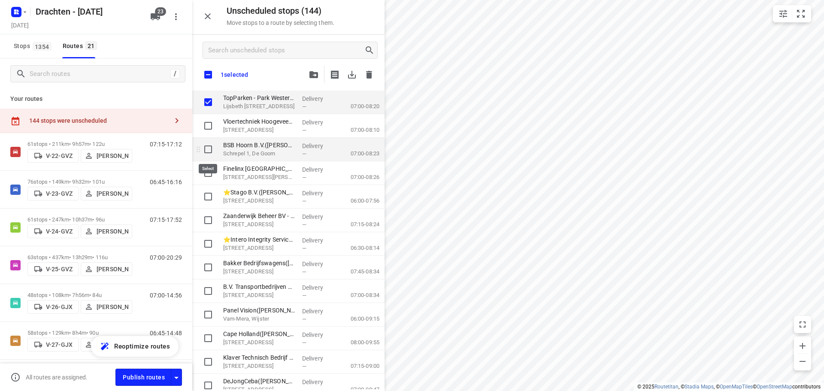
click at [210, 151] on input "grid" at bounding box center [208, 149] width 17 height 17
click at [208, 174] on input "grid" at bounding box center [208, 172] width 17 height 17
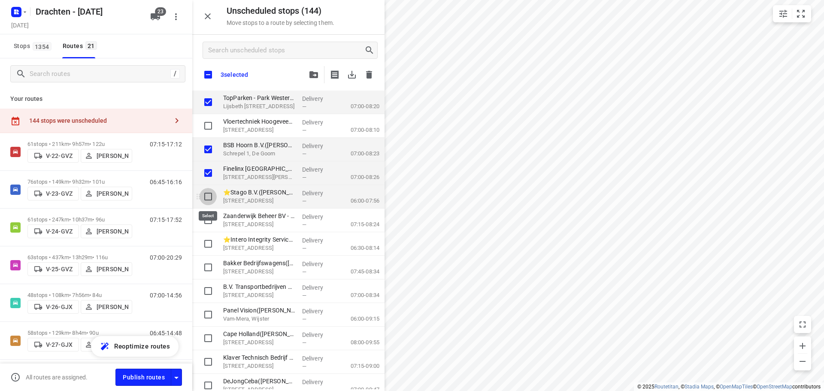
click at [206, 192] on input "grid" at bounding box center [208, 196] width 17 height 17
click at [210, 218] on input "grid" at bounding box center [208, 220] width 17 height 17
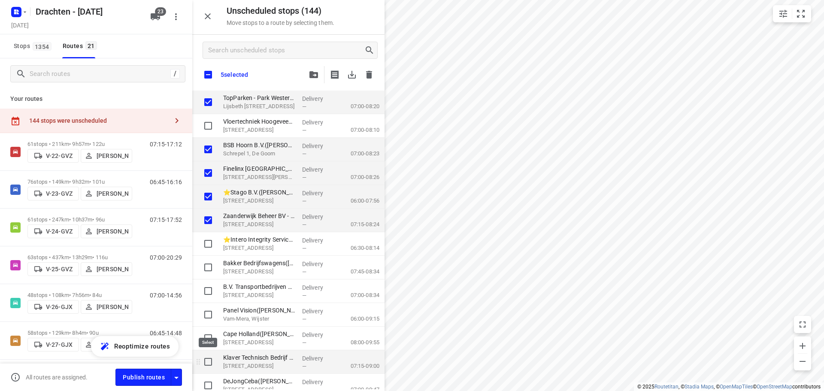
click at [212, 367] on input "grid" at bounding box center [208, 361] width 17 height 17
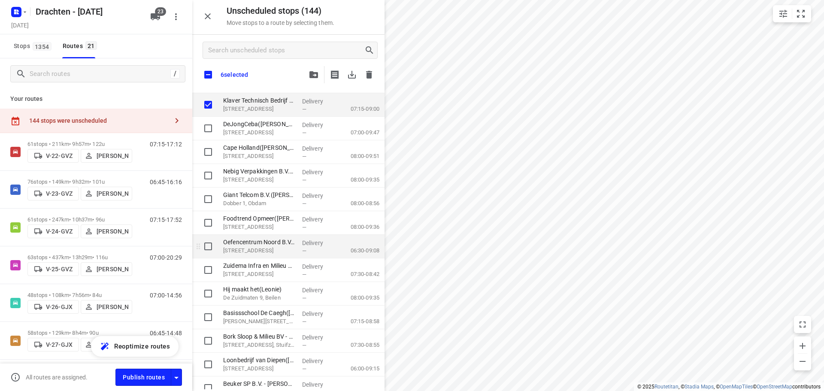
scroll to position [258, 0]
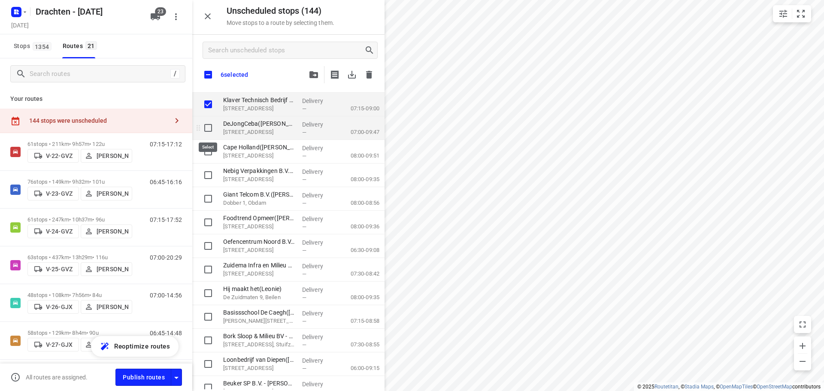
click at [207, 128] on input "grid" at bounding box center [208, 127] width 17 height 17
click at [212, 179] on input "grid" at bounding box center [208, 175] width 17 height 17
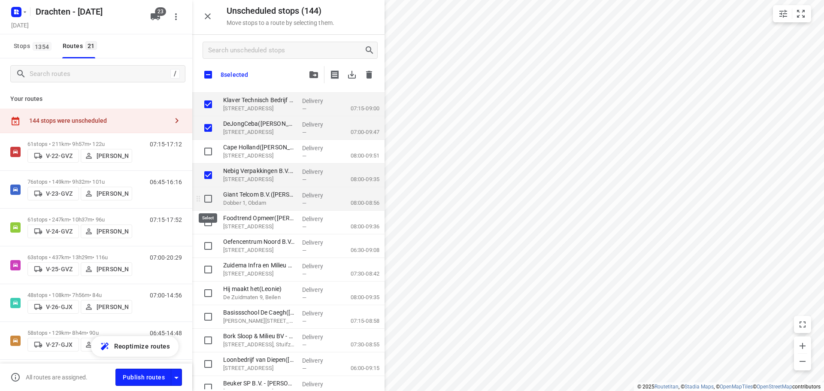
click at [214, 203] on input "grid" at bounding box center [208, 198] width 17 height 17
click at [204, 225] on input "grid" at bounding box center [208, 222] width 17 height 17
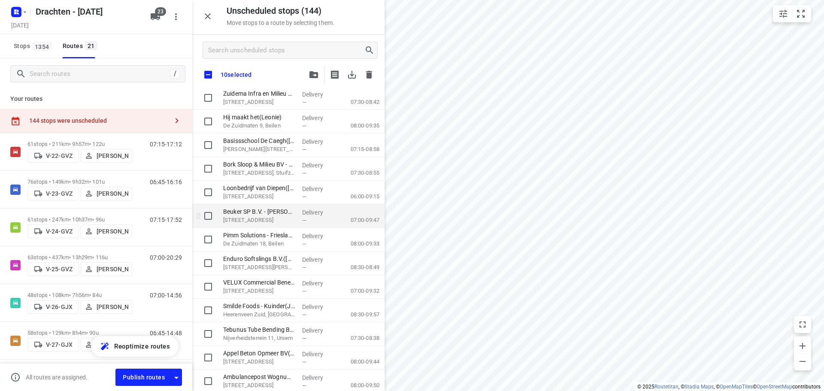
scroll to position [386, 0]
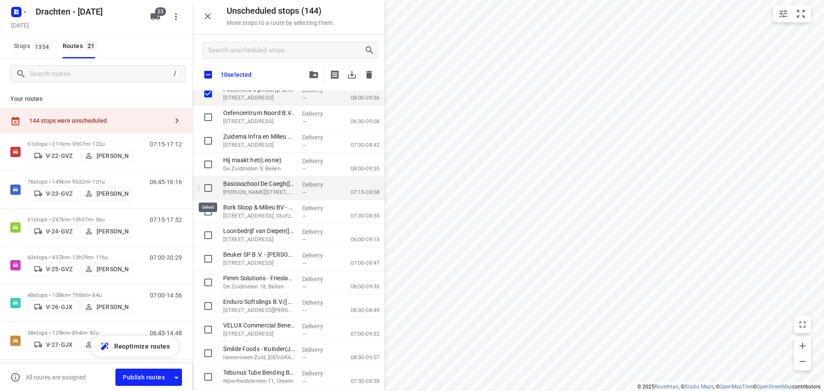
click at [206, 187] on input "grid" at bounding box center [208, 187] width 17 height 17
click at [209, 237] on input "grid" at bounding box center [208, 235] width 17 height 17
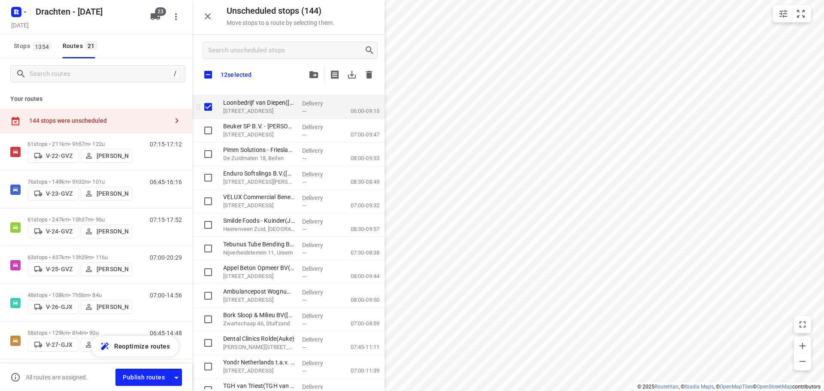
scroll to position [515, 0]
click at [214, 131] on input "grid" at bounding box center [208, 129] width 17 height 17
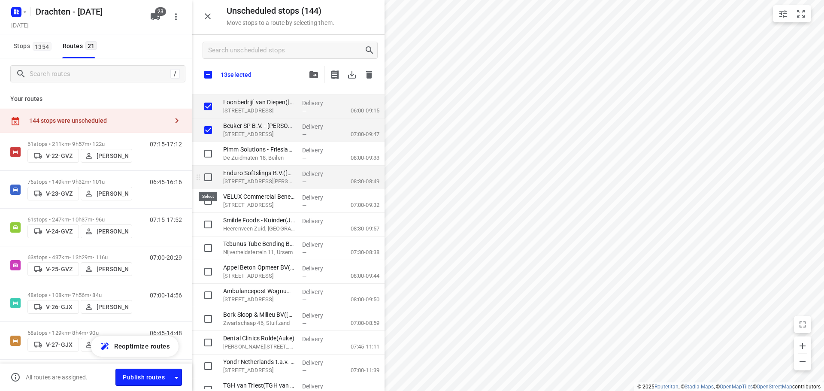
click at [210, 180] on input "grid" at bounding box center [208, 177] width 17 height 17
click at [215, 203] on input "grid" at bounding box center [208, 200] width 17 height 17
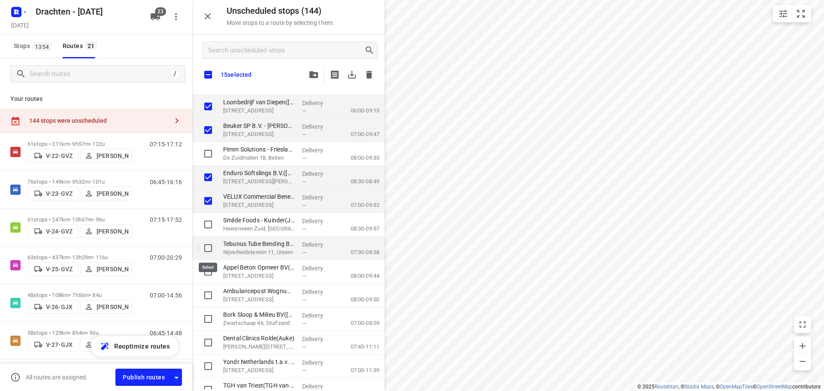
click at [210, 248] on input "grid" at bounding box center [208, 248] width 17 height 17
click at [206, 268] on input "grid" at bounding box center [208, 271] width 17 height 17
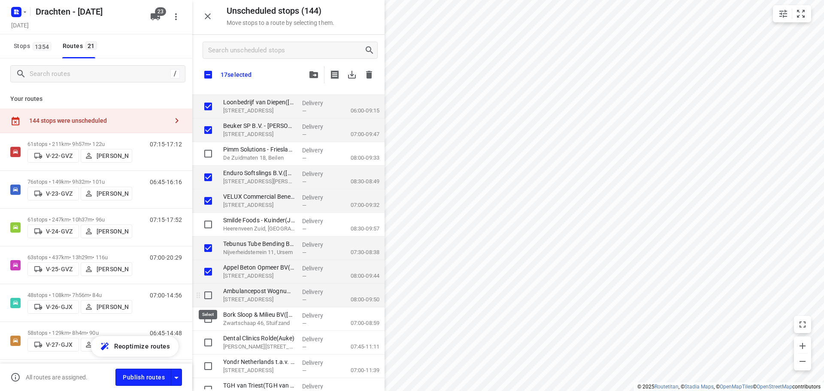
click at [205, 291] on input "grid" at bounding box center [208, 295] width 17 height 17
click at [210, 319] on input "grid" at bounding box center [208, 318] width 17 height 17
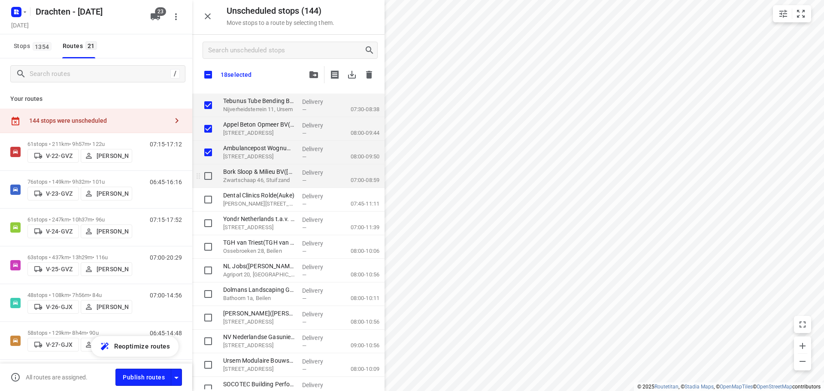
scroll to position [687, 0]
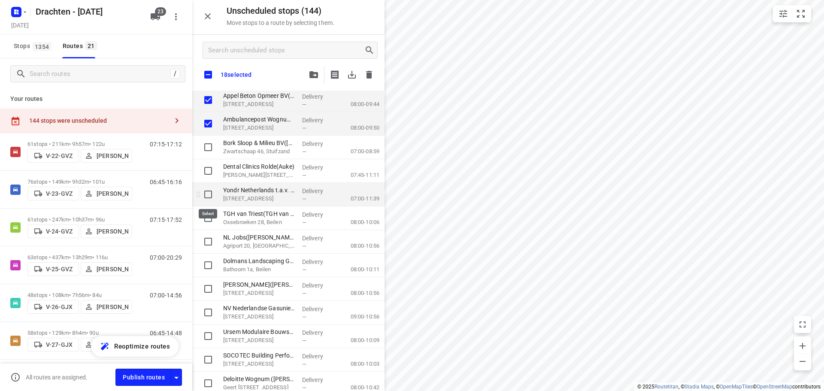
click at [212, 195] on input "grid" at bounding box center [208, 194] width 17 height 17
click at [206, 246] on input "grid" at bounding box center [208, 241] width 17 height 17
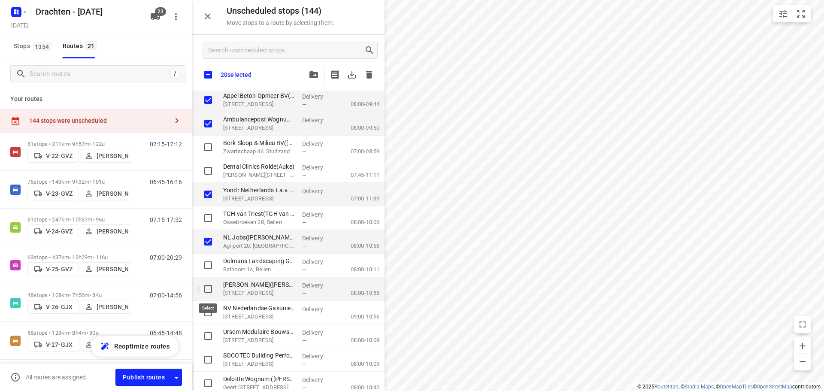
click at [207, 287] on input "grid" at bounding box center [208, 288] width 17 height 17
click at [209, 311] on input "grid" at bounding box center [208, 312] width 17 height 17
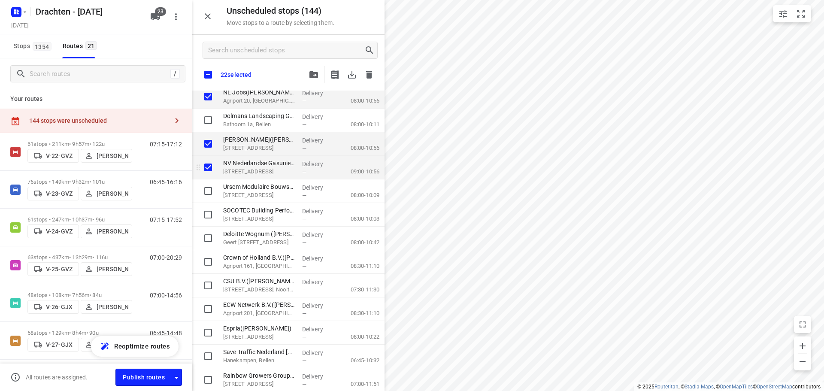
scroll to position [858, 0]
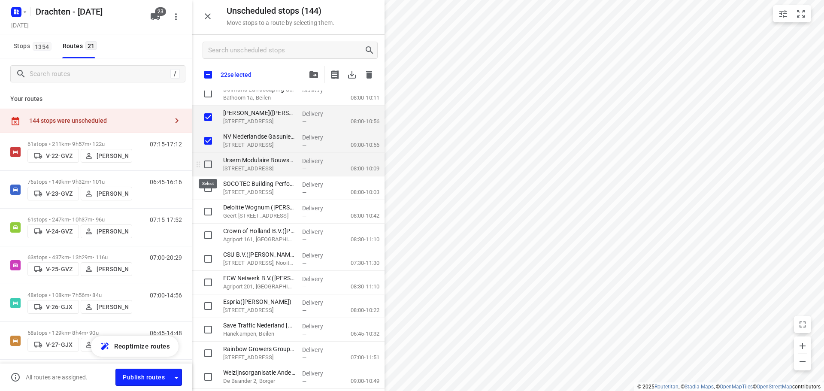
click at [210, 166] on input "grid" at bounding box center [208, 164] width 17 height 17
click at [208, 215] on input "grid" at bounding box center [208, 211] width 17 height 17
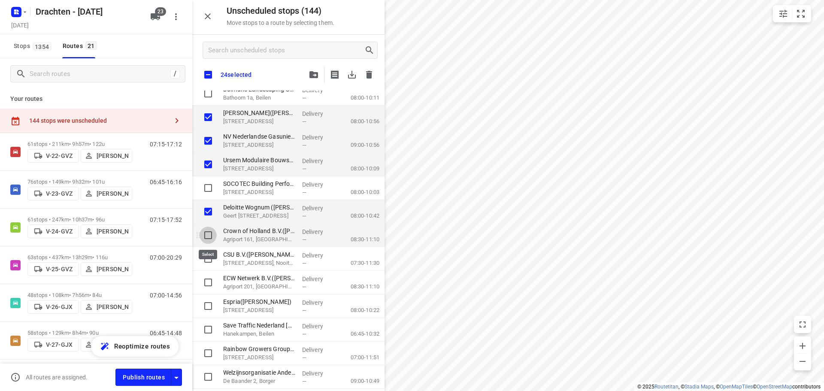
click at [210, 232] on input "grid" at bounding box center [208, 235] width 17 height 17
click at [212, 279] on input "grid" at bounding box center [208, 282] width 17 height 17
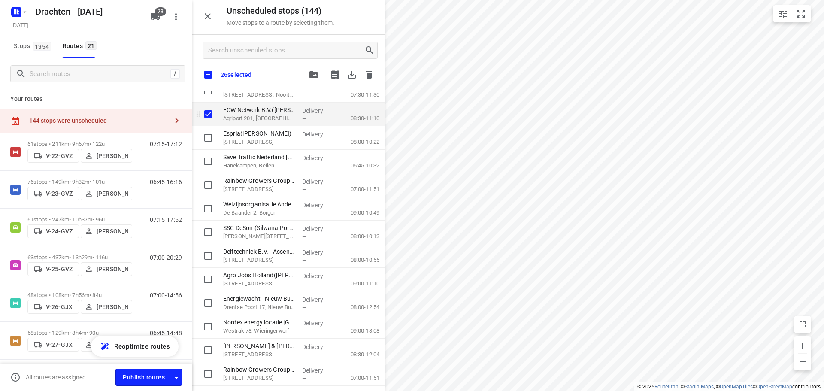
scroll to position [1030, 0]
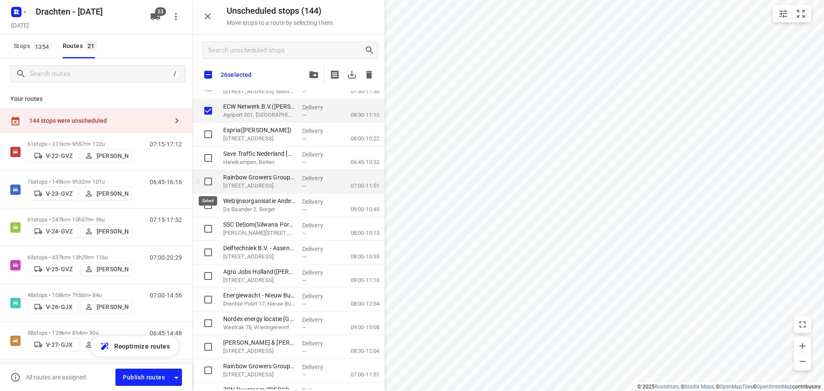
click at [210, 186] on input "grid" at bounding box center [208, 181] width 17 height 17
click at [205, 225] on input "grid" at bounding box center [208, 228] width 17 height 17
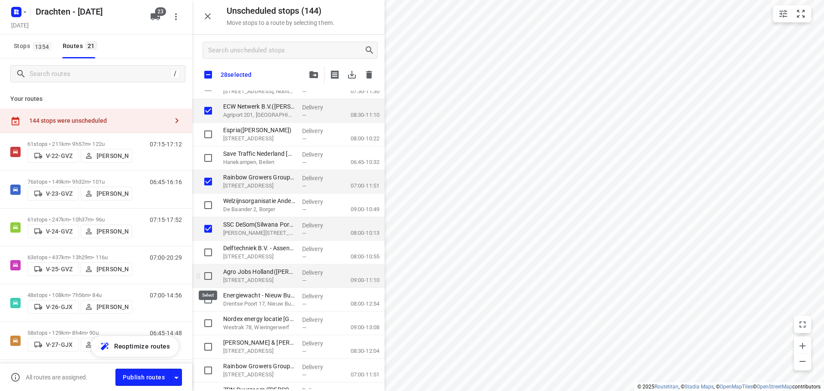
click at [204, 277] on input "grid" at bounding box center [208, 275] width 17 height 17
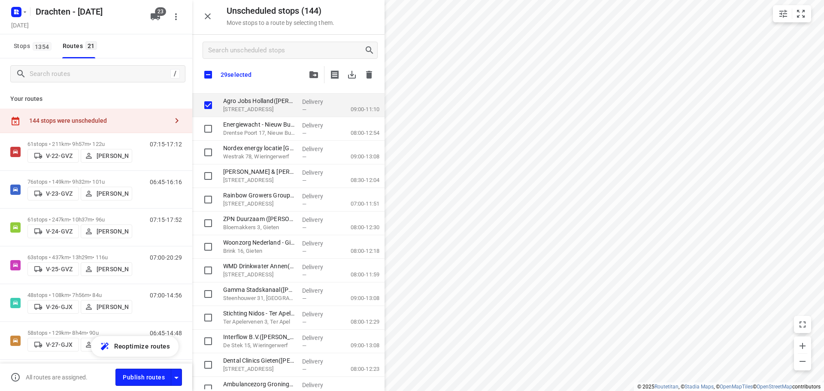
scroll to position [1202, 0]
click at [212, 154] on input "grid" at bounding box center [208, 151] width 17 height 17
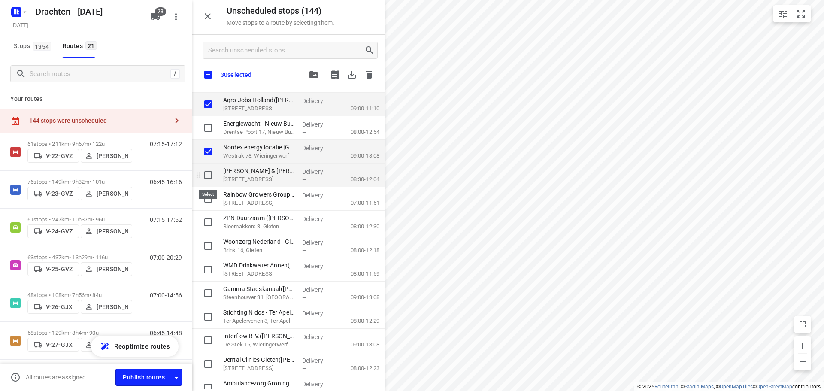
click at [206, 174] on input "grid" at bounding box center [208, 175] width 17 height 17
click at [207, 195] on input "grid" at bounding box center [208, 198] width 17 height 17
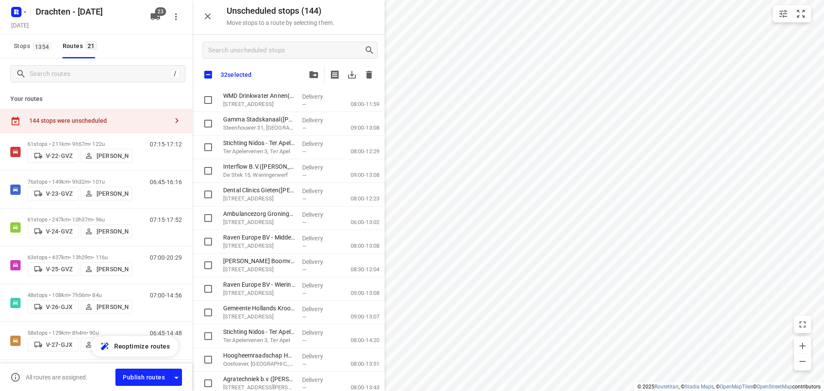
scroll to position [1374, 0]
click at [214, 169] on input "grid" at bounding box center [208, 168] width 17 height 17
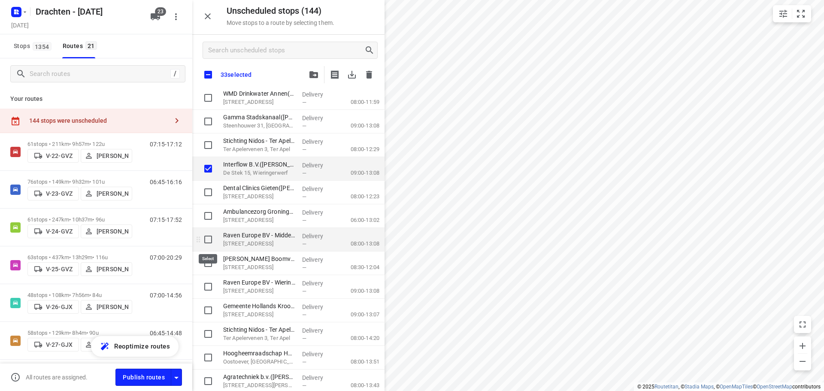
click at [209, 242] on input "grid" at bounding box center [208, 239] width 17 height 17
click at [209, 261] on input "grid" at bounding box center [208, 263] width 17 height 17
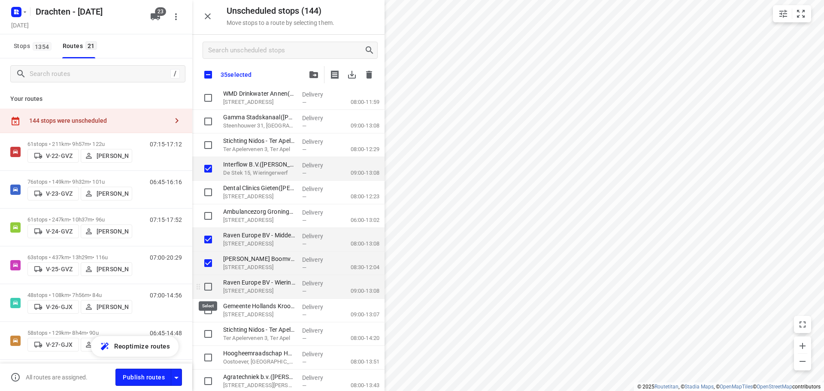
click at [209, 285] on input "grid" at bounding box center [208, 286] width 17 height 17
click at [206, 309] on input "grid" at bounding box center [208, 310] width 17 height 17
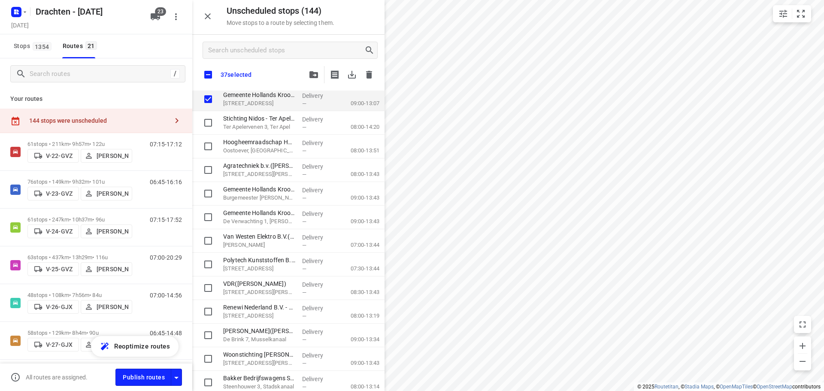
scroll to position [1588, 0]
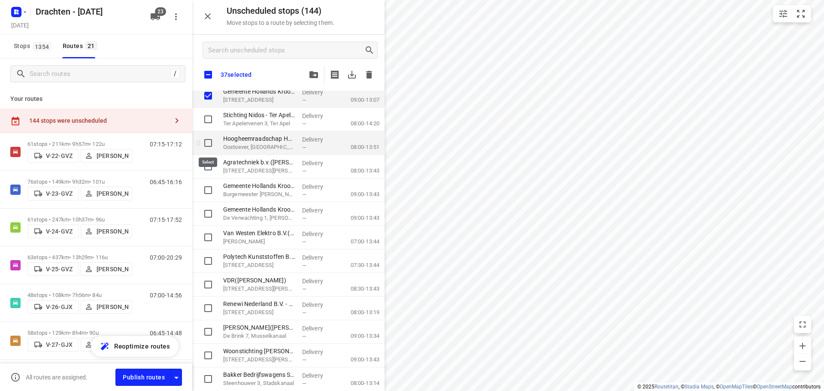
click at [213, 149] on input "grid" at bounding box center [208, 142] width 17 height 17
click at [207, 163] on input "grid" at bounding box center [208, 166] width 17 height 17
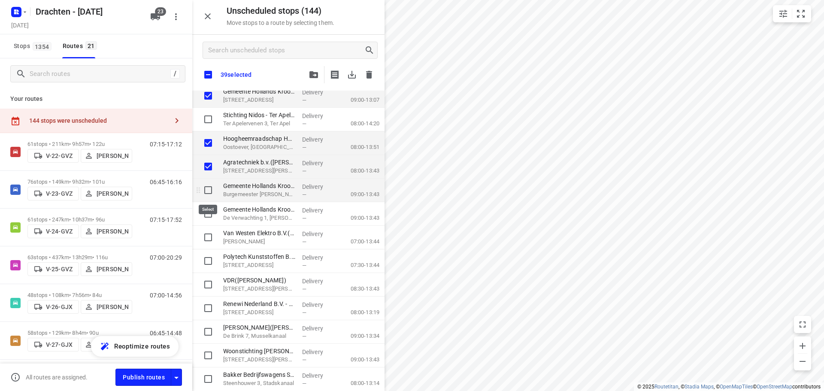
click at [207, 189] on input "grid" at bounding box center [208, 190] width 17 height 17
click at [209, 212] on input "grid" at bounding box center [208, 213] width 17 height 17
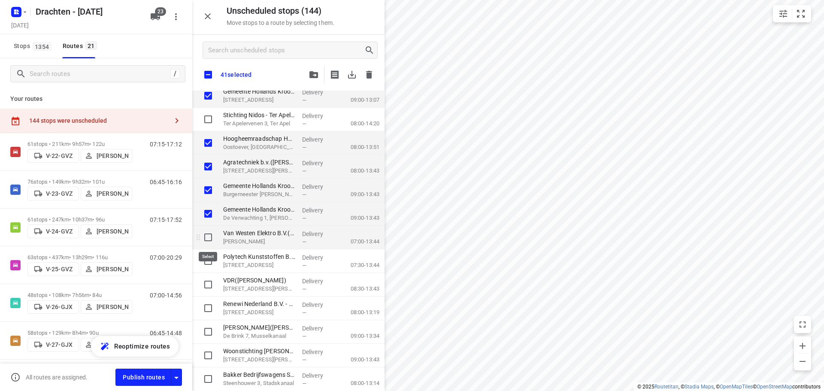
click at [212, 238] on input "grid" at bounding box center [208, 237] width 17 height 17
click at [204, 278] on input "grid" at bounding box center [208, 284] width 17 height 17
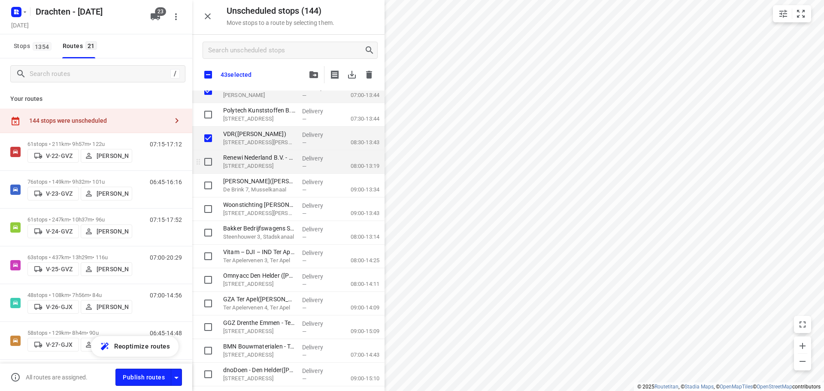
scroll to position [1760, 0]
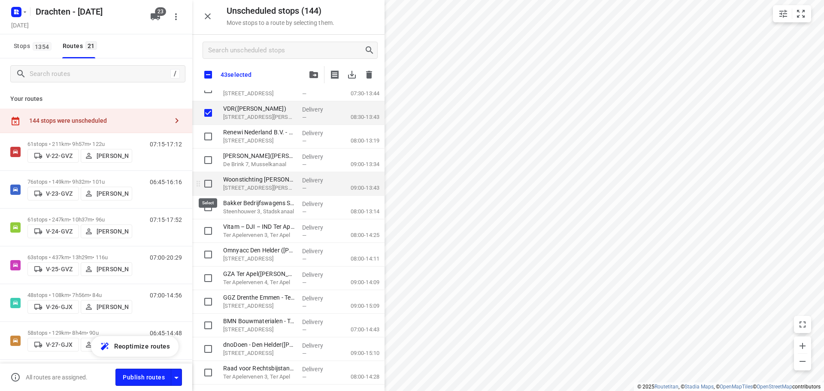
click at [208, 180] on input "grid" at bounding box center [208, 183] width 17 height 17
click at [208, 253] on input "grid" at bounding box center [208, 254] width 17 height 17
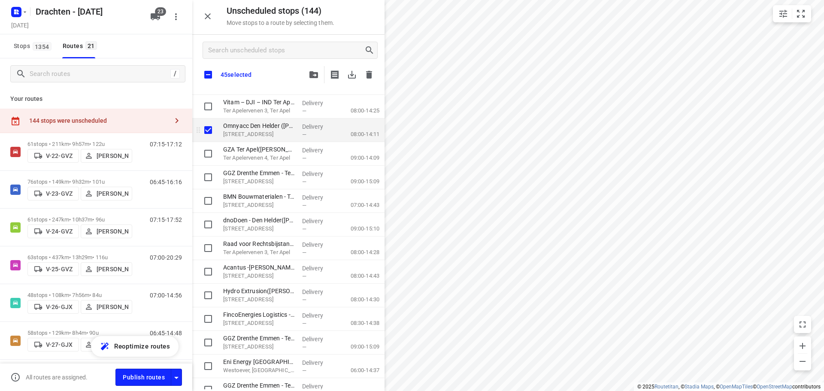
scroll to position [1889, 0]
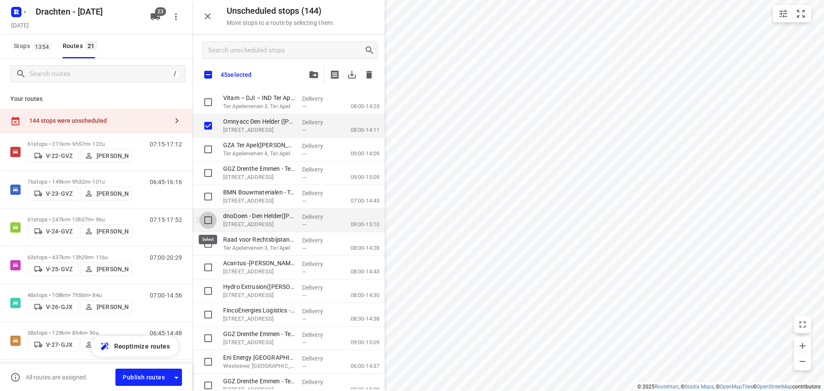
click at [205, 220] on input "grid" at bounding box center [208, 220] width 17 height 17
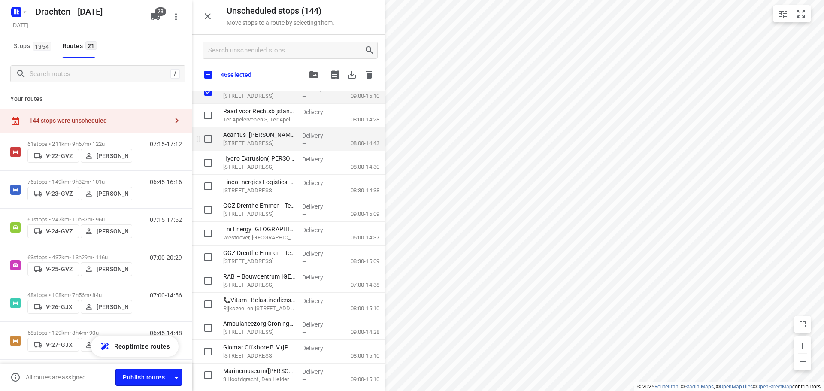
scroll to position [2060, 0]
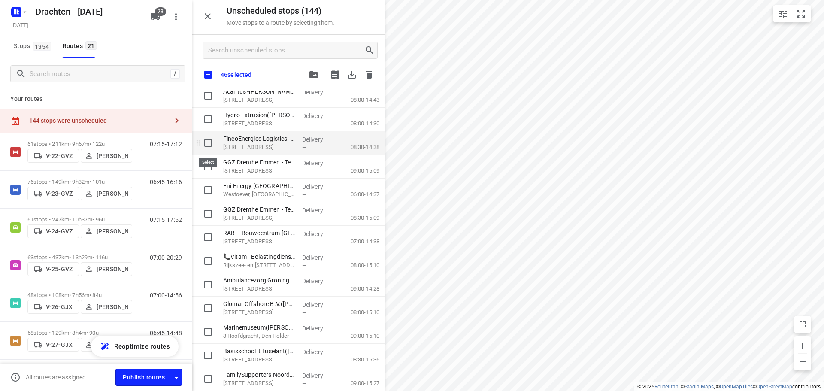
click at [212, 146] on input "grid" at bounding box center [208, 142] width 17 height 17
click at [209, 187] on input "grid" at bounding box center [208, 190] width 17 height 17
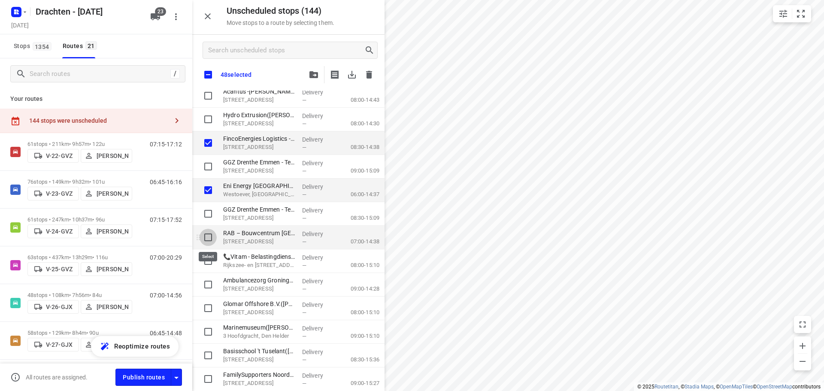
click at [210, 239] on input "grid" at bounding box center [208, 237] width 17 height 17
click at [207, 258] on input "grid" at bounding box center [208, 260] width 17 height 17
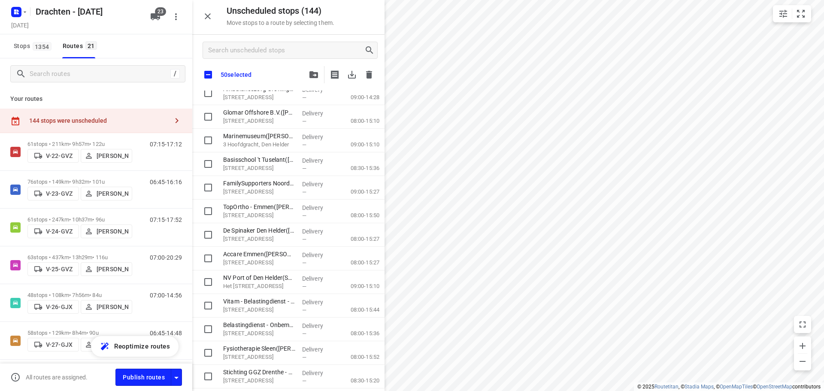
scroll to position [2232, 0]
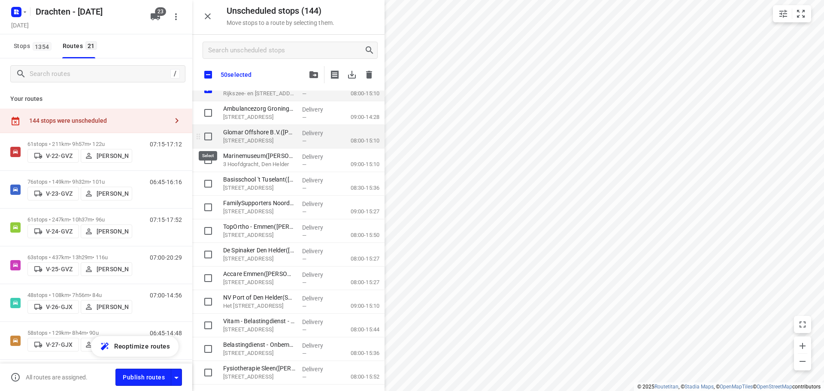
click at [212, 137] on input "grid" at bounding box center [208, 136] width 17 height 17
click at [209, 158] on input "grid" at bounding box center [208, 160] width 17 height 17
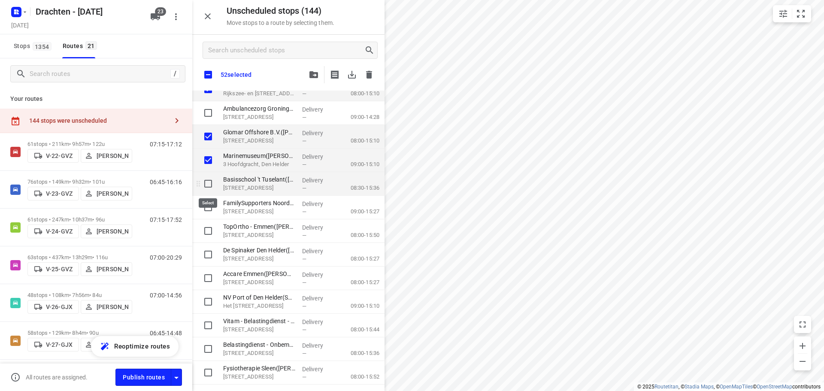
click at [208, 179] on input "grid" at bounding box center [208, 183] width 17 height 17
click at [210, 204] on input "grid" at bounding box center [208, 207] width 17 height 17
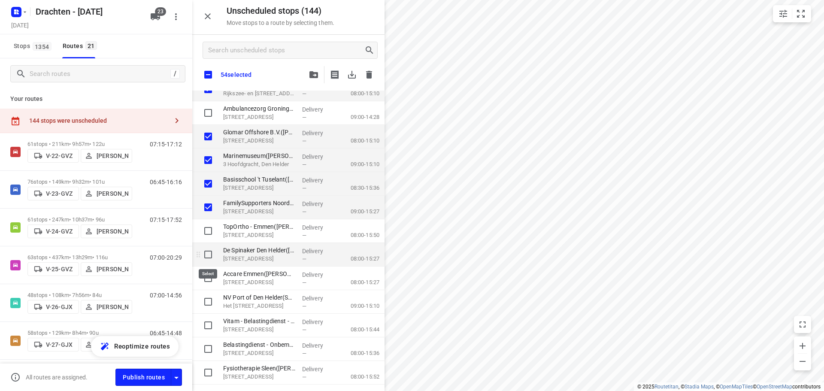
click at [213, 252] on input "grid" at bounding box center [208, 254] width 17 height 17
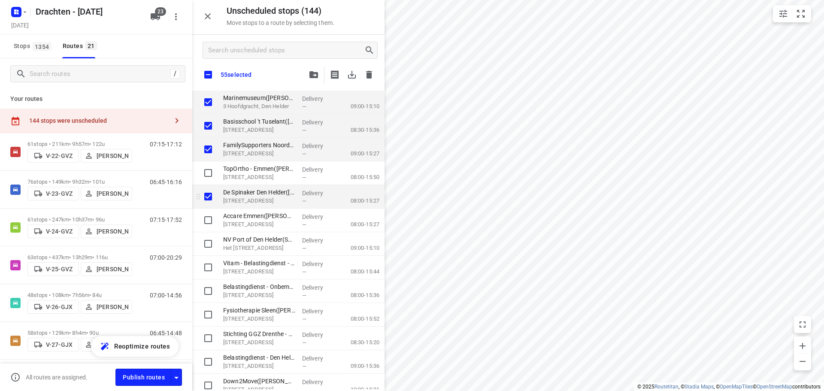
scroll to position [2361, 0]
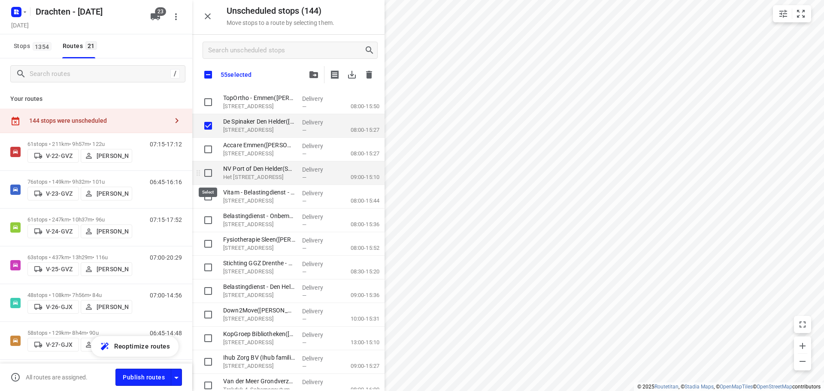
click at [209, 173] on input "grid" at bounding box center [208, 172] width 17 height 17
click at [212, 223] on input "grid" at bounding box center [208, 220] width 17 height 17
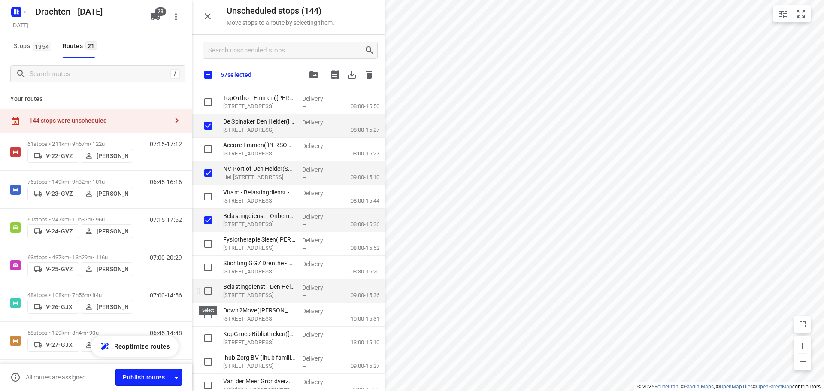
click at [209, 293] on input "grid" at bounding box center [208, 290] width 17 height 17
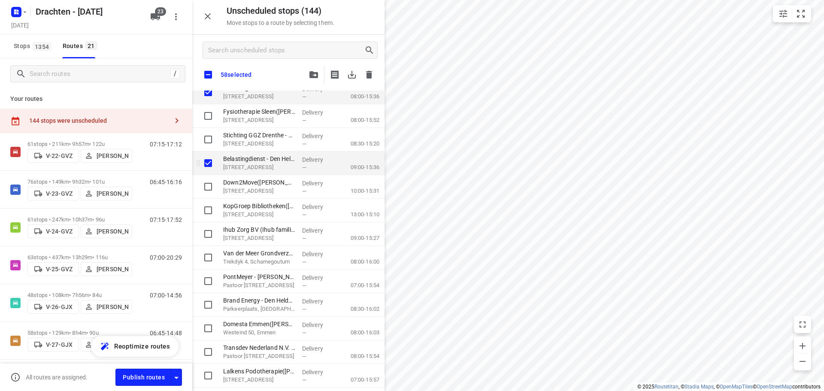
scroll to position [2532, 0]
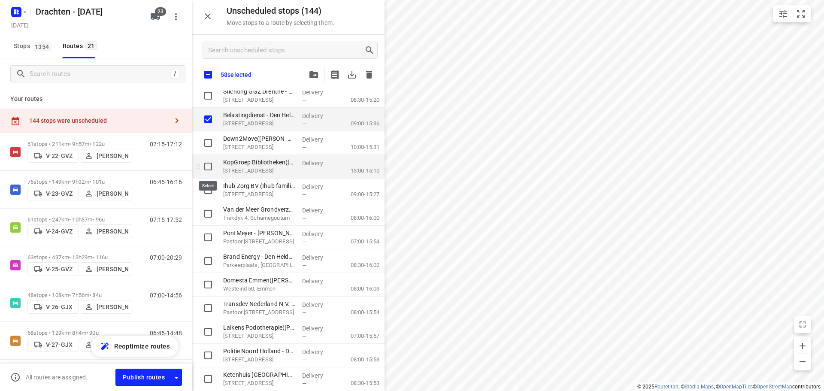
click at [213, 170] on input "grid" at bounding box center [208, 166] width 17 height 17
click at [206, 189] on input "grid" at bounding box center [208, 190] width 17 height 17
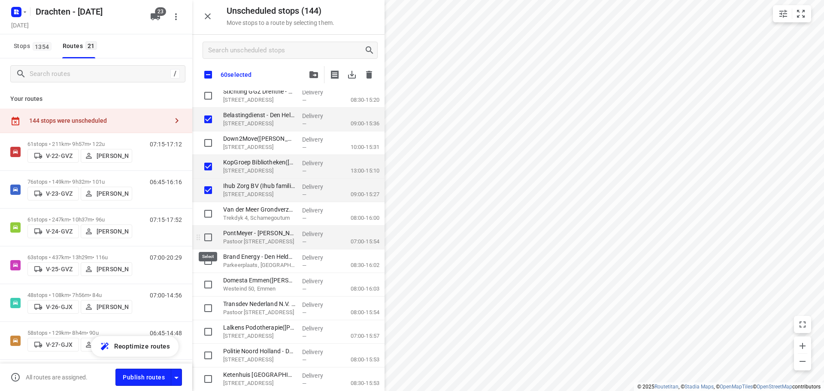
click at [208, 237] on input "grid" at bounding box center [208, 237] width 17 height 17
click at [208, 256] on input "grid" at bounding box center [208, 260] width 17 height 17
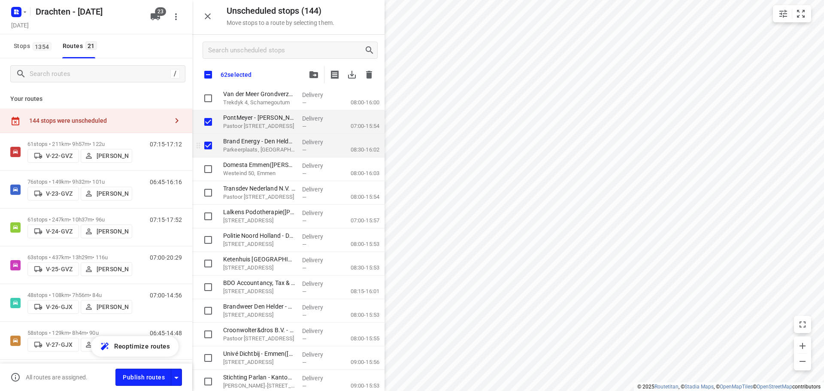
scroll to position [2661, 0]
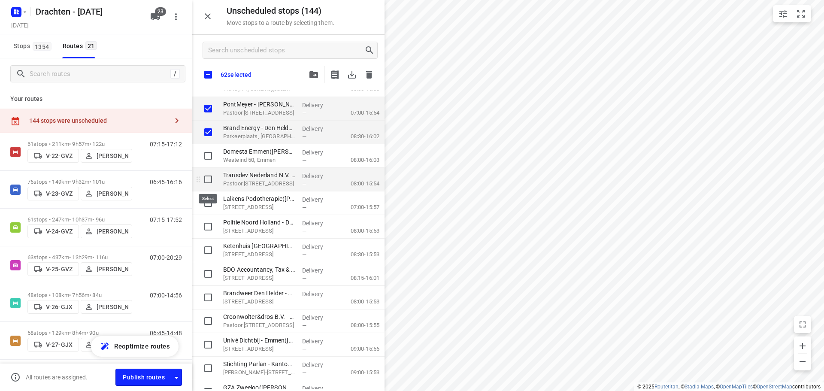
click at [207, 183] on input "grid" at bounding box center [208, 179] width 17 height 17
click at [207, 228] on input "grid" at bounding box center [208, 226] width 17 height 17
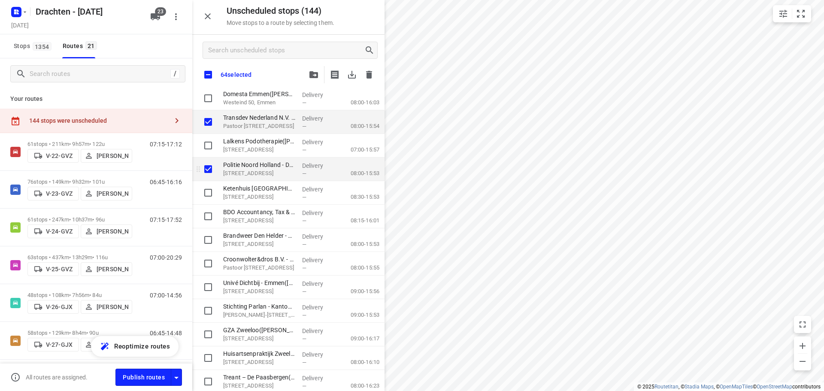
scroll to position [2747, 0]
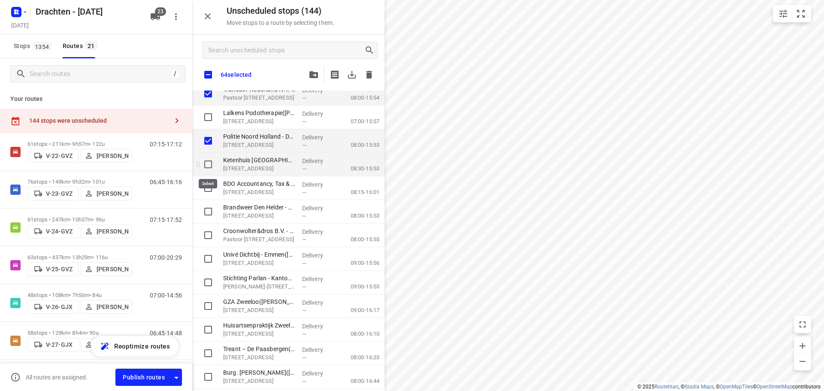
click at [212, 167] on input "grid" at bounding box center [208, 164] width 17 height 17
click at [205, 211] on input "grid" at bounding box center [208, 211] width 17 height 17
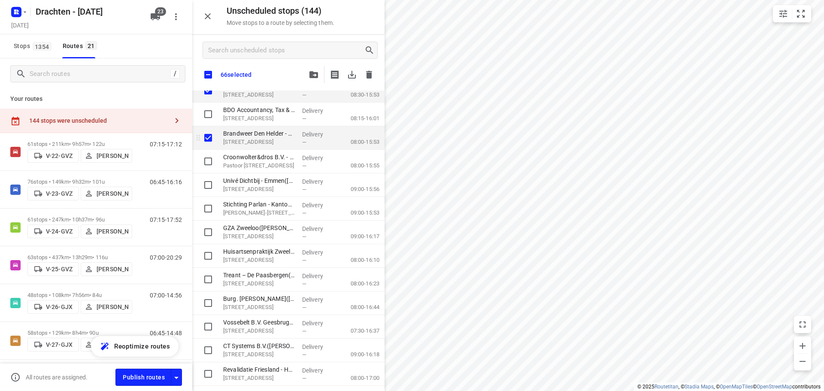
scroll to position [2833, 0]
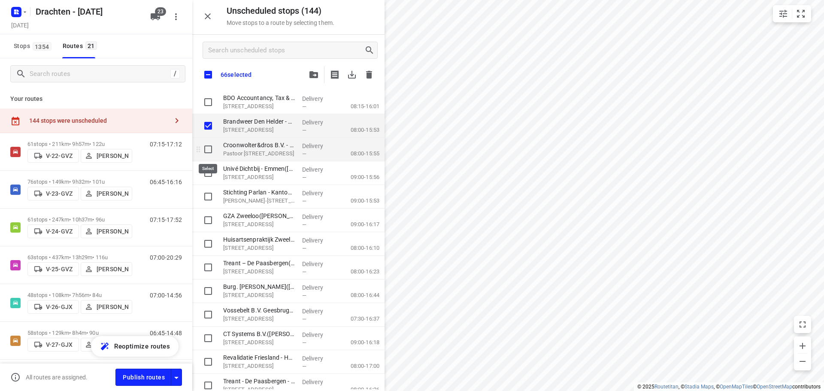
click at [211, 147] on input "grid" at bounding box center [208, 149] width 17 height 17
click at [208, 197] on input "grid" at bounding box center [208, 196] width 17 height 17
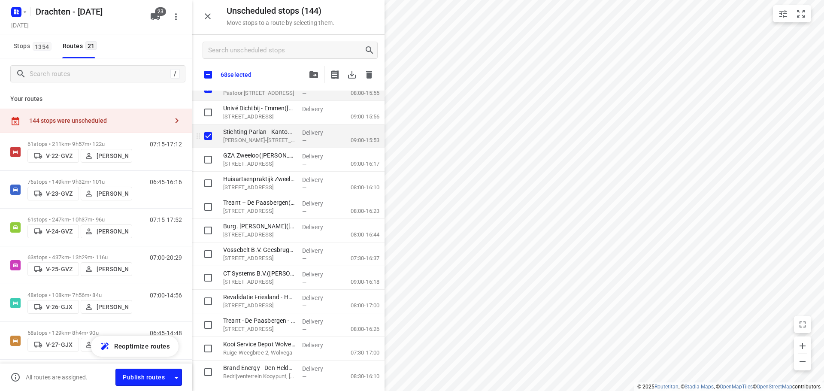
scroll to position [2919, 0]
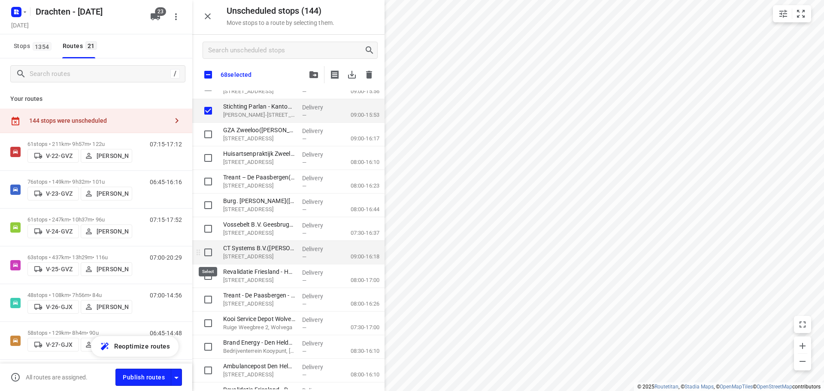
click at [207, 254] on input "grid" at bounding box center [208, 252] width 17 height 17
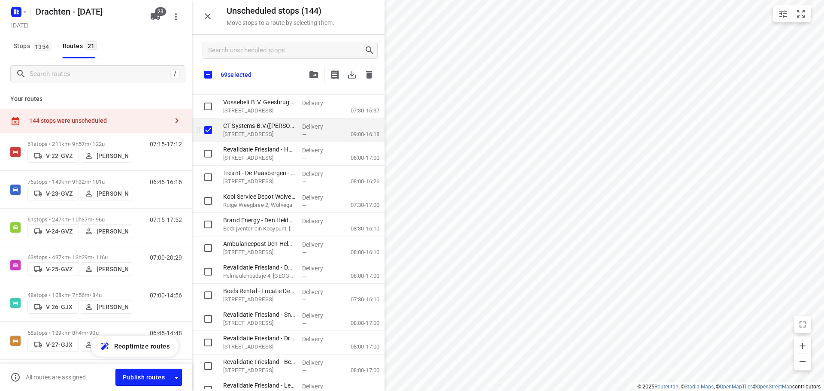
scroll to position [3047, 0]
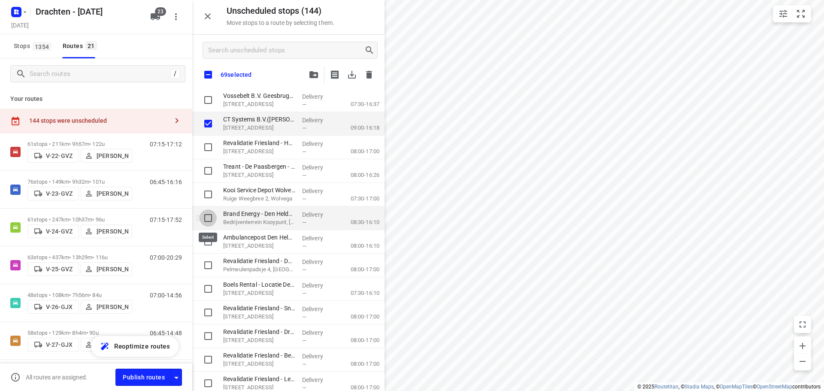
click at [215, 220] on input "grid" at bounding box center [208, 217] width 17 height 17
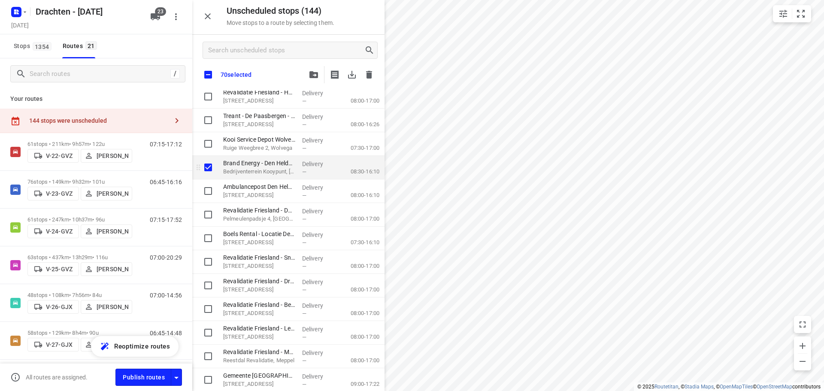
scroll to position [3102, 0]
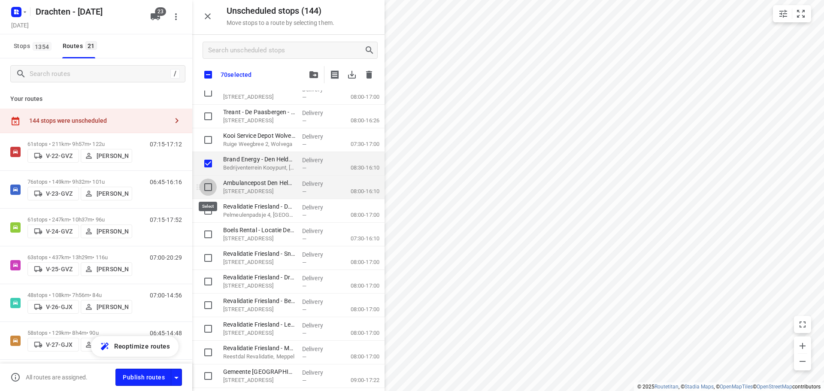
click at [210, 190] on input "grid" at bounding box center [208, 187] width 17 height 17
click at [207, 235] on input "grid" at bounding box center [208, 234] width 17 height 17
click at [316, 75] on icon "button" at bounding box center [313, 74] width 9 height 7
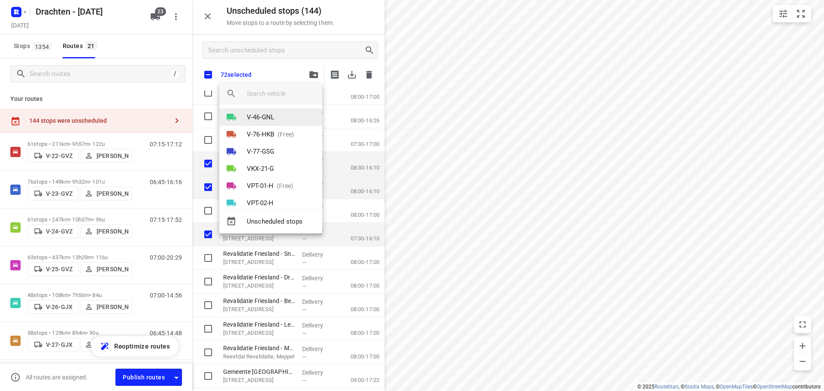
scroll to position [172, 0]
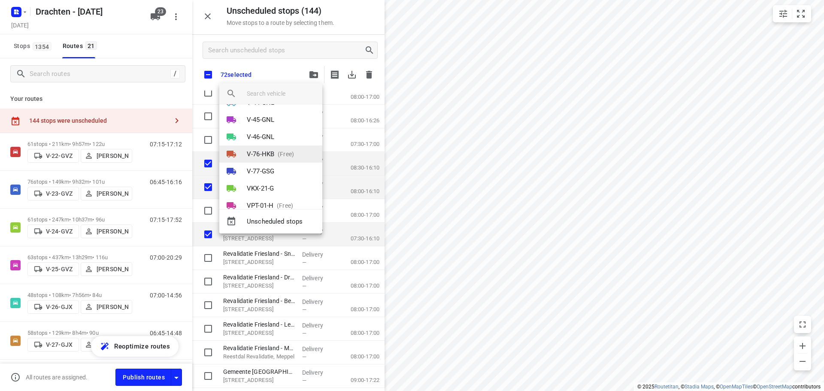
click at [269, 150] on p "V-76-HKB" at bounding box center [260, 154] width 27 height 10
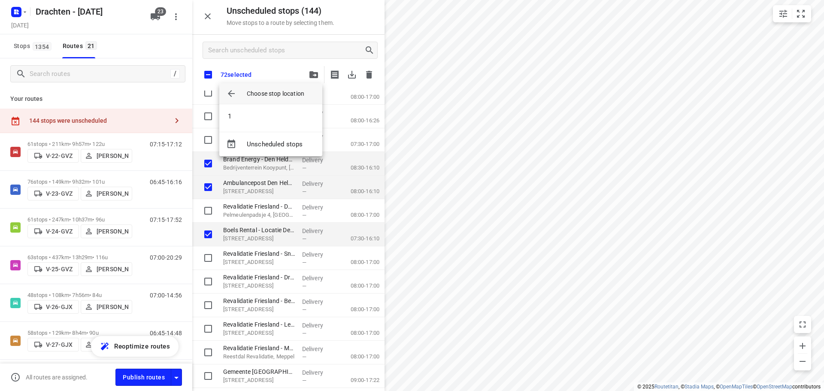
scroll to position [0, 0]
click at [265, 114] on li "1" at bounding box center [270, 116] width 103 height 17
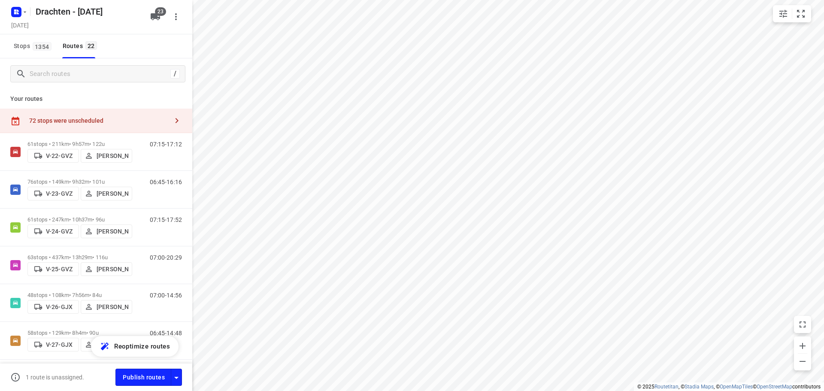
click at [174, 17] on icon "button" at bounding box center [176, 17] width 10 height 10
click at [167, 33] on div "Routing settings" at bounding box center [140, 36] width 76 height 7
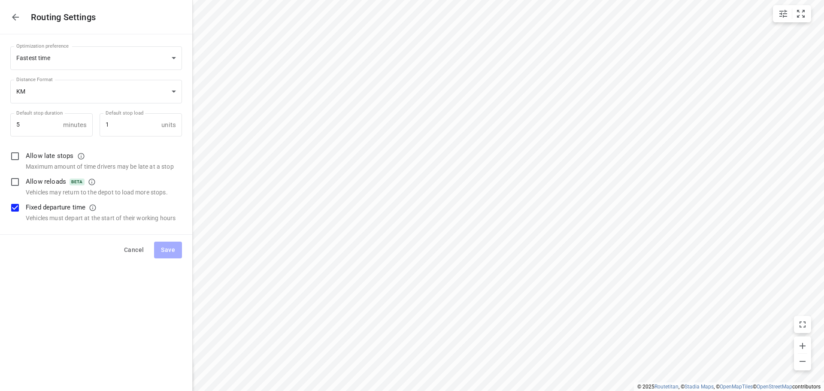
click at [14, 19] on icon "button" at bounding box center [15, 17] width 10 height 10
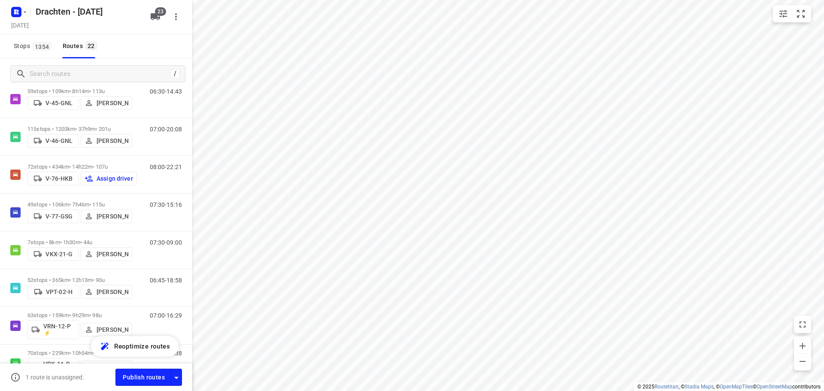
scroll to position [420, 0]
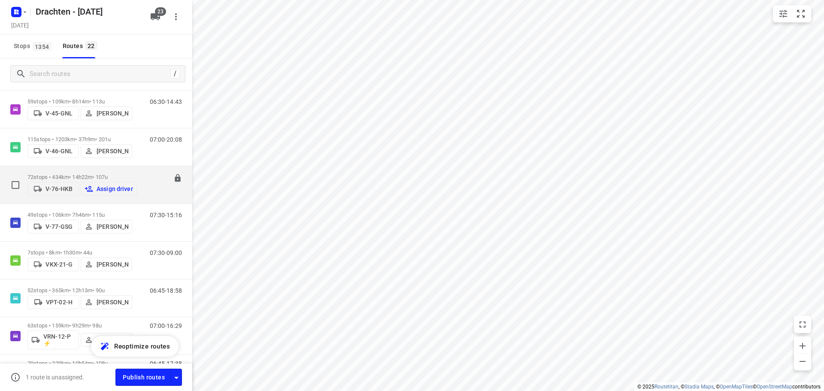
click at [113, 170] on div "72 stops • 434km • 14h22m • 107u V-76-HKB Assign driver" at bounding box center [81, 185] width 109 height 30
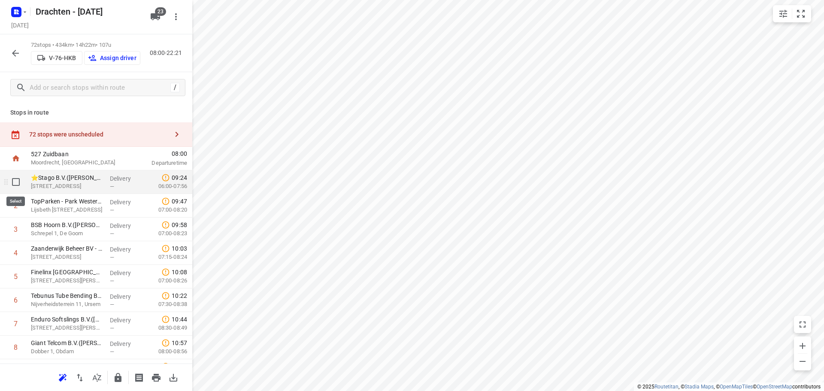
click at [15, 179] on input "checkbox" at bounding box center [15, 181] width 17 height 17
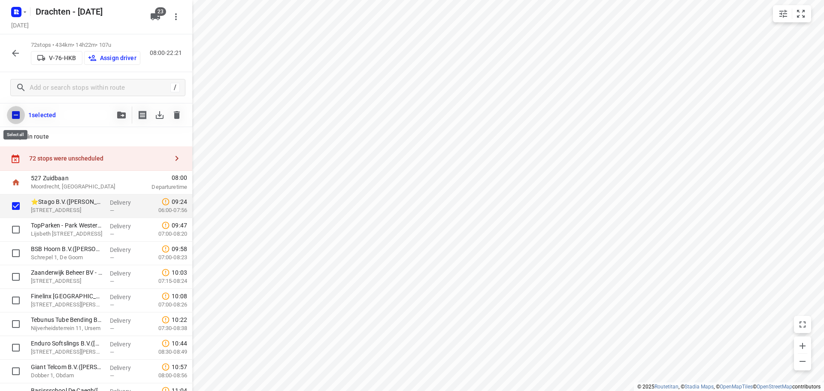
click at [23, 114] on input "checkbox" at bounding box center [16, 115] width 18 height 18
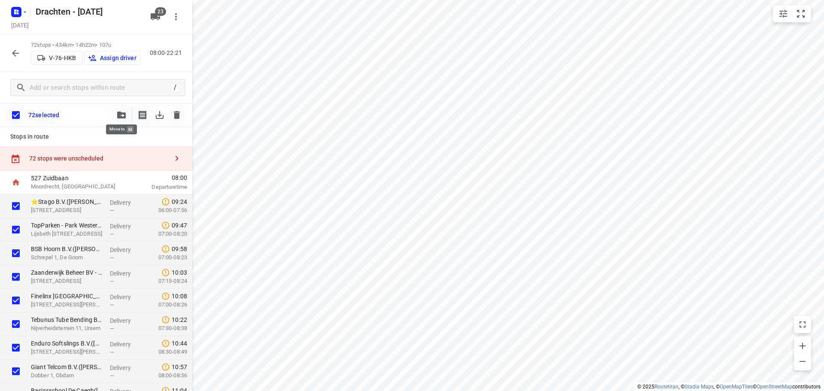
click at [122, 114] on icon "button" at bounding box center [121, 115] width 9 height 7
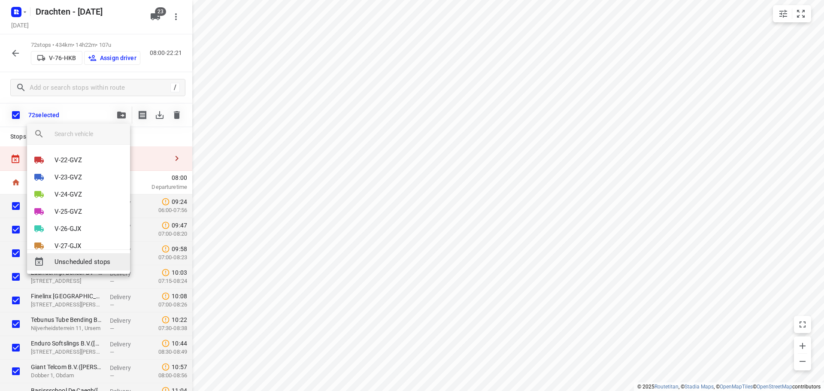
click at [69, 264] on span "Unscheduled stops" at bounding box center [89, 262] width 69 height 10
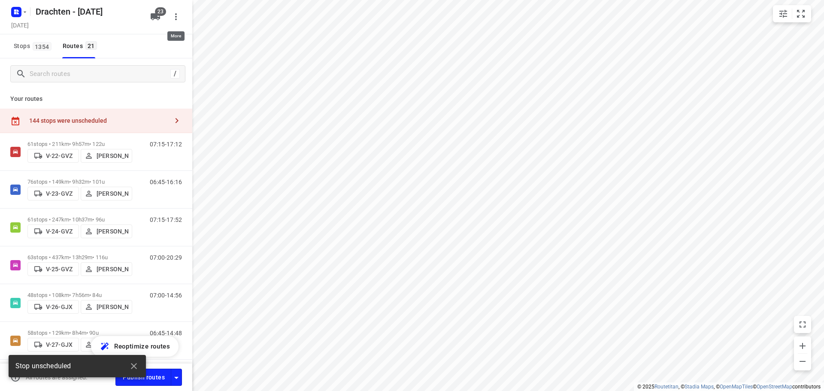
click at [182, 18] on button "button" at bounding box center [175, 16] width 17 height 17
click at [182, 18] on div at bounding box center [412, 195] width 824 height 391
click at [165, 17] on div "23" at bounding box center [157, 16] width 21 height 17
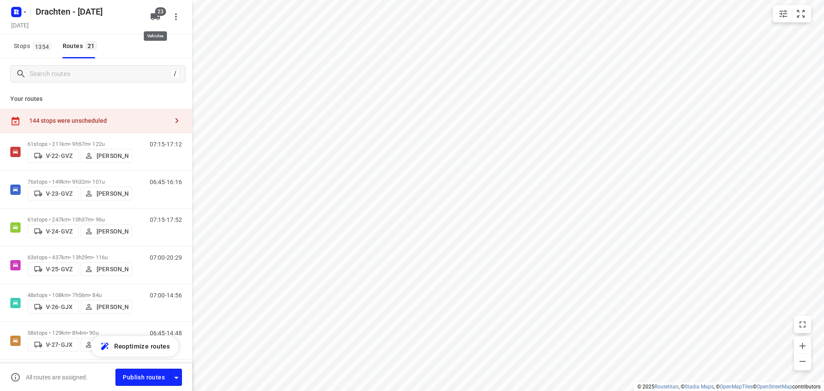
click at [164, 17] on button "23" at bounding box center [155, 16] width 17 height 17
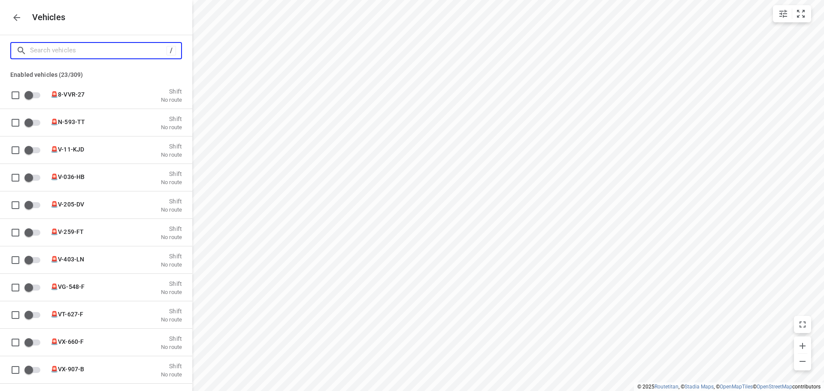
click at [136, 52] on input "Search vehicles" at bounding box center [98, 50] width 136 height 13
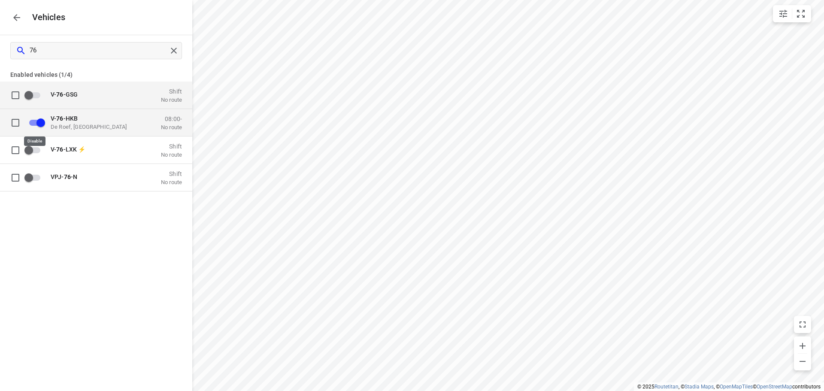
click at [43, 125] on input "grid" at bounding box center [40, 122] width 49 height 16
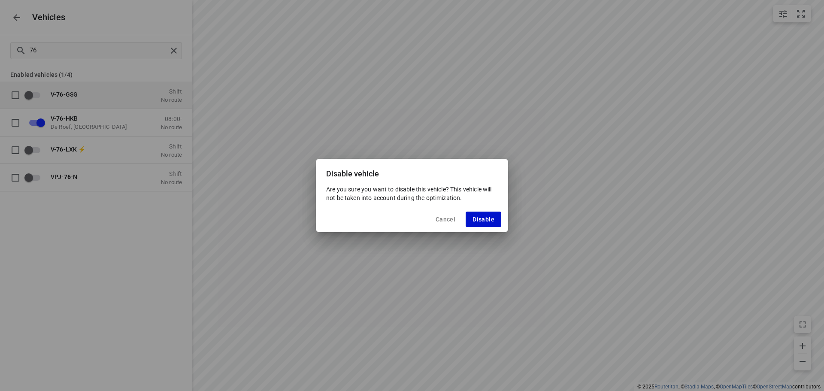
click at [484, 217] on span "Disable" at bounding box center [484, 219] width 22 height 7
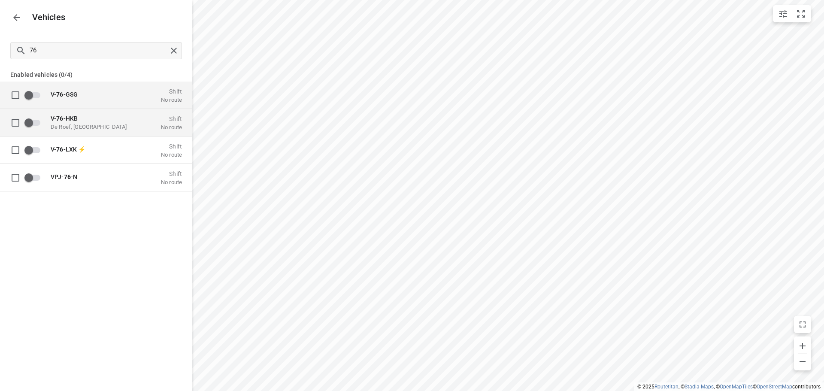
click at [60, 119] on b "76" at bounding box center [59, 118] width 7 height 7
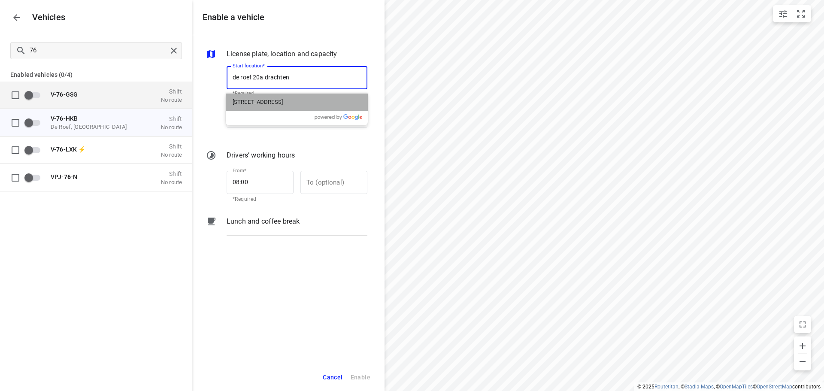
click at [283, 101] on p "De Roef 20a, Drachten, Nederland" at bounding box center [258, 102] width 50 height 9
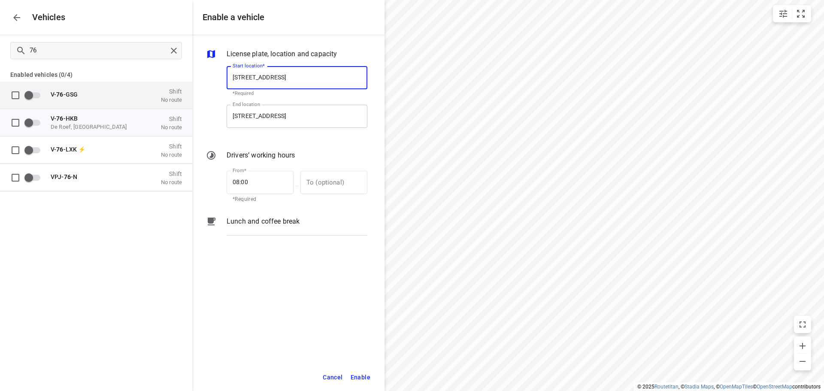
click at [289, 112] on input "Zuidbaan 527, 2841 MD Moordrecht, Nederland" at bounding box center [297, 116] width 141 height 23
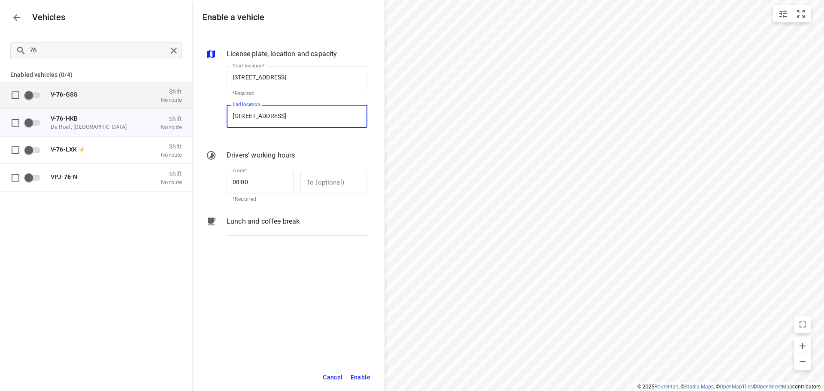
click at [289, 112] on input "Zuidbaan 527, 2841 MD Moordrecht, Nederland" at bounding box center [297, 116] width 141 height 23
click at [282, 133] on div "De Roef 20a, Drachten, Nederland" at bounding box center [297, 140] width 142 height 17
click at [357, 379] on span "Enable" at bounding box center [361, 377] width 20 height 11
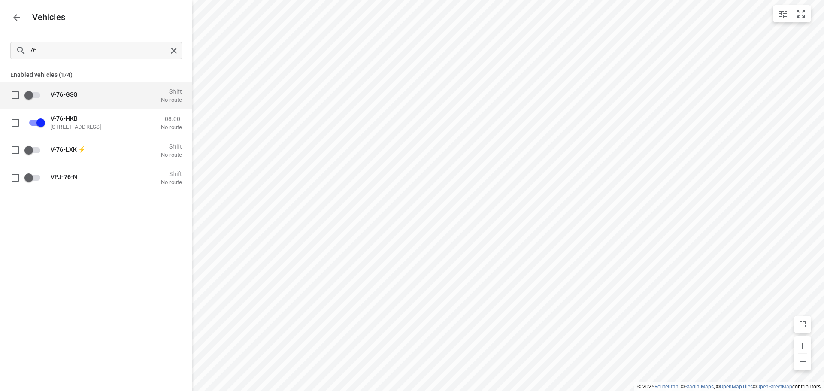
click at [19, 14] on icon "button" at bounding box center [17, 17] width 10 height 10
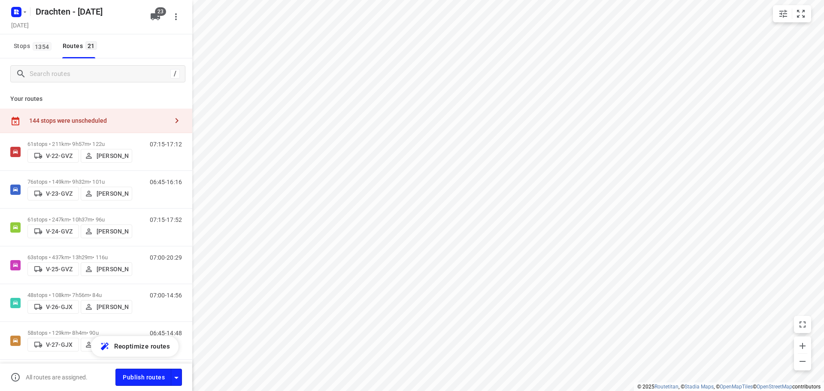
click at [86, 121] on div "144 stops were unscheduled" at bounding box center [98, 120] width 139 height 7
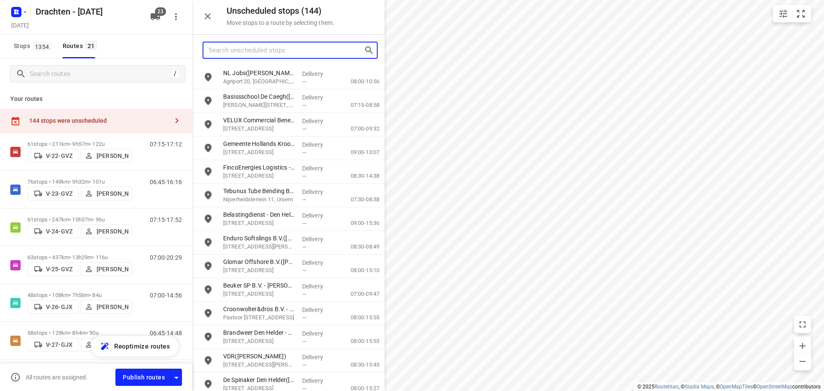
click at [251, 47] on input "Search unscheduled stops" at bounding box center [286, 50] width 155 height 13
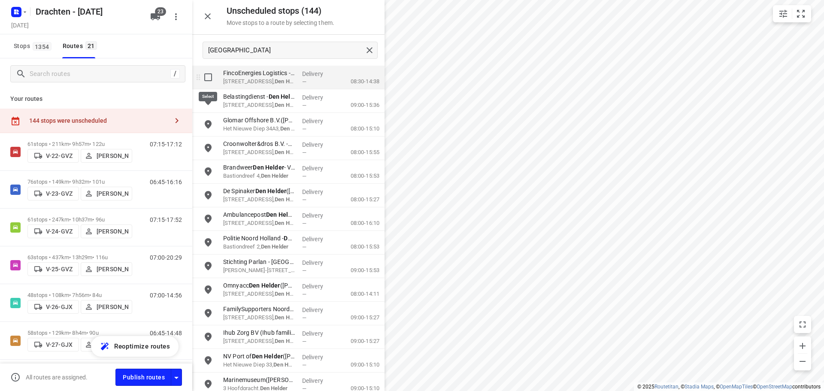
click at [207, 78] on input "grid" at bounding box center [208, 77] width 17 height 17
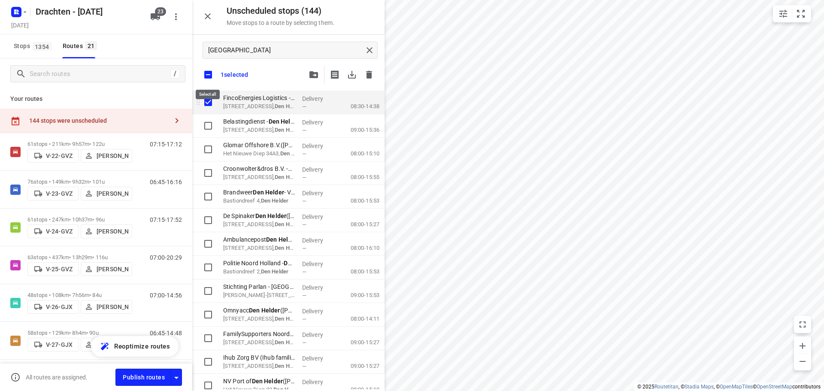
click at [207, 78] on input "checkbox" at bounding box center [208, 75] width 18 height 18
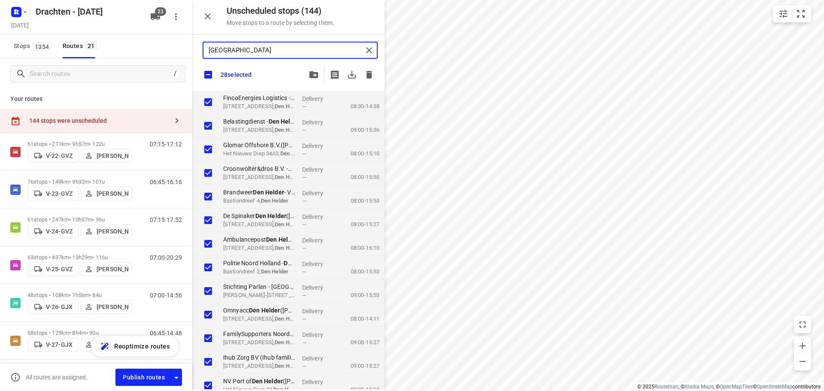
click at [258, 55] on input "den helder" at bounding box center [286, 50] width 154 height 13
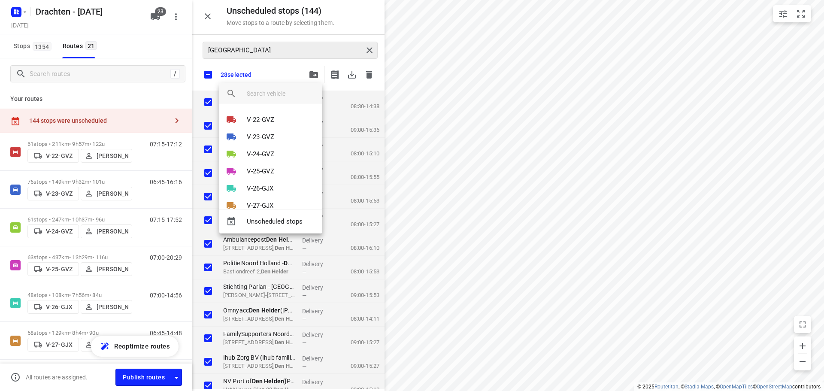
click at [258, 55] on div at bounding box center [412, 195] width 824 height 391
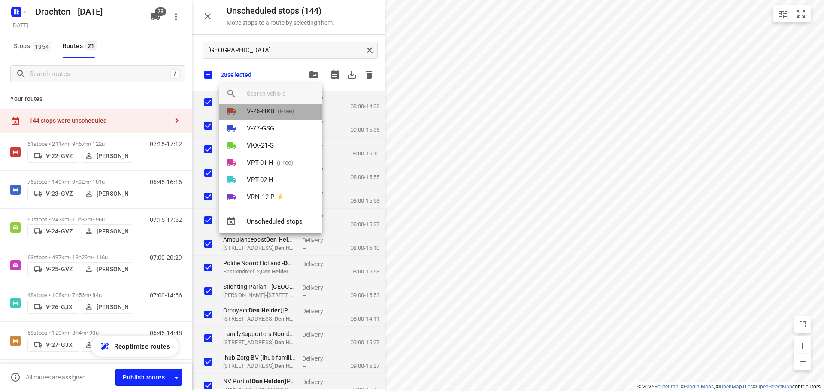
click at [273, 110] on p "V-76-HKB" at bounding box center [260, 111] width 27 height 10
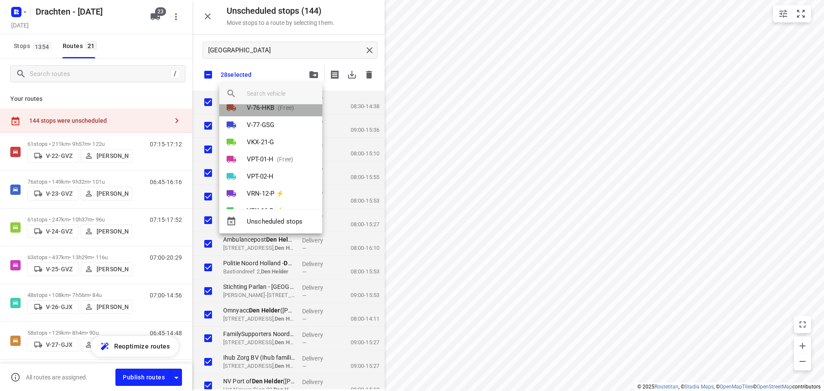
scroll to position [0, 0]
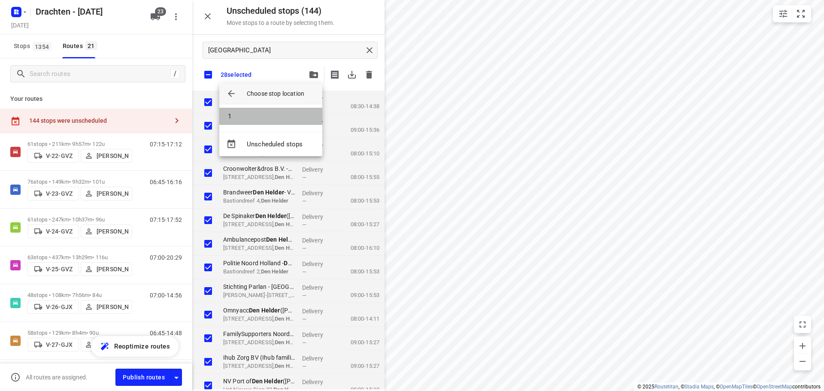
click at [273, 110] on li "1" at bounding box center [270, 116] width 103 height 17
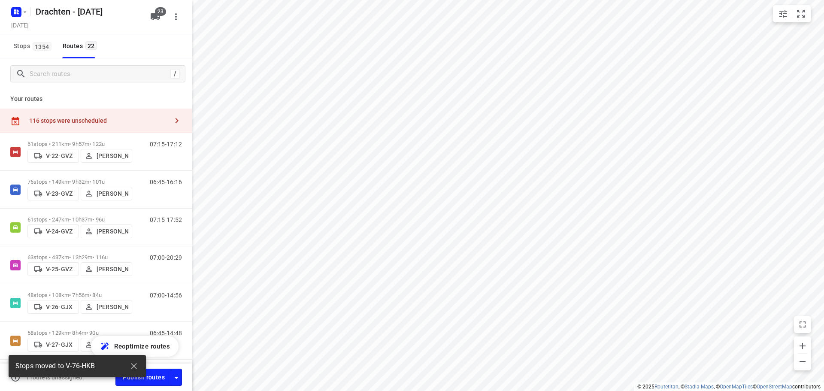
click at [158, 122] on div "116 stops were unscheduled" at bounding box center [98, 120] width 139 height 7
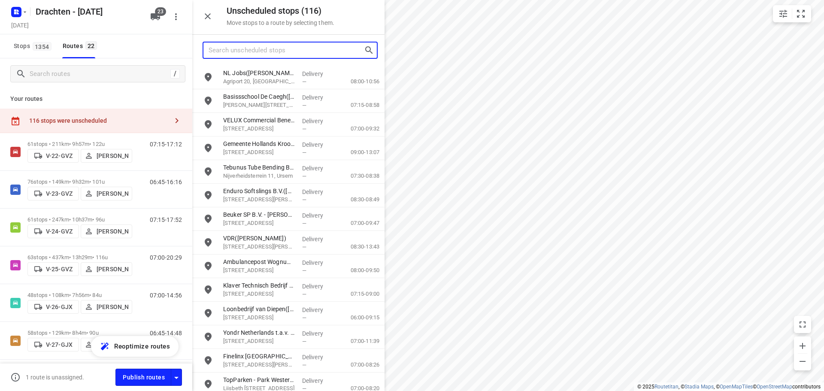
click at [263, 55] on input "Search unscheduled stops" at bounding box center [286, 50] width 155 height 13
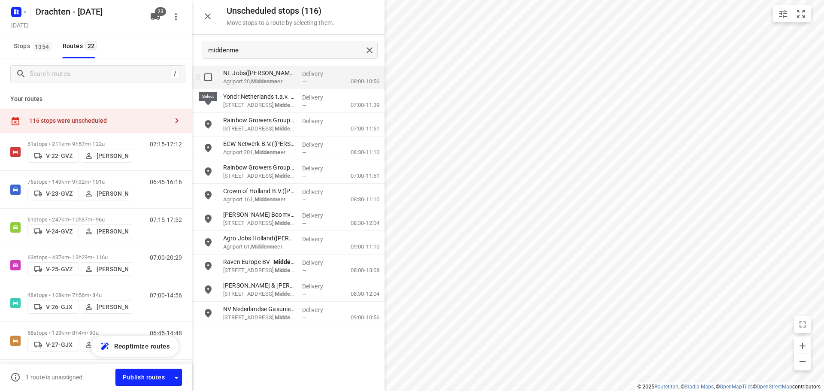
click at [208, 82] on input "grid" at bounding box center [208, 77] width 17 height 17
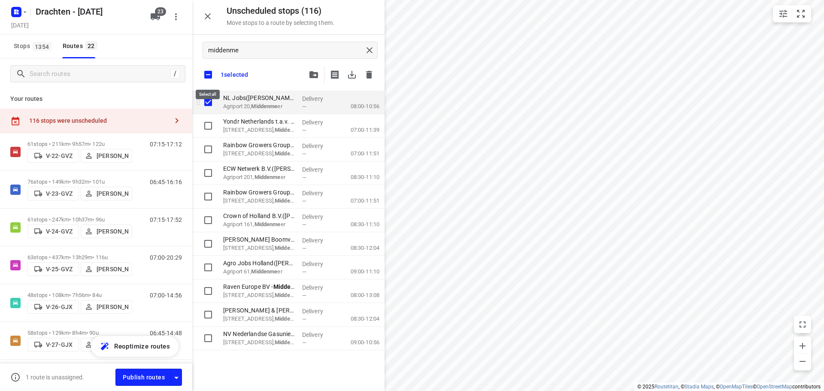
click at [208, 82] on input "checkbox" at bounding box center [208, 75] width 18 height 18
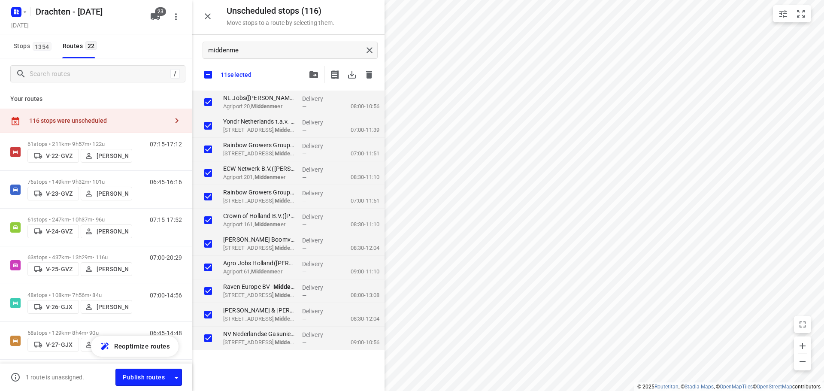
click at [309, 76] on icon "button" at bounding box center [313, 74] width 9 height 7
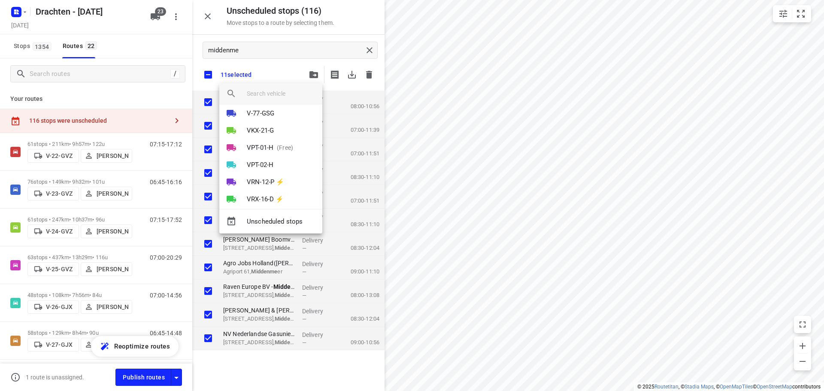
scroll to position [215, 0]
click at [275, 115] on li "V-76-HKB" at bounding box center [270, 111] width 103 height 17
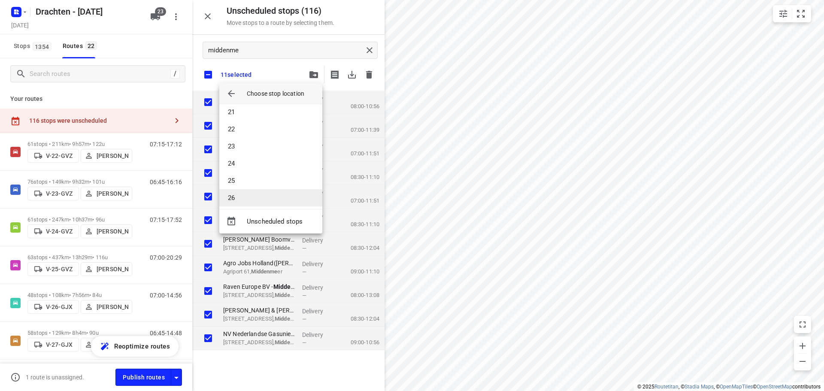
scroll to position [386, 0]
click at [253, 190] on li "28" at bounding box center [270, 193] width 103 height 17
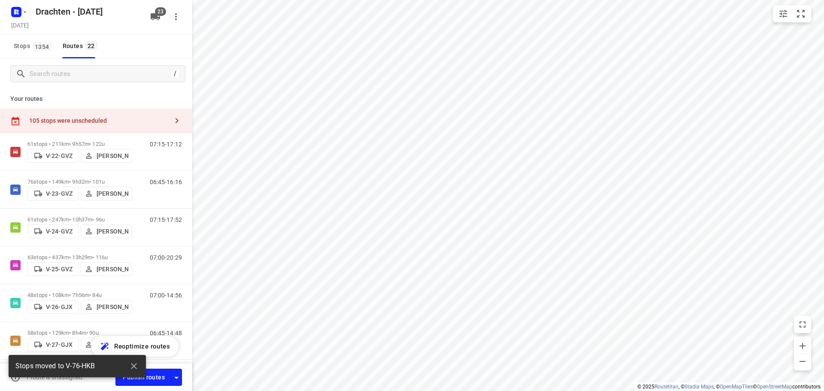
click at [151, 111] on div "105 stops were unscheduled" at bounding box center [96, 121] width 192 height 24
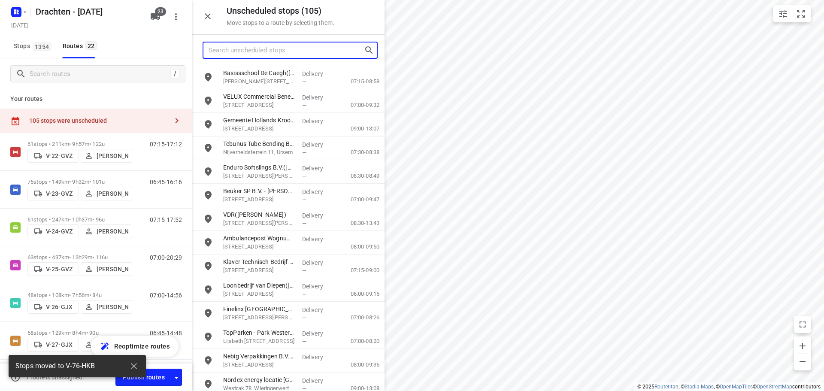
click at [267, 54] on input "Search unscheduled stops" at bounding box center [286, 50] width 155 height 13
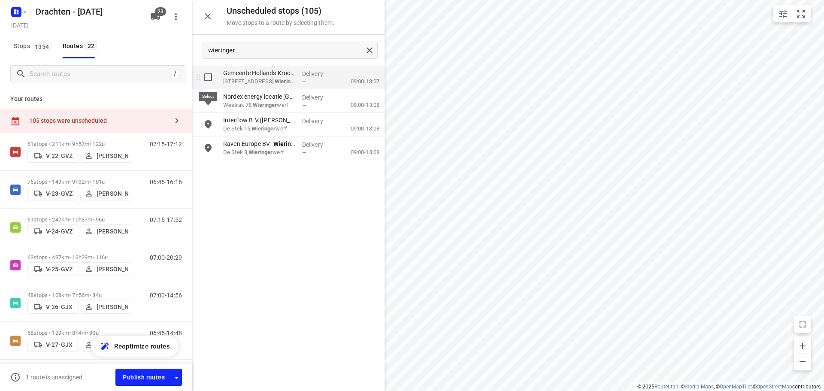
click at [207, 79] on input "grid" at bounding box center [208, 77] width 17 height 17
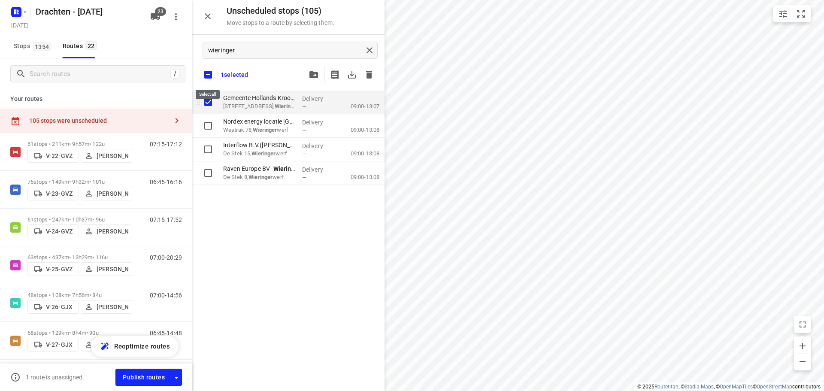
click at [207, 79] on input "checkbox" at bounding box center [208, 75] width 18 height 18
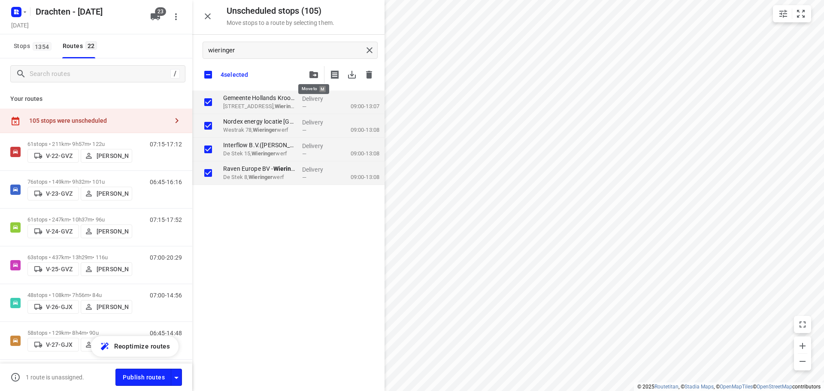
click at [315, 77] on icon "button" at bounding box center [313, 74] width 9 height 7
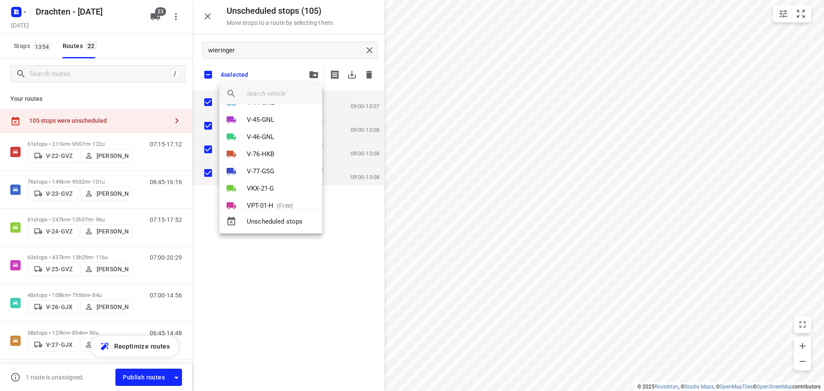
scroll to position [215, 0]
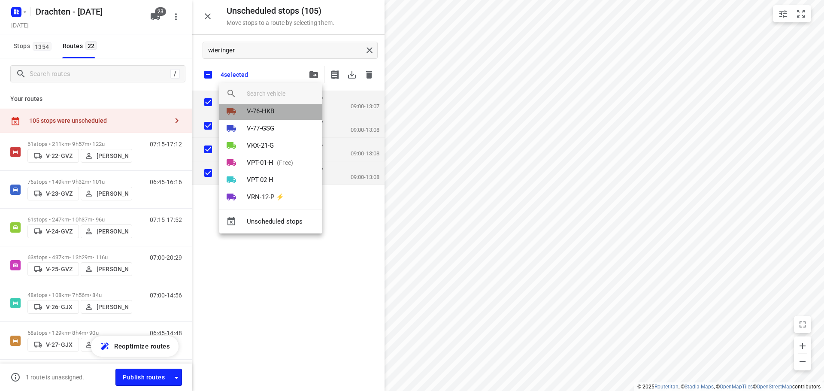
click at [276, 115] on li "V-76-HKB" at bounding box center [270, 111] width 103 height 17
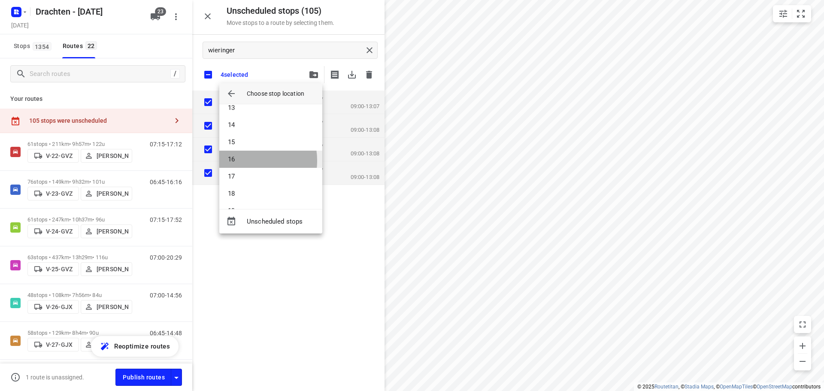
click at [247, 161] on li "16" at bounding box center [270, 159] width 103 height 17
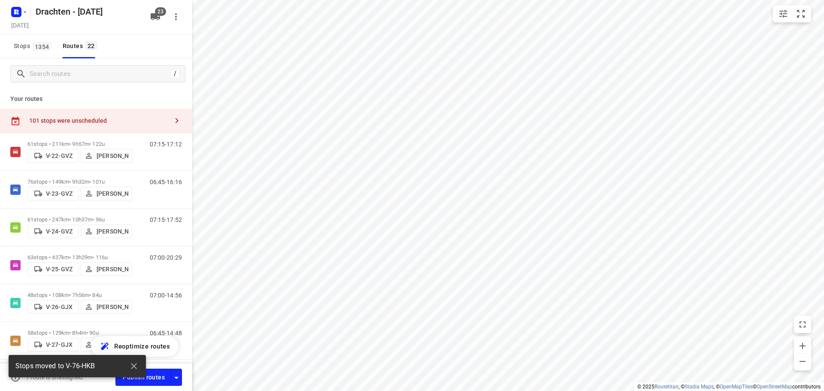
click at [114, 123] on div "101 stops were unscheduled" at bounding box center [98, 120] width 139 height 7
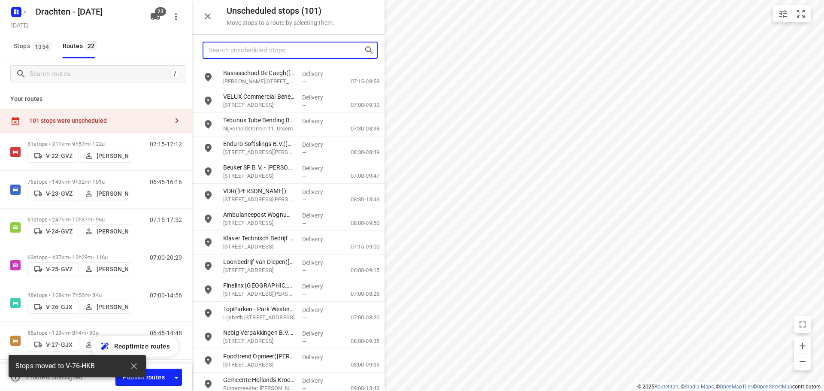
click at [252, 51] on input "Search unscheduled stops" at bounding box center [286, 50] width 155 height 13
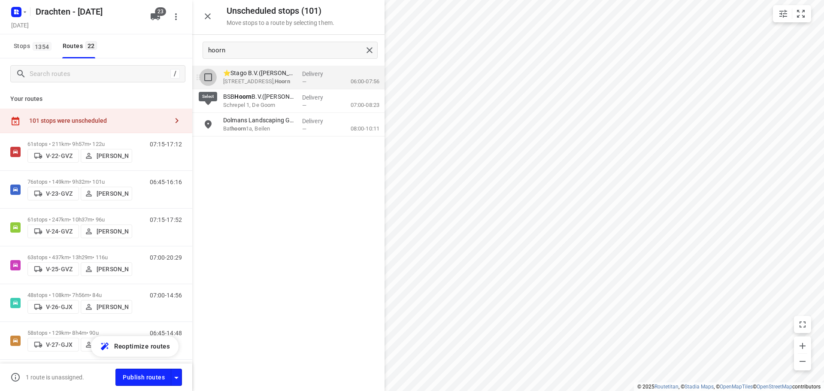
click at [208, 73] on input "grid" at bounding box center [208, 77] width 17 height 17
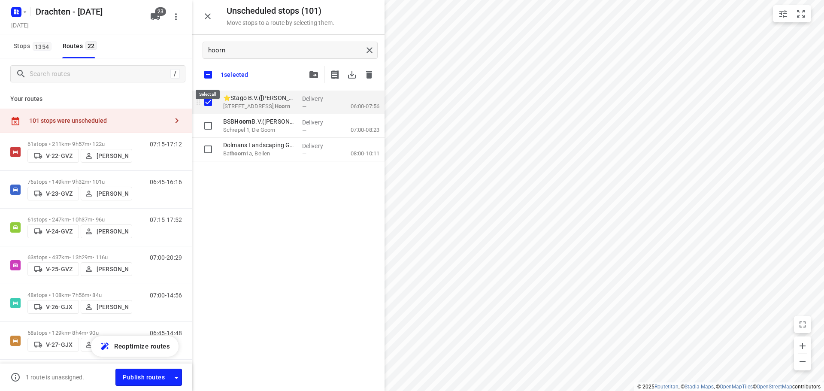
click at [208, 73] on input "checkbox" at bounding box center [208, 75] width 18 height 18
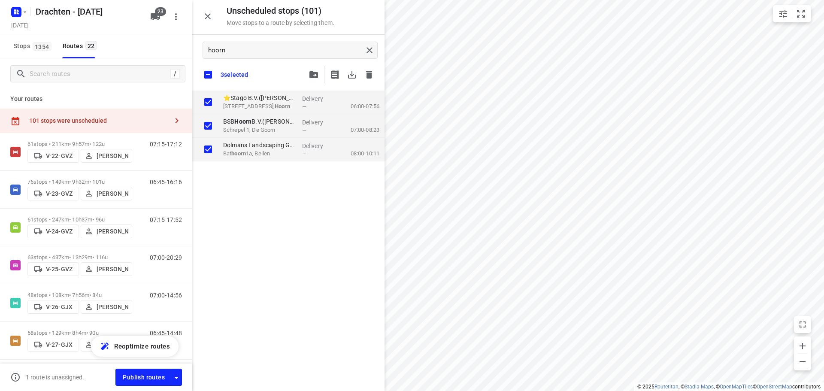
click at [314, 73] on icon "button" at bounding box center [313, 74] width 9 height 7
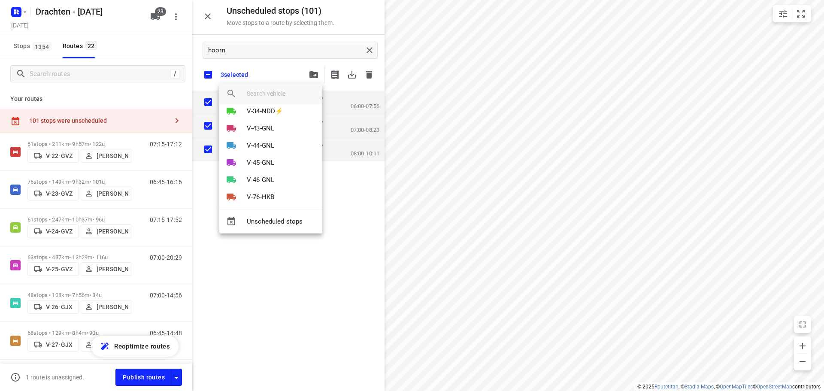
scroll to position [172, 0]
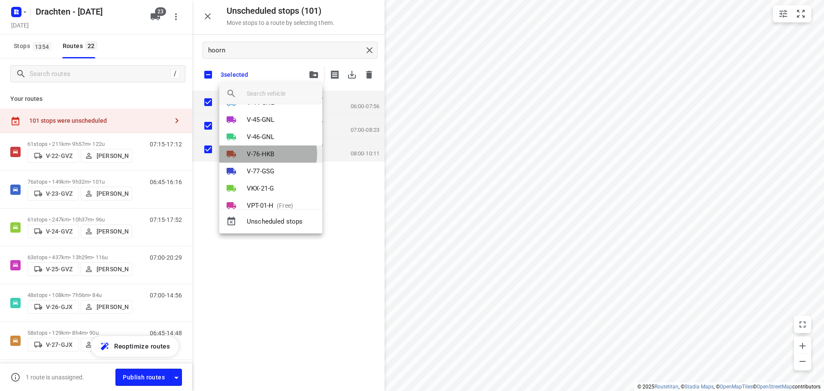
click at [267, 154] on p "V-76-HKB" at bounding box center [260, 154] width 27 height 10
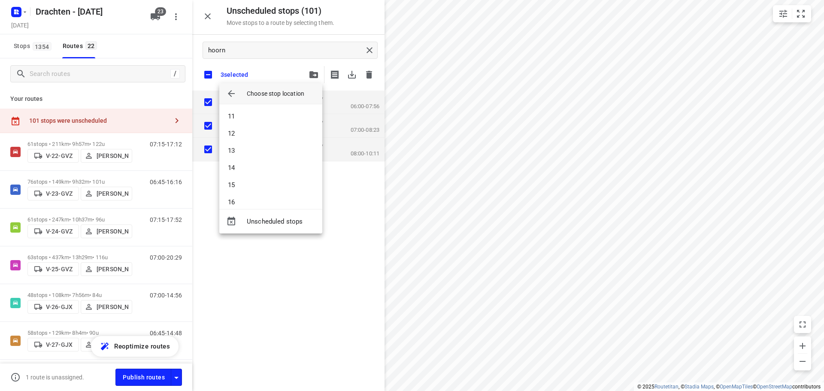
click at [267, 154] on li "13" at bounding box center [270, 150] width 103 height 17
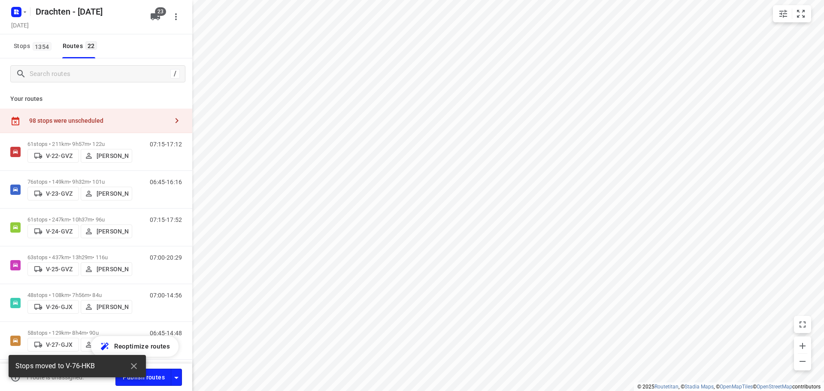
click at [147, 119] on div "98 stops were unscheduled" at bounding box center [98, 120] width 139 height 7
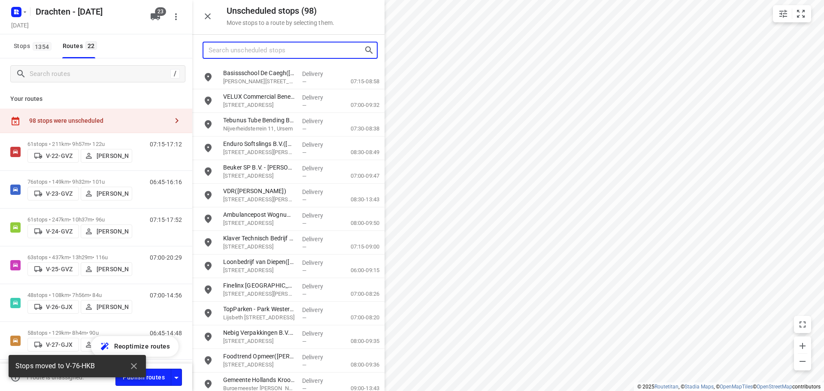
click at [255, 52] on input "Search unscheduled stops" at bounding box center [286, 50] width 155 height 13
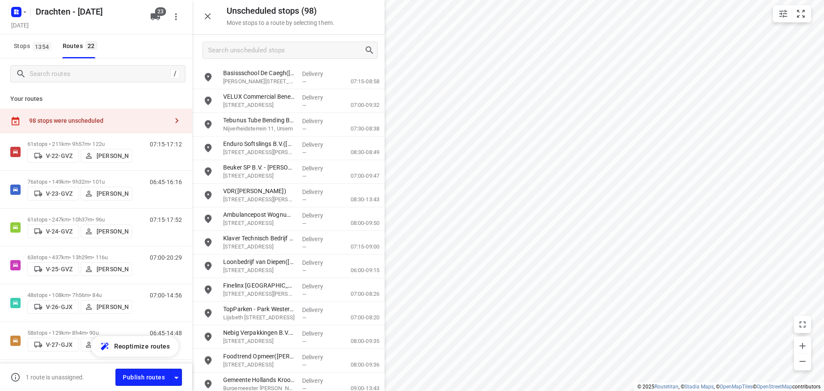
click at [161, 20] on button "23" at bounding box center [155, 16] width 17 height 17
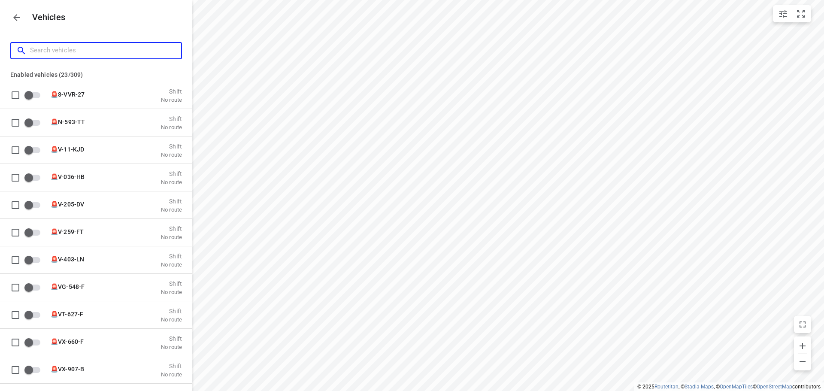
click at [120, 57] on input "Search vehicles" at bounding box center [105, 50] width 151 height 13
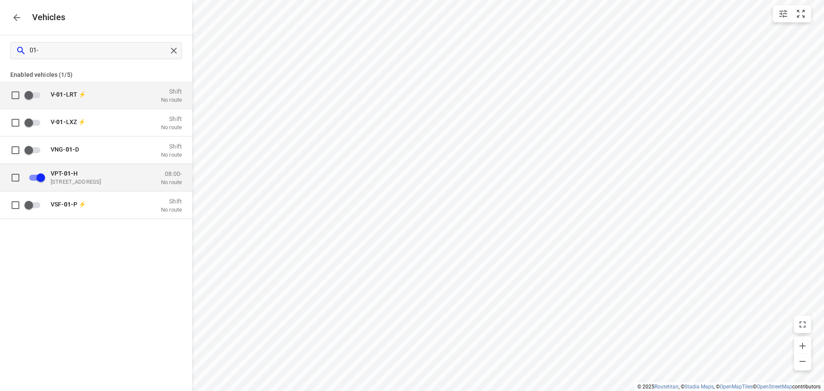
click at [95, 179] on p "De Roef 20a, 9206 AK Drachten, Netherlands" at bounding box center [94, 181] width 86 height 7
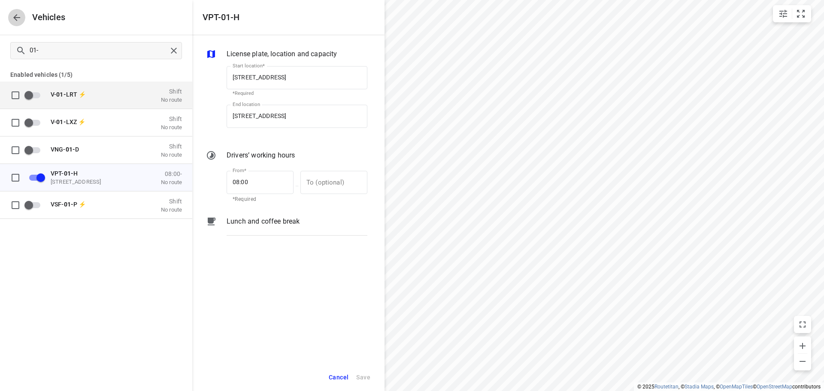
click at [18, 20] on icon "button" at bounding box center [17, 17] width 10 height 10
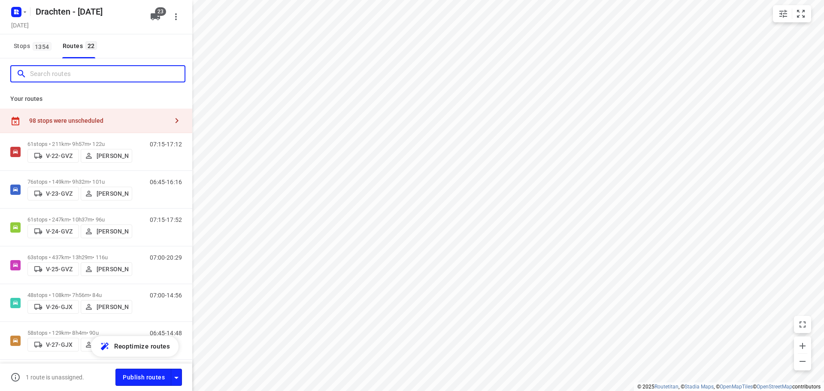
click at [66, 72] on input "Search routes" at bounding box center [107, 73] width 155 height 13
click at [63, 112] on div "98 stops were unscheduled" at bounding box center [96, 121] width 192 height 24
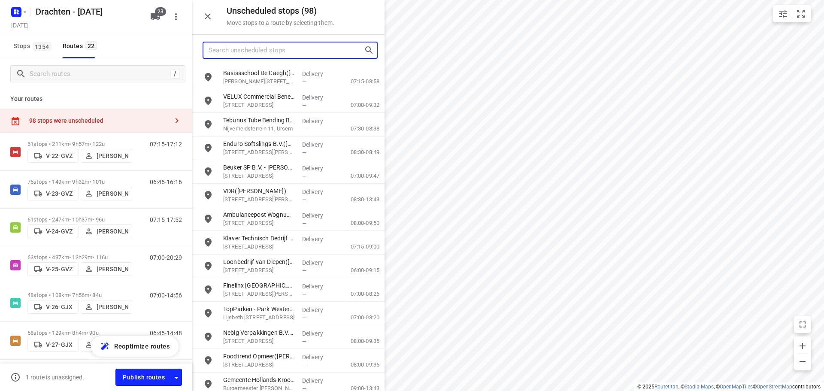
click at [238, 55] on input "Search unscheduled stops" at bounding box center [286, 50] width 155 height 13
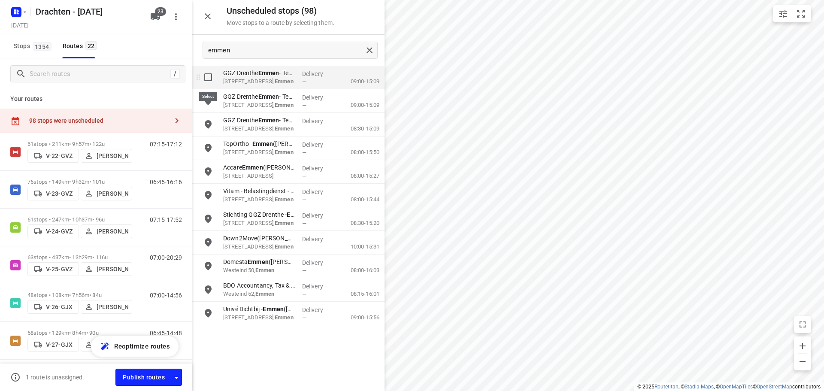
click at [208, 77] on input "grid" at bounding box center [208, 77] width 17 height 17
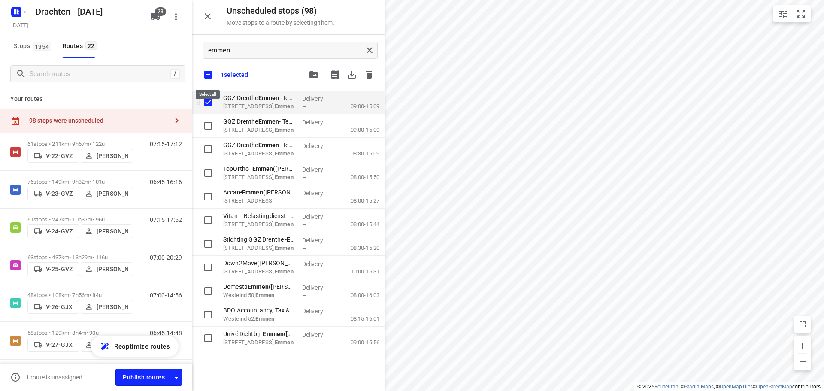
click at [208, 77] on input "checkbox" at bounding box center [208, 75] width 18 height 18
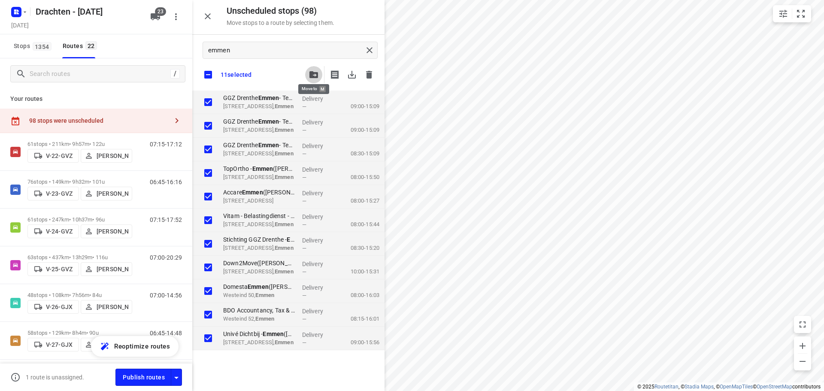
click at [318, 76] on icon "button" at bounding box center [313, 74] width 9 height 7
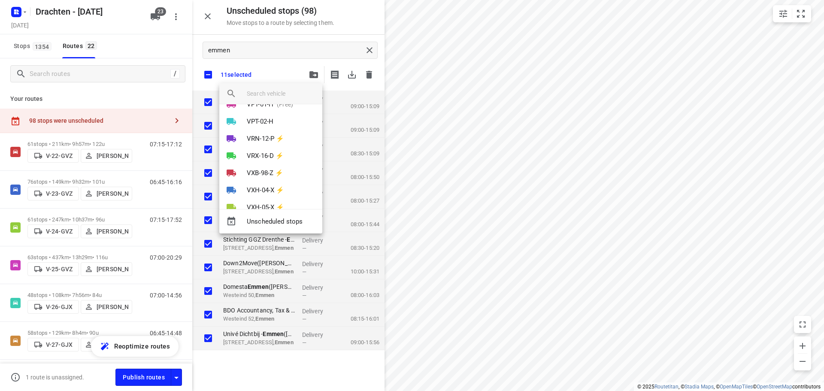
scroll to position [258, 0]
click at [289, 116] on p "(Free)" at bounding box center [283, 119] width 20 height 9
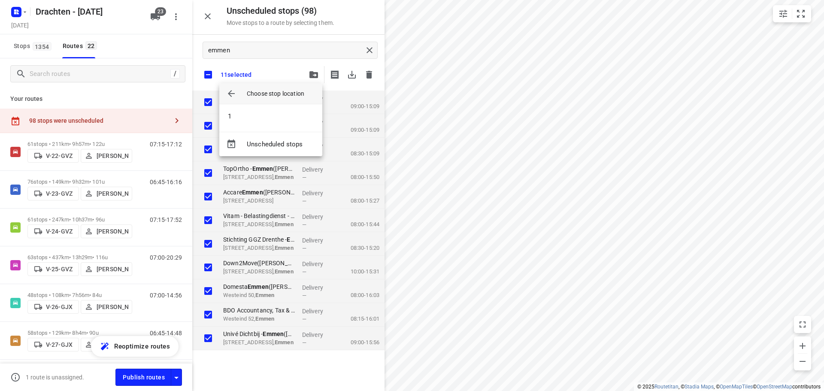
scroll to position [0, 0]
click at [269, 116] on li "1" at bounding box center [270, 116] width 103 height 17
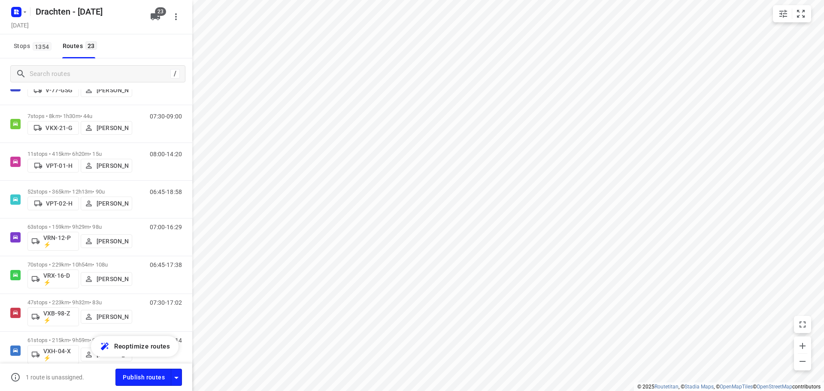
scroll to position [558, 0]
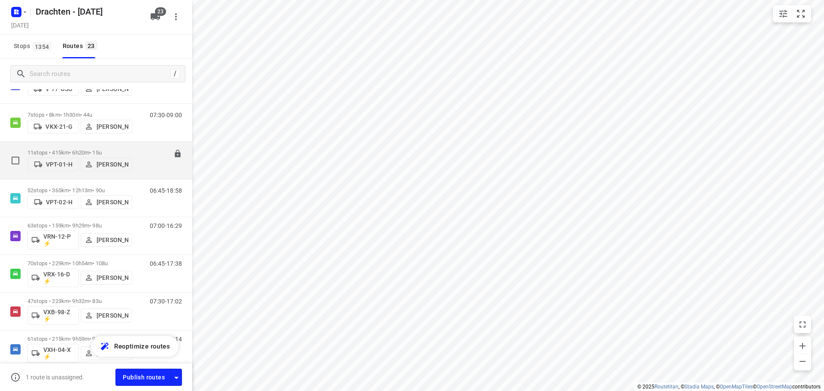
click at [72, 145] on div "11 stops • 415km • 6h20m • 15u VPT-01-H Leon Holwerda" at bounding box center [79, 160] width 105 height 30
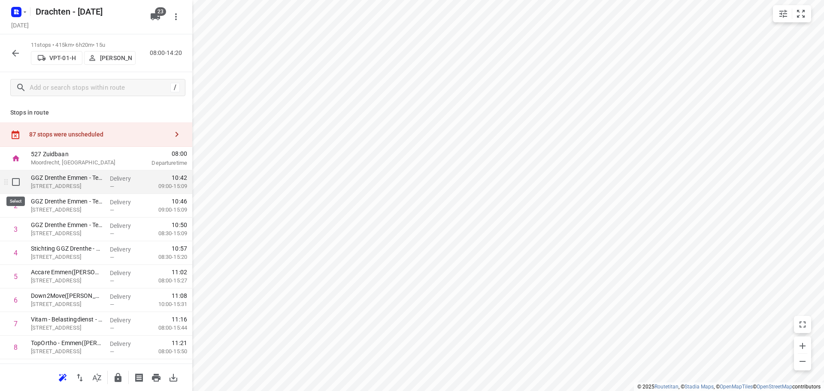
click at [18, 186] on input "checkbox" at bounding box center [15, 181] width 17 height 17
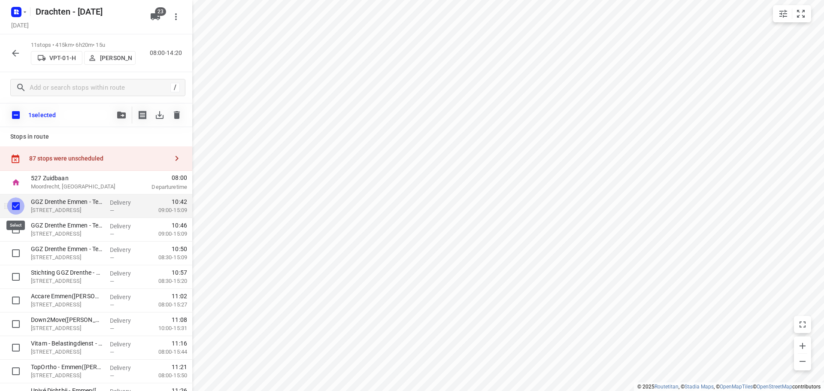
click at [19, 205] on input "checkbox" at bounding box center [15, 205] width 17 height 17
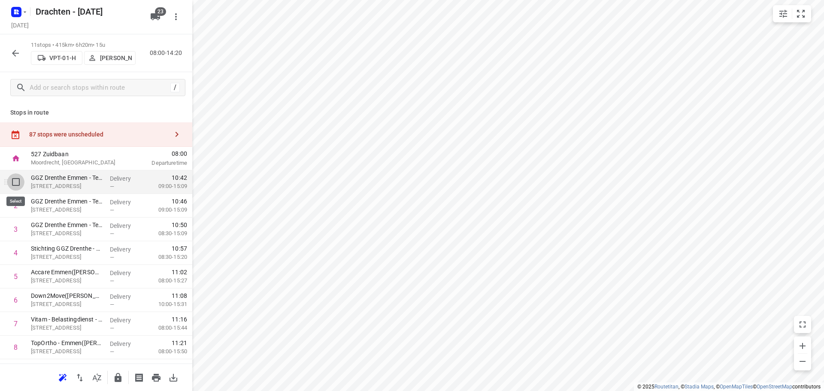
click at [21, 182] on input "checkbox" at bounding box center [15, 181] width 17 height 17
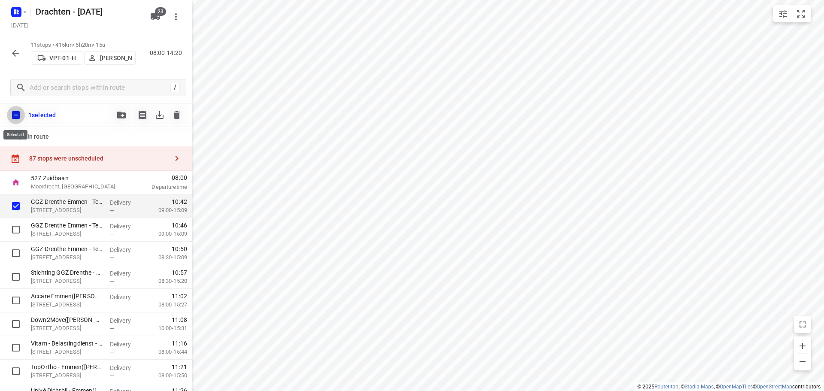
click at [16, 112] on input "checkbox" at bounding box center [16, 115] width 18 height 18
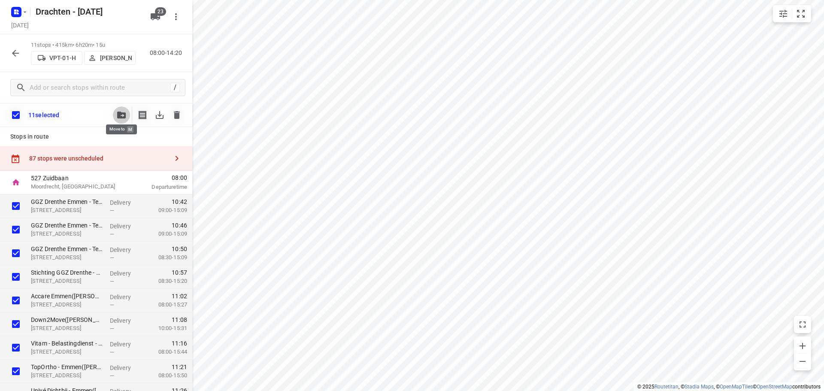
click at [125, 115] on icon "button" at bounding box center [121, 115] width 9 height 7
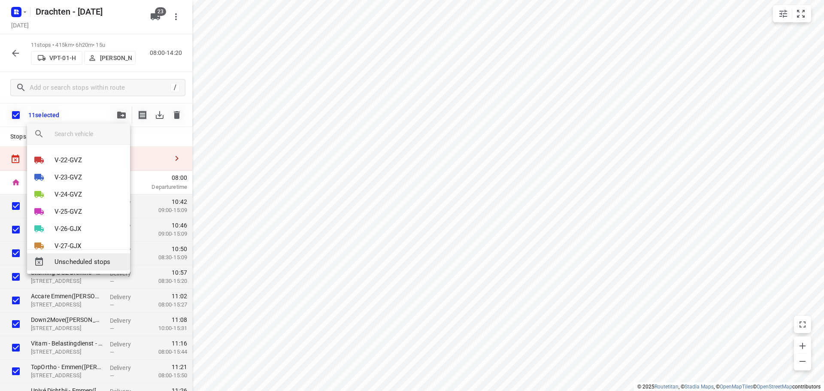
click at [89, 259] on span "Unscheduled stops" at bounding box center [89, 262] width 69 height 10
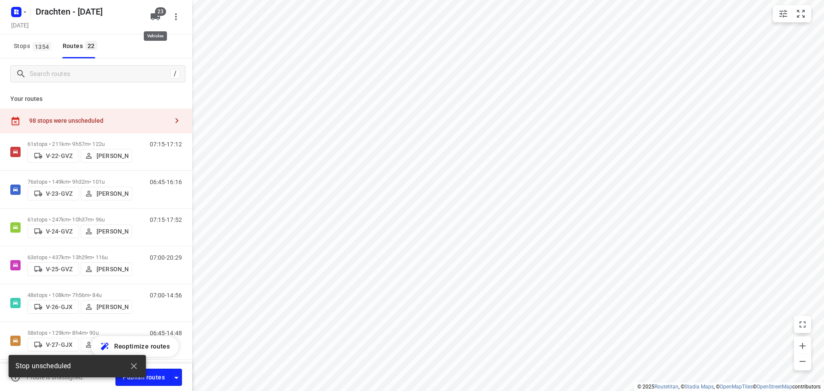
click at [151, 18] on icon "button" at bounding box center [155, 16] width 9 height 7
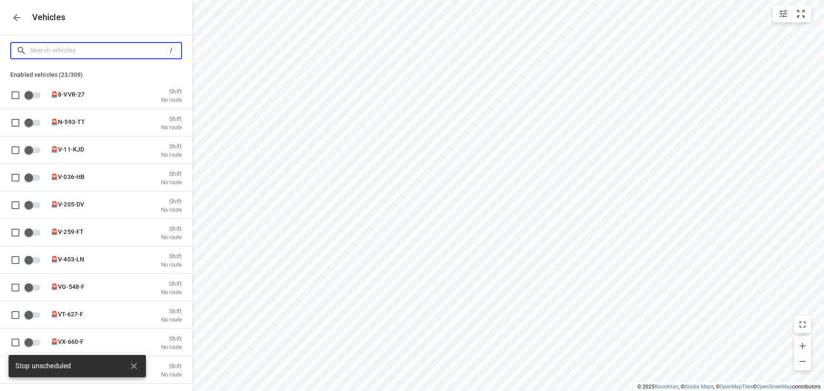
click at [121, 53] on input "Search vehicles" at bounding box center [98, 50] width 136 height 13
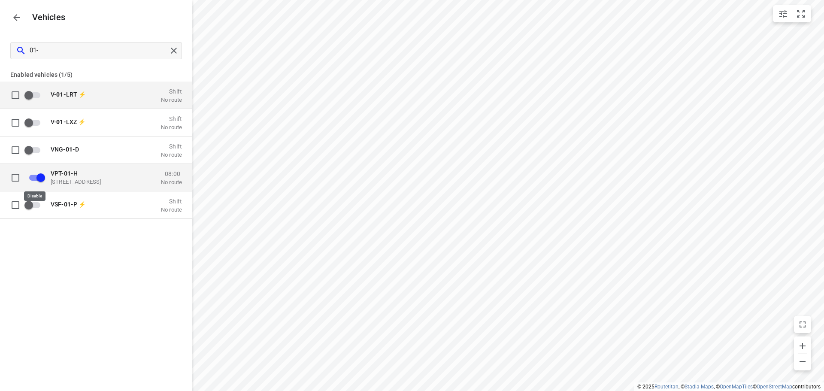
click at [31, 178] on input "grid" at bounding box center [40, 177] width 49 height 16
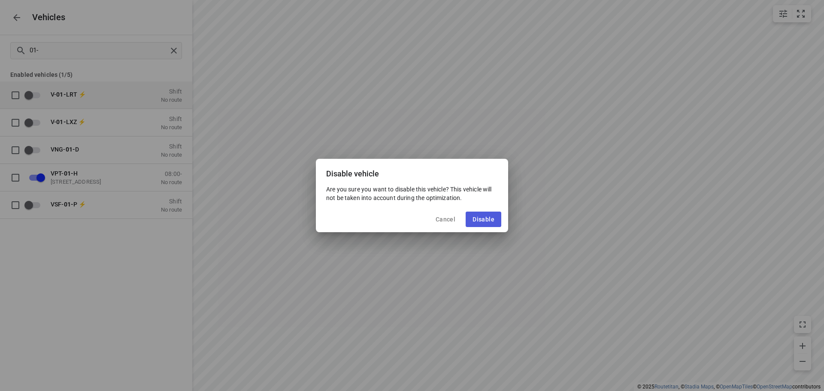
click at [490, 222] on span "Disable" at bounding box center [484, 219] width 22 height 7
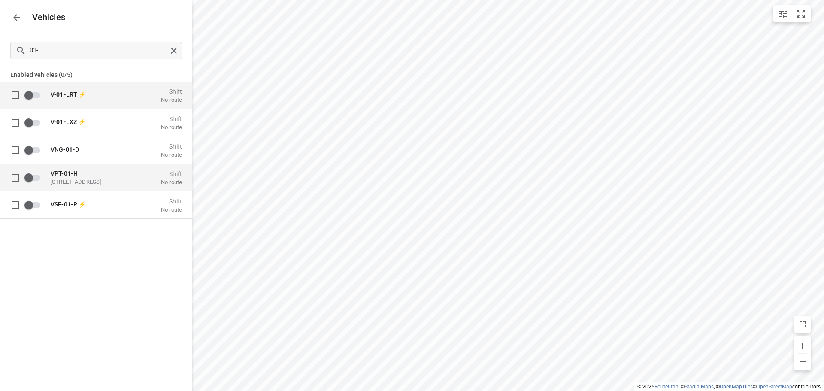
click at [63, 180] on p "De Roef 20a, 9206 AK Drachten, Netherlands" at bounding box center [94, 181] width 86 height 7
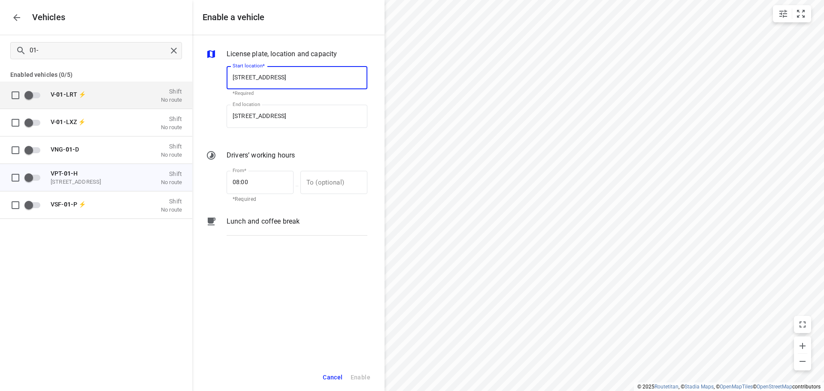
click at [273, 75] on input "De Roef 20a, 9206 AK Drachten, Netherlands" at bounding box center [297, 77] width 141 height 23
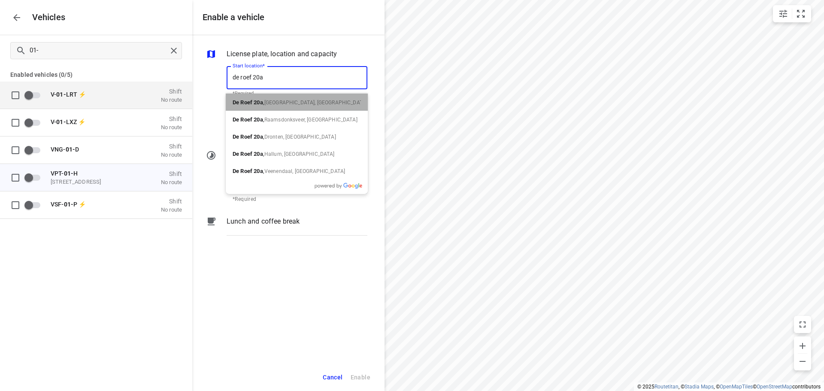
click at [273, 101] on span "Drachten, Nederland" at bounding box center [315, 103] width 103 height 6
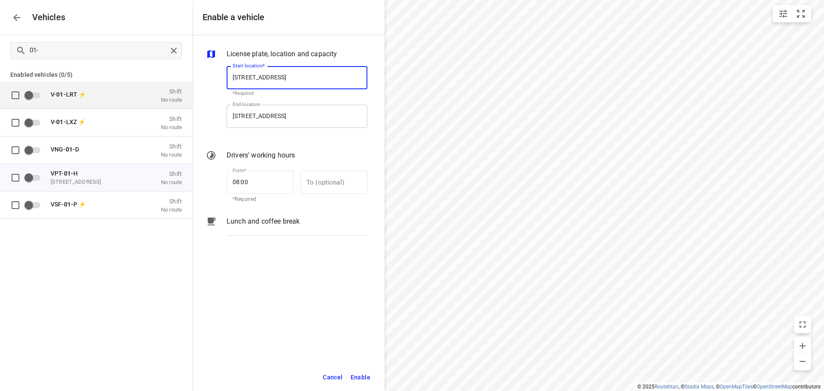
click at [272, 114] on input "De Roef 20a, 9206 AK Drachten, Netherlands" at bounding box center [297, 116] width 141 height 23
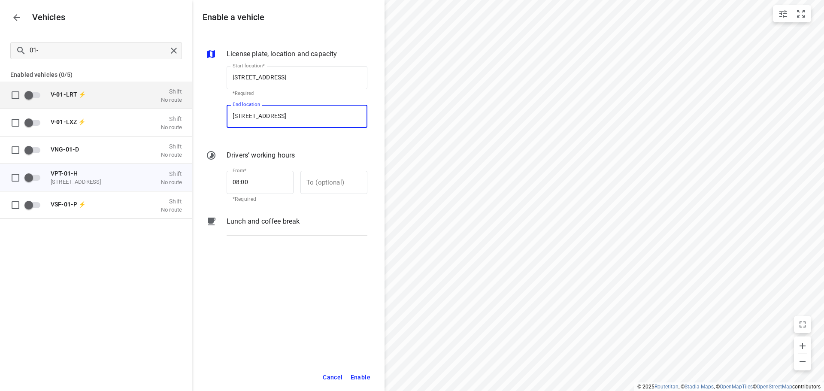
click at [272, 114] on input "De Roef 20a, 9206 AK Drachten, Netherlands" at bounding box center [297, 116] width 141 height 23
click at [273, 142] on p "De Roef 20a, Drachten, Nederland" at bounding box center [258, 140] width 50 height 9
click at [366, 377] on span "Enable" at bounding box center [361, 377] width 20 height 11
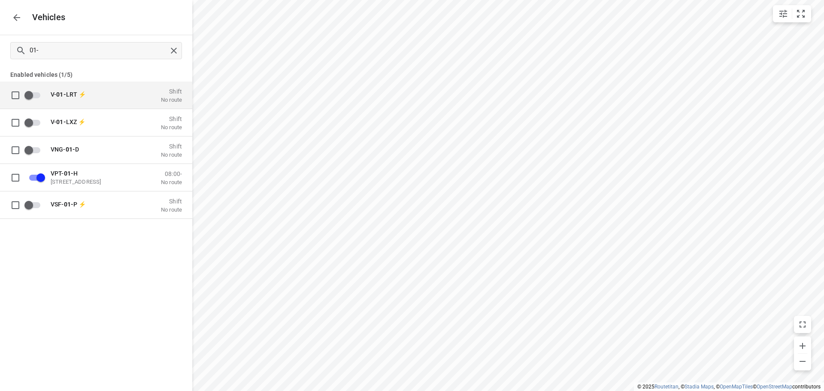
click at [14, 20] on icon "button" at bounding box center [17, 17] width 10 height 10
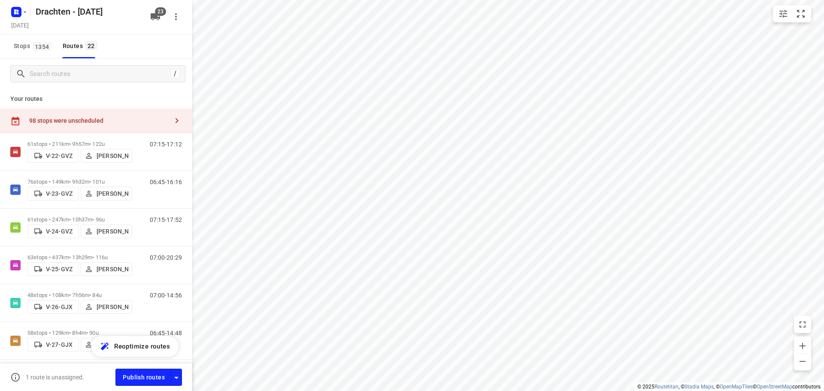
click at [66, 122] on div "98 stops were unscheduled" at bounding box center [98, 120] width 139 height 7
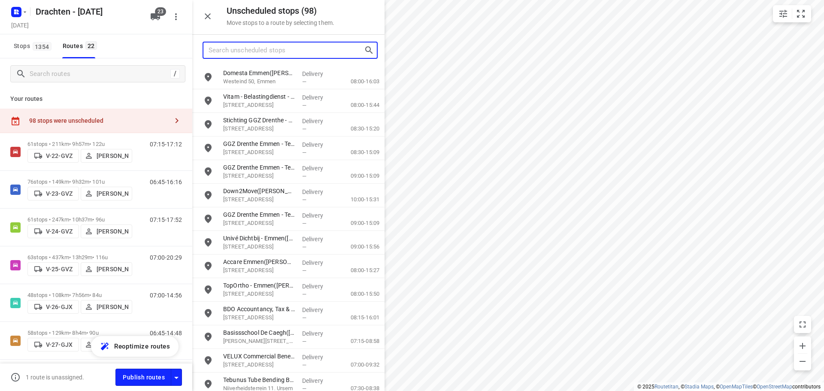
click at [220, 50] on input "Search unscheduled stops" at bounding box center [286, 50] width 155 height 13
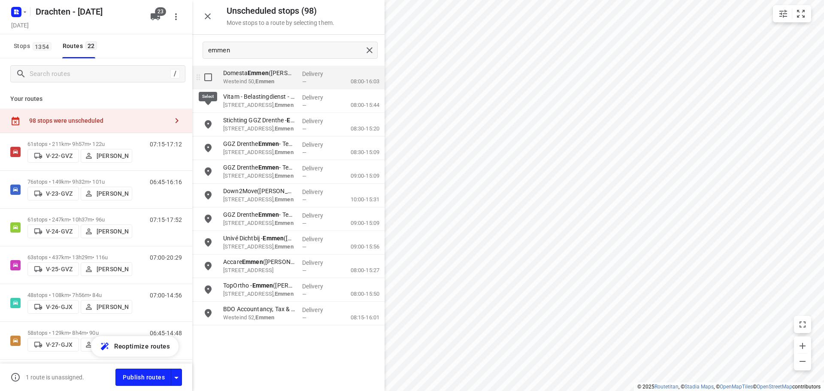
click at [207, 73] on input "grid" at bounding box center [208, 77] width 17 height 17
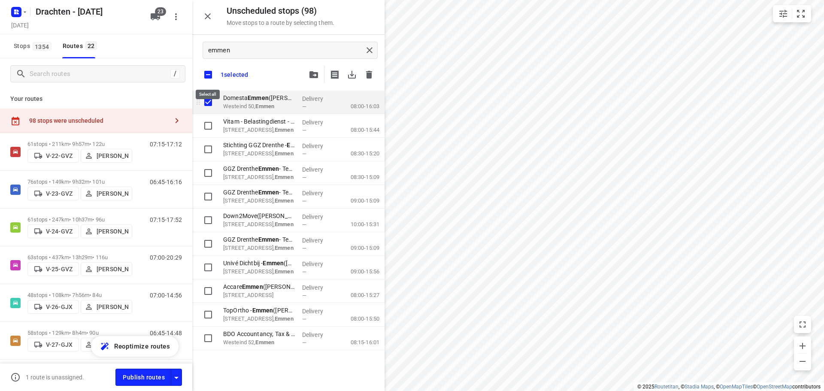
click at [207, 73] on input "checkbox" at bounding box center [208, 75] width 18 height 18
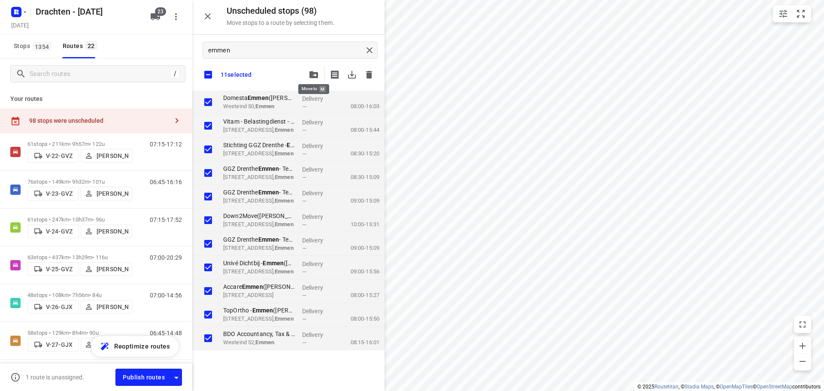
click at [316, 72] on icon "button" at bounding box center [313, 74] width 9 height 7
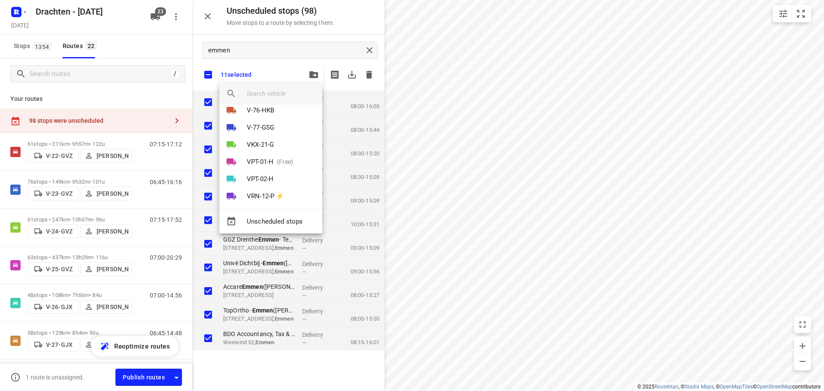
scroll to position [258, 0]
click at [280, 122] on p "(Free)" at bounding box center [283, 119] width 20 height 9
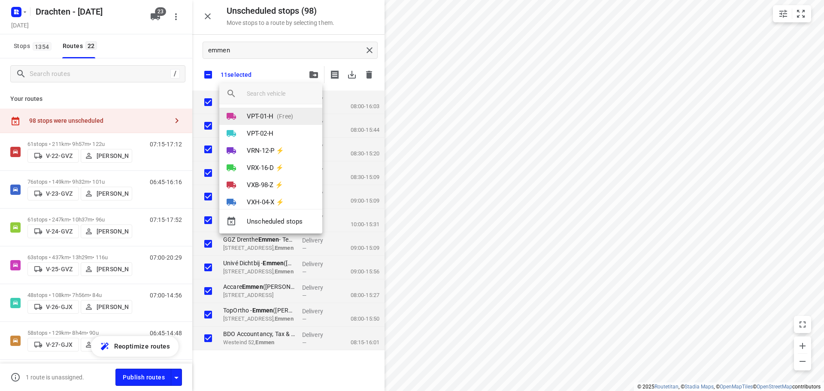
scroll to position [0, 0]
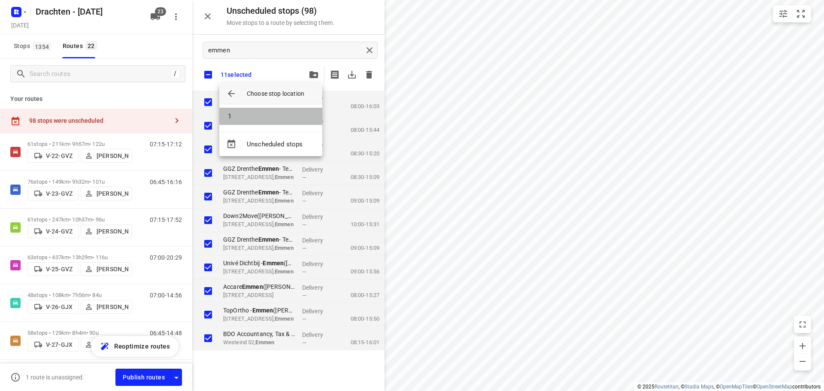
click at [280, 122] on li "1" at bounding box center [270, 116] width 103 height 17
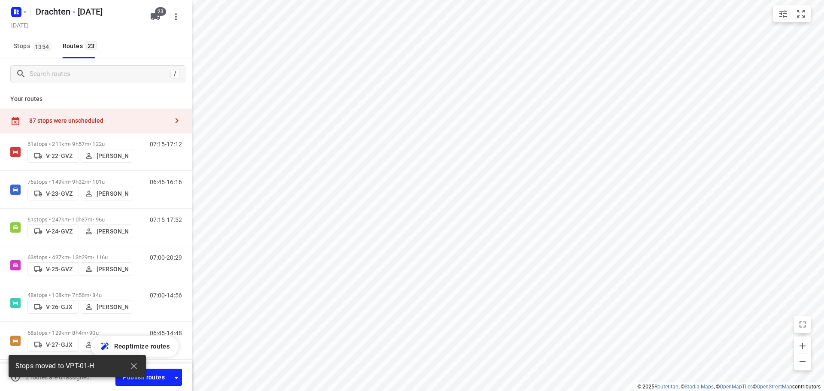
click at [126, 118] on div "87 stops were unscheduled" at bounding box center [98, 120] width 139 height 7
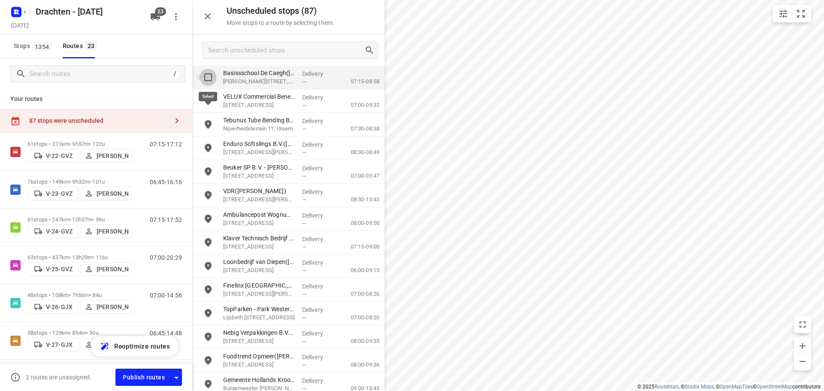
click at [210, 80] on input "grid" at bounding box center [208, 77] width 17 height 17
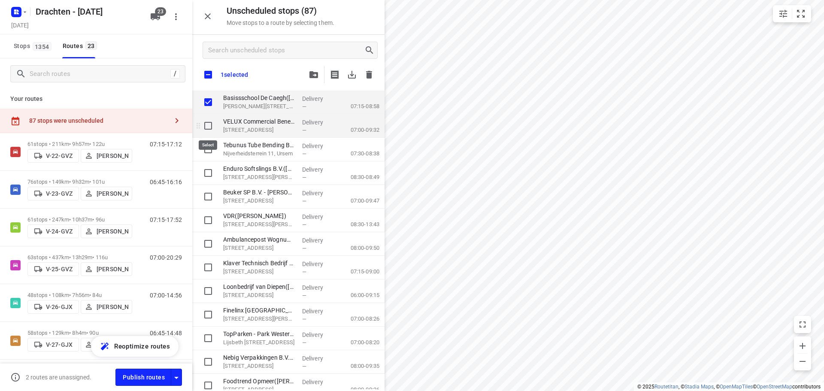
click at [209, 127] on input "grid" at bounding box center [208, 125] width 17 height 17
click at [211, 149] on input "grid" at bounding box center [208, 149] width 17 height 17
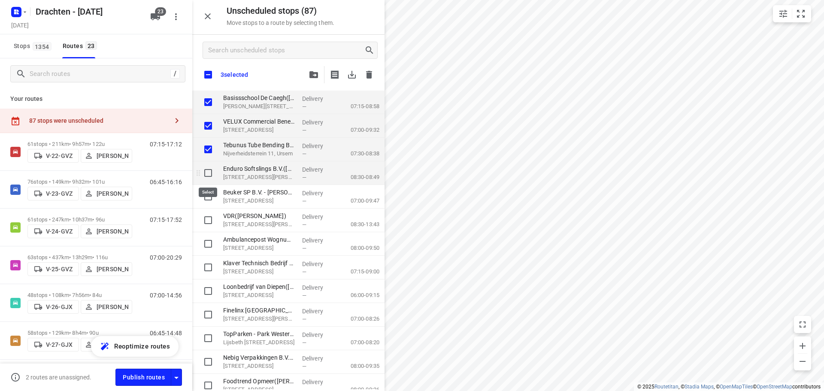
click at [209, 175] on input "grid" at bounding box center [208, 172] width 17 height 17
click at [206, 200] on input "grid" at bounding box center [208, 196] width 17 height 17
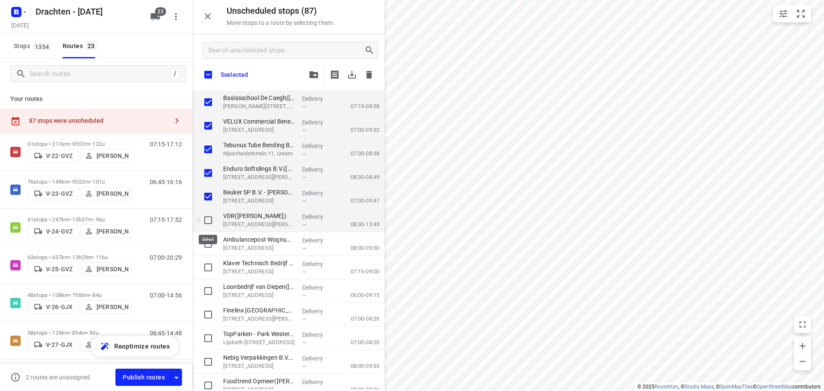
click at [206, 219] on input "grid" at bounding box center [208, 220] width 17 height 17
click at [209, 245] on input "grid" at bounding box center [208, 243] width 17 height 17
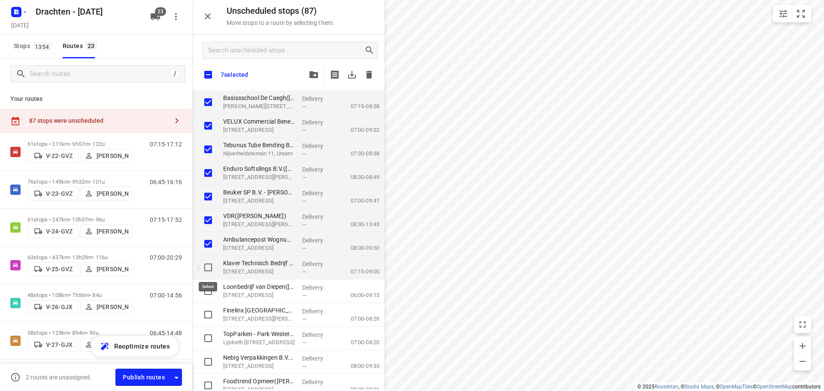
click at [206, 272] on input "grid" at bounding box center [208, 267] width 17 height 17
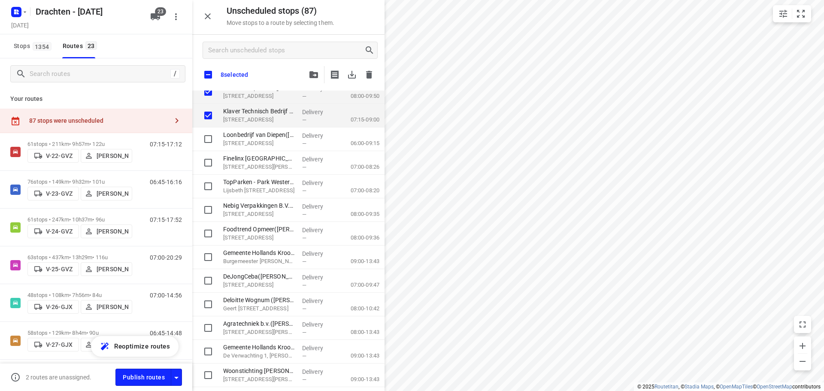
scroll to position [172, 0]
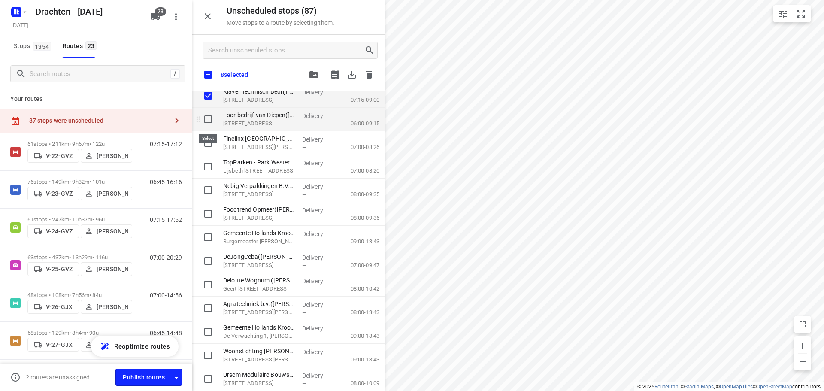
click at [209, 124] on input "grid" at bounding box center [208, 119] width 17 height 17
click at [211, 146] on input "grid" at bounding box center [208, 142] width 17 height 17
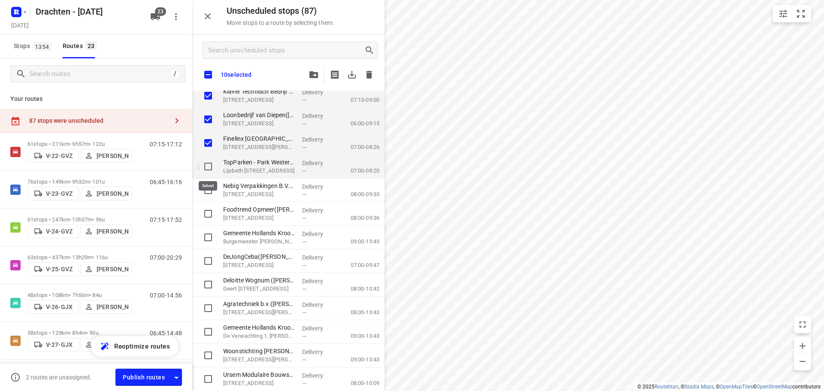
click at [210, 168] on input "grid" at bounding box center [208, 166] width 17 height 17
click at [206, 187] on input "grid" at bounding box center [208, 190] width 17 height 17
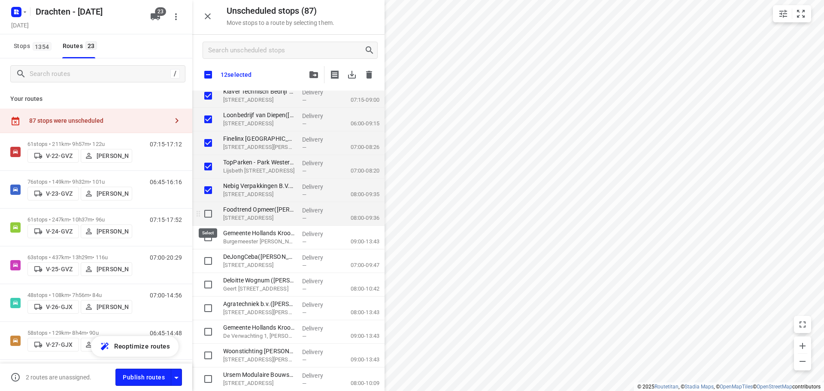
click at [204, 212] on input "grid" at bounding box center [208, 213] width 17 height 17
click at [206, 237] on input "grid" at bounding box center [208, 237] width 17 height 17
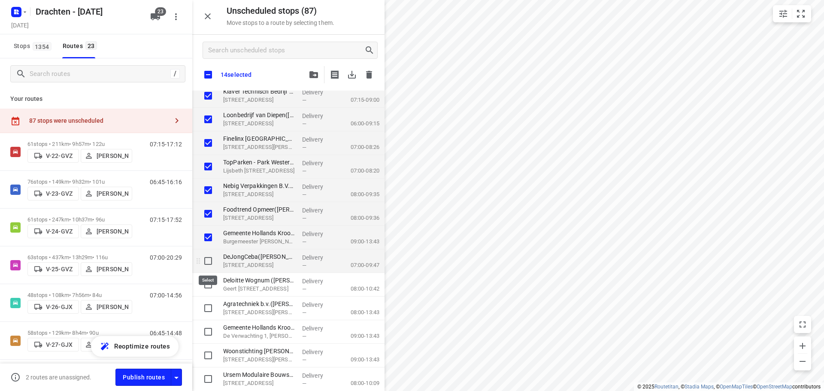
click at [212, 262] on input "grid" at bounding box center [208, 260] width 17 height 17
click at [205, 286] on input "grid" at bounding box center [208, 284] width 17 height 17
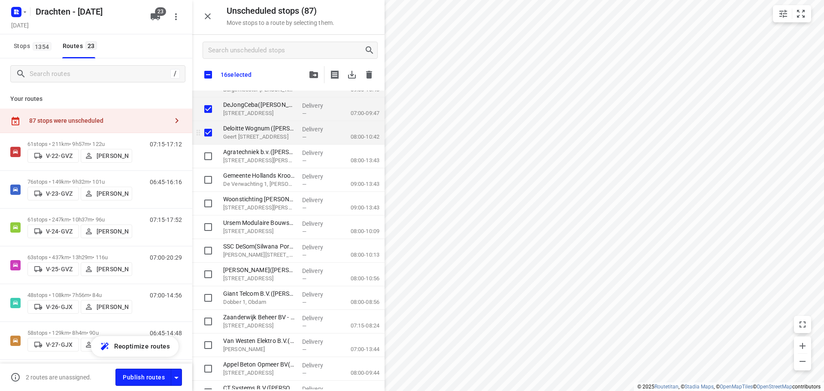
scroll to position [343, 0]
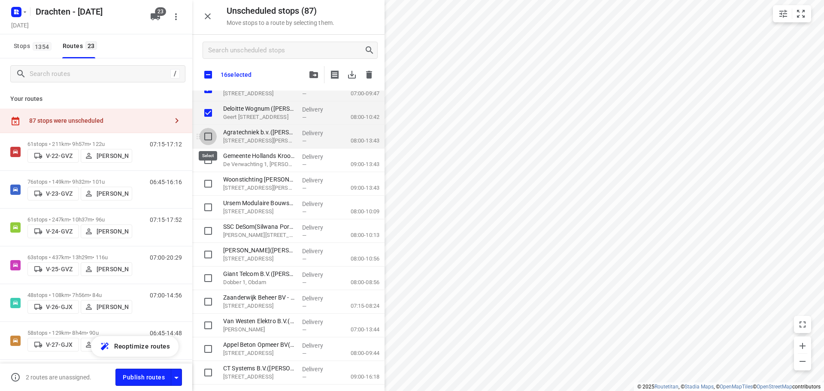
click at [211, 141] on input "grid" at bounding box center [208, 136] width 17 height 17
click at [209, 164] on input "grid" at bounding box center [208, 160] width 17 height 17
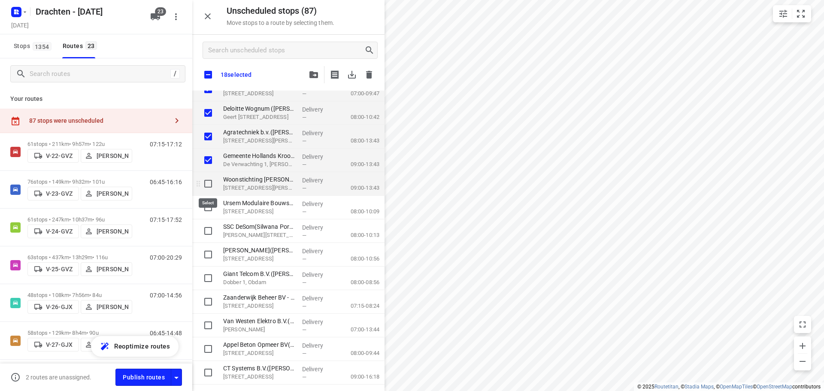
click at [206, 185] on input "grid" at bounding box center [208, 183] width 17 height 17
click at [208, 211] on input "grid" at bounding box center [208, 207] width 17 height 17
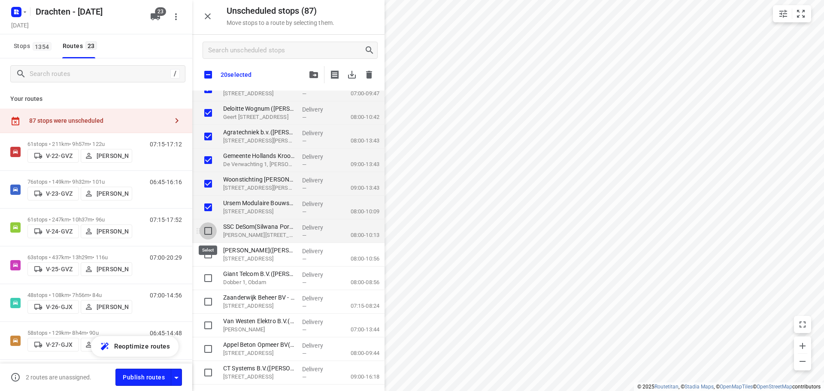
click at [209, 233] on input "grid" at bounding box center [208, 230] width 17 height 17
click at [204, 255] on input "grid" at bounding box center [208, 254] width 17 height 17
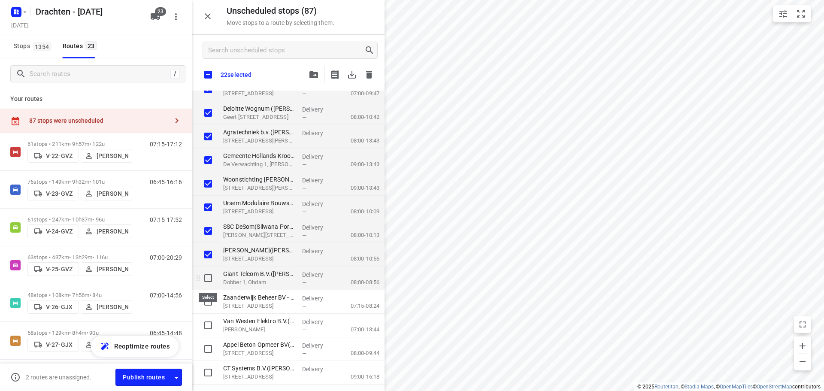
click at [207, 282] on input "grid" at bounding box center [208, 278] width 17 height 17
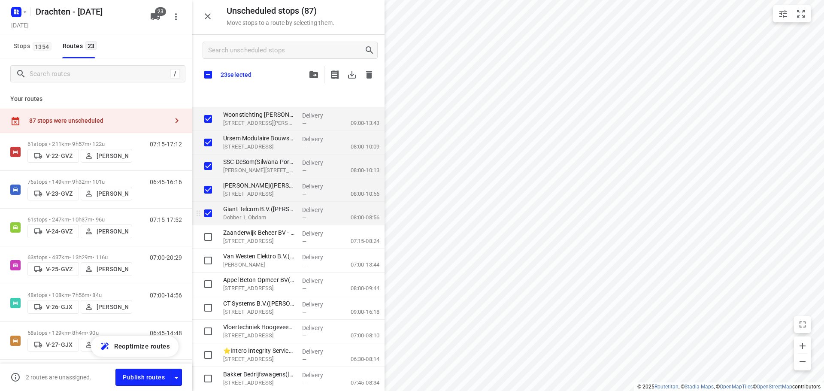
scroll to position [472, 0]
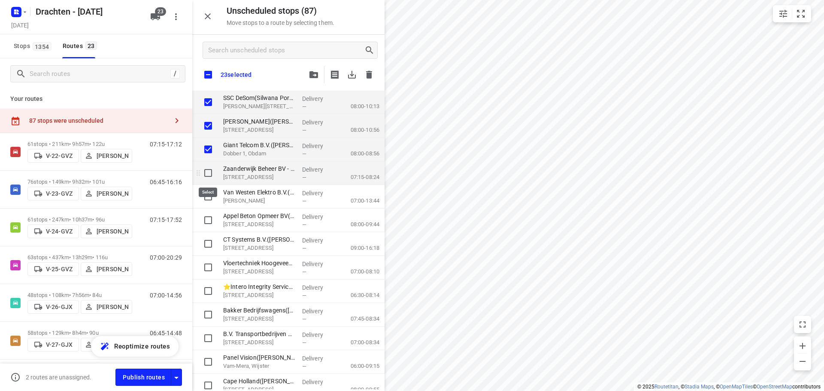
click at [209, 173] on input "grid" at bounding box center [208, 172] width 17 height 17
click at [212, 196] on input "grid" at bounding box center [208, 196] width 17 height 17
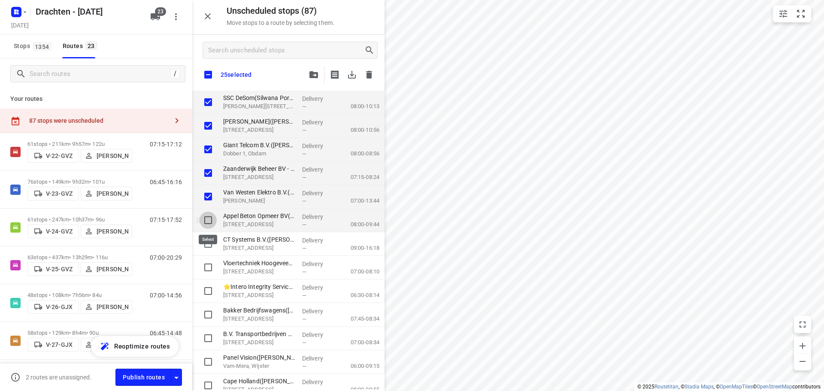
click at [206, 221] on input "grid" at bounding box center [208, 220] width 17 height 17
click at [209, 240] on input "grid" at bounding box center [208, 243] width 17 height 17
click at [312, 71] on button "button" at bounding box center [313, 74] width 17 height 17
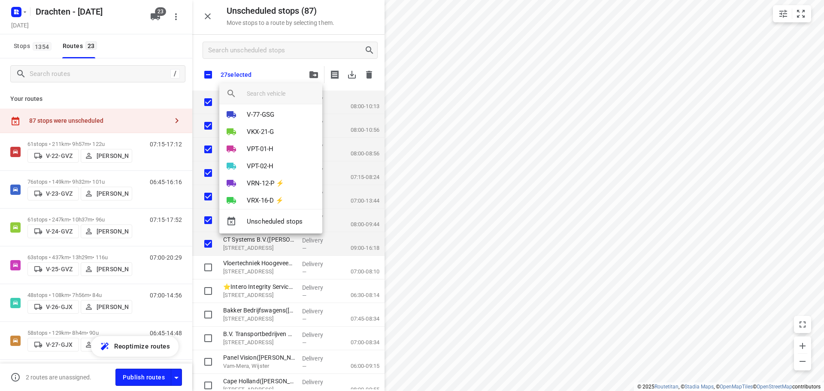
scroll to position [179, 0]
click at [282, 149] on li "V-76-HKB" at bounding box center [270, 147] width 103 height 17
click at [272, 165] on li "39" at bounding box center [270, 160] width 103 height 17
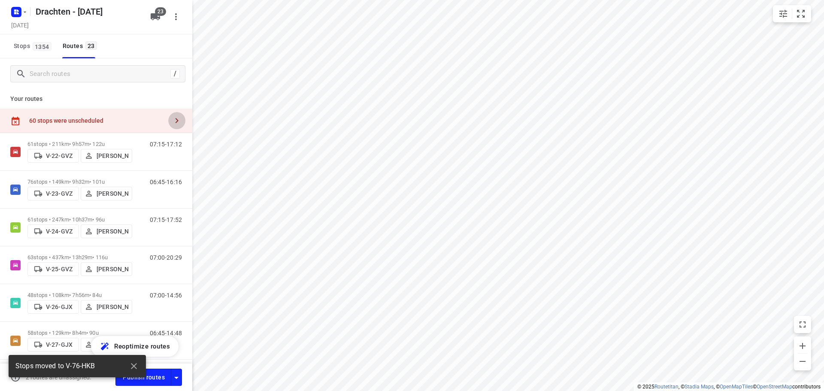
click at [168, 120] on button "button" at bounding box center [176, 120] width 17 height 17
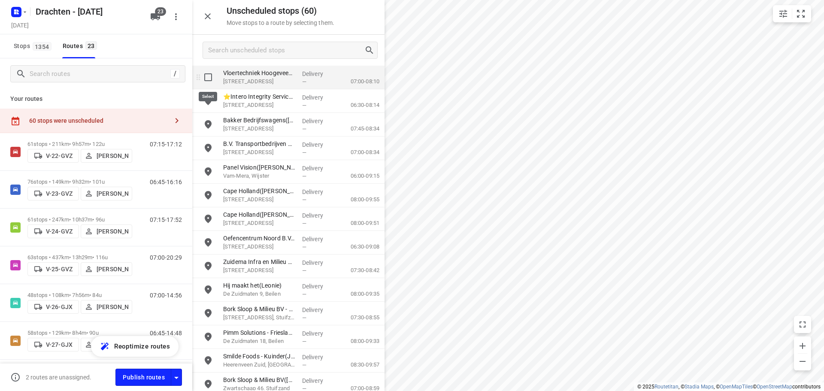
click at [206, 79] on input "grid" at bounding box center [208, 77] width 17 height 17
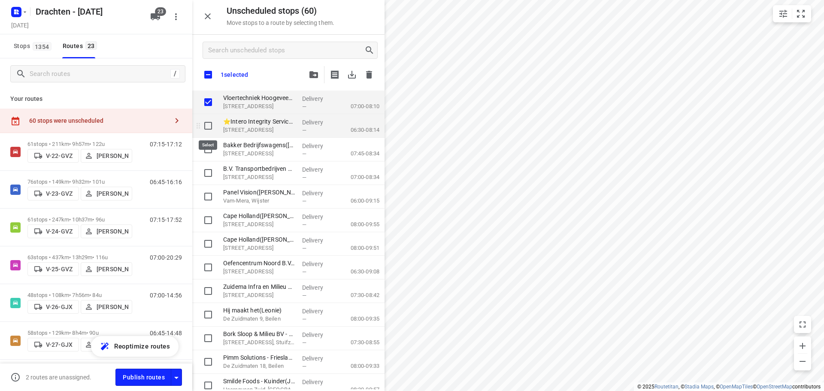
click at [205, 121] on input "grid" at bounding box center [208, 125] width 17 height 17
click at [212, 151] on input "grid" at bounding box center [208, 149] width 17 height 17
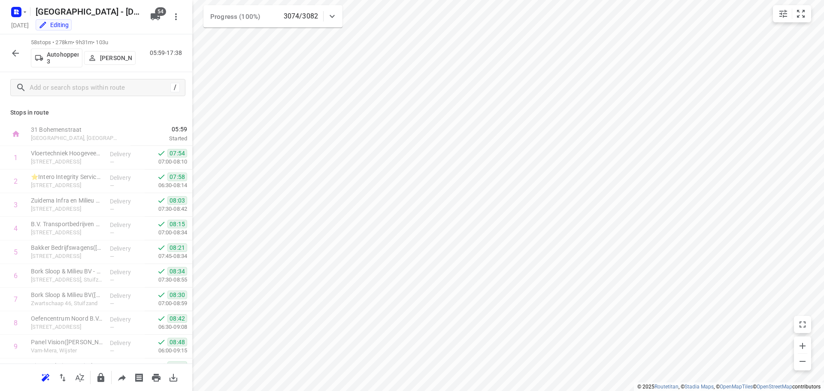
scroll to position [1175, 0]
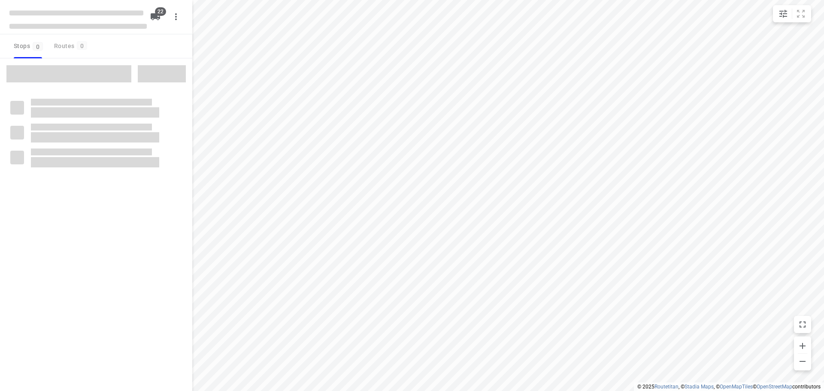
checkbox input "true"
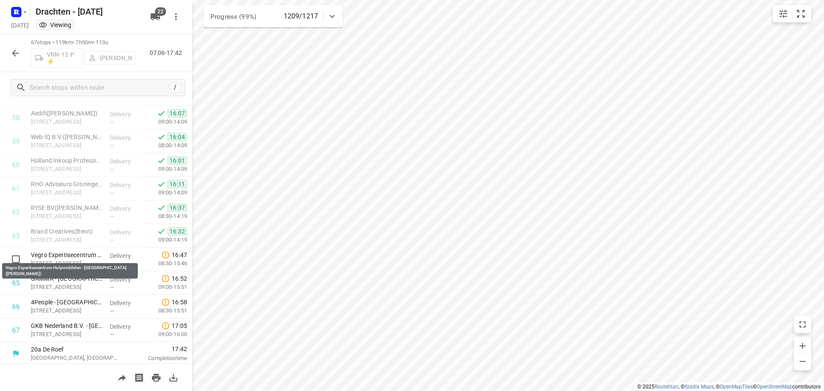
scroll to position [1388, 0]
click at [18, 56] on icon "button" at bounding box center [15, 53] width 10 height 10
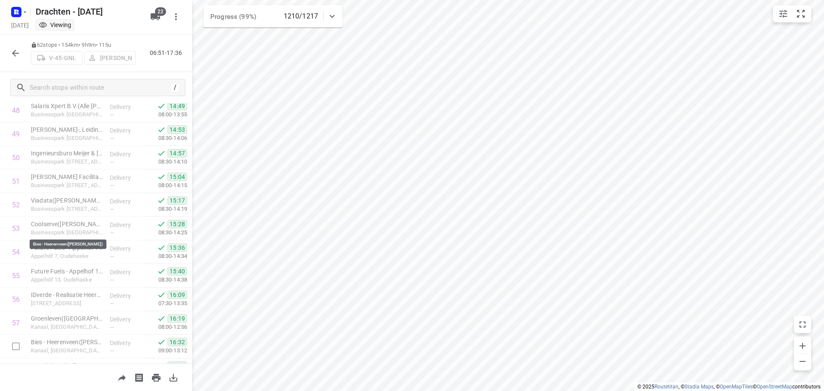
scroll to position [1270, 0]
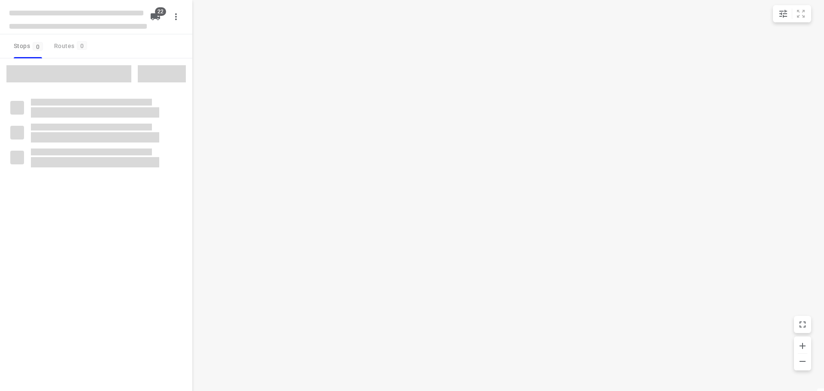
checkbox input "true"
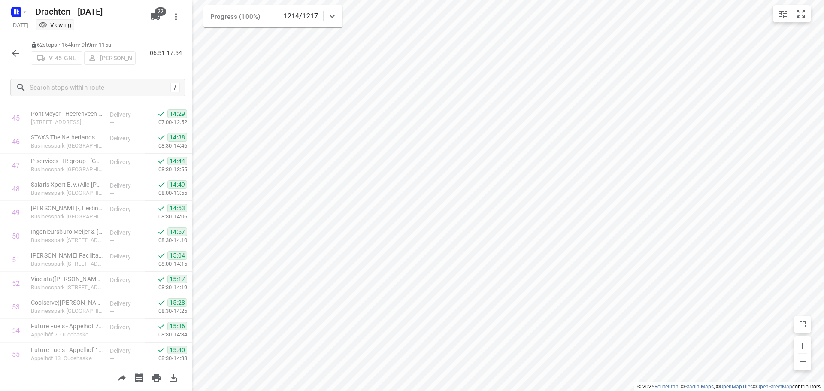
scroll to position [1270, 0]
